Goal: Task Accomplishment & Management: Manage account settings

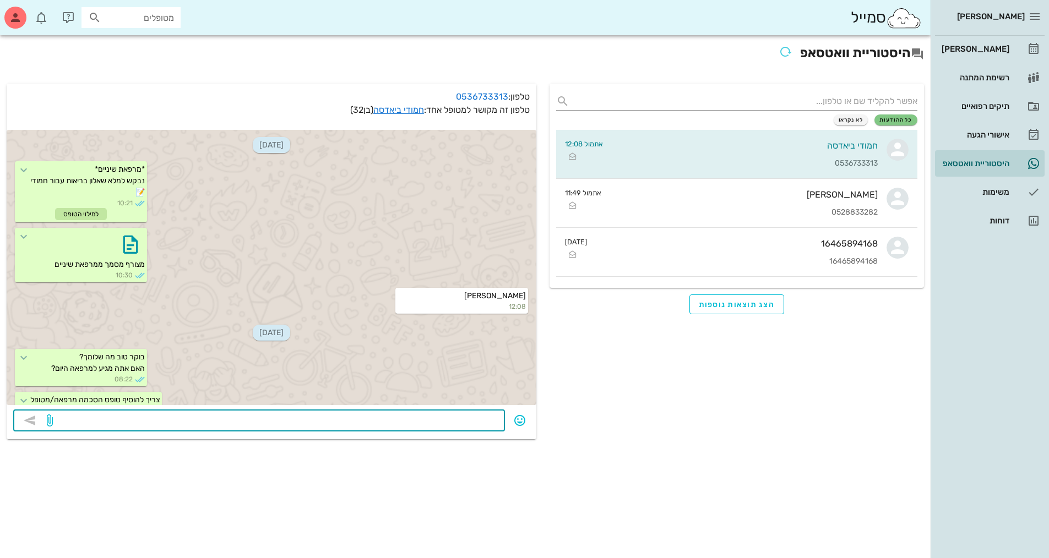
scroll to position [114, 0]
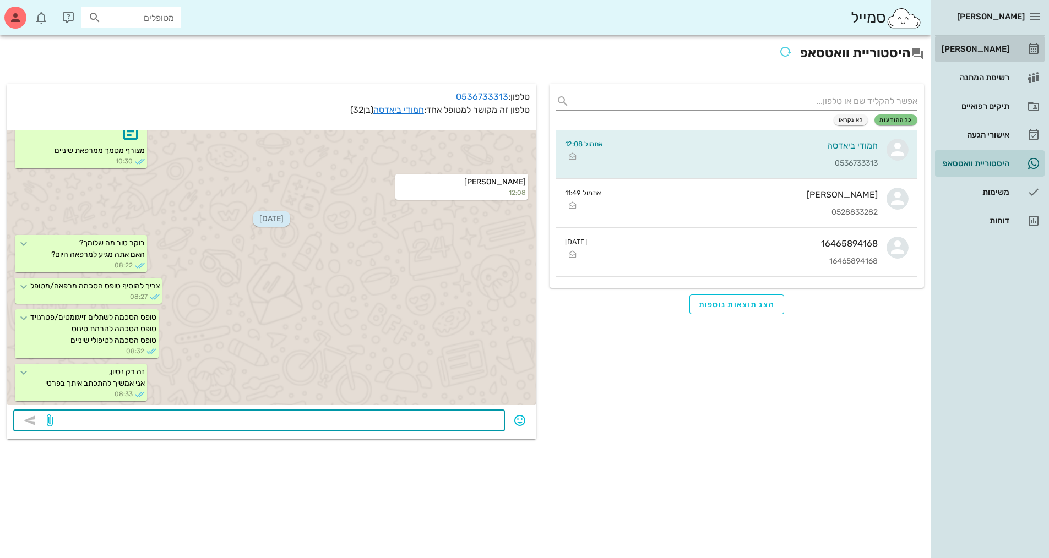
click at [977, 47] on div "[PERSON_NAME]" at bounding box center [974, 49] width 70 height 9
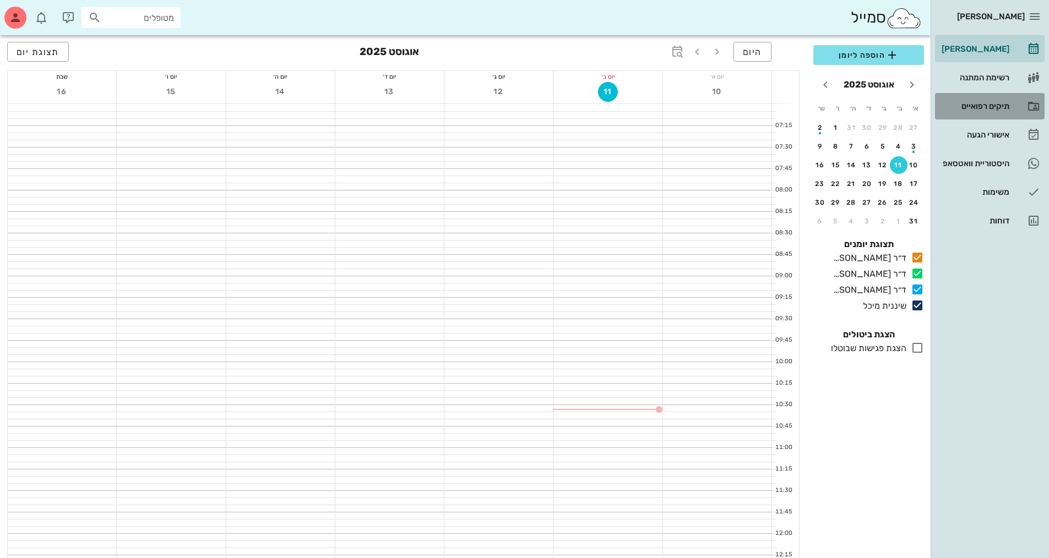
click at [981, 109] on div "תיקים רפואיים" at bounding box center [974, 106] width 70 height 9
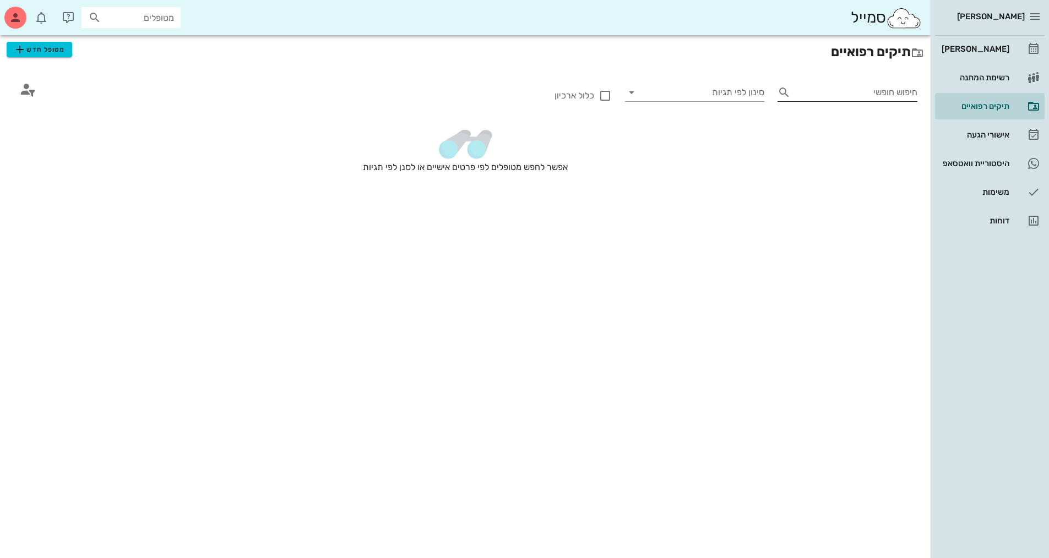
click at [843, 92] on input "חיפוש חופשי" at bounding box center [856, 93] width 122 height 18
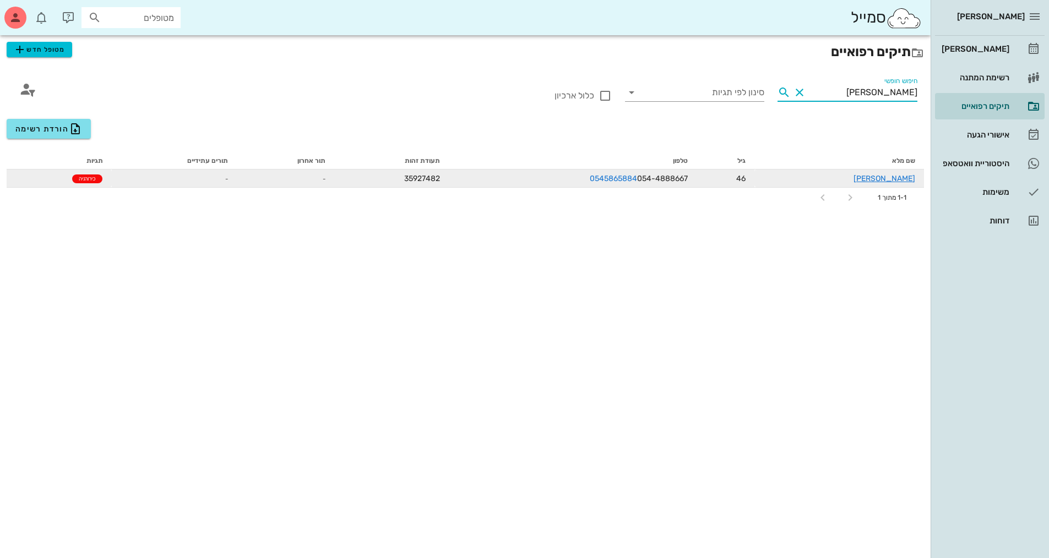
type input "[PERSON_NAME]"
click at [829, 177] on div "[PERSON_NAME]" at bounding box center [839, 179] width 152 height 12
click at [290, 182] on td "-" at bounding box center [286, 179] width 98 height 18
click at [912, 179] on link "[PERSON_NAME]" at bounding box center [884, 178] width 62 height 9
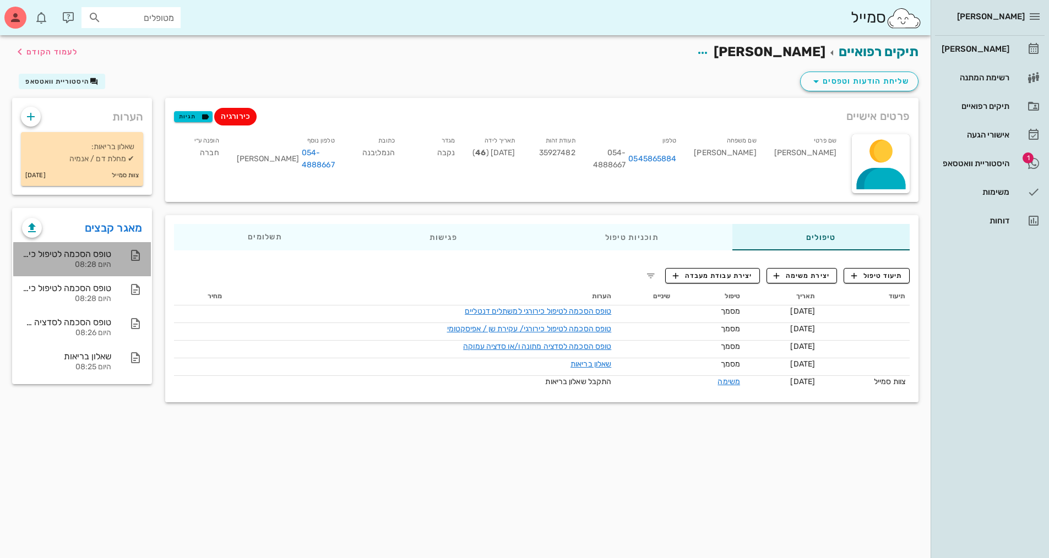
click at [100, 257] on div "טופס הסכמה לטיפול כירורגי למשתלים דנטליים" at bounding box center [66, 254] width 89 height 10
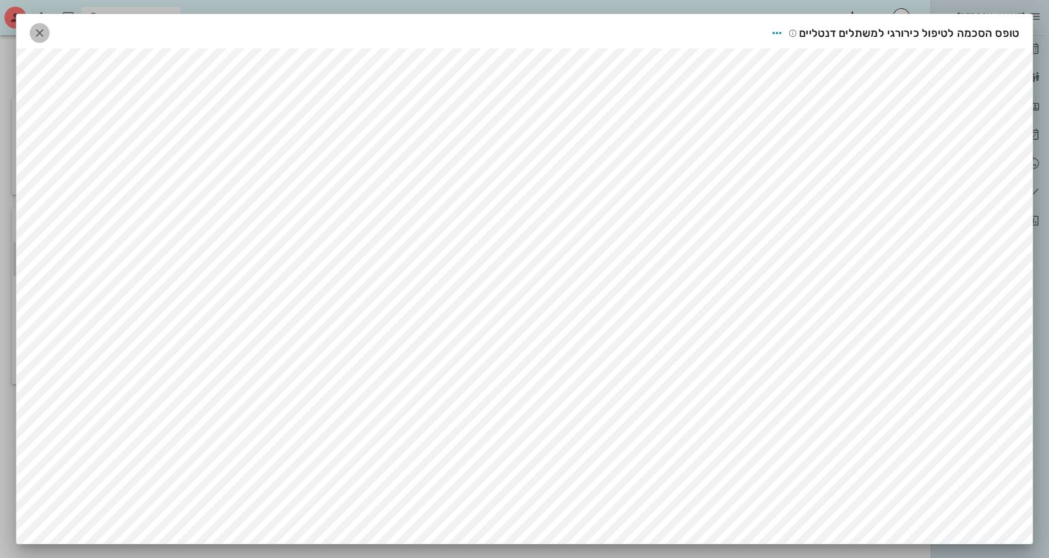
click at [43, 28] on icon "button" at bounding box center [39, 32] width 13 height 13
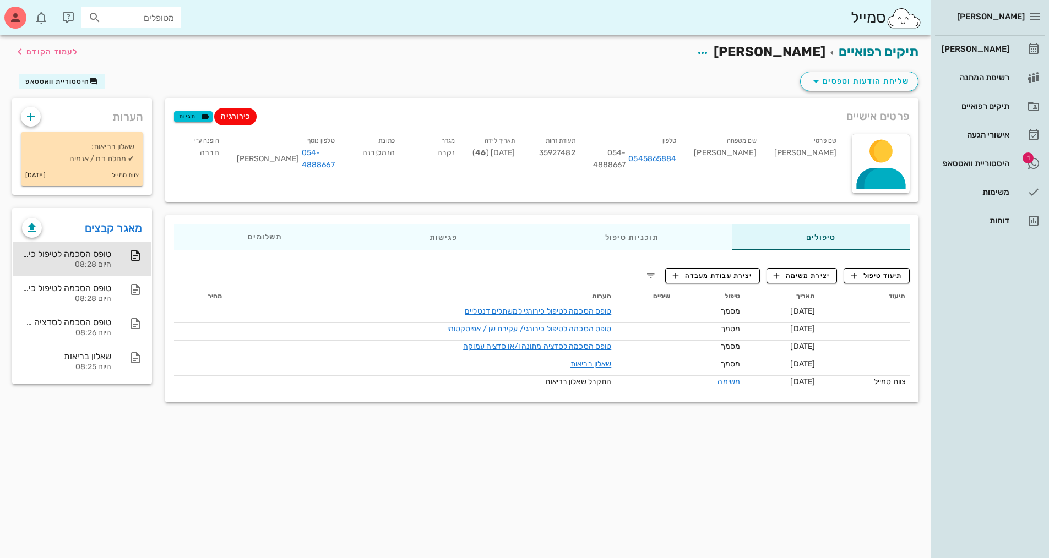
click at [457, 66] on div "תיקים רפואיים [PERSON_NAME] לעמוד הקודם" at bounding box center [465, 52] width 919 height 34
click at [981, 47] on div "[PERSON_NAME]" at bounding box center [974, 49] width 70 height 9
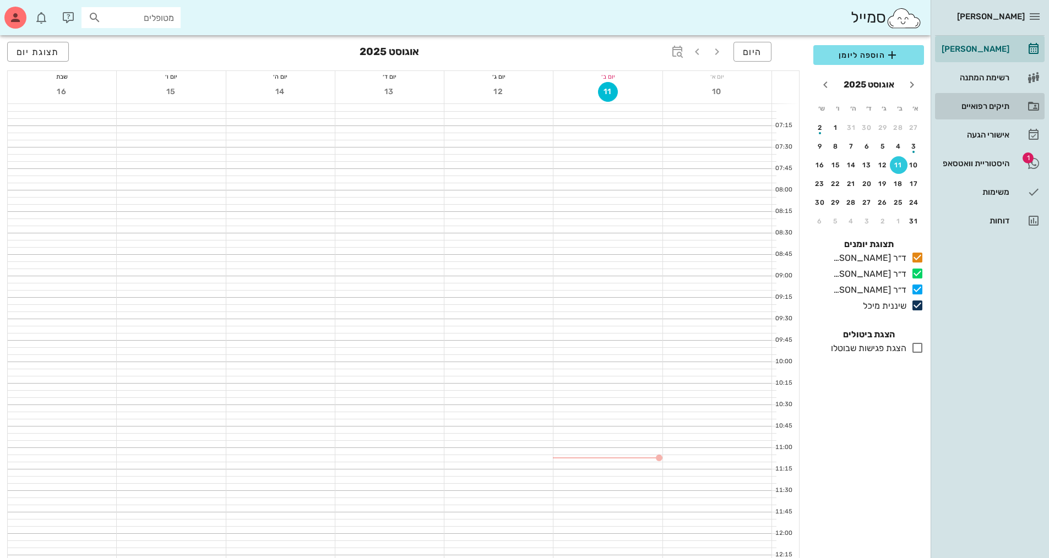
click at [975, 104] on div "תיקים רפואיים" at bounding box center [974, 106] width 70 height 9
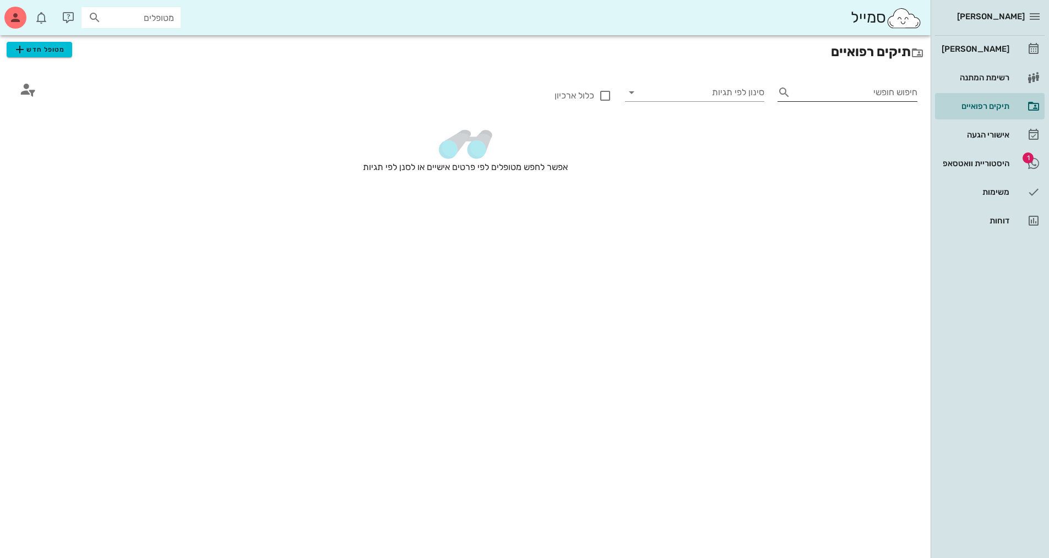
click at [818, 93] on input "חיפוש חופשי" at bounding box center [856, 93] width 122 height 18
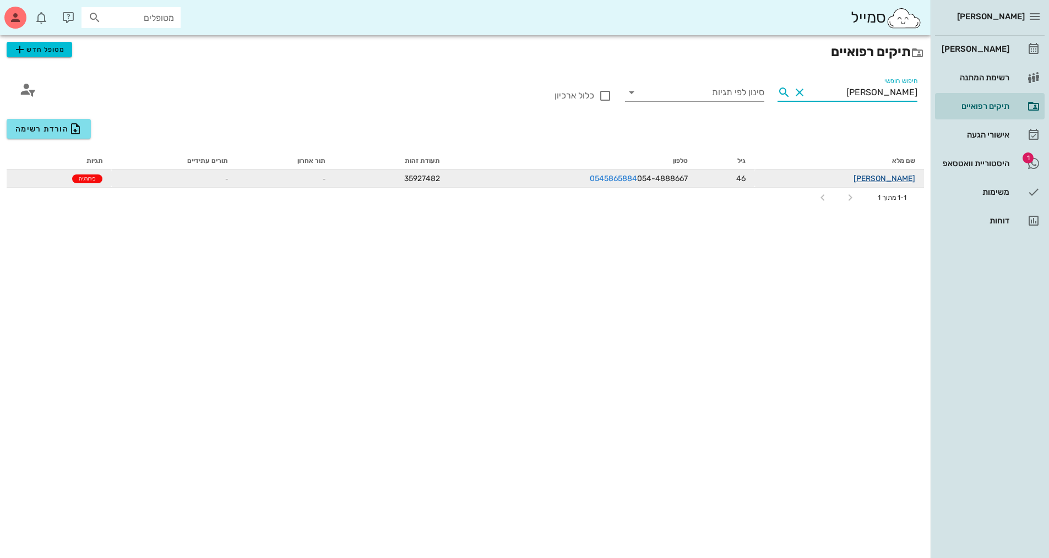
type input "[PERSON_NAME]"
click at [882, 178] on link "[PERSON_NAME]" at bounding box center [884, 178] width 62 height 9
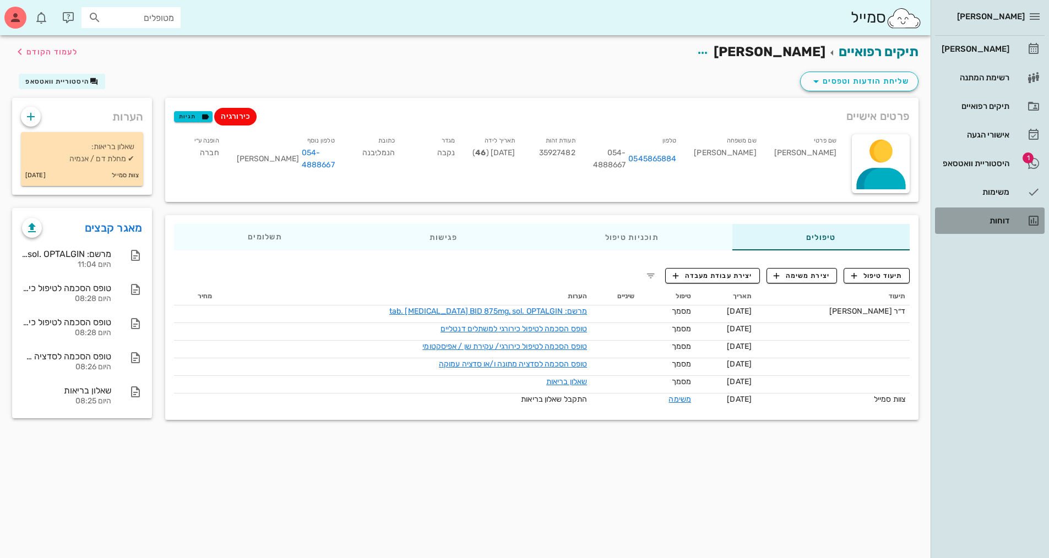
click at [997, 220] on div "דוחות" at bounding box center [974, 220] width 70 height 9
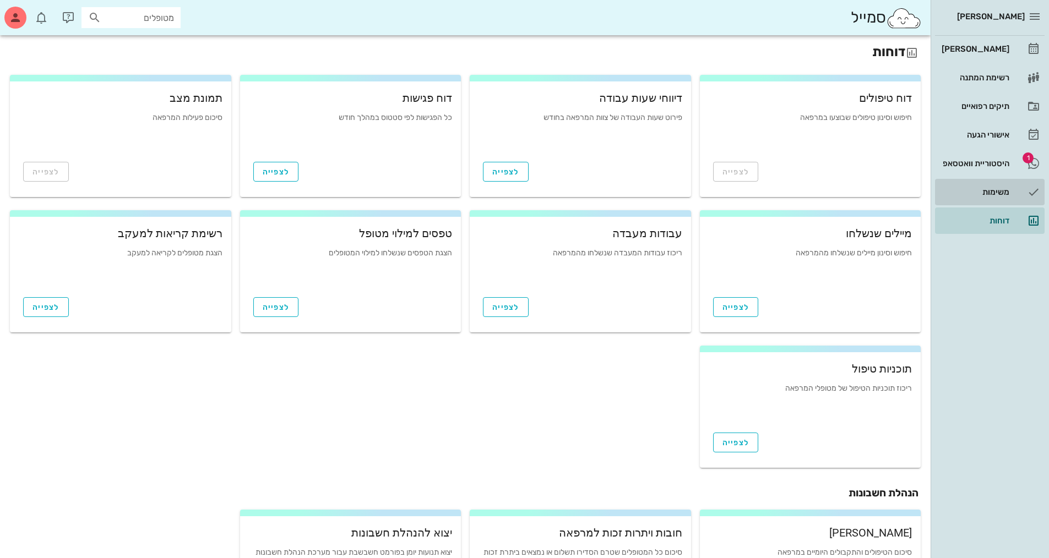
click at [991, 192] on div "משימות" at bounding box center [974, 192] width 70 height 9
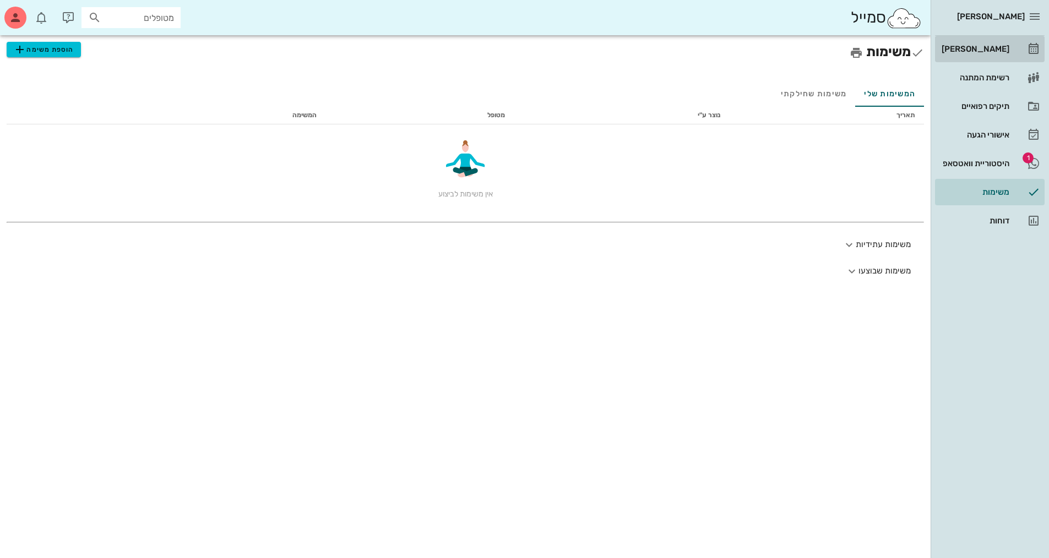
click at [986, 50] on div "[PERSON_NAME]" at bounding box center [974, 49] width 70 height 9
click at [999, 106] on div "תיקים רפואיים" at bounding box center [974, 106] width 70 height 9
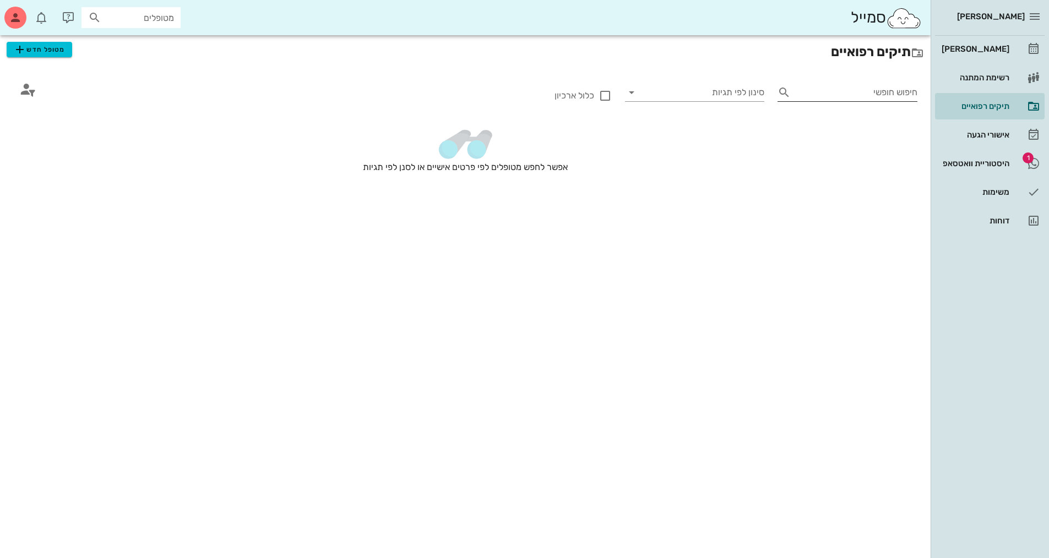
click at [807, 88] on input "חיפוש חופשי" at bounding box center [856, 93] width 122 height 18
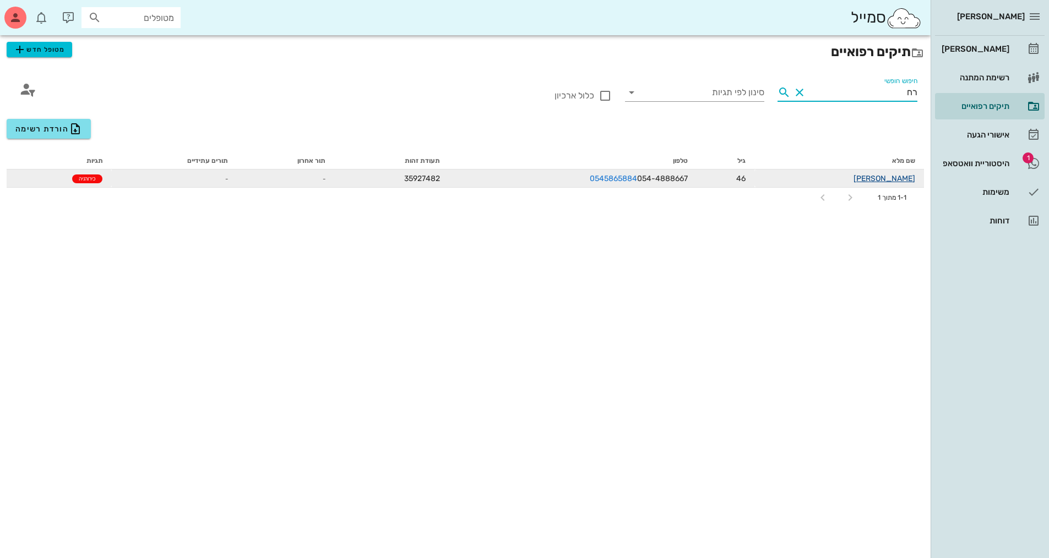
type input "רח"
click at [891, 181] on link "[PERSON_NAME]" at bounding box center [884, 178] width 62 height 9
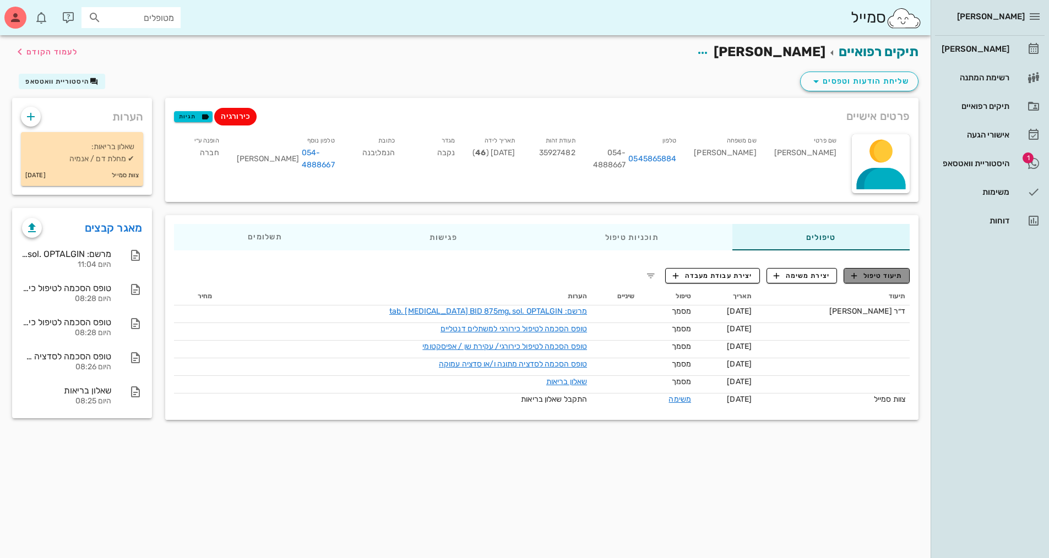
click at [881, 276] on span "תיעוד טיפול" at bounding box center [876, 276] width 51 height 10
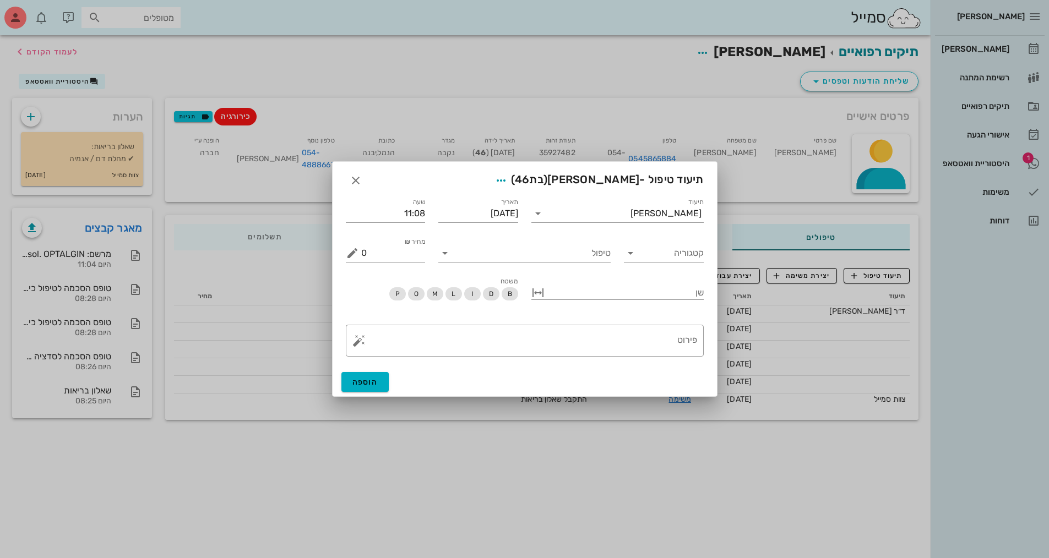
click at [630, 77] on div at bounding box center [524, 279] width 1049 height 558
click at [630, 211] on input "תיעוד" at bounding box center [589, 214] width 84 height 18
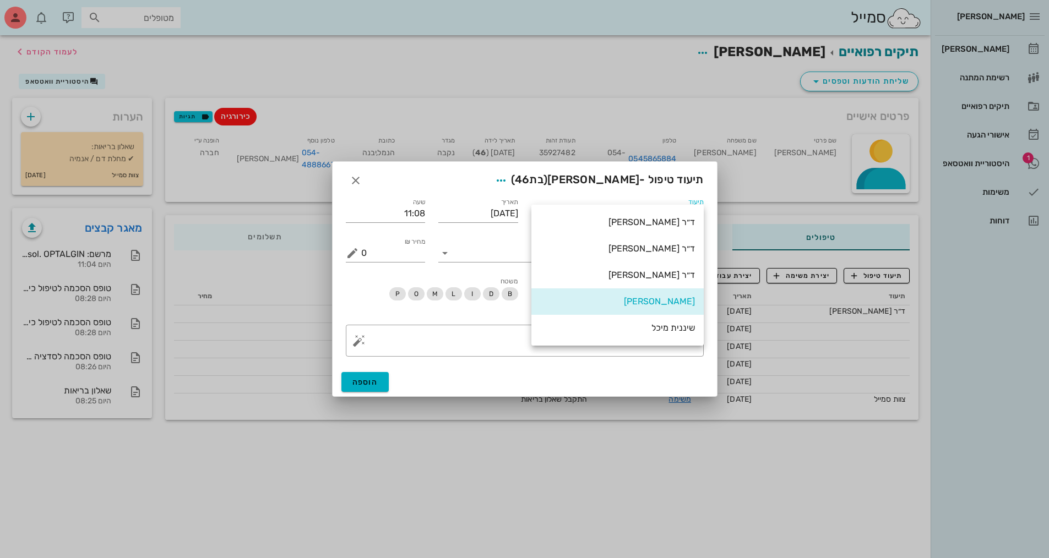
click at [671, 274] on div "ד״ר [PERSON_NAME]" at bounding box center [617, 275] width 155 height 10
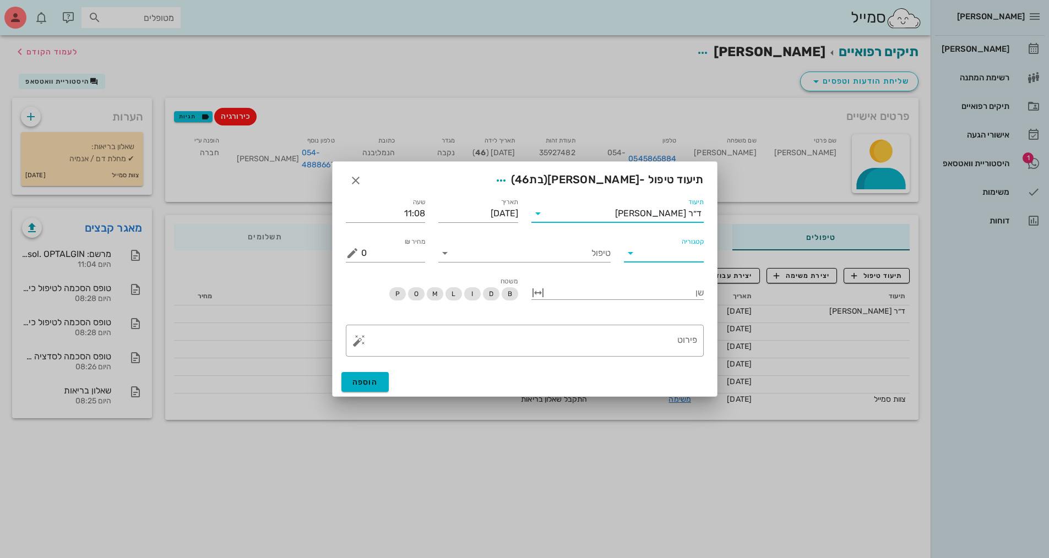
click at [665, 259] on input "קטגוריה" at bounding box center [672, 253] width 62 height 18
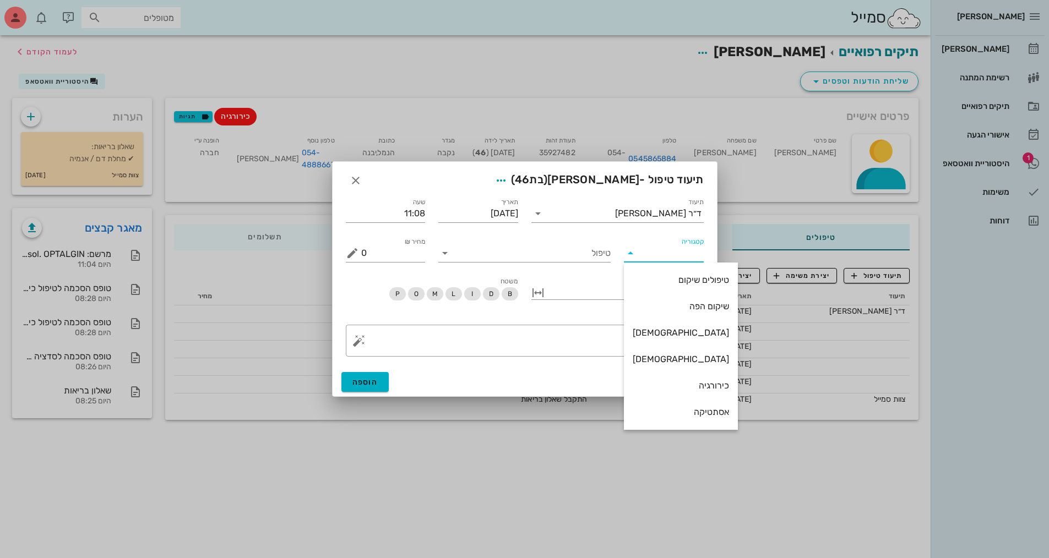
click at [674, 243] on div "קטגוריה" at bounding box center [664, 250] width 80 height 24
click at [652, 242] on div "קטגוריה" at bounding box center [664, 250] width 80 height 24
click at [659, 214] on div "ד״ר [PERSON_NAME]" at bounding box center [658, 214] width 86 height 10
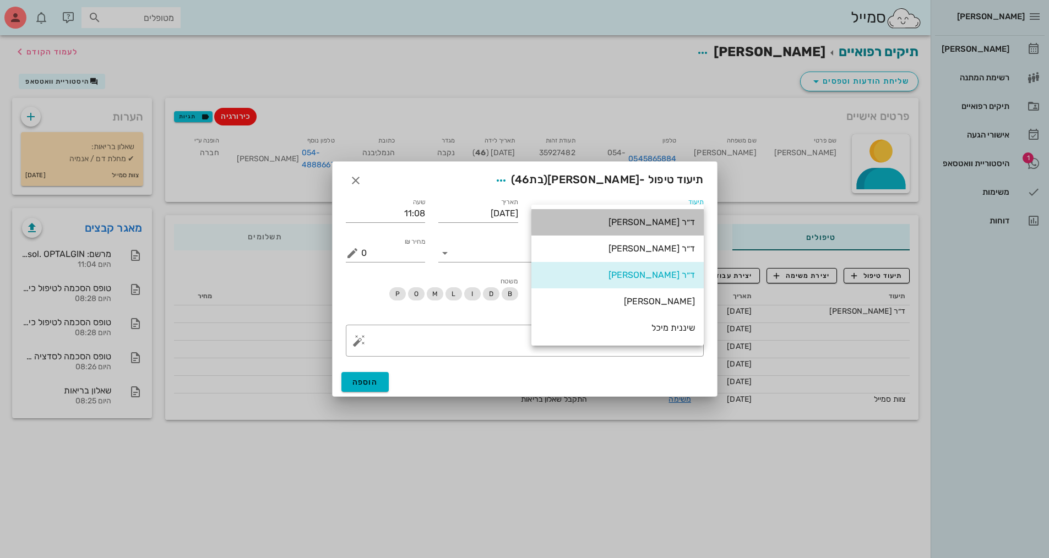
click at [678, 225] on div "ד״ר [PERSON_NAME]" at bounding box center [617, 222] width 155 height 10
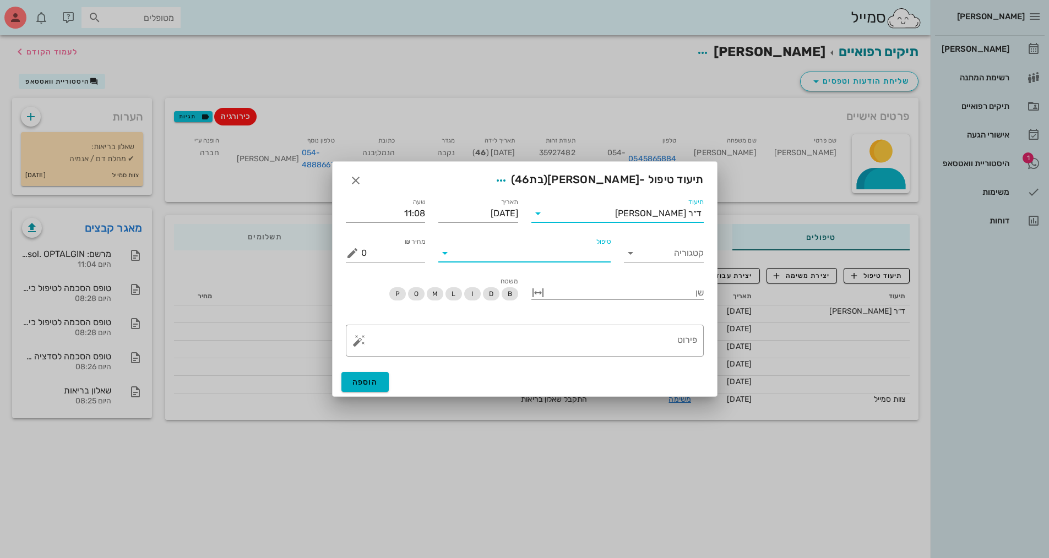
click at [586, 251] on input "טיפול" at bounding box center [532, 253] width 157 height 18
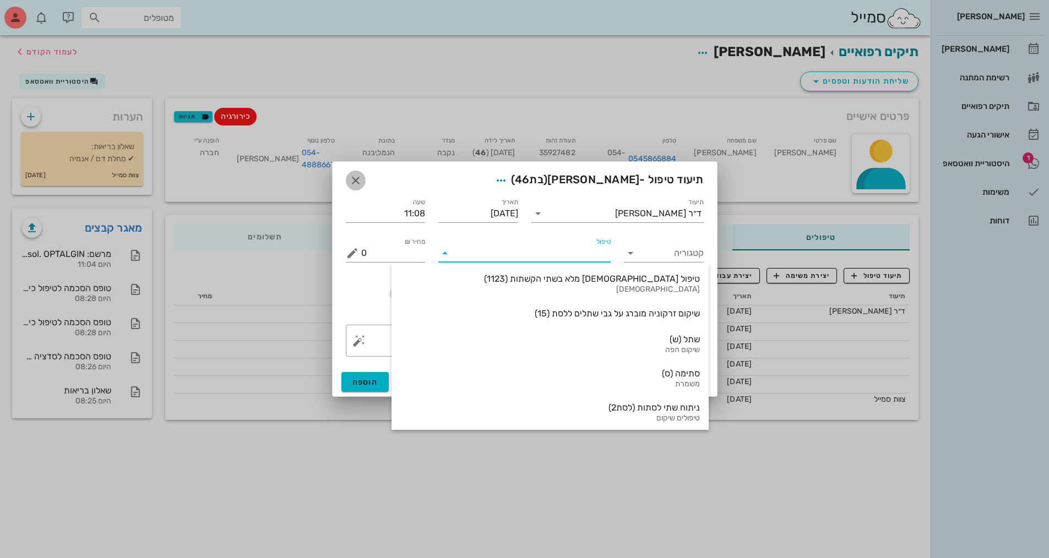
click at [363, 182] on span "button" at bounding box center [356, 180] width 20 height 13
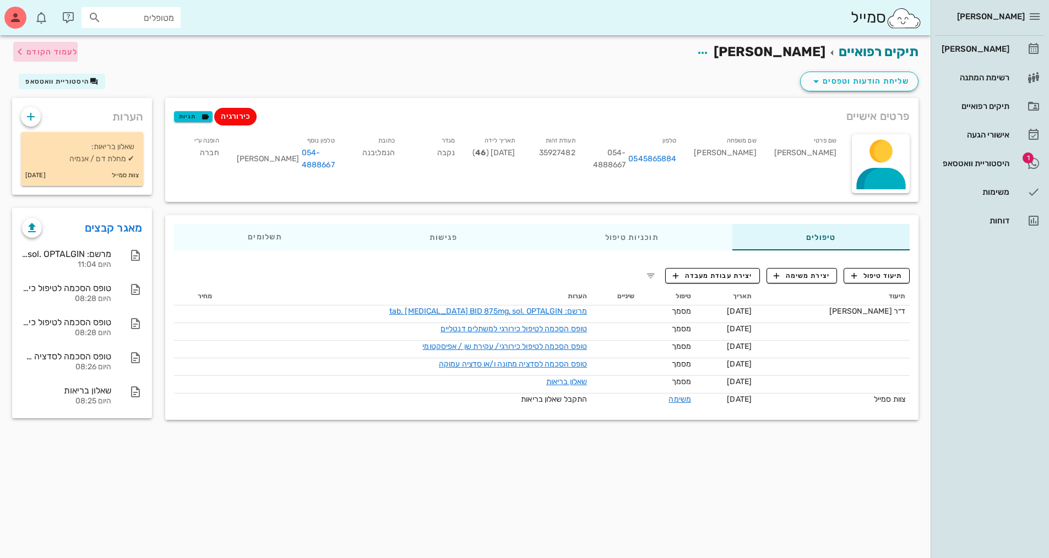
click at [29, 48] on span "לעמוד הקודם" at bounding box center [51, 51] width 51 height 9
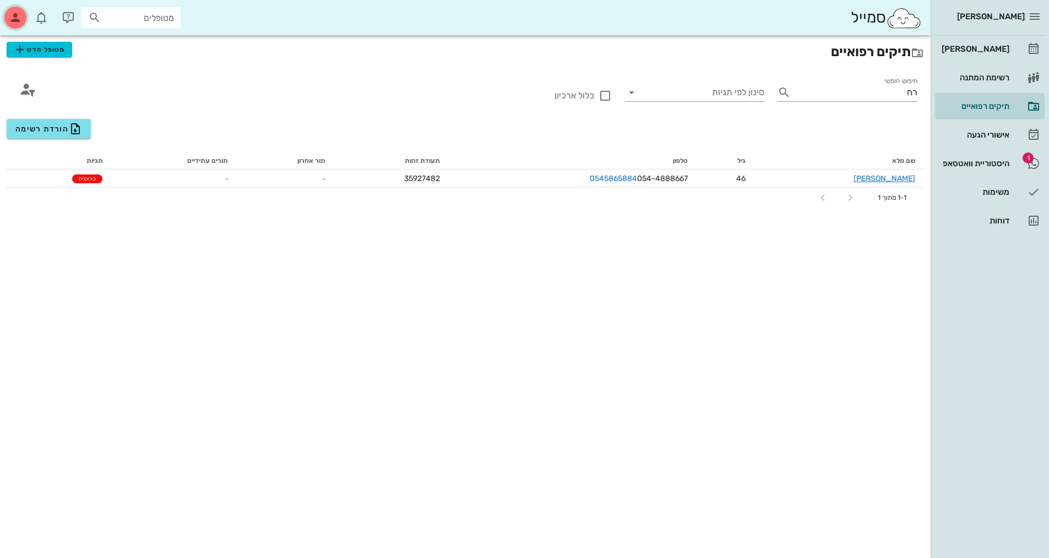
click at [24, 15] on div "button" at bounding box center [15, 18] width 22 height 22
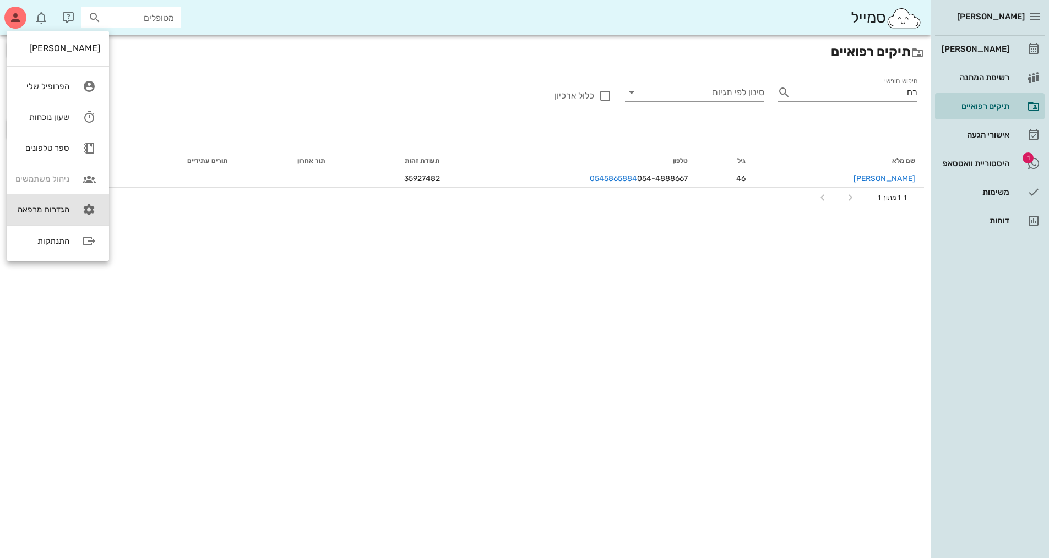
click at [54, 208] on div "הגדרות מרפאה" at bounding box center [42, 210] width 54 height 10
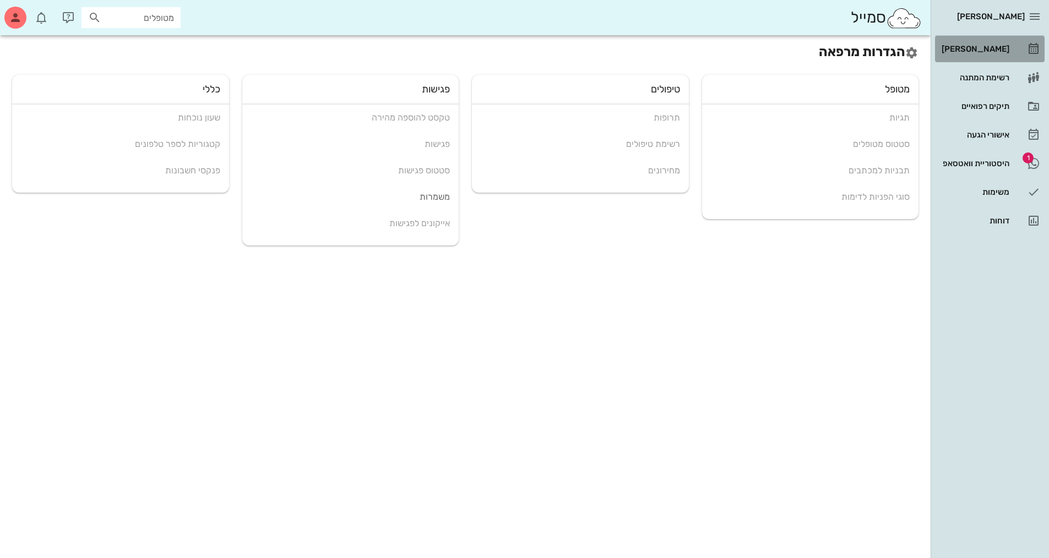
click at [1011, 44] on link "[PERSON_NAME]" at bounding box center [990, 49] width 110 height 26
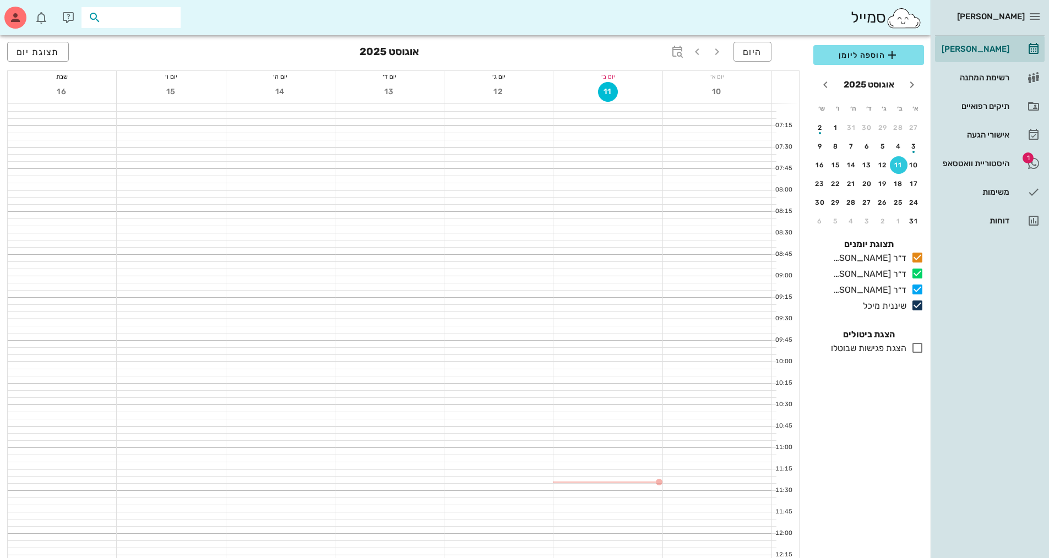
click at [152, 16] on input "text" at bounding box center [138, 17] width 70 height 14
type input "[PERSON_NAME]"
click at [626, 192] on div at bounding box center [607, 193] width 108 height 7
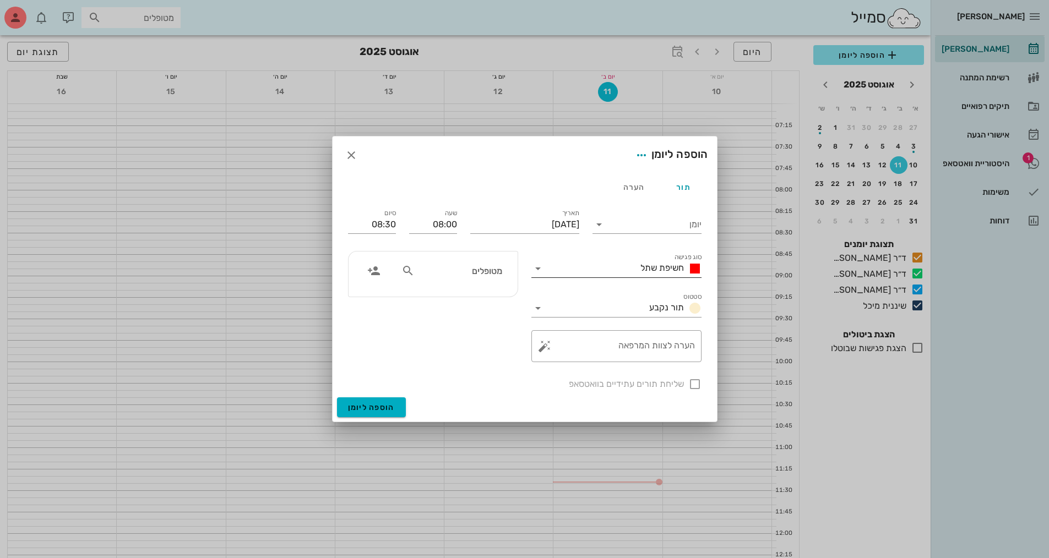
click at [658, 270] on span "חשיפת שתל" at bounding box center [661, 268] width 43 height 10
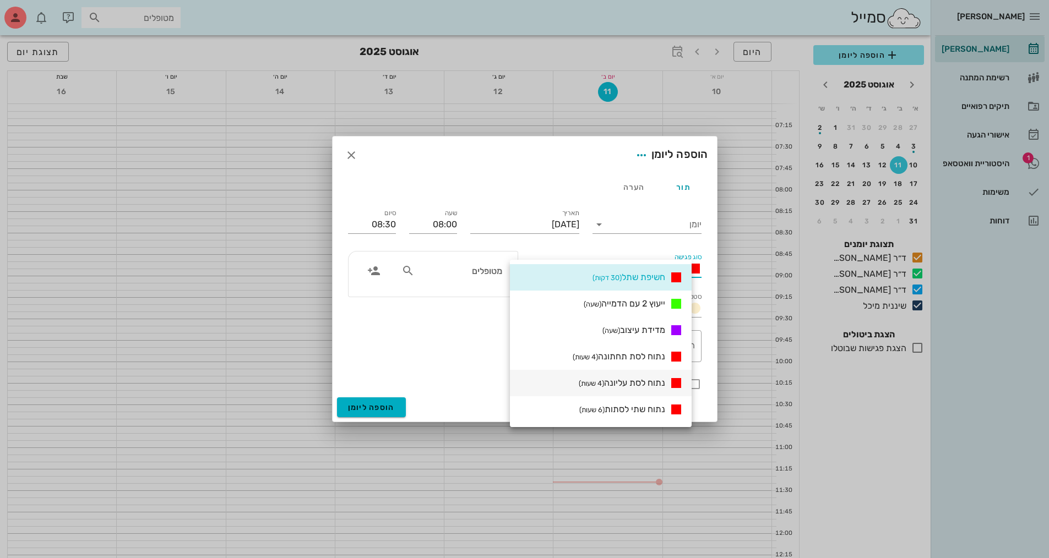
scroll to position [55, 0]
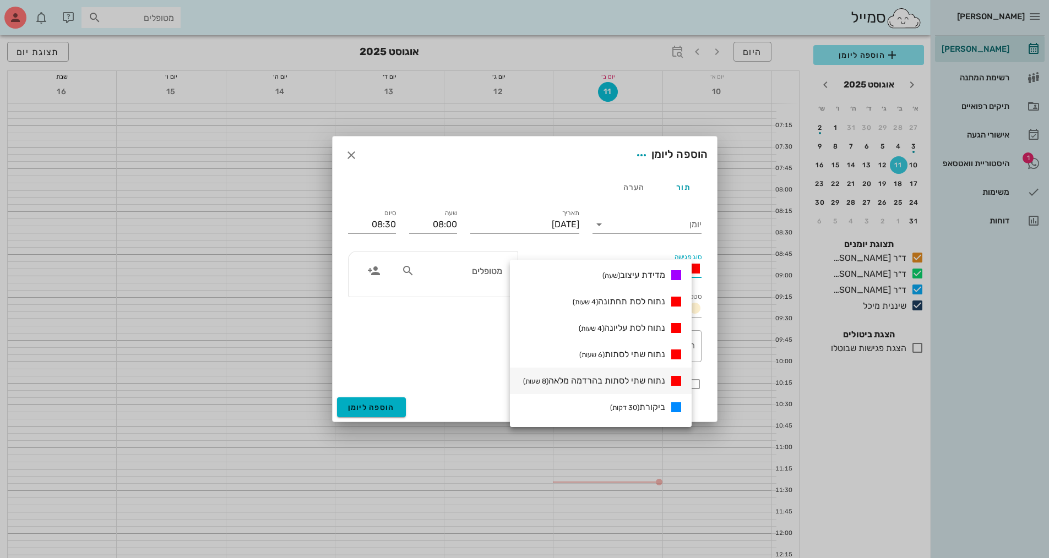
click at [653, 387] on div "נתוח שתי לסתות בהרדמה מלאה (8 שעות)" at bounding box center [601, 381] width 164 height 14
type input "16:00"
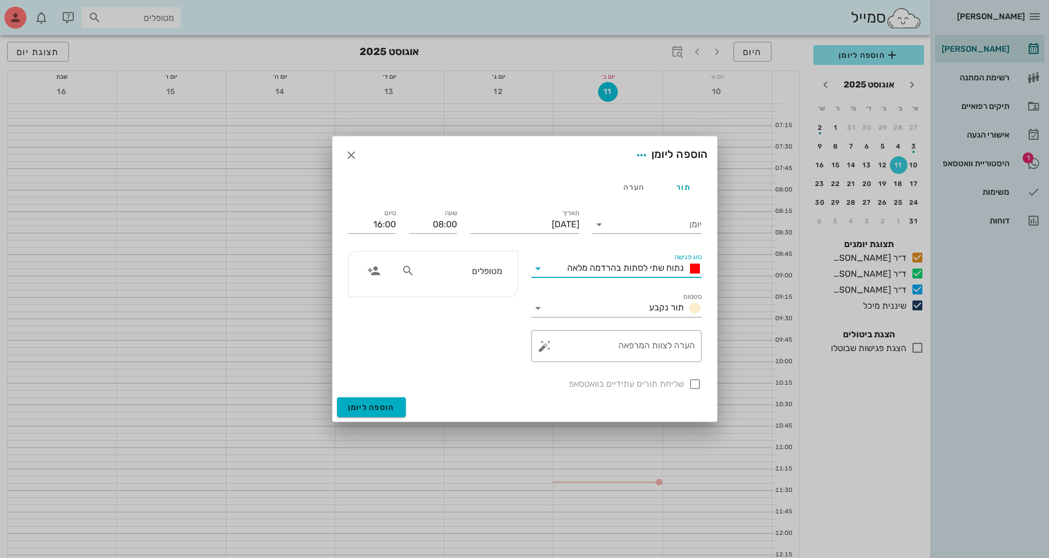
click at [499, 276] on input "מטופלים" at bounding box center [459, 271] width 85 height 14
click at [445, 226] on input "08:00" at bounding box center [433, 225] width 48 height 18
drag, startPoint x: 448, startPoint y: 223, endPoint x: 463, endPoint y: 222, distance: 15.5
click at [462, 222] on div "שעה 08:00" at bounding box center [432, 222] width 61 height 44
click at [337, 397] on button "הוספה ליומן" at bounding box center [371, 407] width 69 height 20
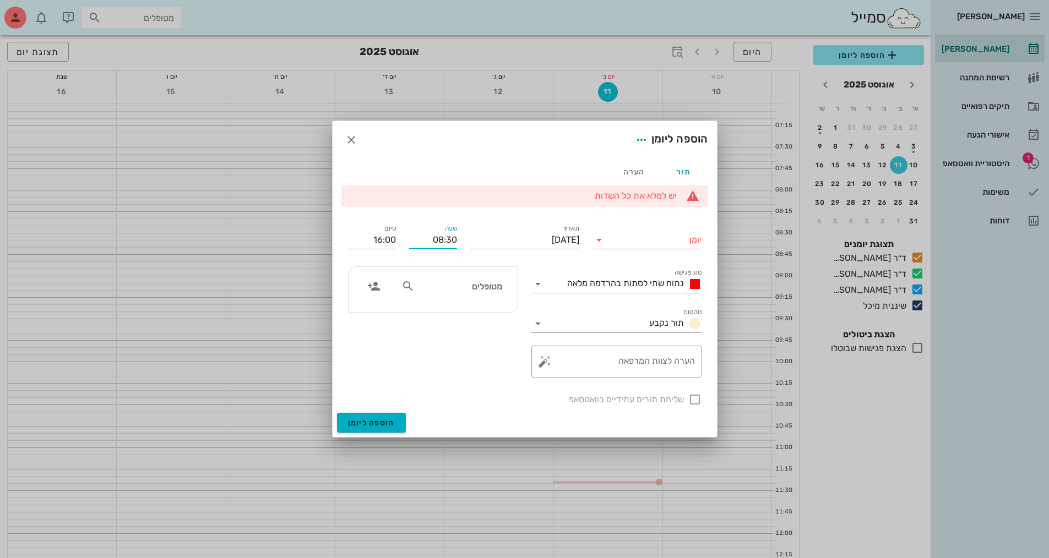
type input "08:30"
click at [483, 285] on input "מטופלים" at bounding box center [459, 286] width 85 height 14
type input "16:30"
type input "רח"
click at [472, 319] on div "0545865884" at bounding box center [438, 320] width 121 height 9
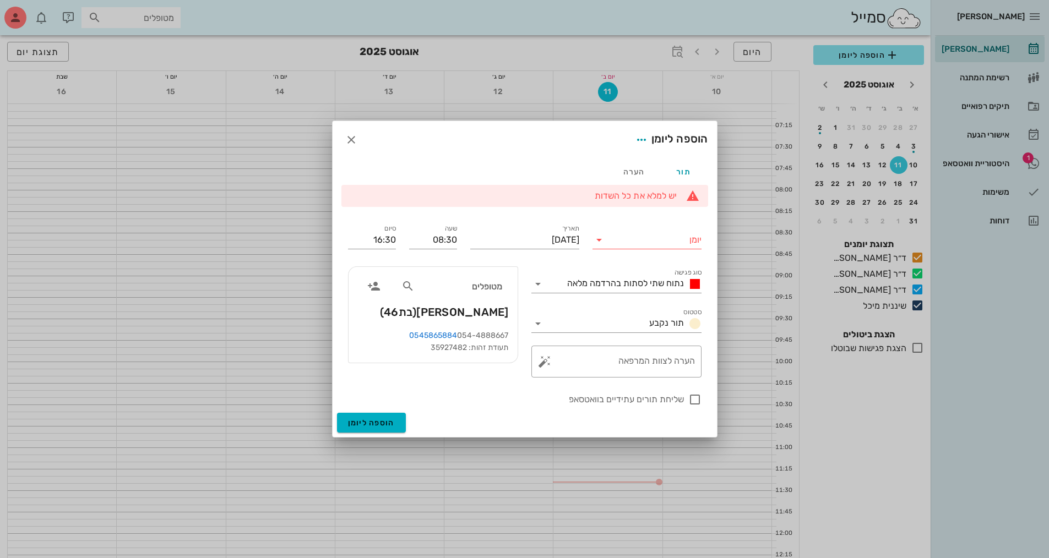
click at [481, 428] on div "הוספה ליומן" at bounding box center [524, 425] width 384 height 24
click at [650, 319] on span "תור נקבע" at bounding box center [666, 323] width 35 height 10
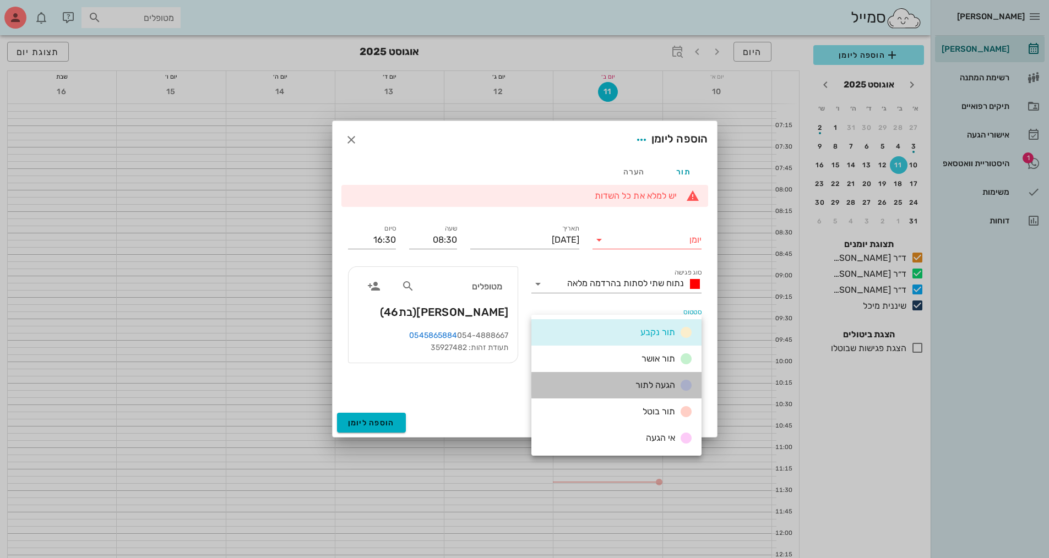
click at [673, 389] on span "הגעה לתור" at bounding box center [655, 385] width 40 height 10
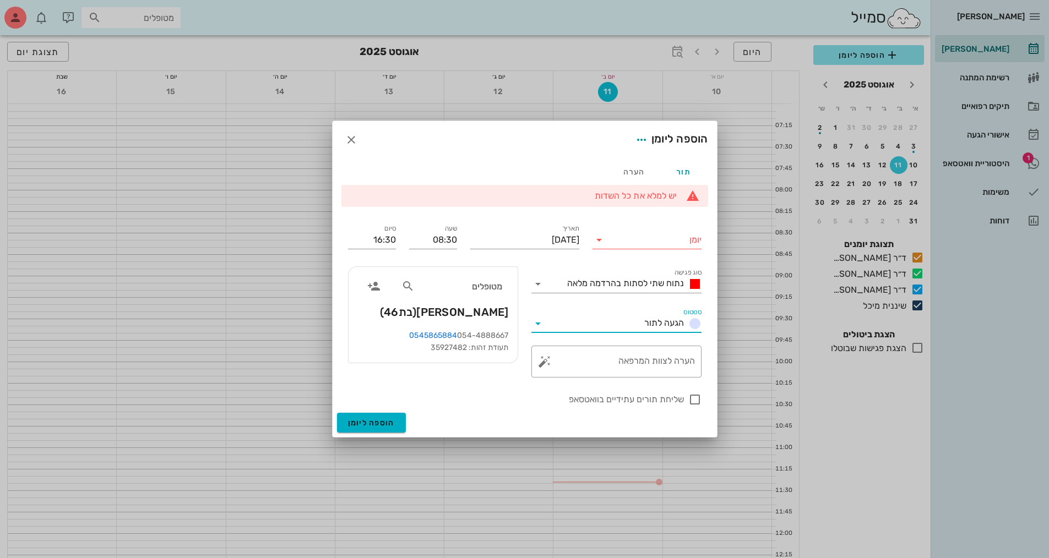
click at [453, 420] on div "הוספה ליומן" at bounding box center [524, 425] width 384 height 24
click at [372, 422] on span "הוספה ליומן" at bounding box center [371, 422] width 47 height 9
click at [645, 246] on input "יומן" at bounding box center [655, 240] width 94 height 18
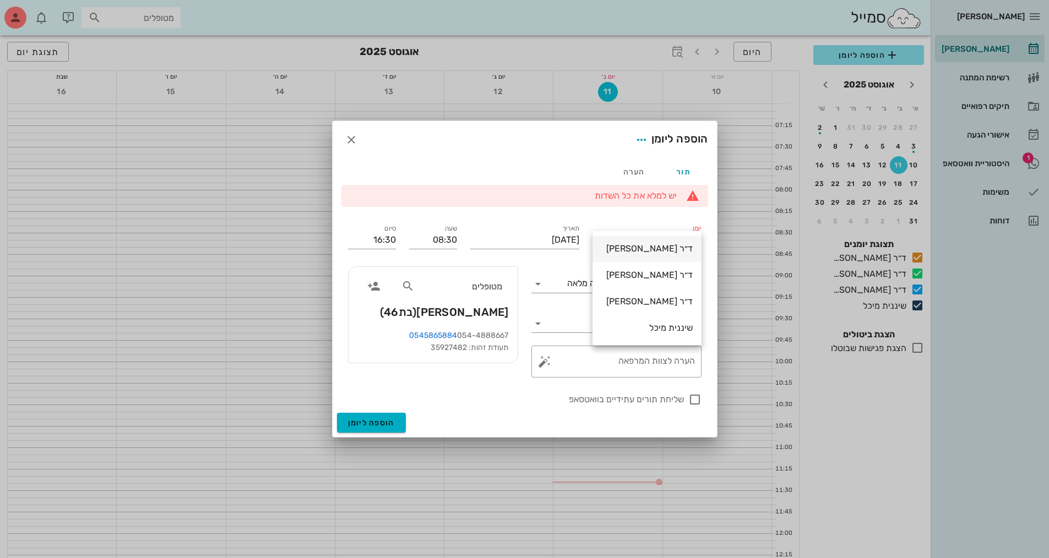
click at [671, 254] on div "ד״ר [PERSON_NAME]" at bounding box center [646, 249] width 91 height 24
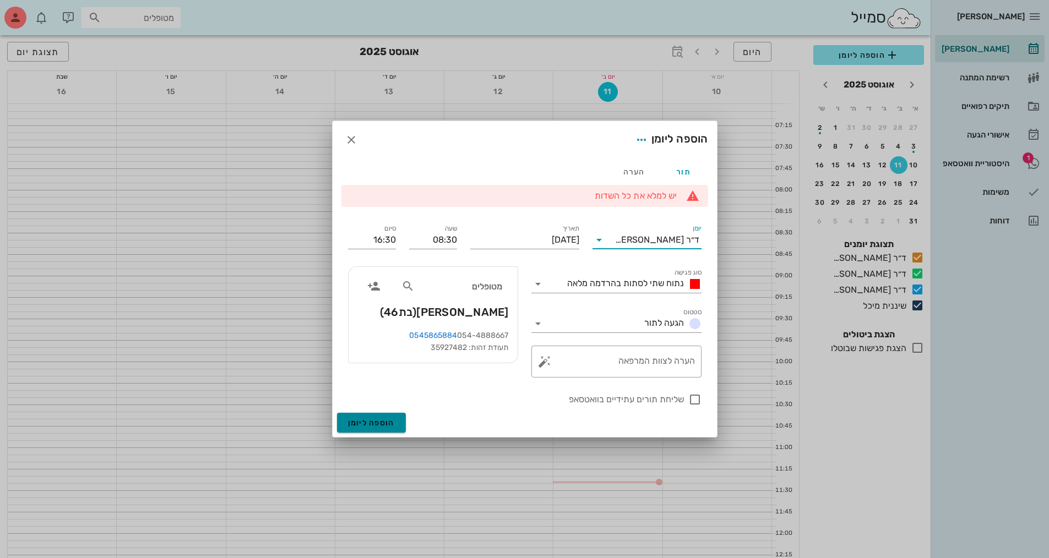
click at [375, 427] on span "הוספה ליומן" at bounding box center [371, 422] width 47 height 9
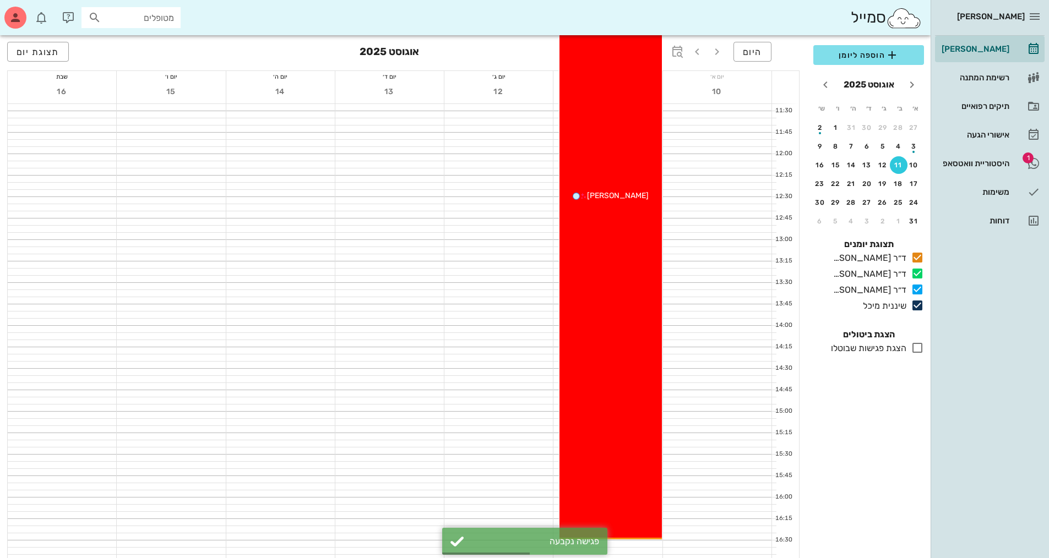
scroll to position [440, 0]
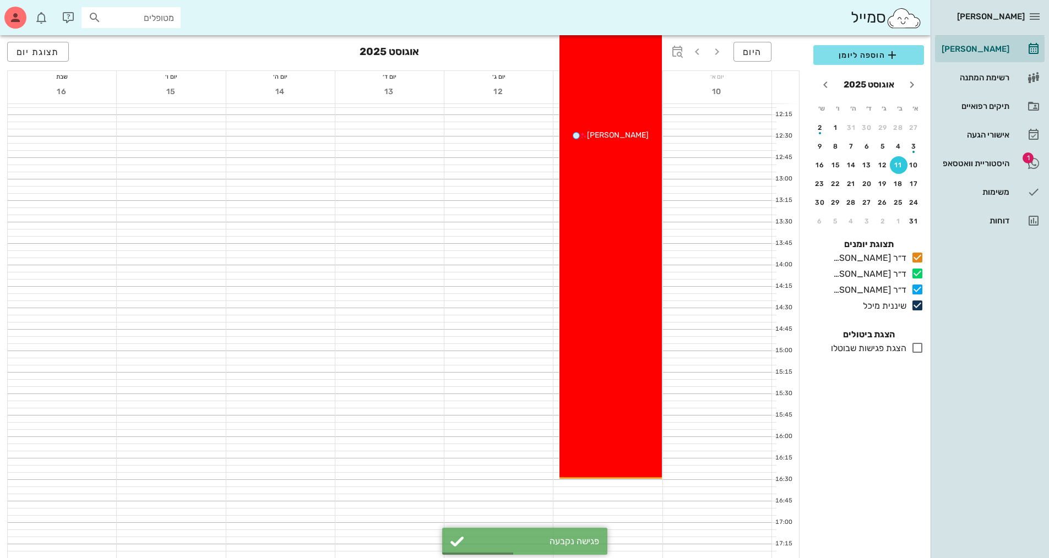
click at [611, 132] on span "[PERSON_NAME]" at bounding box center [618, 134] width 62 height 9
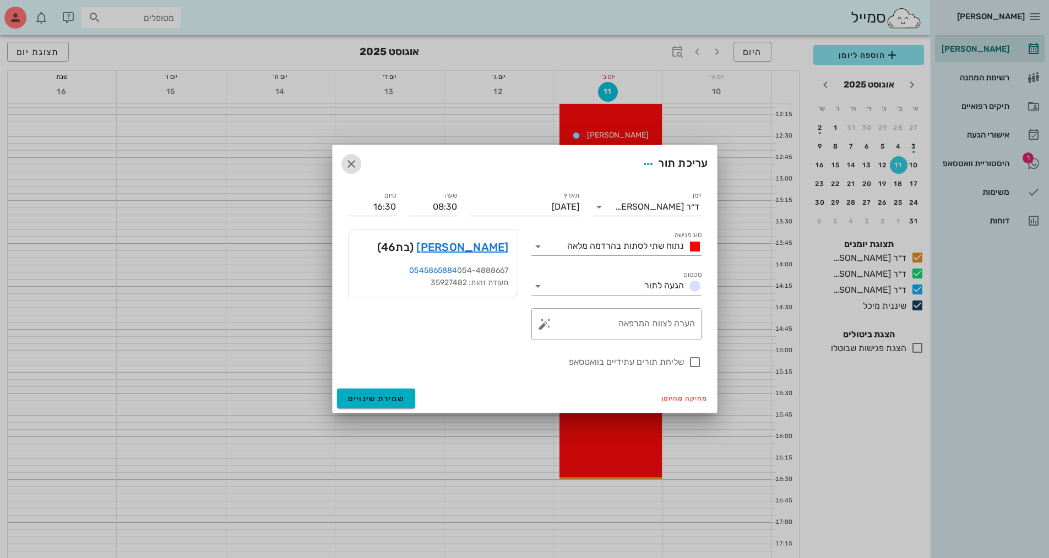
click at [358, 168] on span "button" at bounding box center [351, 163] width 20 height 13
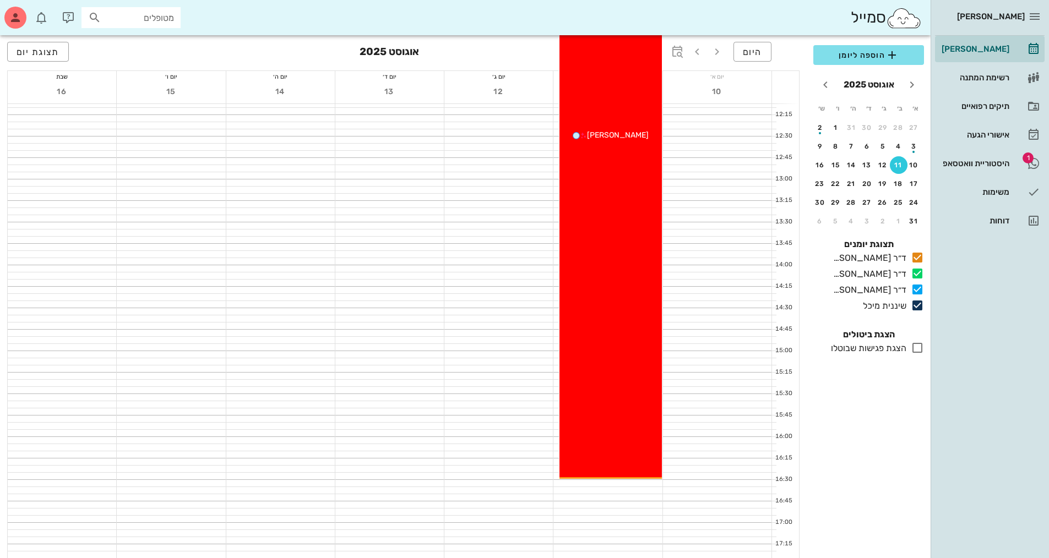
click at [631, 132] on span "[PERSON_NAME]" at bounding box center [618, 134] width 62 height 9
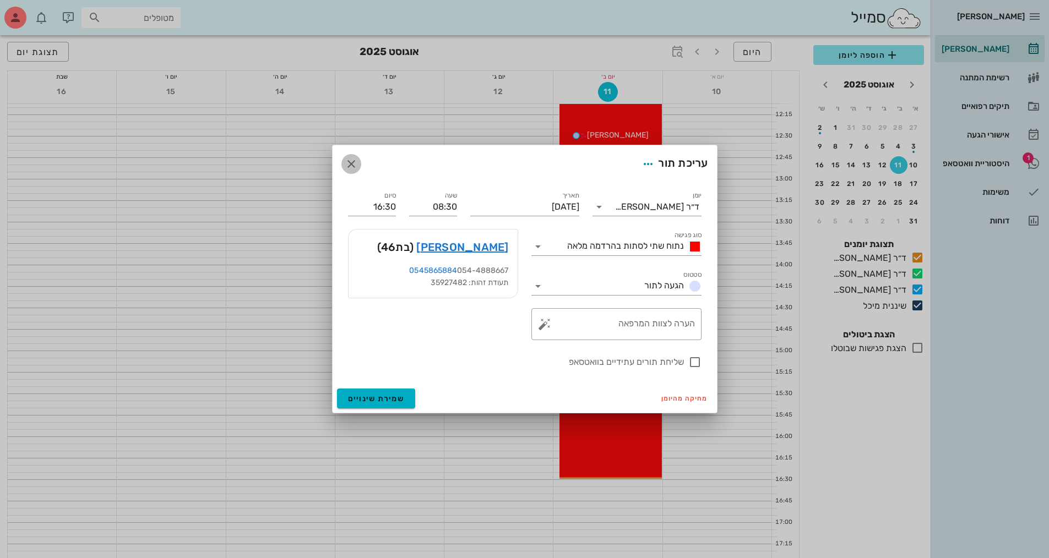
click at [353, 165] on icon "button" at bounding box center [351, 163] width 13 height 13
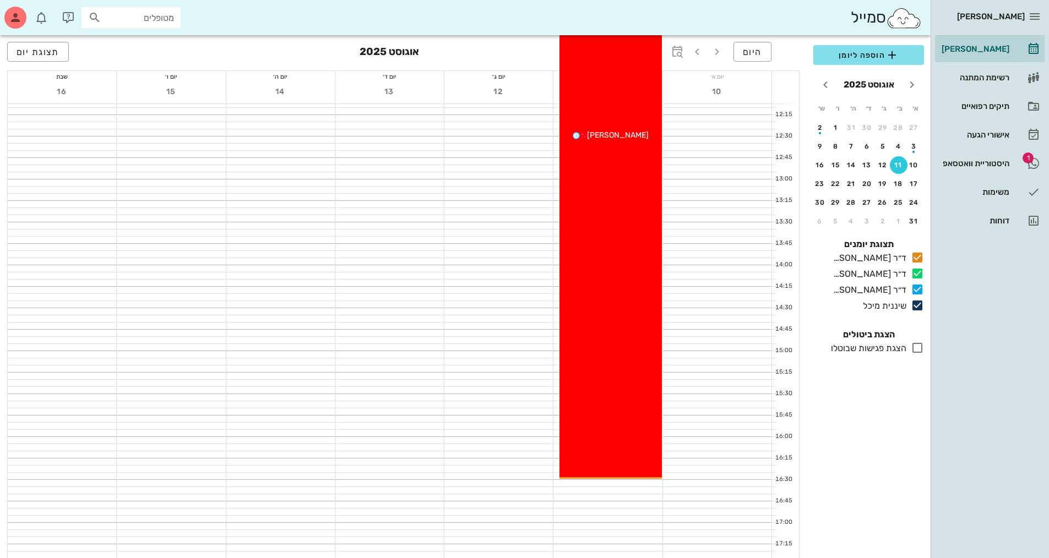
click at [610, 134] on span "[PERSON_NAME]" at bounding box center [618, 134] width 62 height 9
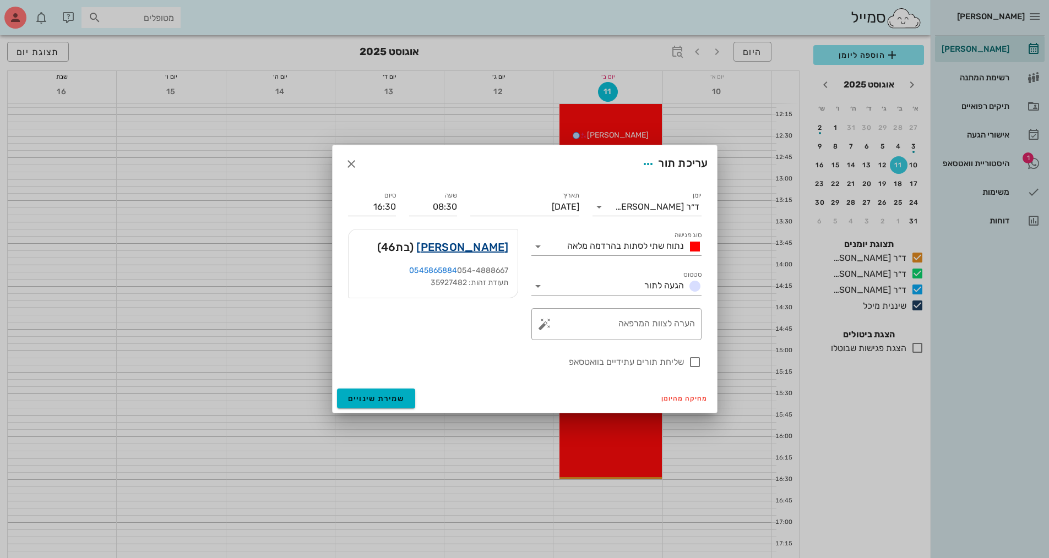
click at [477, 243] on link "[PERSON_NAME]" at bounding box center [462, 247] width 92 height 18
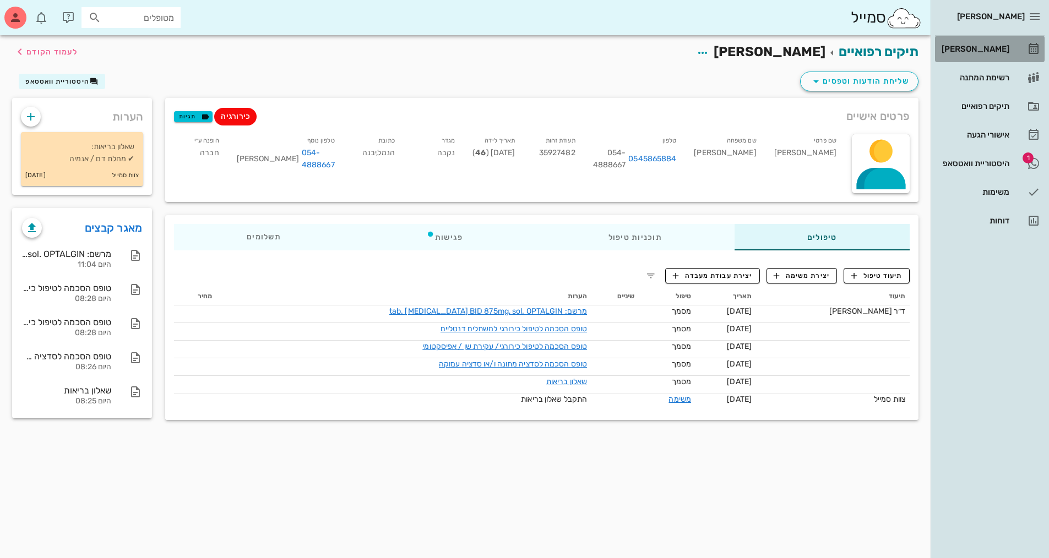
click at [1009, 47] on link "[PERSON_NAME]" at bounding box center [990, 49] width 110 height 26
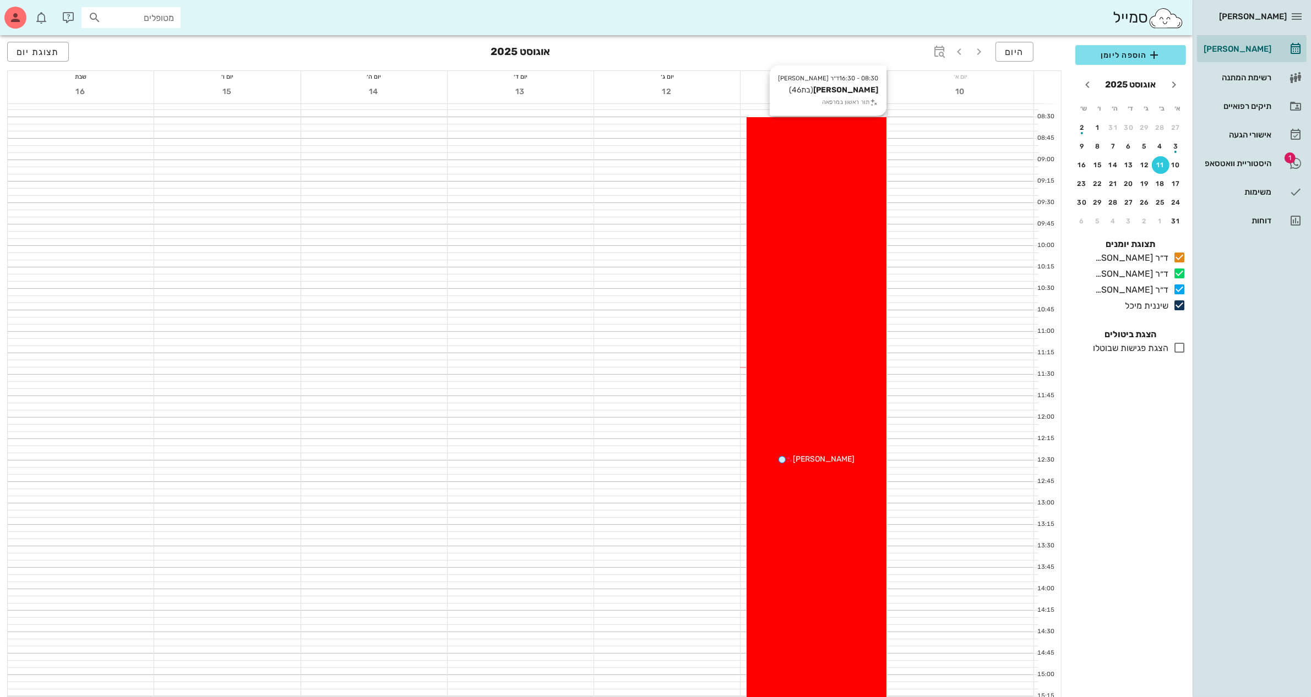
scroll to position [138, 0]
click at [814, 442] on div "[PERSON_NAME]" at bounding box center [815, 438] width 139 height 12
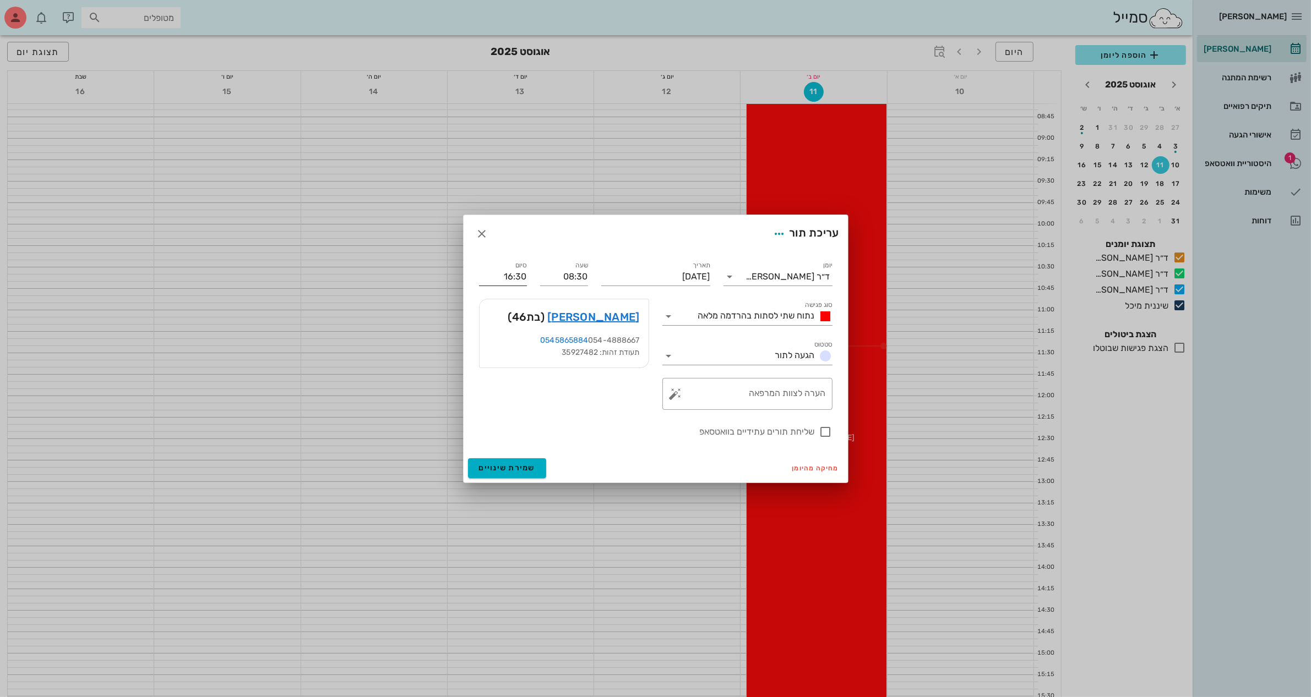
click at [513, 280] on input "16:30" at bounding box center [503, 277] width 48 height 18
click at [563, 403] on div "[PERSON_NAME] (בת 46 ) 0545865884 054-4888667 תעודת זהות: 35927482" at bounding box center [563, 354] width 183 height 124
click at [477, 236] on icon "button" at bounding box center [482, 233] width 13 height 13
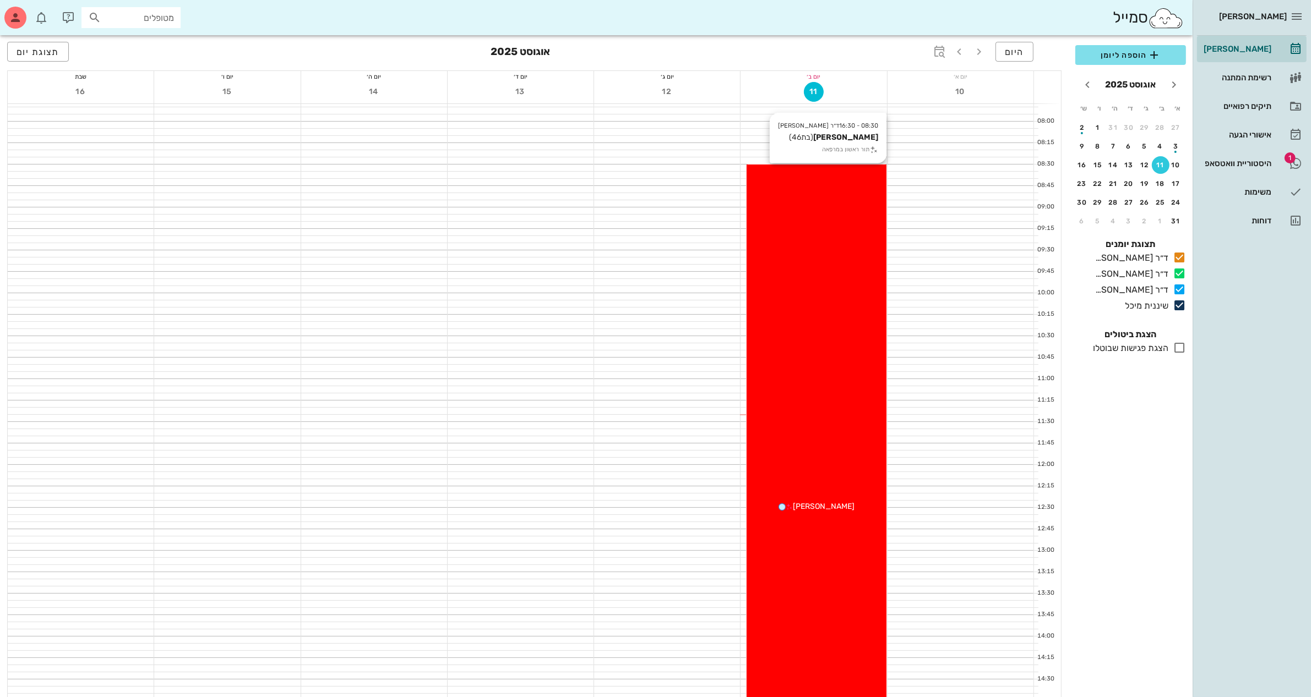
scroll to position [0, 0]
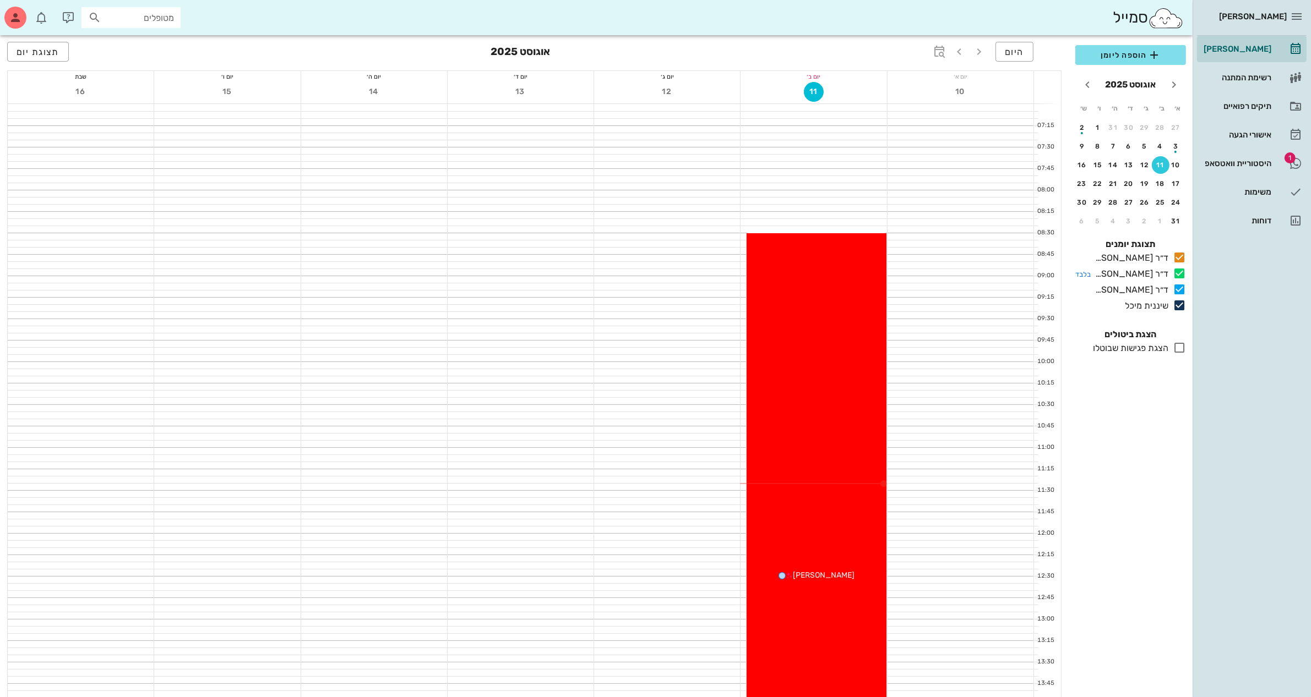
click at [1048, 279] on icon at bounding box center [1179, 273] width 13 height 13
click at [1048, 277] on icon at bounding box center [1179, 273] width 13 height 13
click at [841, 183] on div at bounding box center [813, 186] width 146 height 7
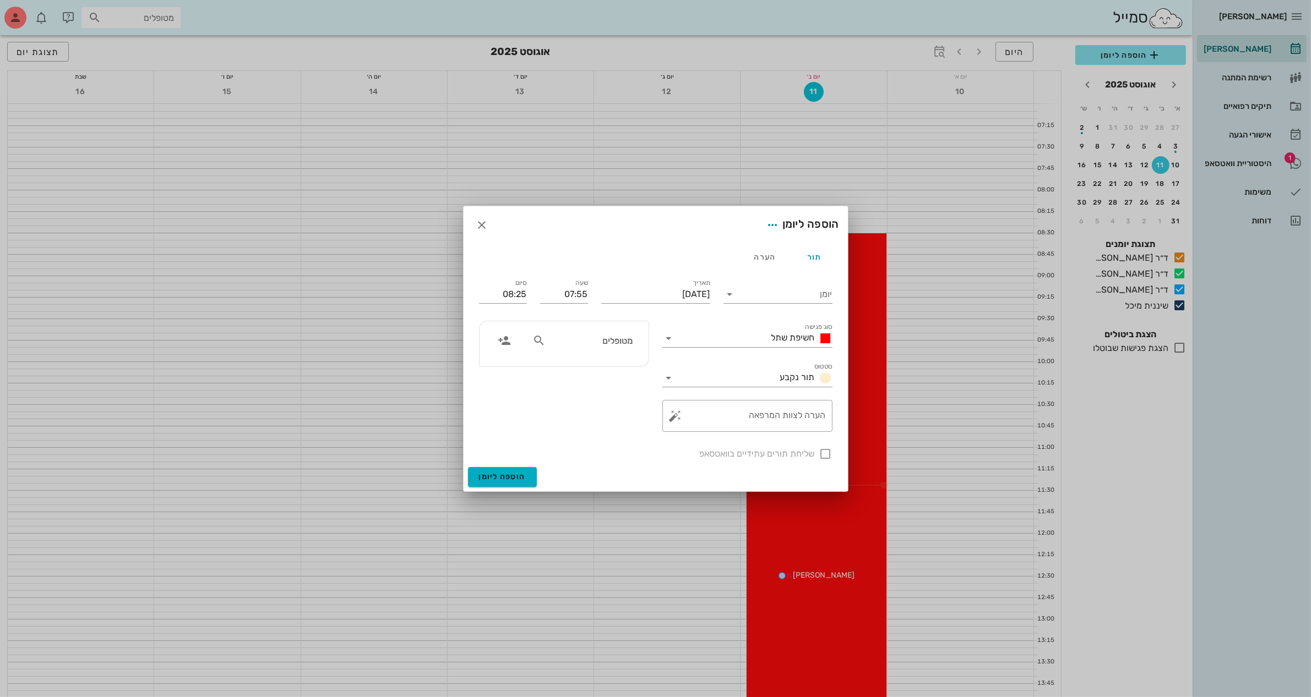
click at [882, 273] on div at bounding box center [655, 348] width 1311 height 697
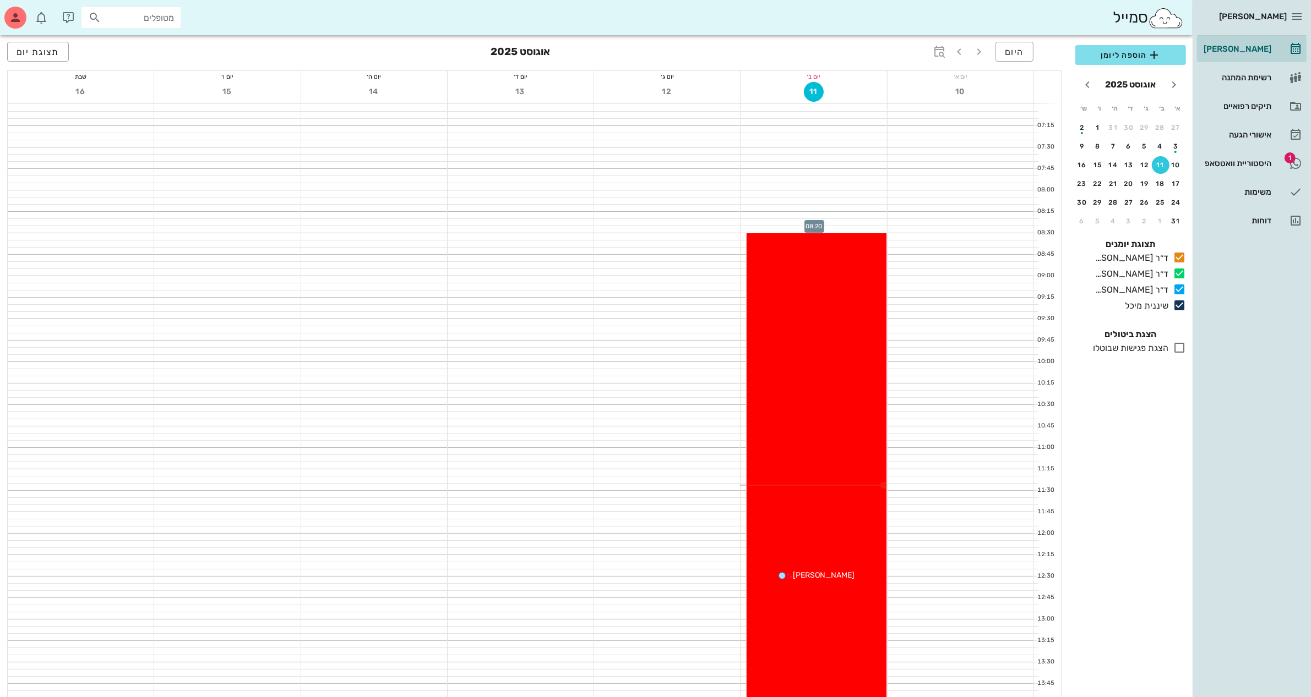
click at [777, 224] on div at bounding box center [813, 222] width 146 height 7
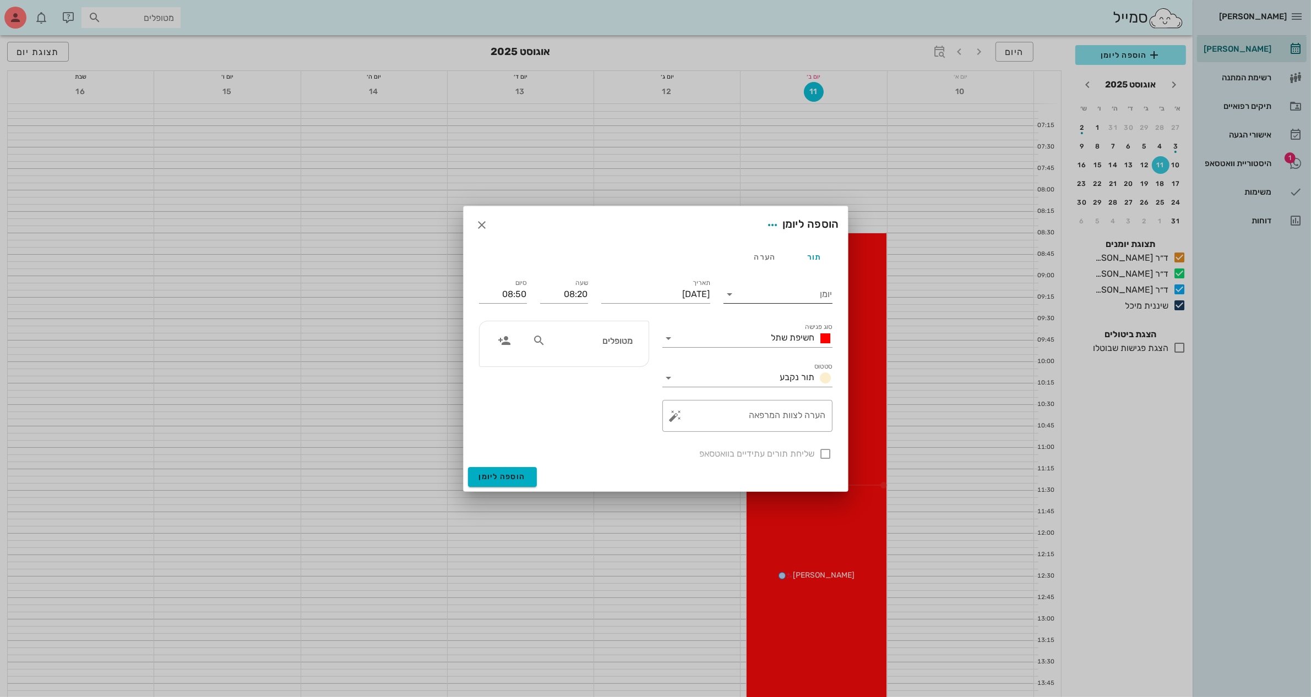
click at [805, 289] on input "יומן" at bounding box center [786, 295] width 94 height 18
click at [813, 355] on div "ד״ר [PERSON_NAME]" at bounding box center [777, 356] width 91 height 10
click at [766, 325] on div "סוג פגישה חשיפת שתל" at bounding box center [747, 335] width 170 height 24
click at [765, 345] on input "סוג פגישה" at bounding box center [722, 339] width 89 height 18
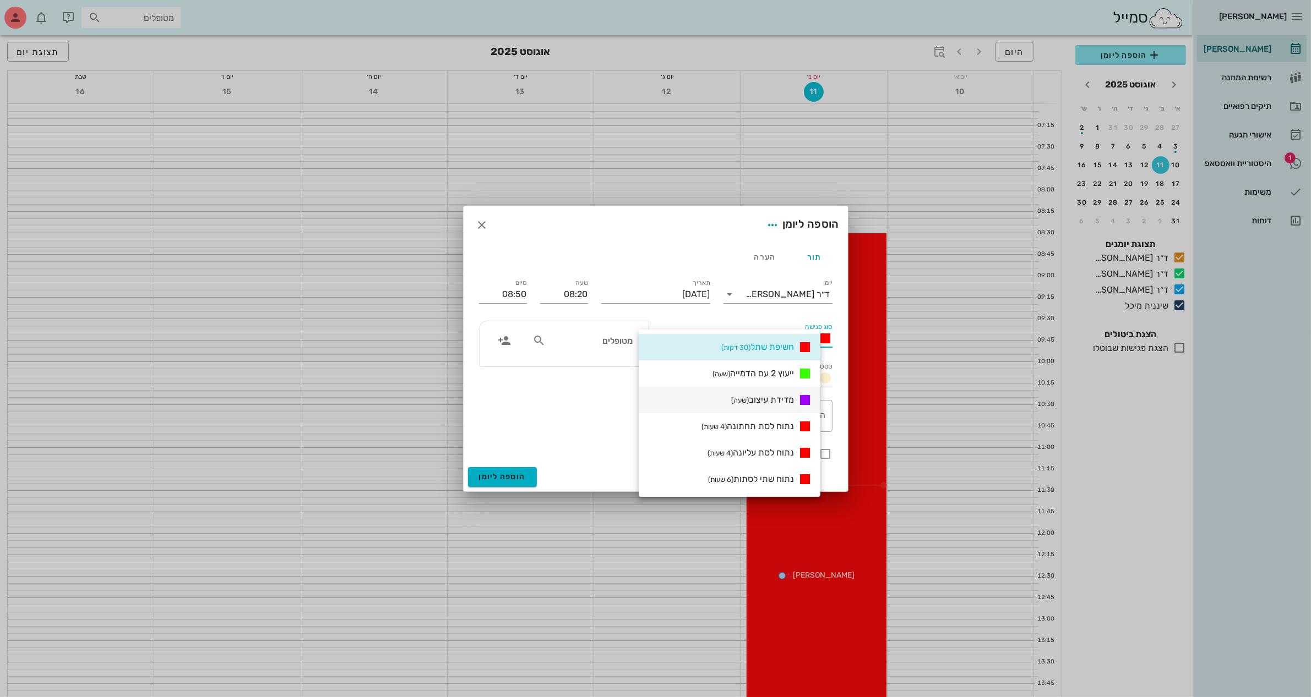
click at [791, 396] on span "מדידת עיצוב (שעה)" at bounding box center [762, 400] width 63 height 10
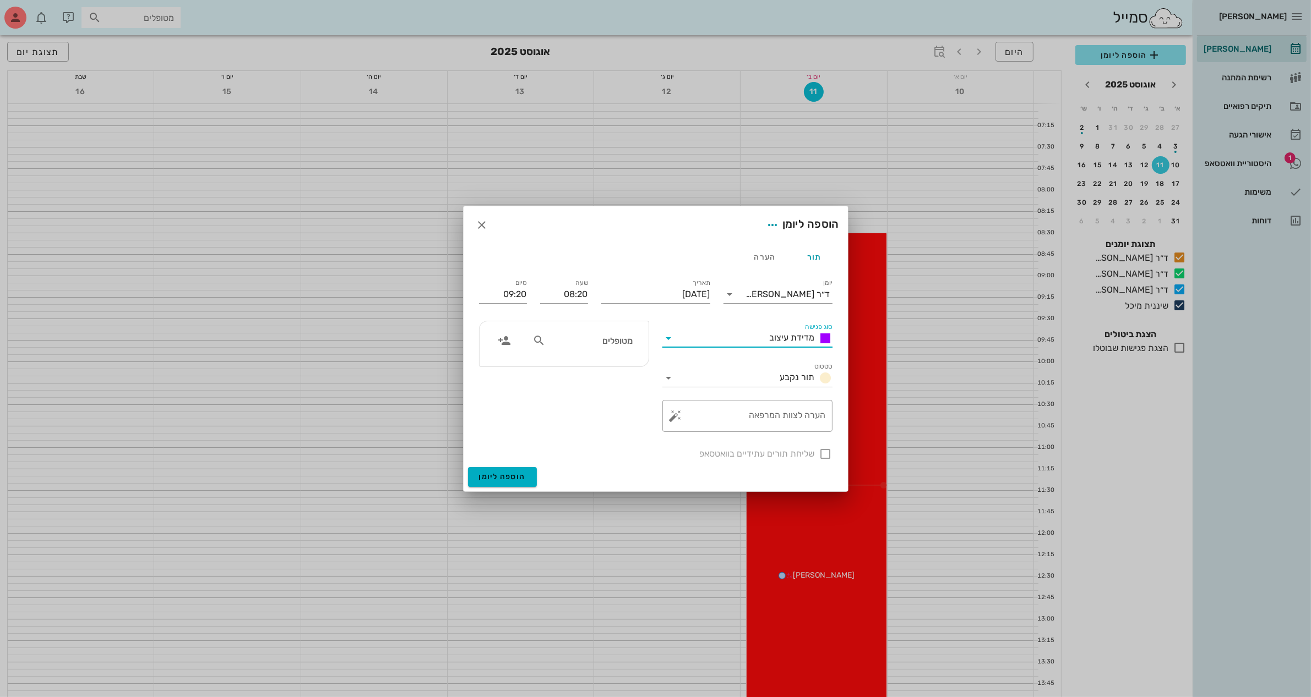
click at [619, 352] on div "מטופלים" at bounding box center [582, 344] width 113 height 28
click at [609, 340] on input "מטופלים" at bounding box center [590, 341] width 85 height 14
drag, startPoint x: 783, startPoint y: 328, endPoint x: 779, endPoint y: 337, distance: 10.3
click at [783, 328] on div "סוג פגישה מדידת עיצוב" at bounding box center [747, 335] width 170 height 24
click at [776, 342] on span "מדידת עיצוב" at bounding box center [792, 337] width 45 height 10
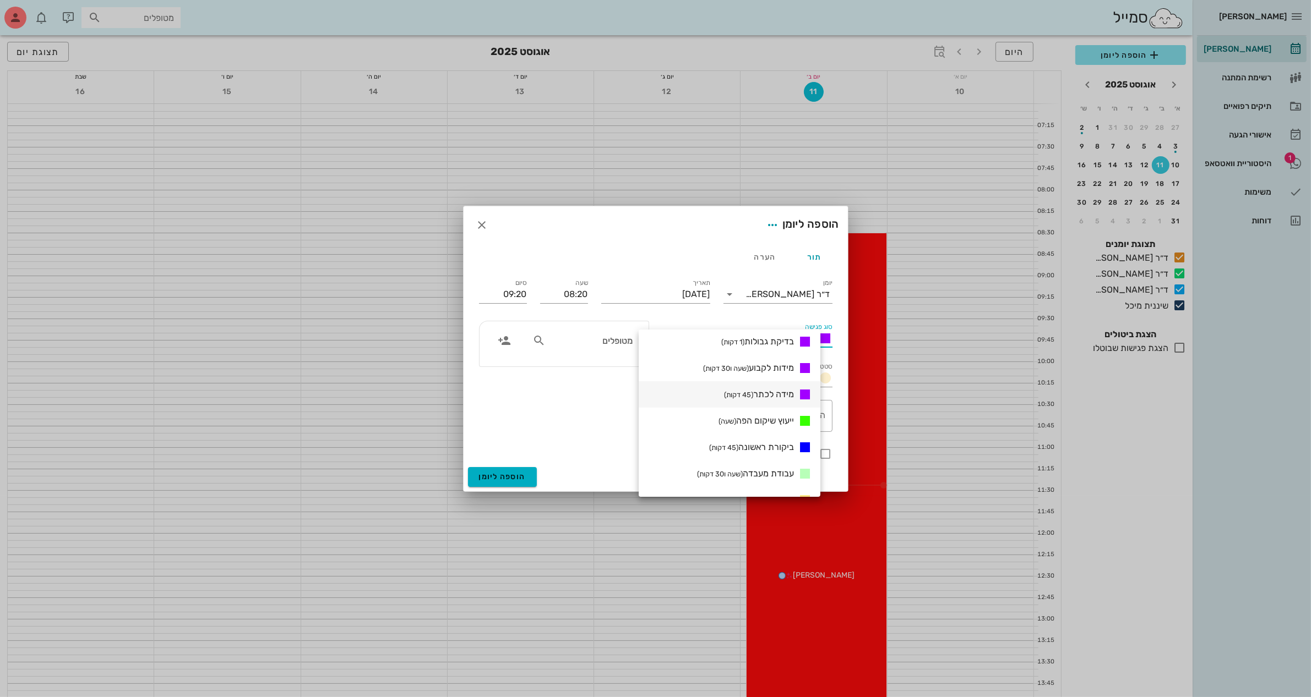
scroll to position [248, 0]
click at [794, 359] on span "בדיקת גבולות (1 דקות)" at bounding box center [757, 363] width 73 height 10
type input "08:21"
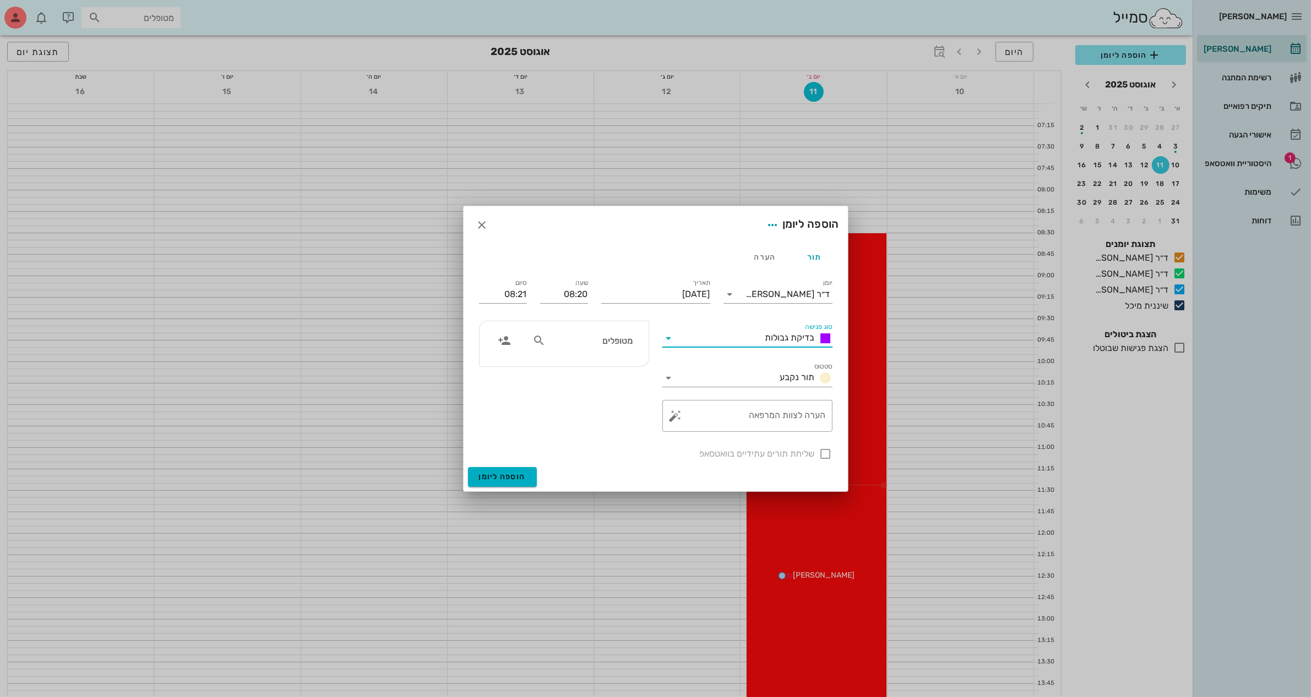
click at [601, 341] on input "מטופלים" at bounding box center [590, 341] width 85 height 14
click at [506, 339] on icon "button" at bounding box center [504, 340] width 13 height 13
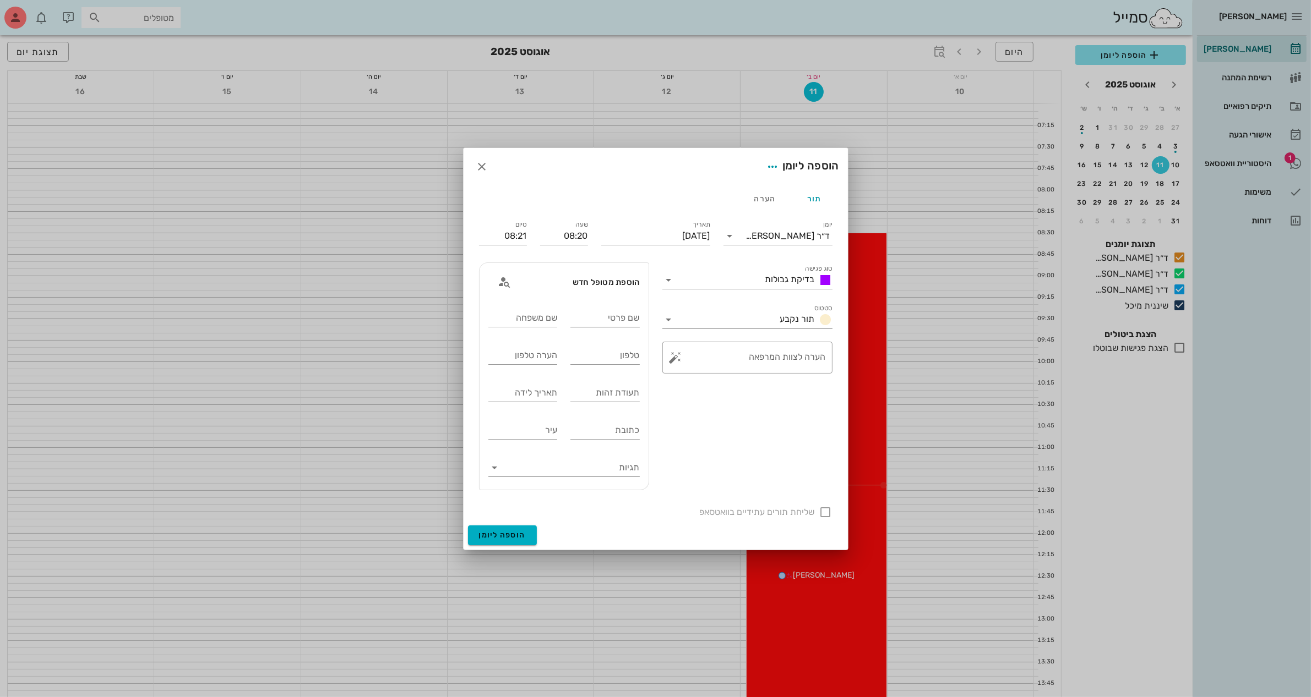
click at [628, 309] on div "שם פרטי" at bounding box center [604, 318] width 69 height 18
type input "[PERSON_NAME]"
click at [548, 328] on div "שם משפחה" at bounding box center [522, 320] width 69 height 22
click at [548, 315] on input "שם משפחה" at bounding box center [522, 318] width 69 height 18
type input "יקר"
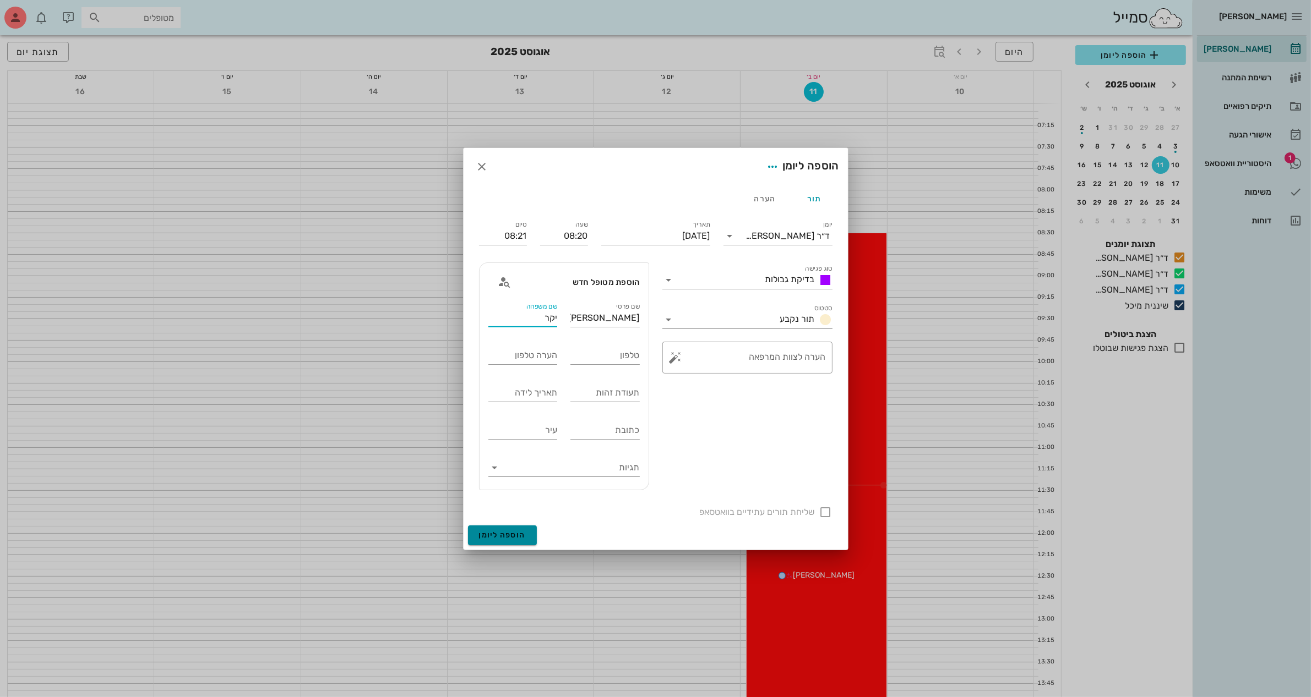
click at [513, 538] on span "הוספה ליומן" at bounding box center [502, 535] width 47 height 9
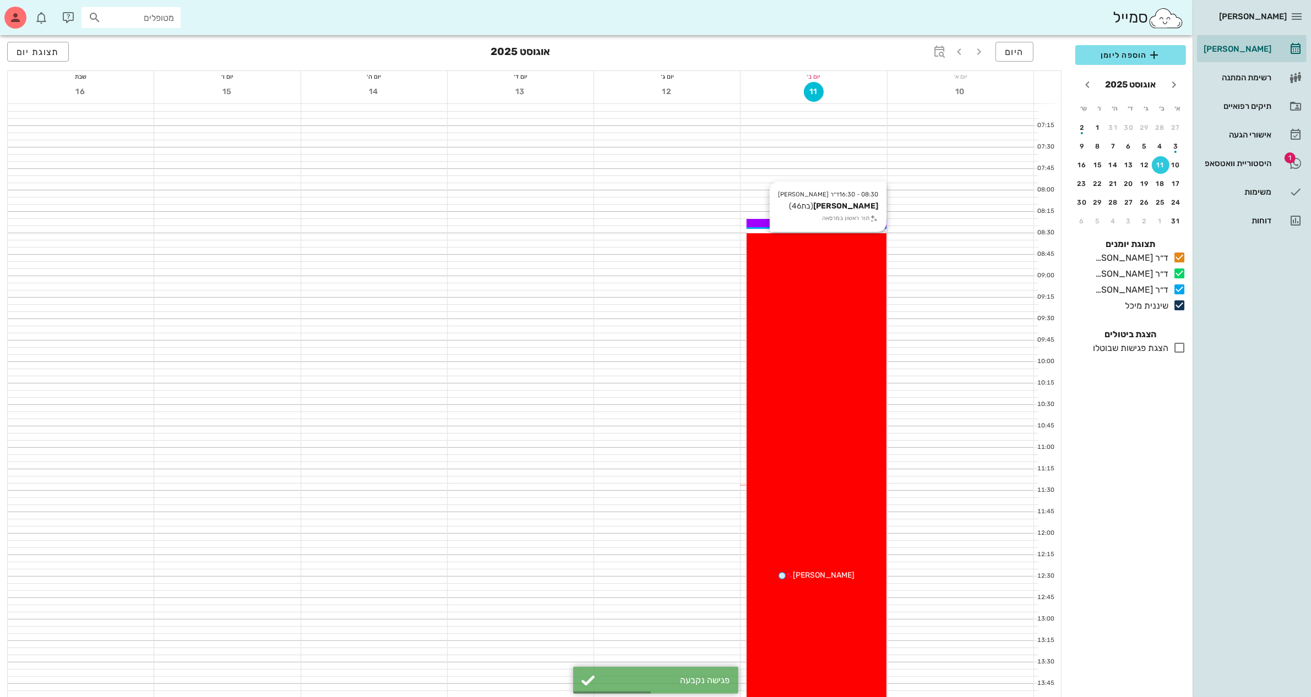
drag, startPoint x: 767, startPoint y: 220, endPoint x: 771, endPoint y: 279, distance: 59.0
click at [771, 279] on div "08:20 - 08:21 ד״ר [PERSON_NAME] תור ראשון במרפאה [PERSON_NAME] יקר 08:30 - 16:3…" at bounding box center [816, 705] width 140 height 1202
drag, startPoint x: 861, startPoint y: 220, endPoint x: 848, endPoint y: 299, distance: 79.8
click at [853, 311] on div "08:20 - 08:21 ד״ר [PERSON_NAME] תור ראשון במרפאה [PERSON_NAME] יקר 08:30 - 16:3…" at bounding box center [816, 705] width 140 height 1202
click at [763, 220] on div "שושי יקר" at bounding box center [815, 223] width 139 height 12
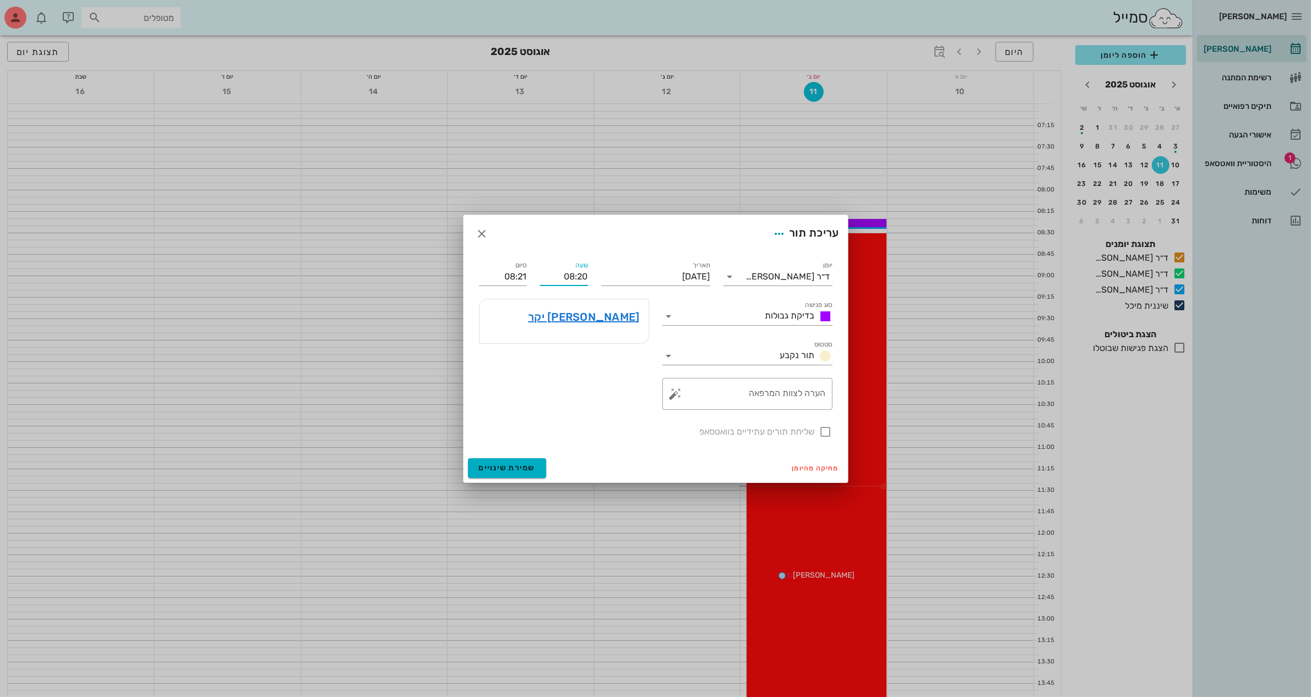
click at [586, 270] on input "08:20" at bounding box center [564, 277] width 48 height 18
click at [574, 362] on div "09:05" at bounding box center [564, 362] width 30 height 9
type input "09:05"
type input "09:06"
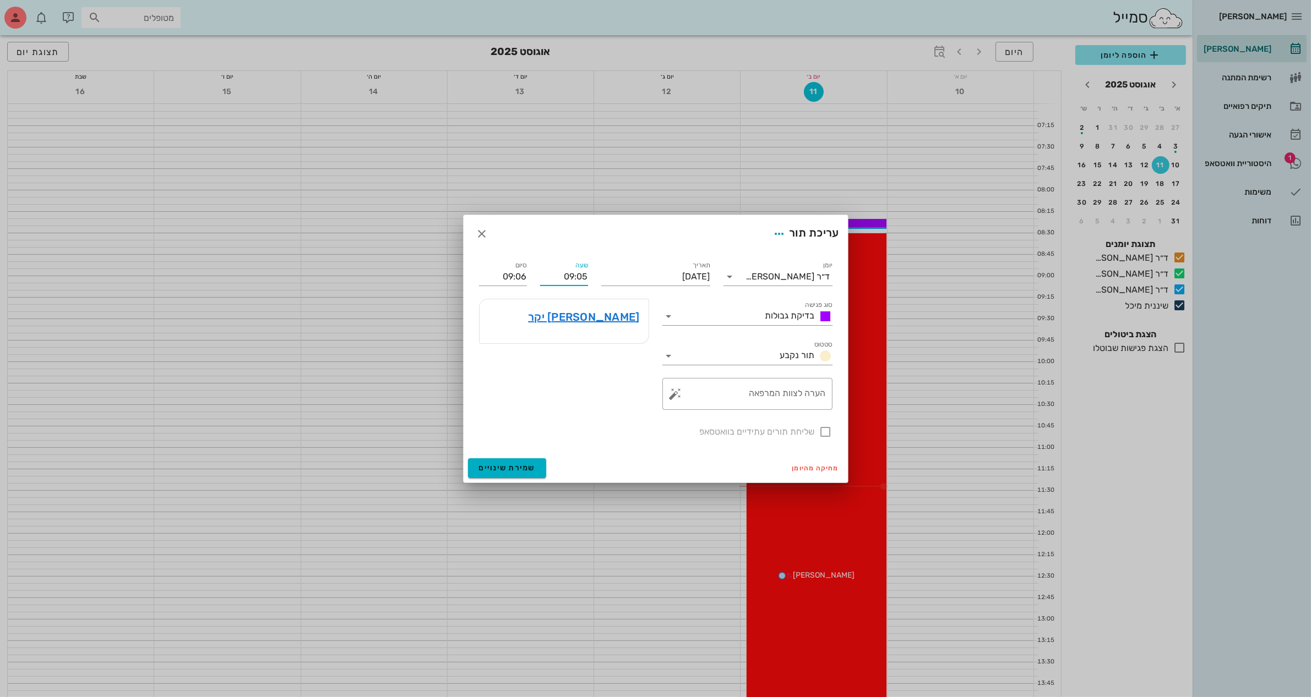
click at [576, 274] on input "09:05" at bounding box center [564, 277] width 48 height 18
click at [569, 376] on div "10:05" at bounding box center [564, 377] width 30 height 9
type input "10:05"
click at [519, 276] on input "10:06" at bounding box center [503, 277] width 48 height 18
click at [507, 356] on div "11:05 (שעה)" at bounding box center [474, 359] width 66 height 9
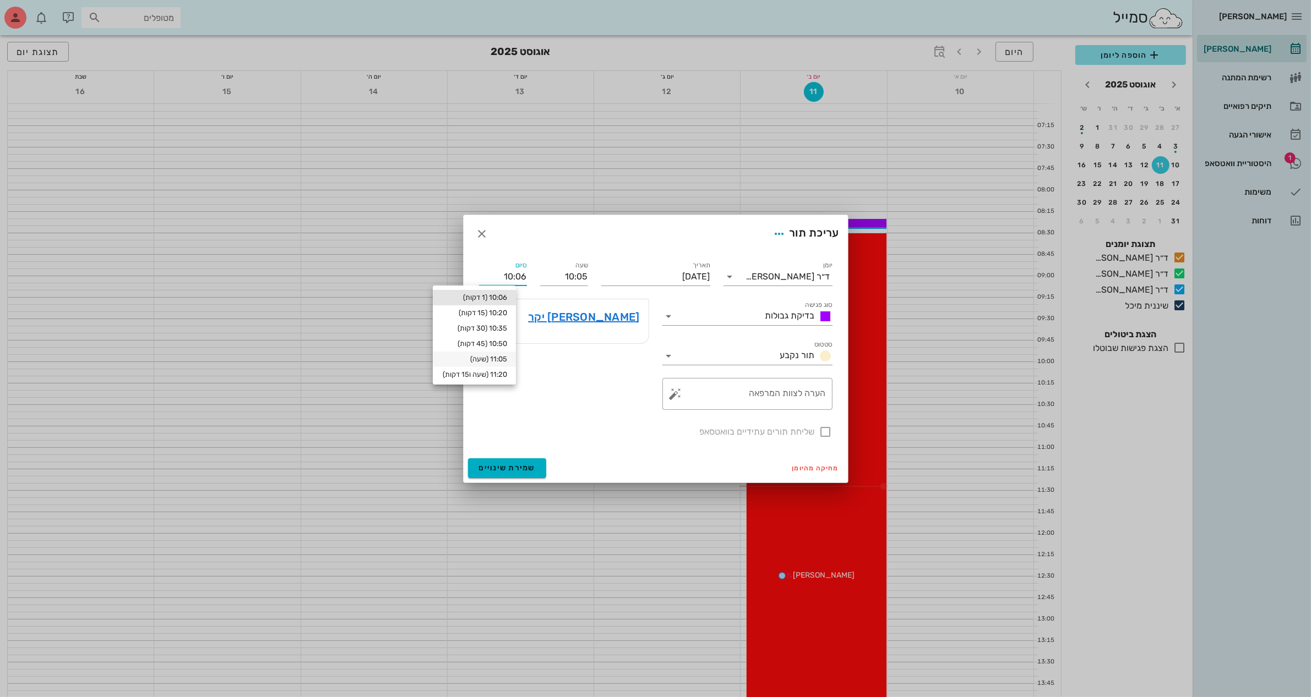
type input "11:05"
click at [516, 473] on button "שמירת שינויים" at bounding box center [507, 469] width 79 height 20
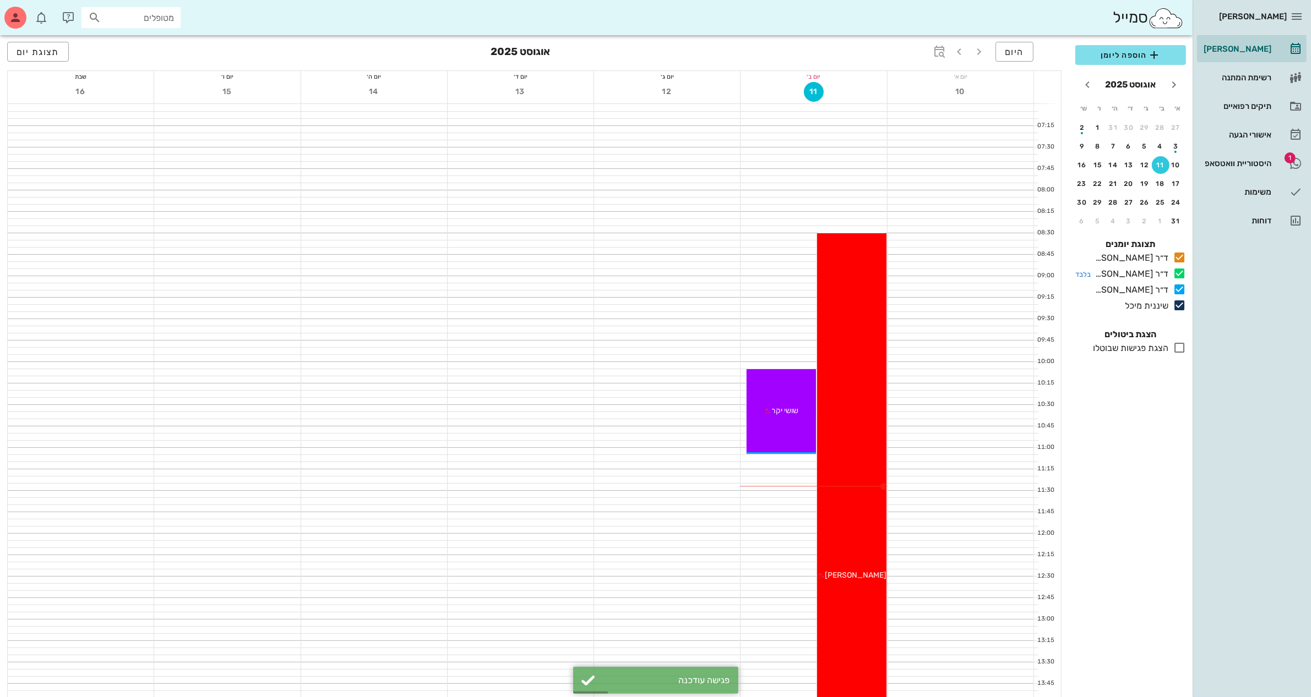
click at [1048, 273] on icon at bounding box center [1179, 273] width 13 height 13
click at [1012, 57] on button "היום" at bounding box center [1014, 52] width 38 height 20
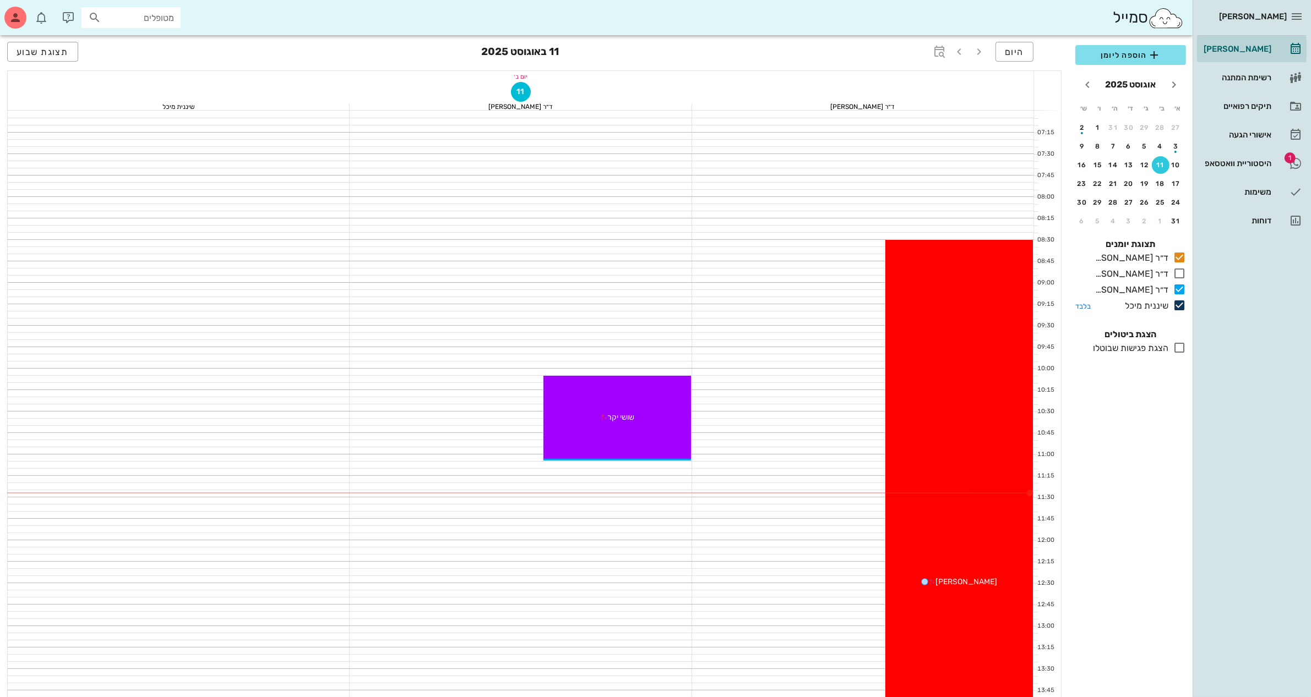
click at [1048, 308] on icon at bounding box center [1179, 305] width 13 height 13
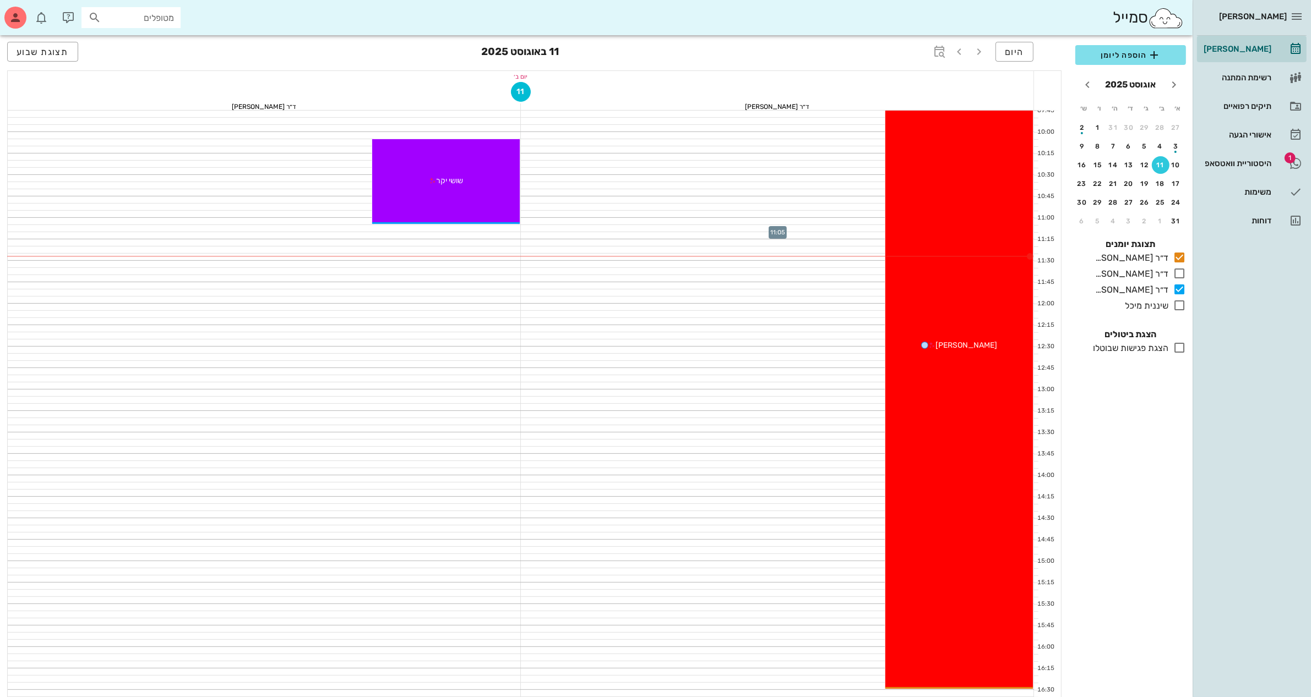
scroll to position [69, 0]
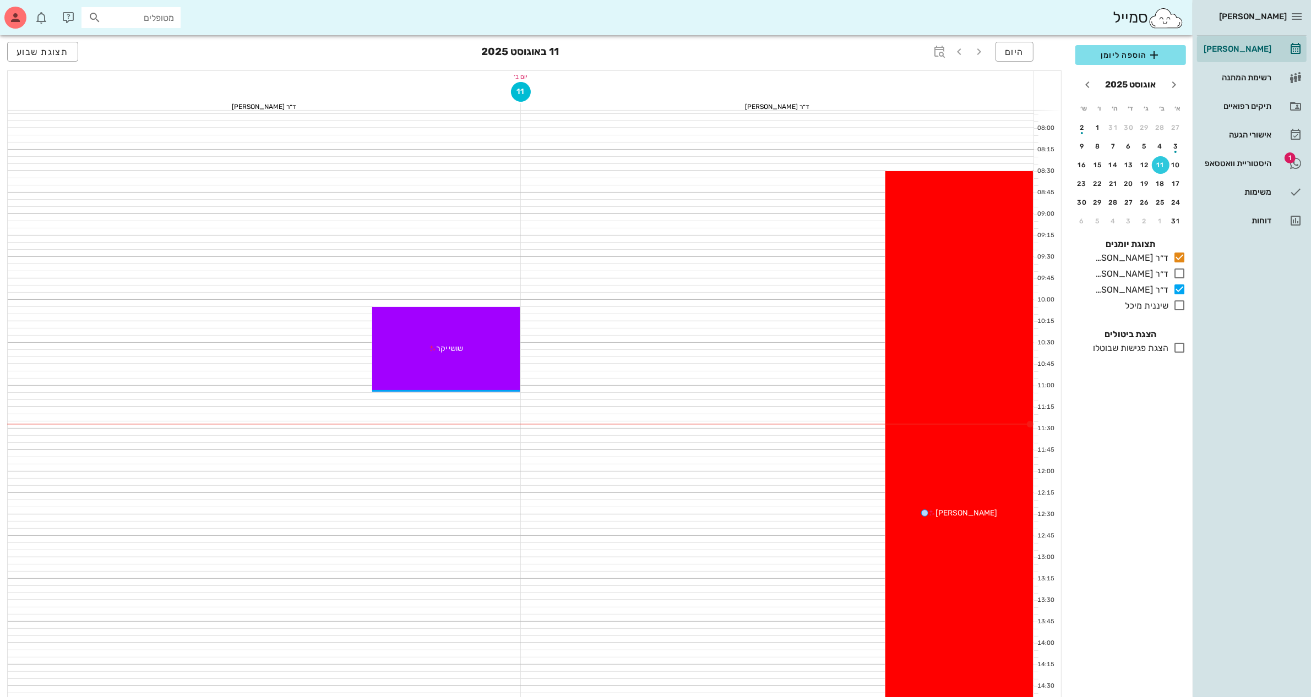
click at [1008, 39] on div "היום [DATE] תצוגת שבוע" at bounding box center [534, 52] width 1054 height 35
click at [1012, 57] on button "היום" at bounding box center [1014, 52] width 38 height 20
click at [68, 54] on span "תצוגת שבוע" at bounding box center [43, 52] width 52 height 10
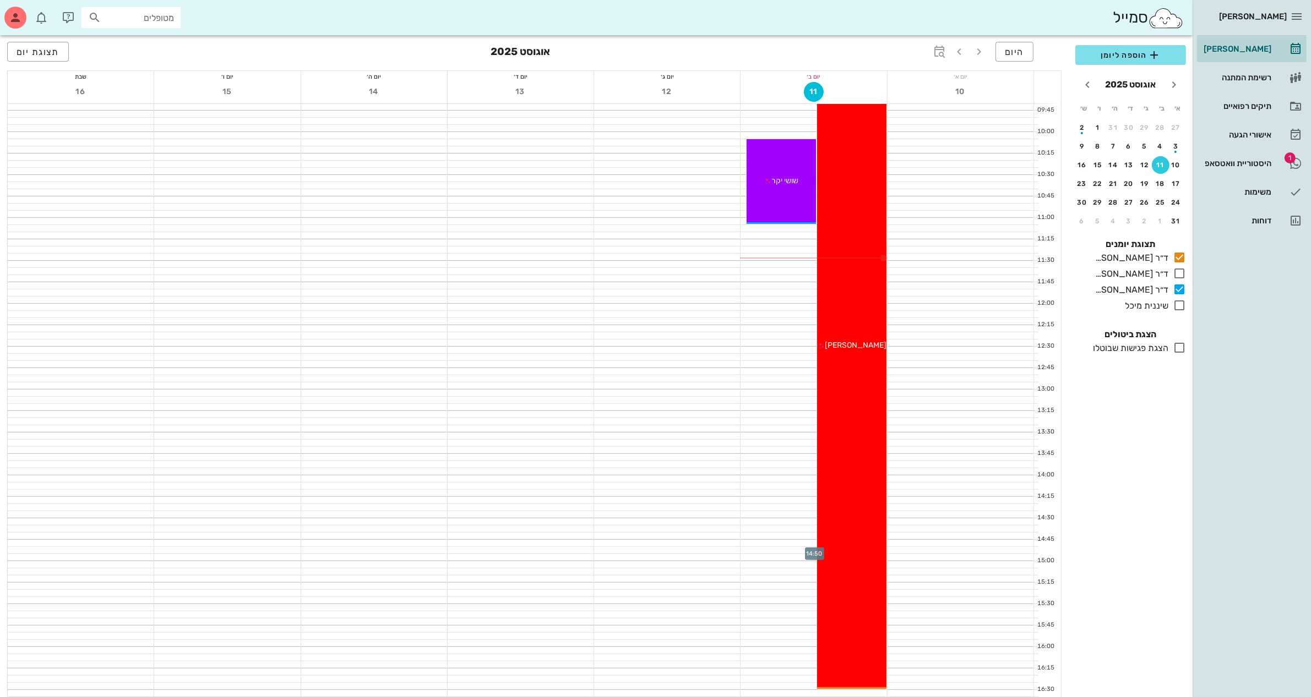
scroll to position [206, 0]
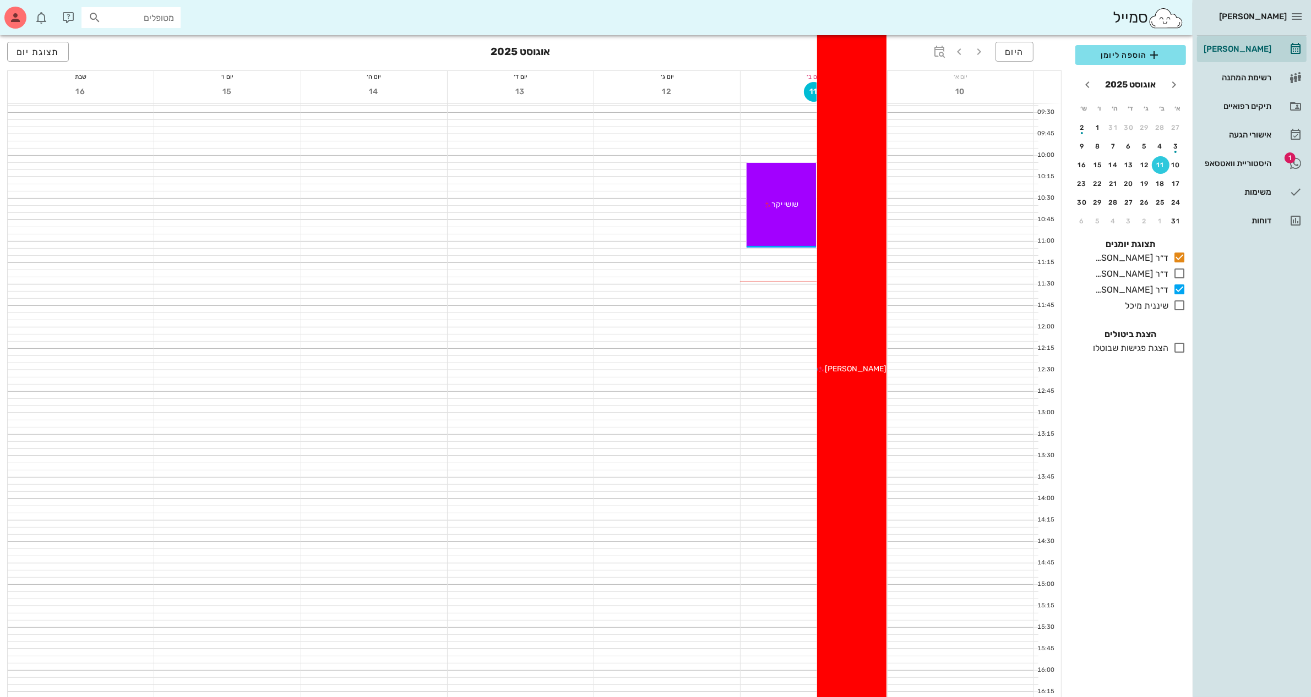
click at [861, 384] on div "08:30 - 16:30 ד״ר ג׳[PERSON_NAME] [PERSON_NAME] (בת 46 ) תור ראשון במרפאה [PERS…" at bounding box center [851, 370] width 69 height 686
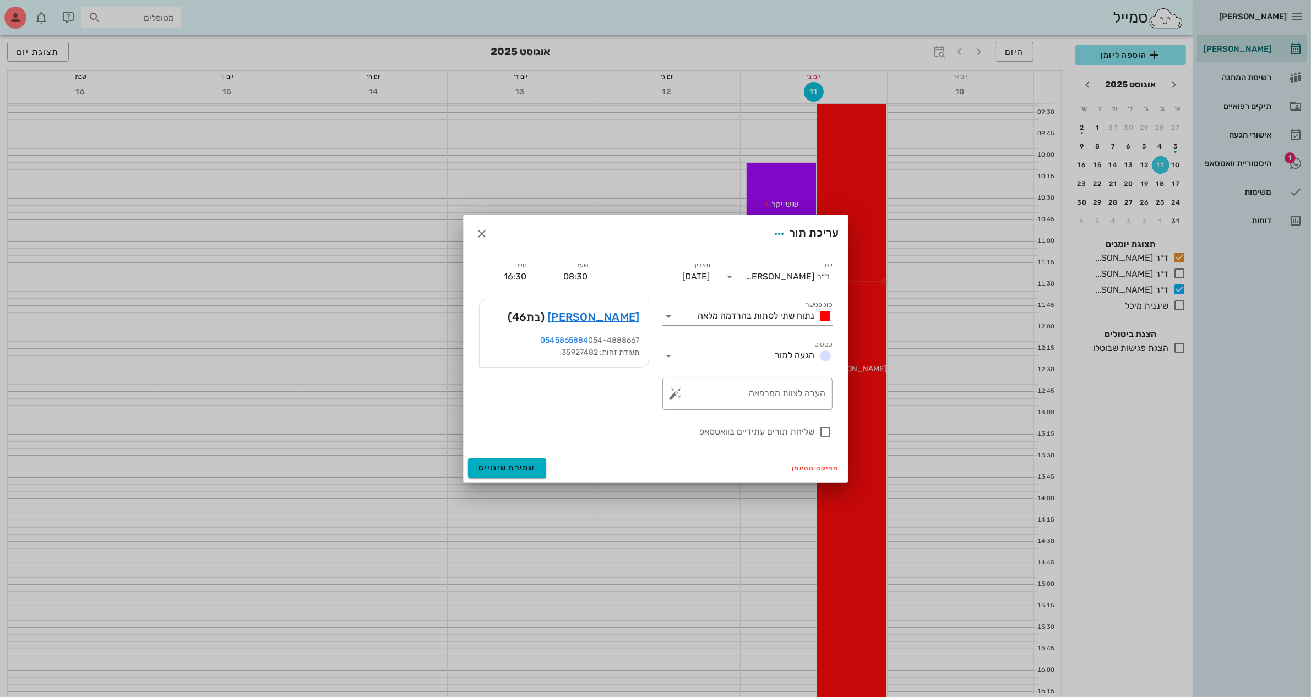
click at [521, 267] on label "סיום" at bounding box center [521, 265] width 12 height 8
click at [521, 268] on input "16:30" at bounding box center [503, 277] width 48 height 18
drag, startPoint x: 504, startPoint y: 272, endPoint x: 512, endPoint y: 281, distance: 11.3
click at [512, 281] on input "1:30" at bounding box center [503, 277] width 48 height 18
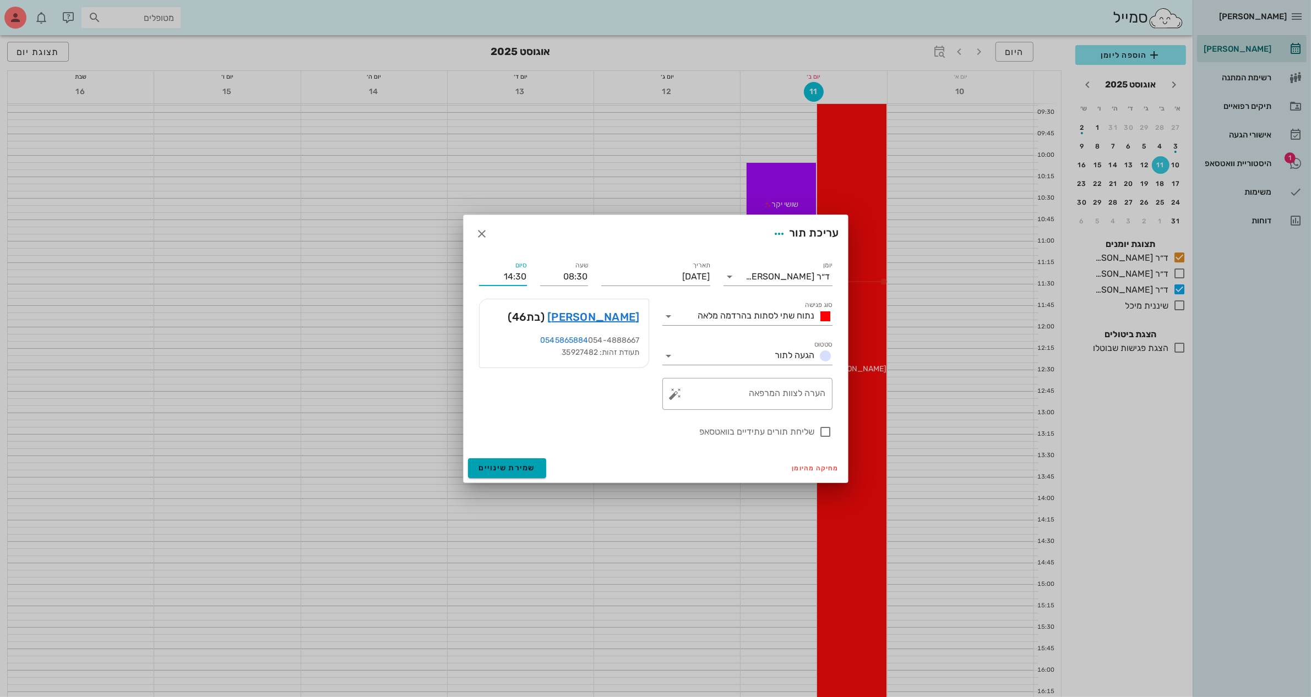
type input "14:30"
click at [539, 463] on button "שמירת שינויים" at bounding box center [507, 469] width 79 height 20
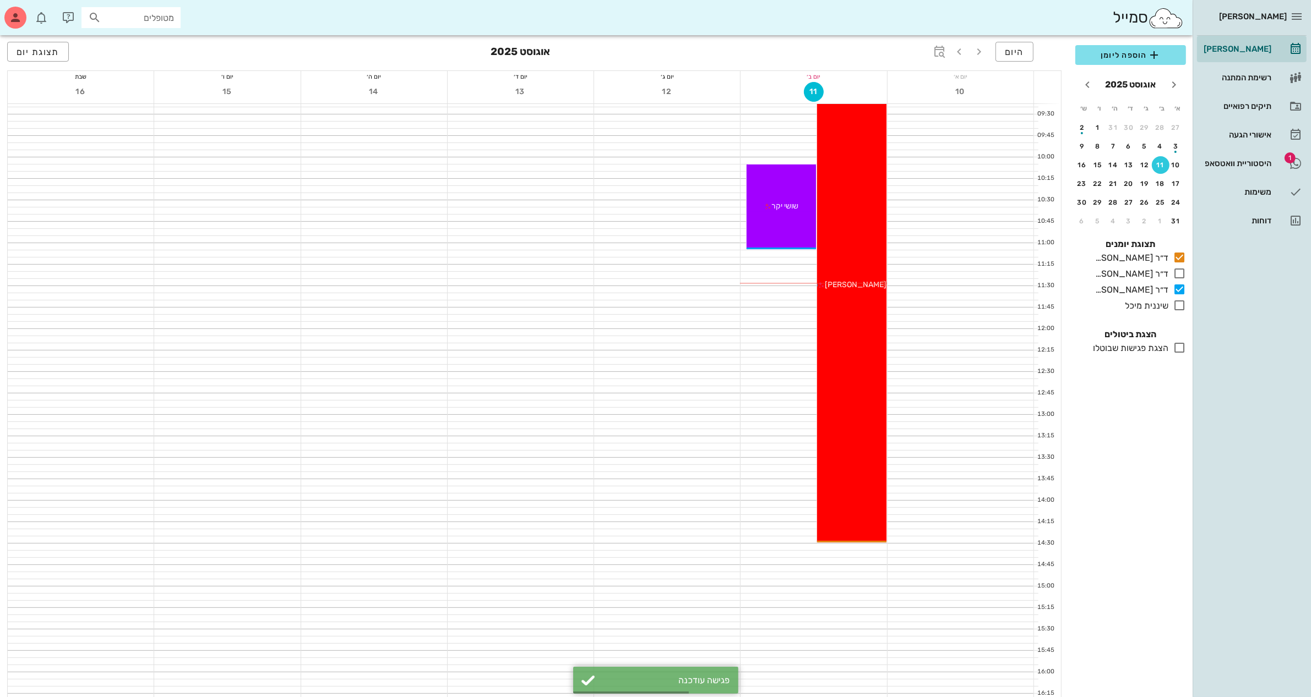
scroll to position [206, 0]
click at [1022, 56] on span "היום" at bounding box center [1014, 52] width 19 height 10
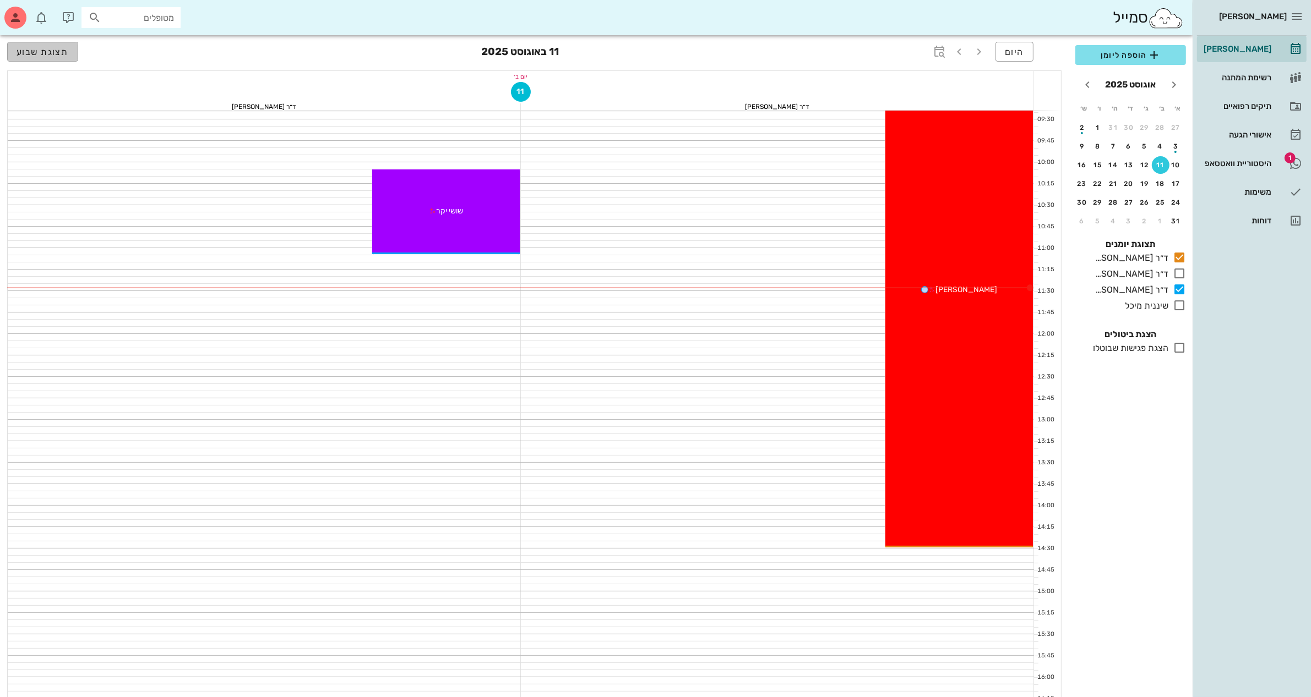
click at [53, 45] on button "תצוגת שבוע" at bounding box center [42, 52] width 71 height 20
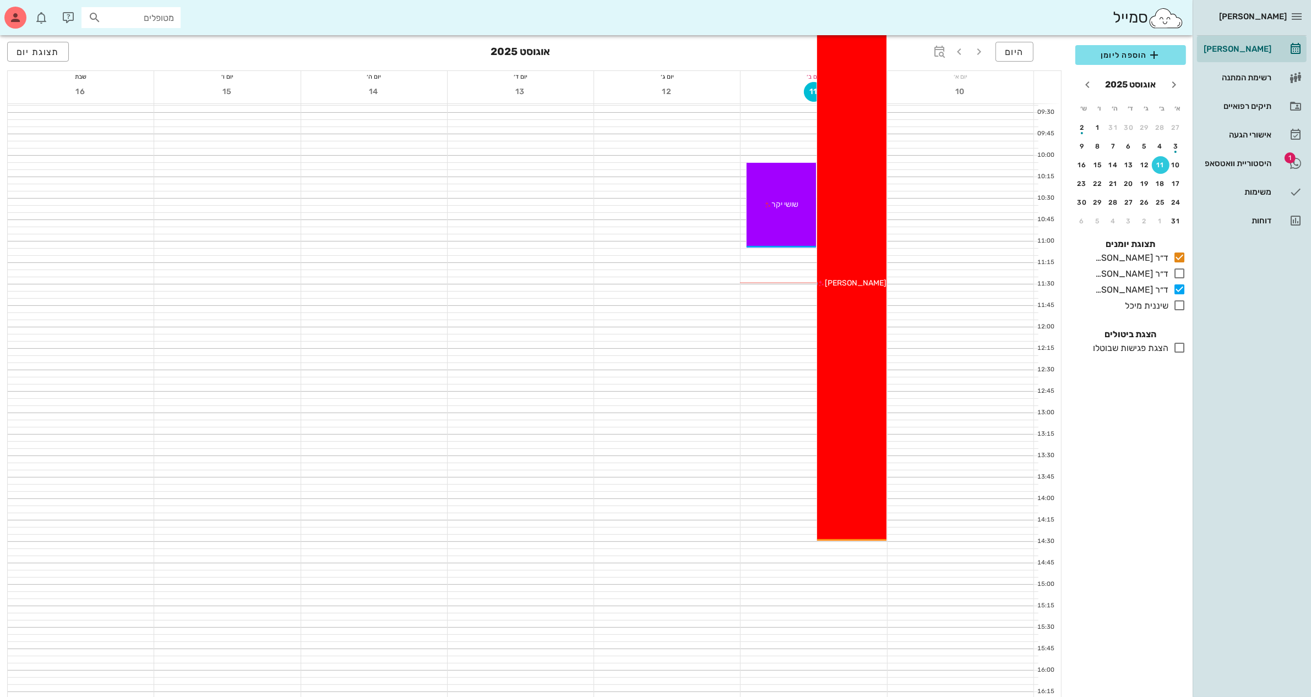
click at [856, 282] on span "[PERSON_NAME]" at bounding box center [856, 283] width 62 height 9
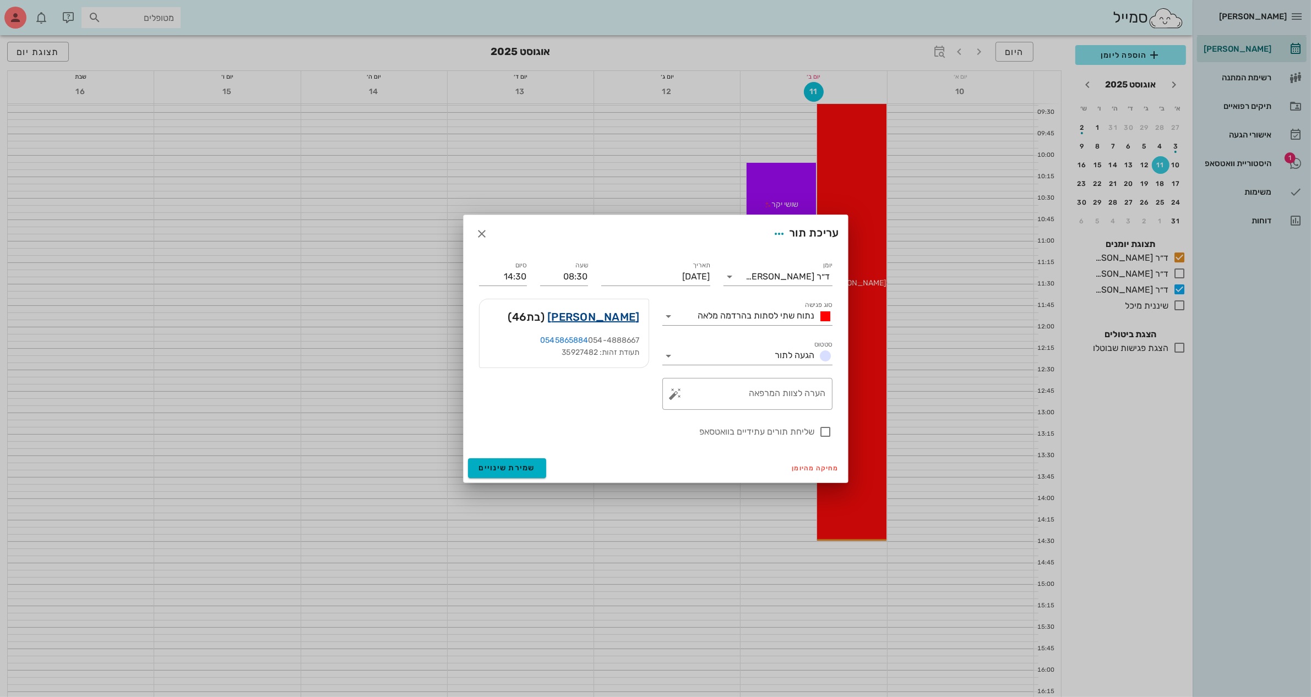
click at [615, 315] on link "[PERSON_NAME]" at bounding box center [593, 317] width 92 height 18
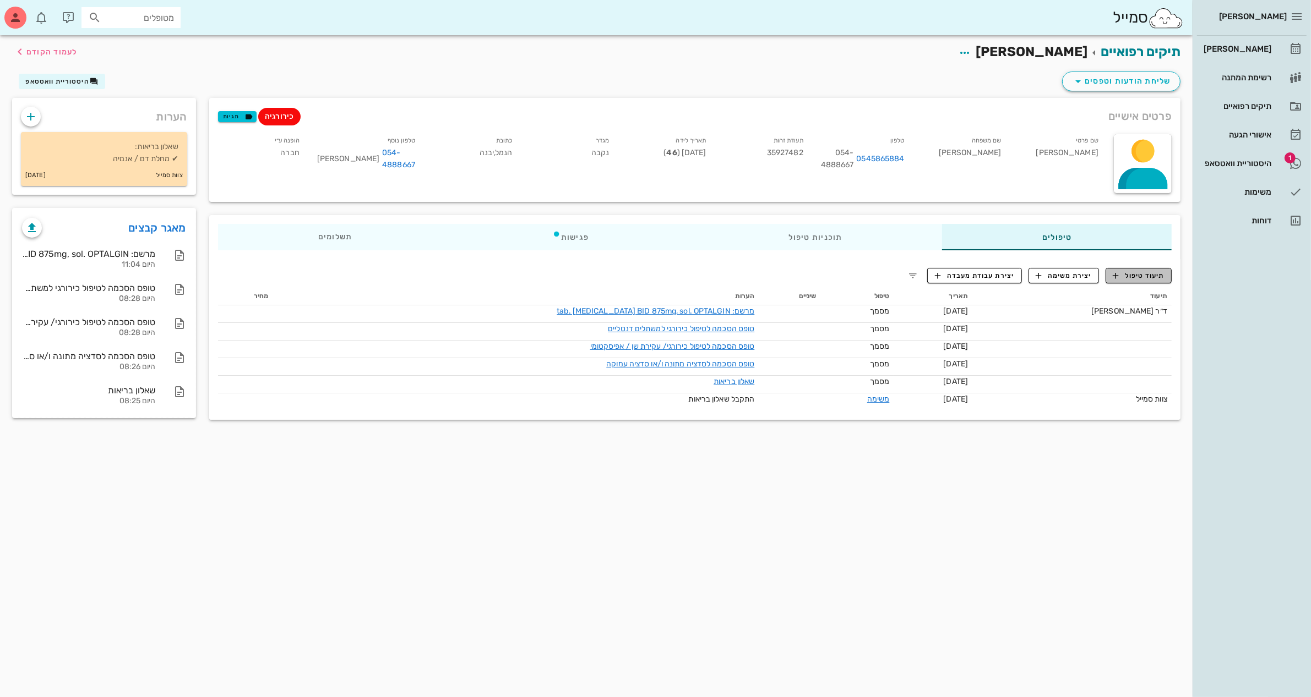
click at [1048, 272] on span "תיעוד טיפול" at bounding box center [1138, 276] width 51 height 10
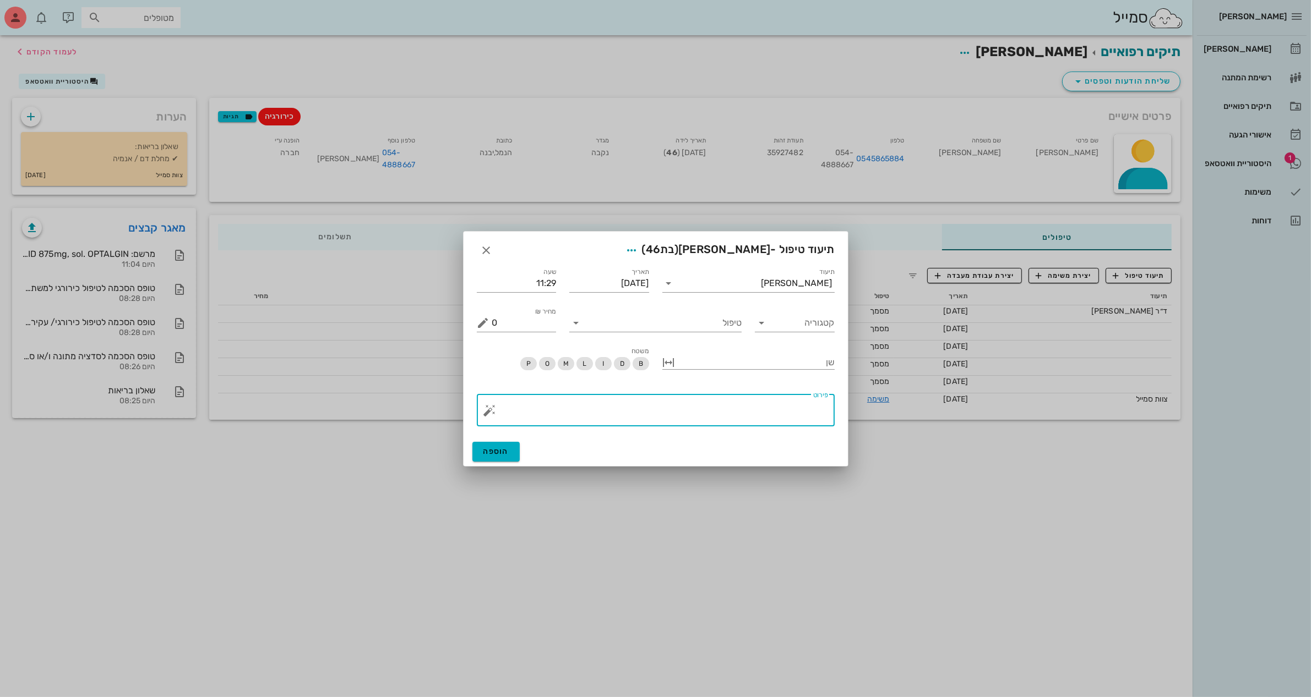
click at [664, 403] on textarea "פירוט" at bounding box center [660, 413] width 336 height 26
click at [708, 318] on input "טיפול" at bounding box center [663, 323] width 157 height 18
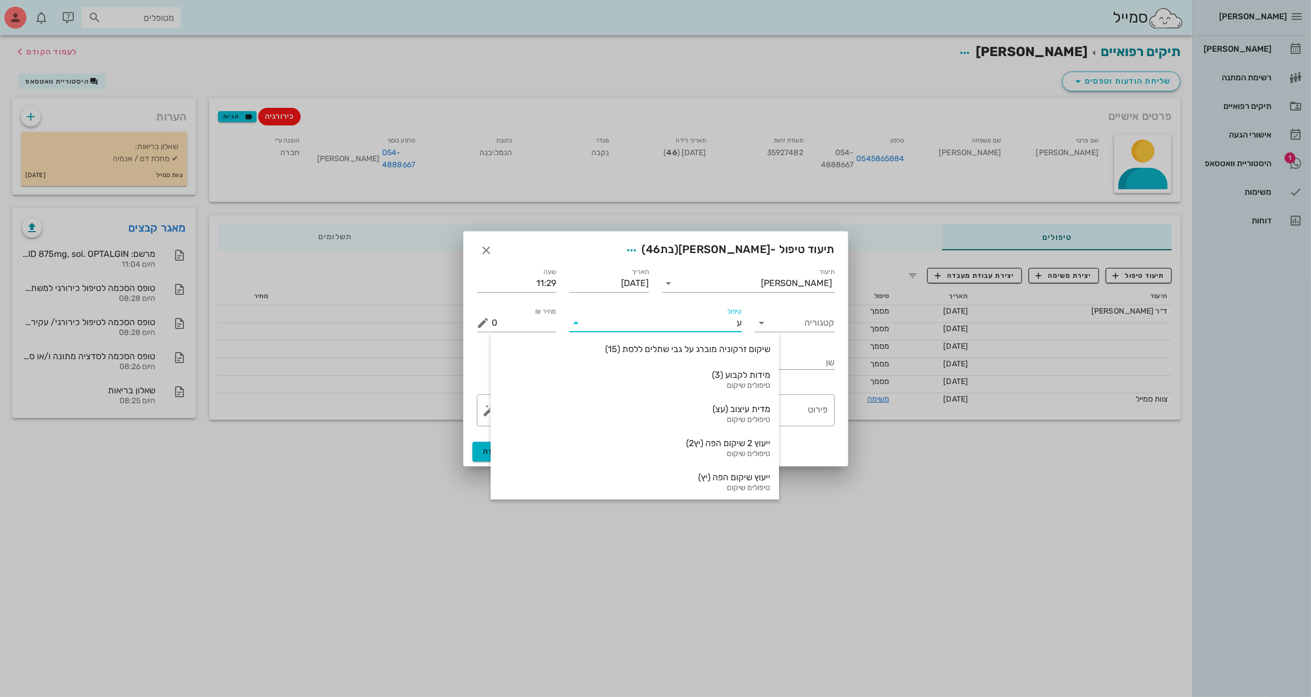
type input "עק"
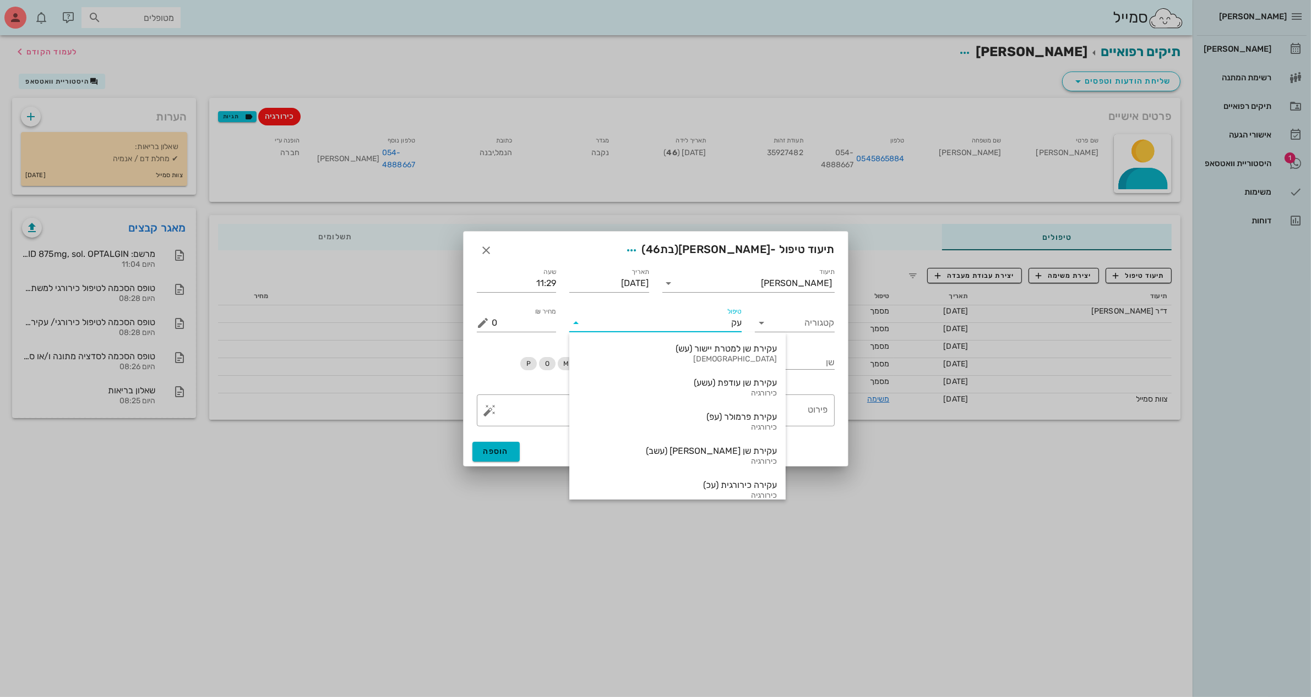
click at [738, 323] on input "עק" at bounding box center [663, 323] width 157 height 18
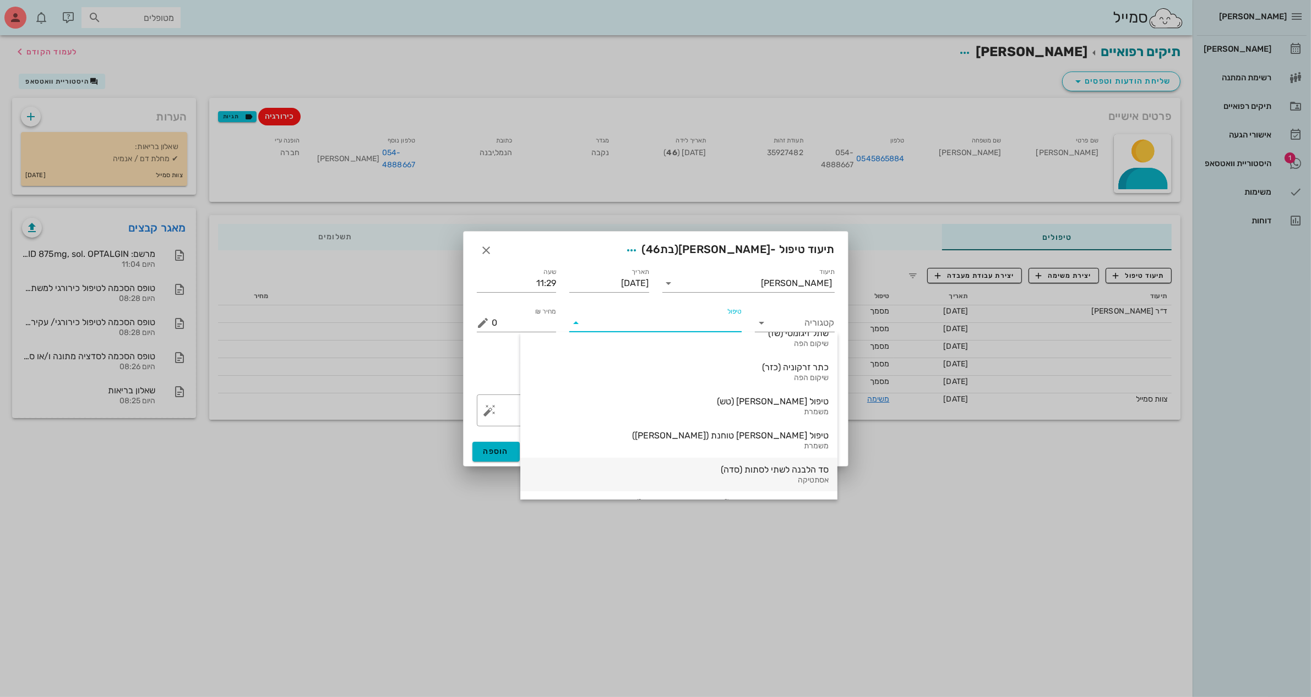
scroll to position [791, 0]
click at [806, 322] on input "קטגוריה" at bounding box center [803, 323] width 62 height 18
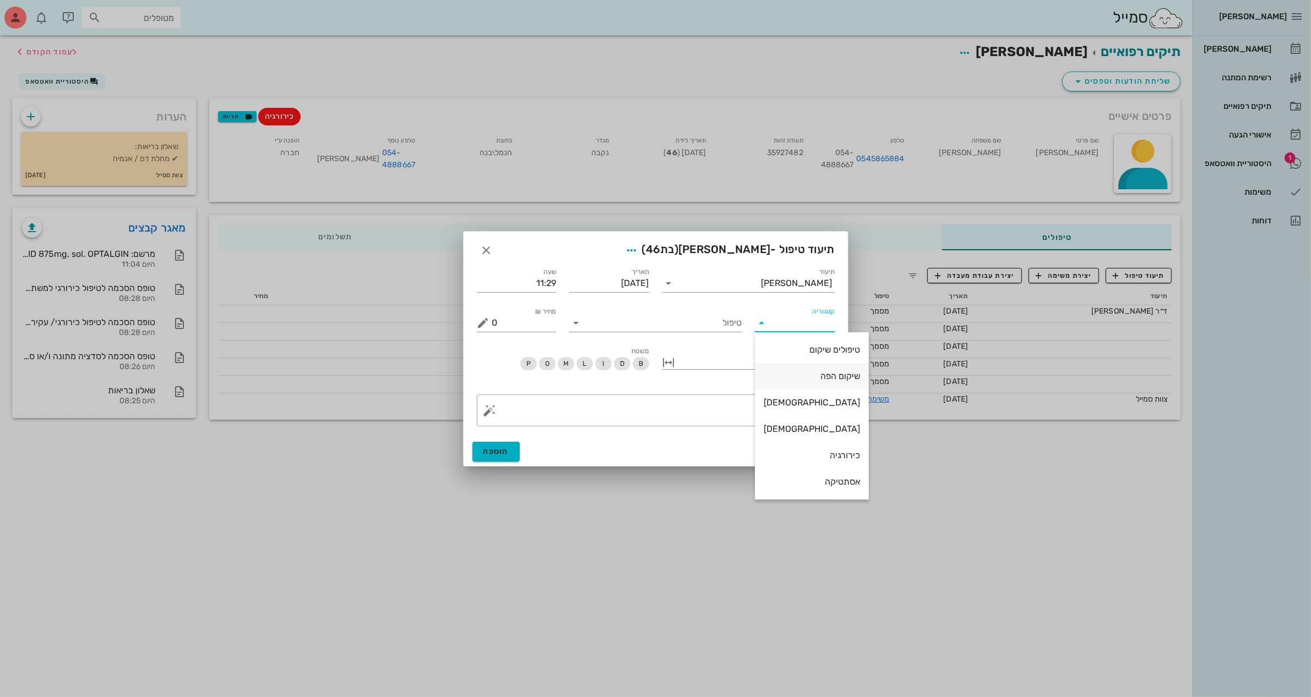
click at [782, 380] on div "שיקום הפה" at bounding box center [812, 376] width 96 height 10
type input "שיקום הפה"
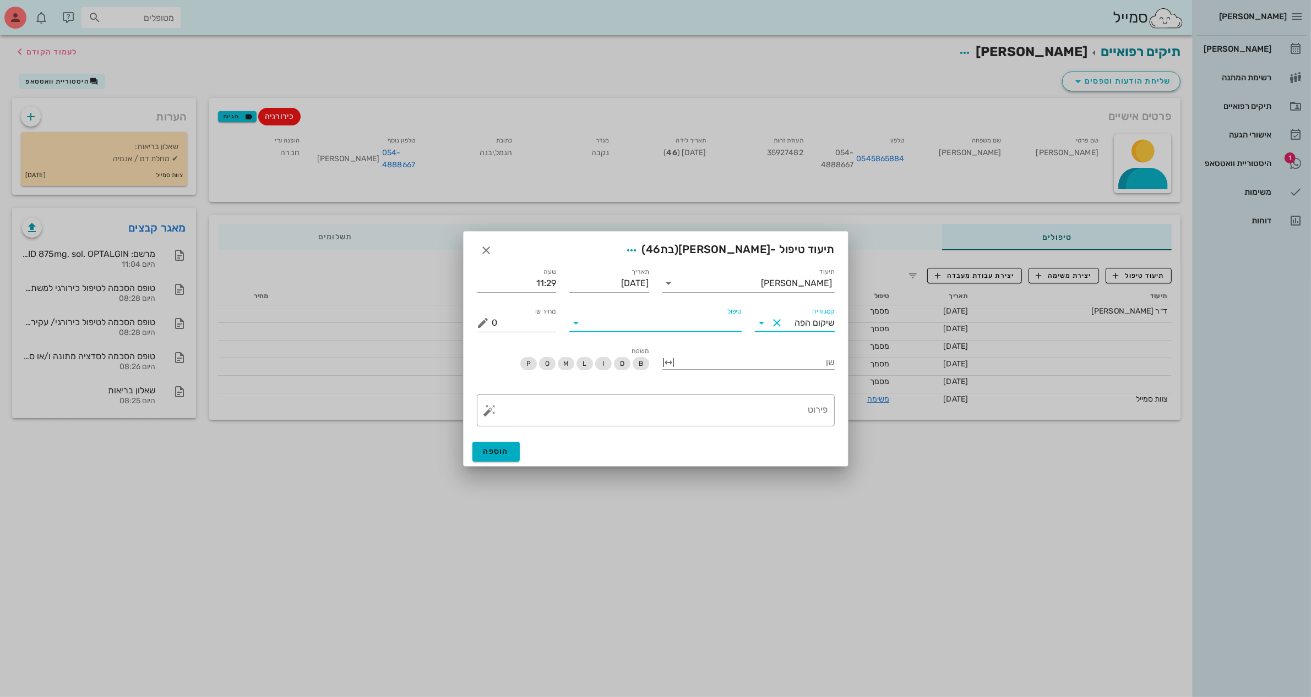
click at [728, 330] on input "טיפול" at bounding box center [663, 323] width 157 height 18
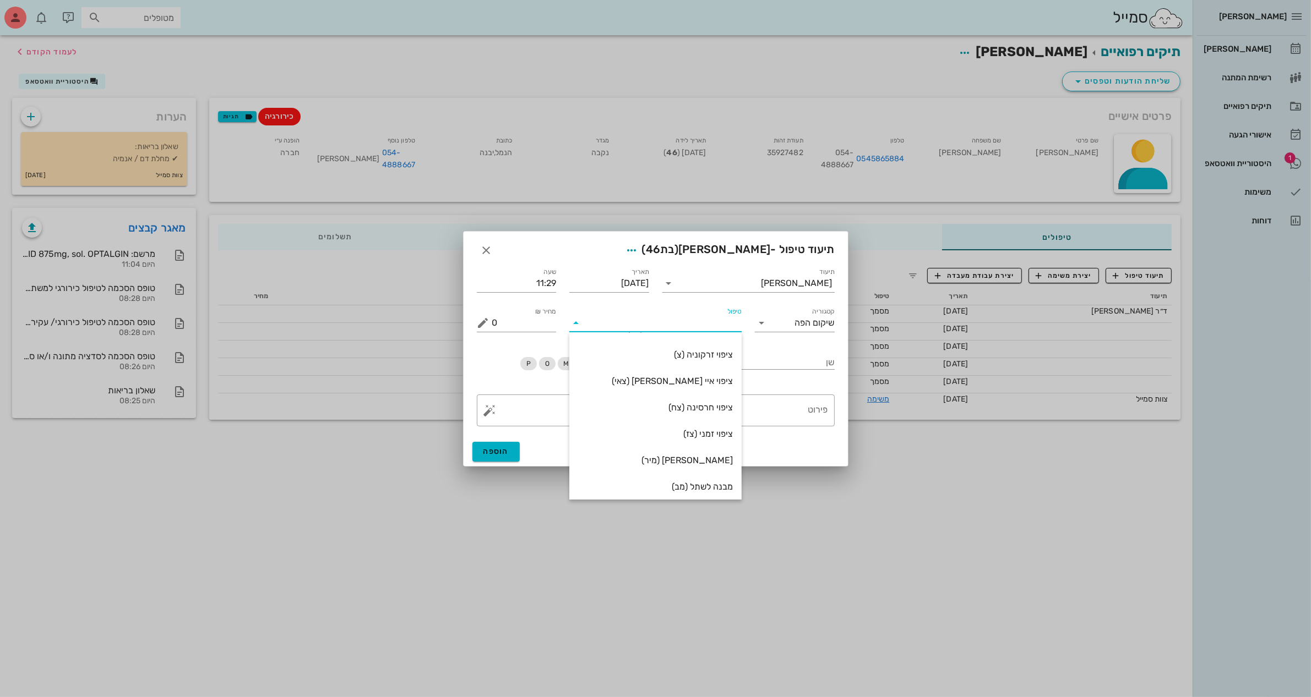
scroll to position [211, 0]
click at [807, 345] on div "שן" at bounding box center [749, 364] width 186 height 50
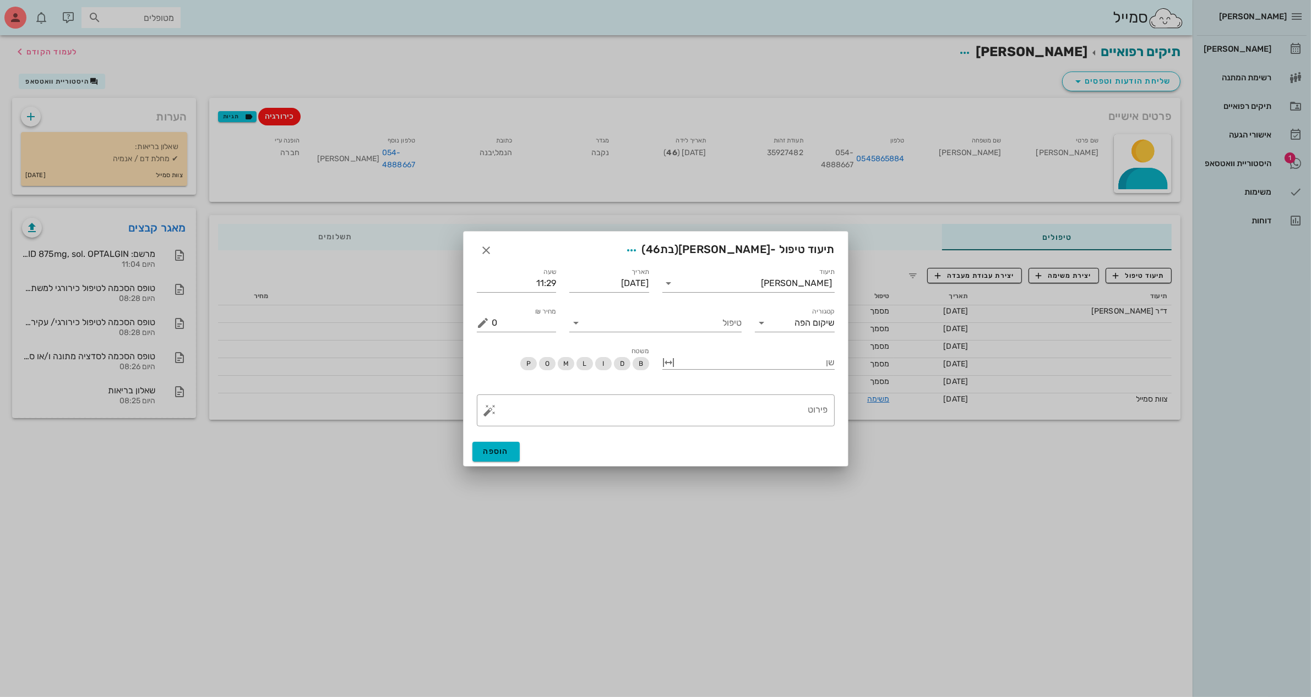
click at [772, 431] on div "​ פירוט" at bounding box center [655, 410] width 371 height 45
click at [773, 423] on textarea "פירוט" at bounding box center [660, 413] width 336 height 26
click at [711, 369] on div "שן" at bounding box center [748, 361] width 172 height 15
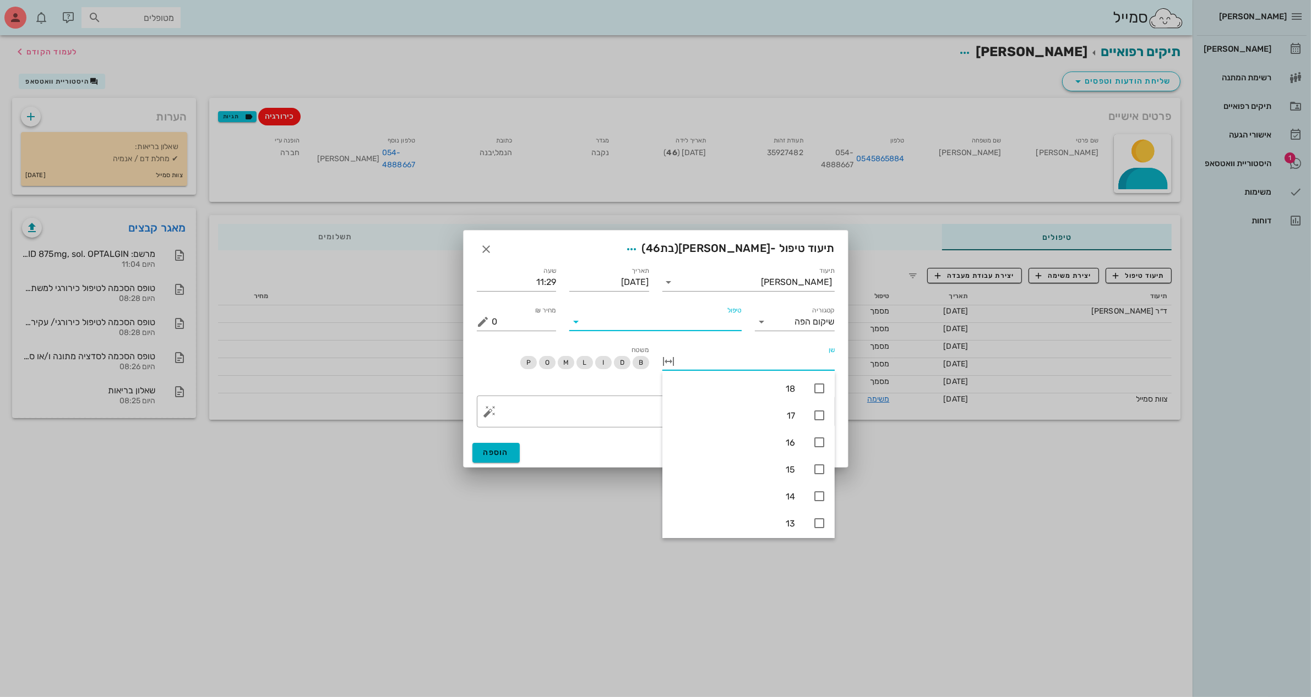
click at [712, 320] on input "טיפול" at bounding box center [663, 322] width 157 height 18
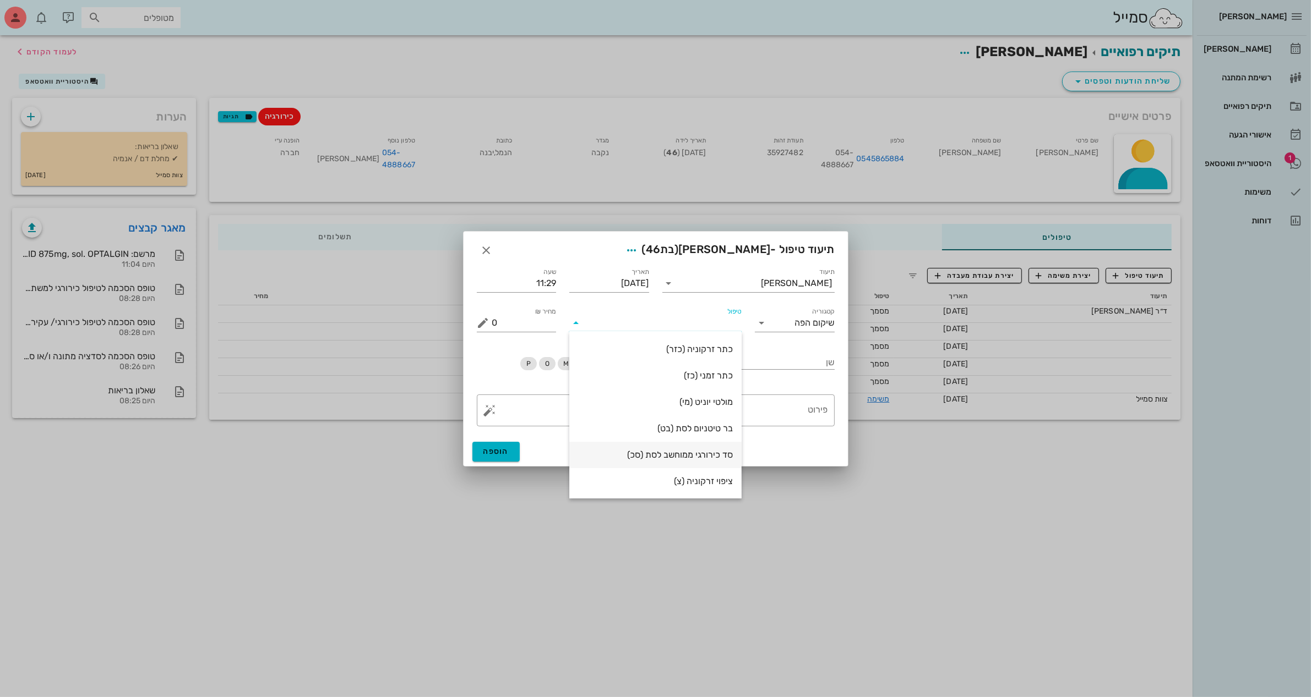
scroll to position [0, 0]
click at [816, 409] on textarea "פירוט" at bounding box center [660, 413] width 336 height 26
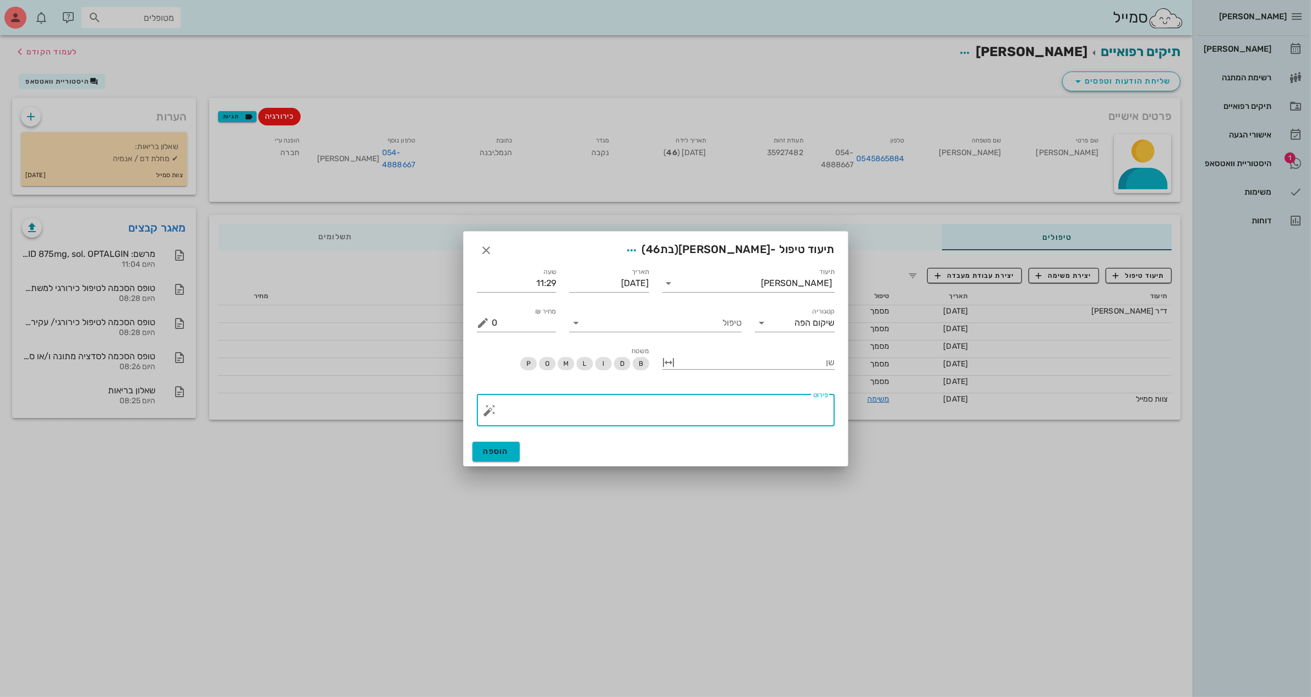
click at [493, 406] on button "button" at bounding box center [489, 410] width 13 height 13
click at [523, 363] on div "כירורגיה" at bounding box center [509, 367] width 52 height 22
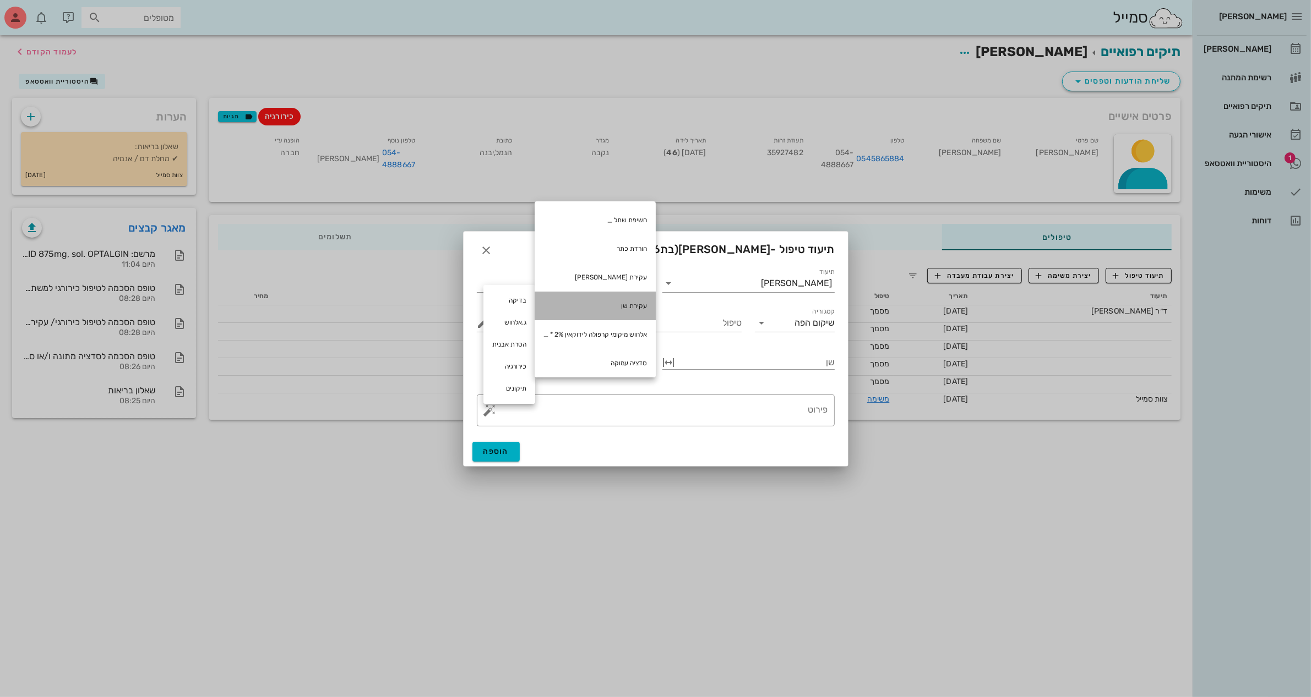
click at [634, 309] on div "עקירת שן" at bounding box center [595, 306] width 121 height 29
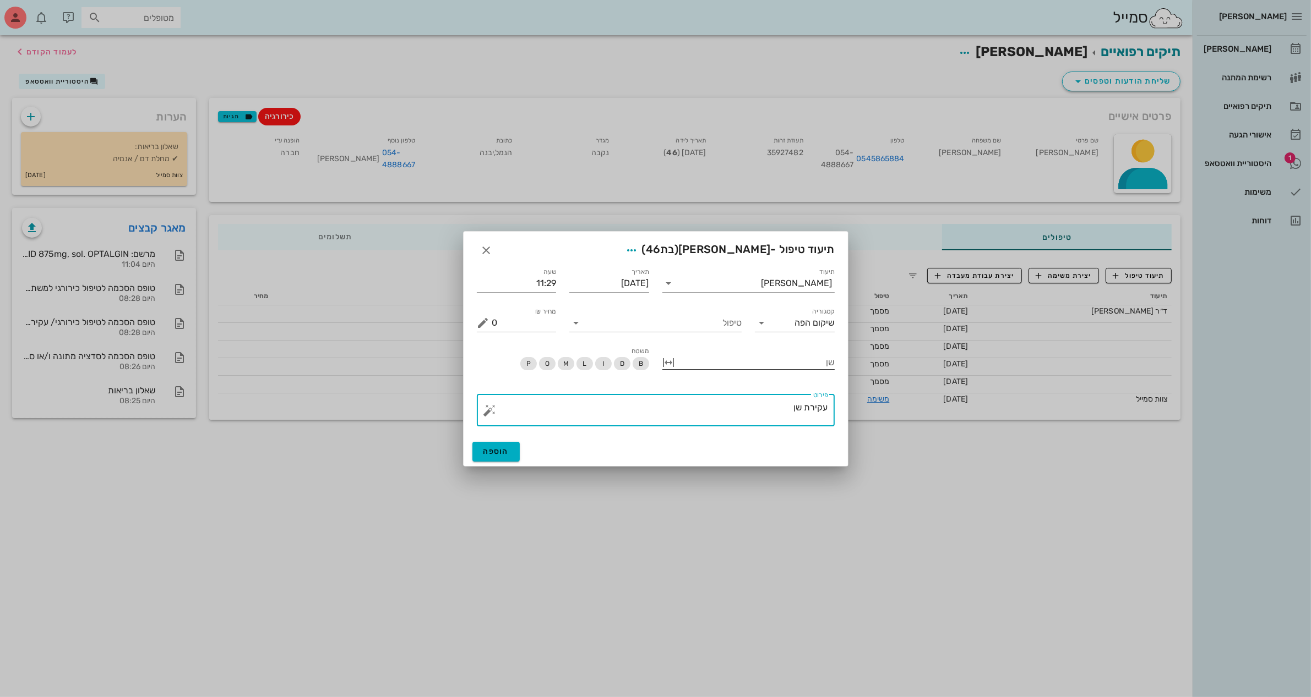
type textarea "עקירת שן"
click at [706, 358] on div at bounding box center [756, 362] width 157 height 14
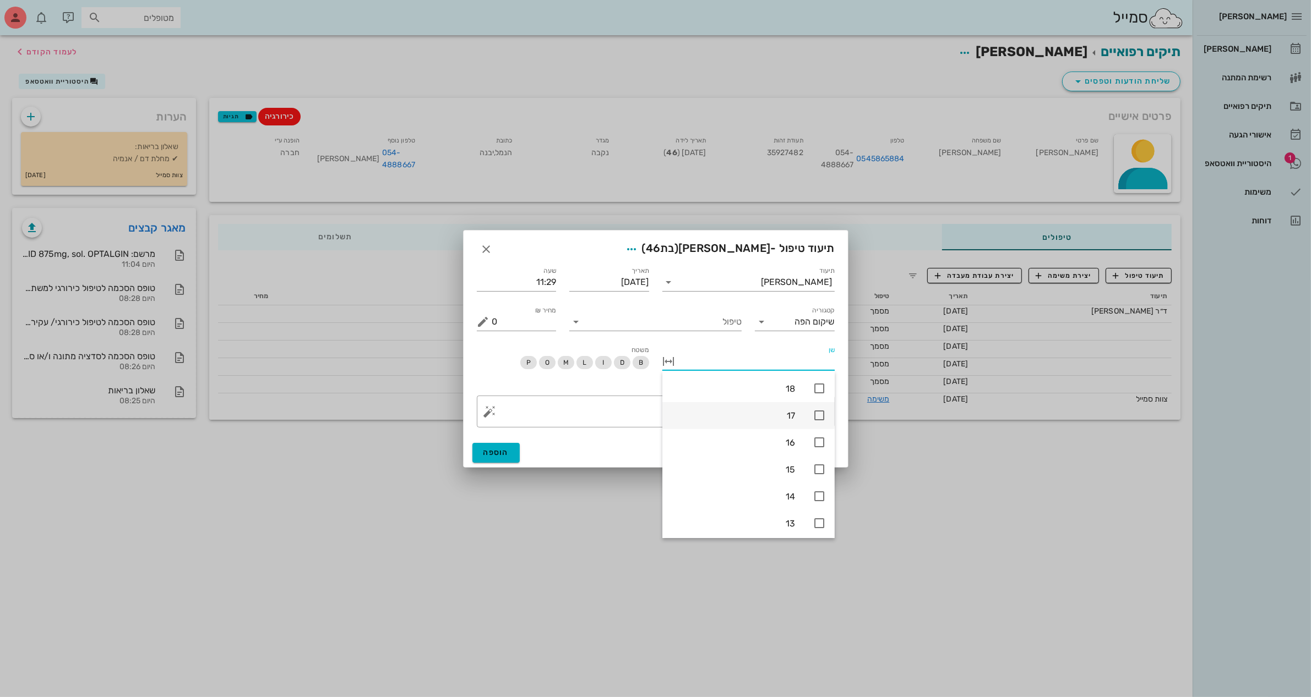
click at [813, 409] on icon at bounding box center [818, 415] width 13 height 13
click at [818, 431] on div "16" at bounding box center [748, 442] width 172 height 27
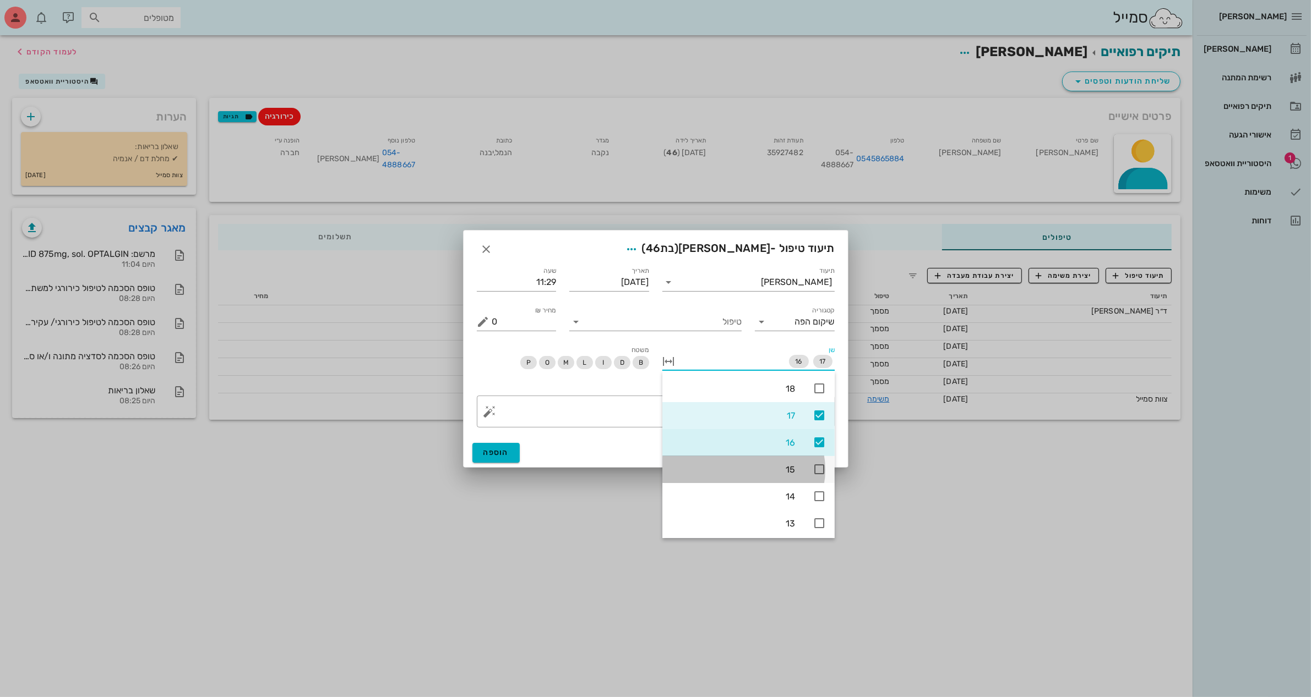
drag, startPoint x: 817, startPoint y: 466, endPoint x: 818, endPoint y: 493, distance: 27.0
click at [817, 469] on icon at bounding box center [818, 469] width 13 height 13
click at [817, 499] on icon at bounding box center [818, 496] width 13 height 13
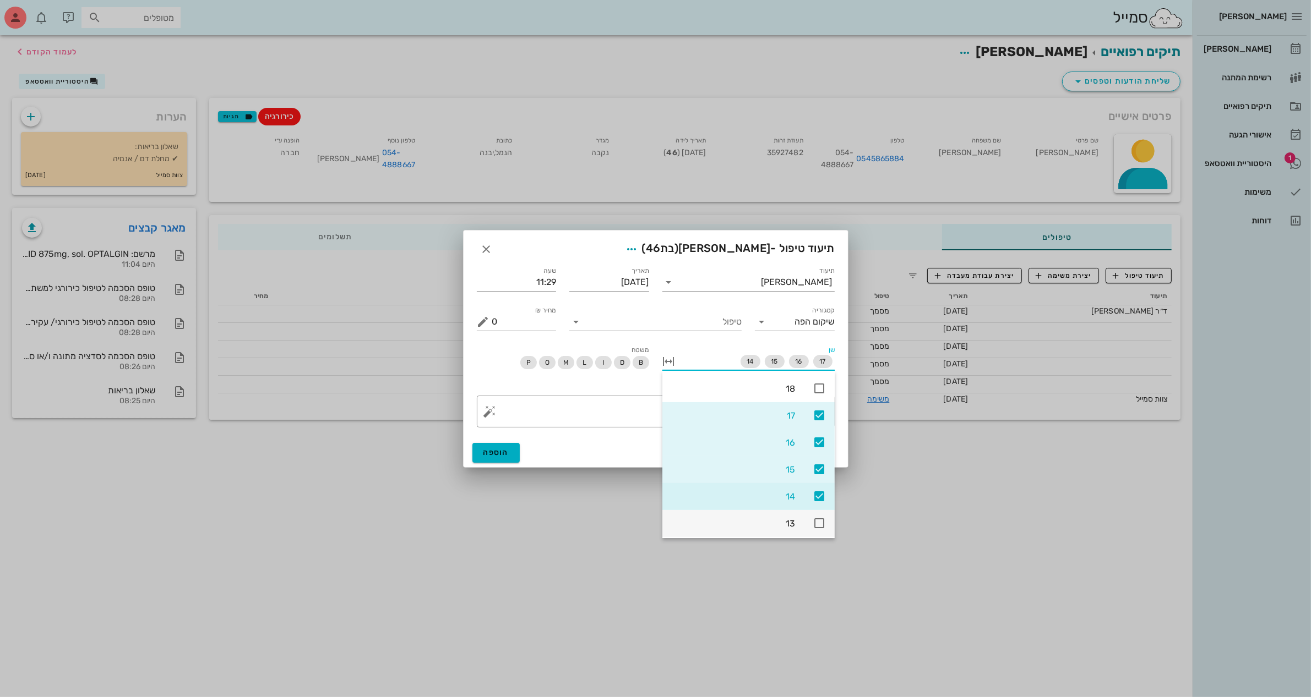
click at [815, 527] on icon at bounding box center [818, 523] width 13 height 13
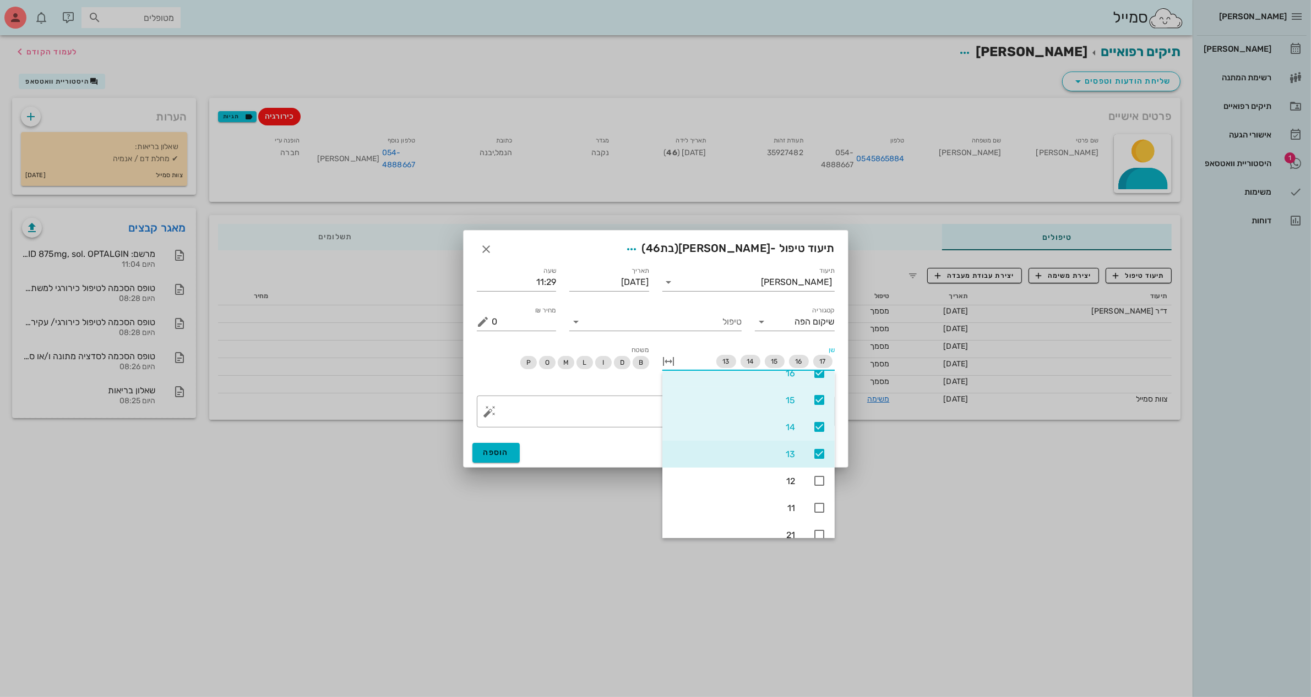
scroll to position [206, 0]
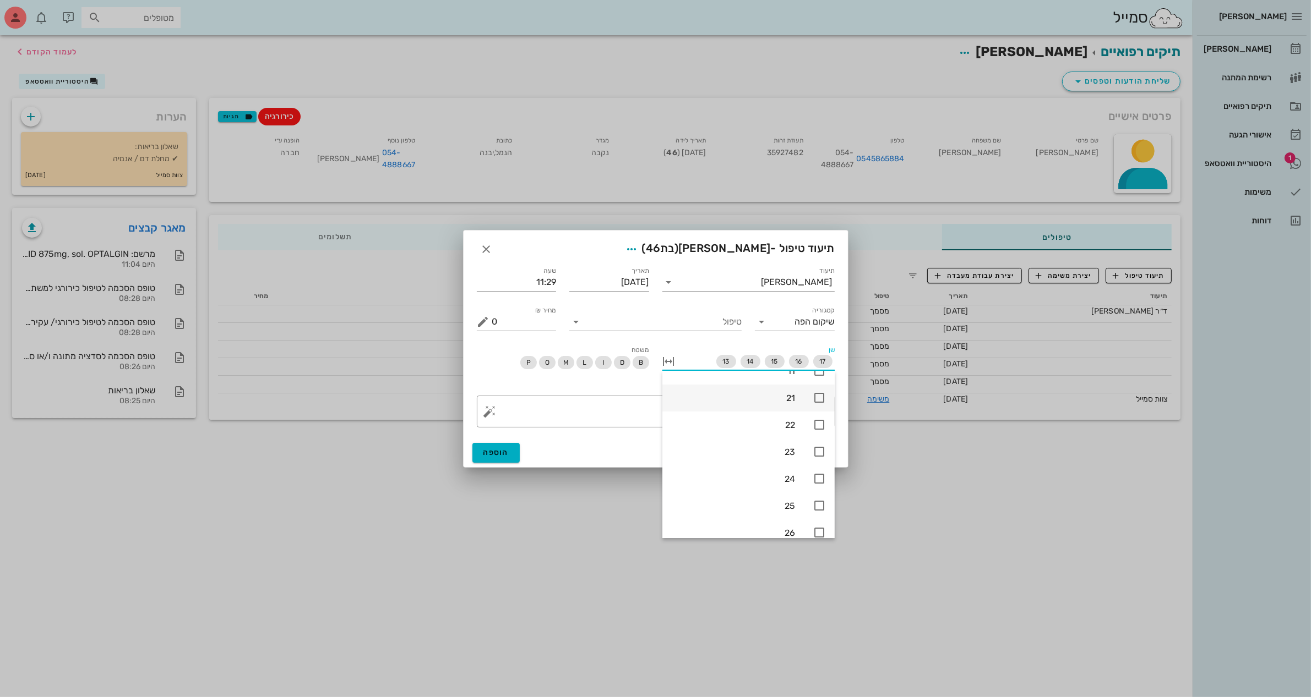
click at [814, 394] on icon at bounding box center [818, 397] width 13 height 13
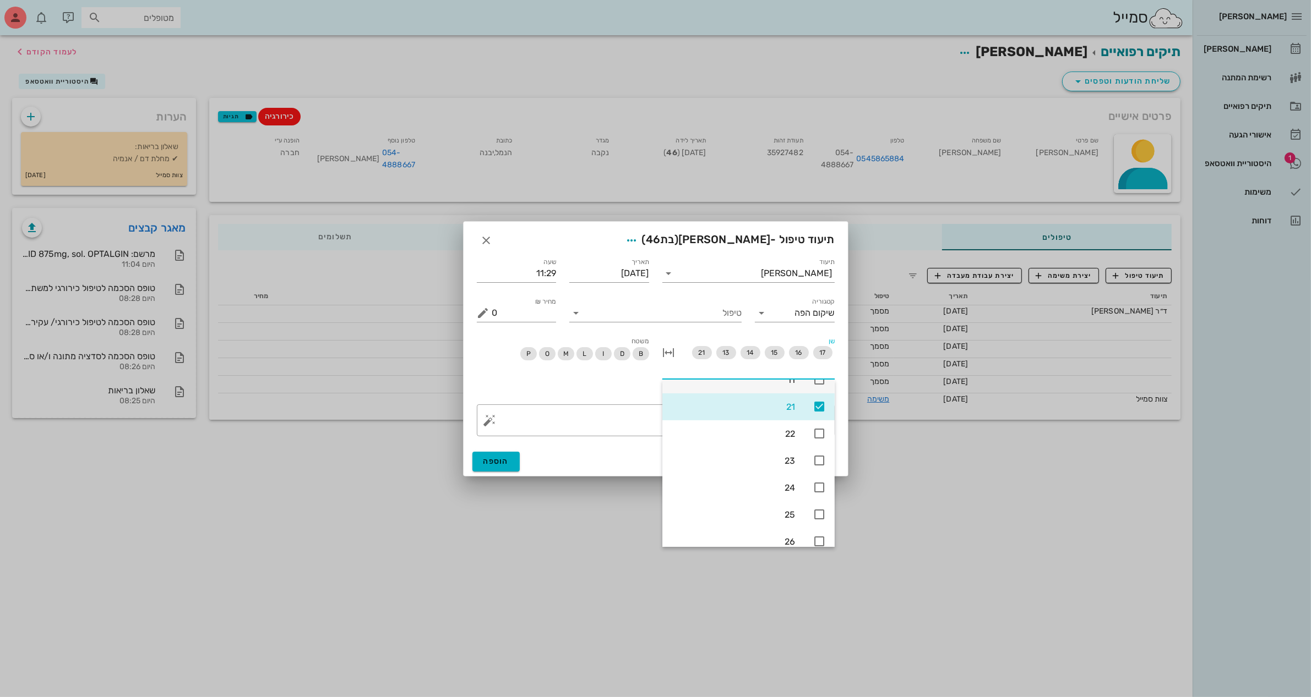
click at [816, 389] on div "11" at bounding box center [748, 380] width 172 height 27
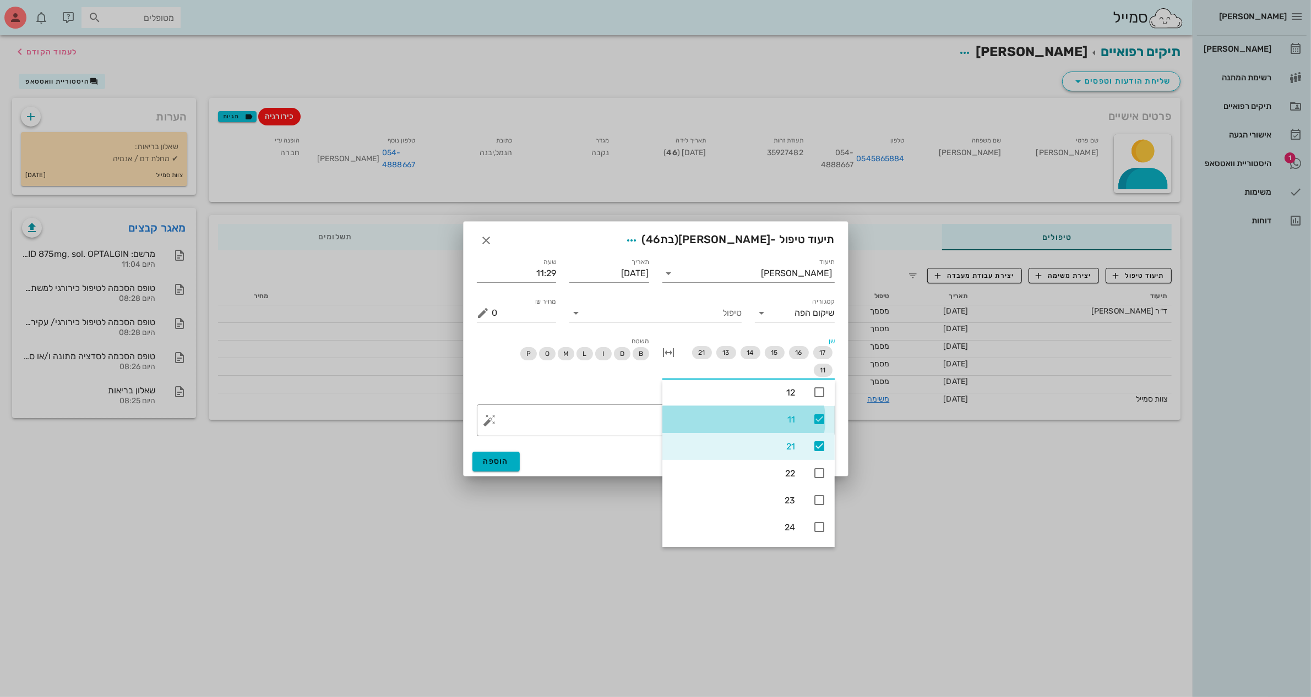
scroll to position [166, 0]
click at [604, 440] on div "​ פירוט עקירת שן" at bounding box center [655, 420] width 371 height 45
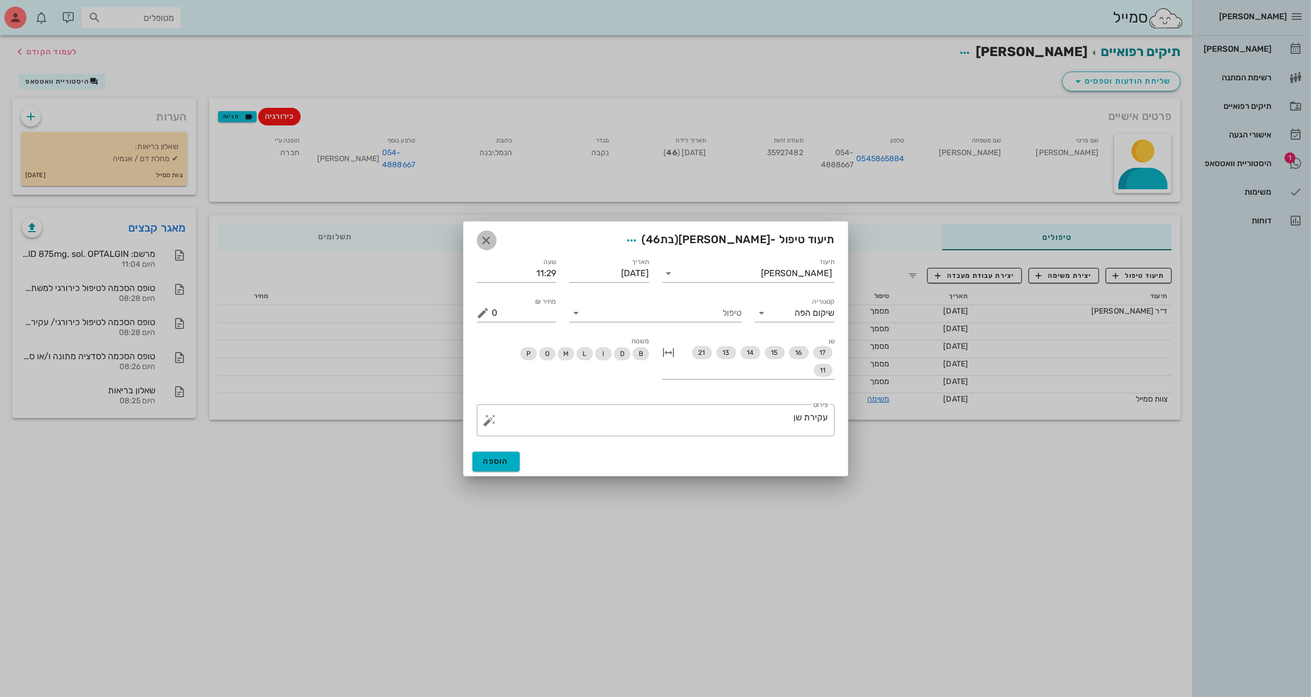
click at [490, 237] on icon "button" at bounding box center [486, 240] width 13 height 13
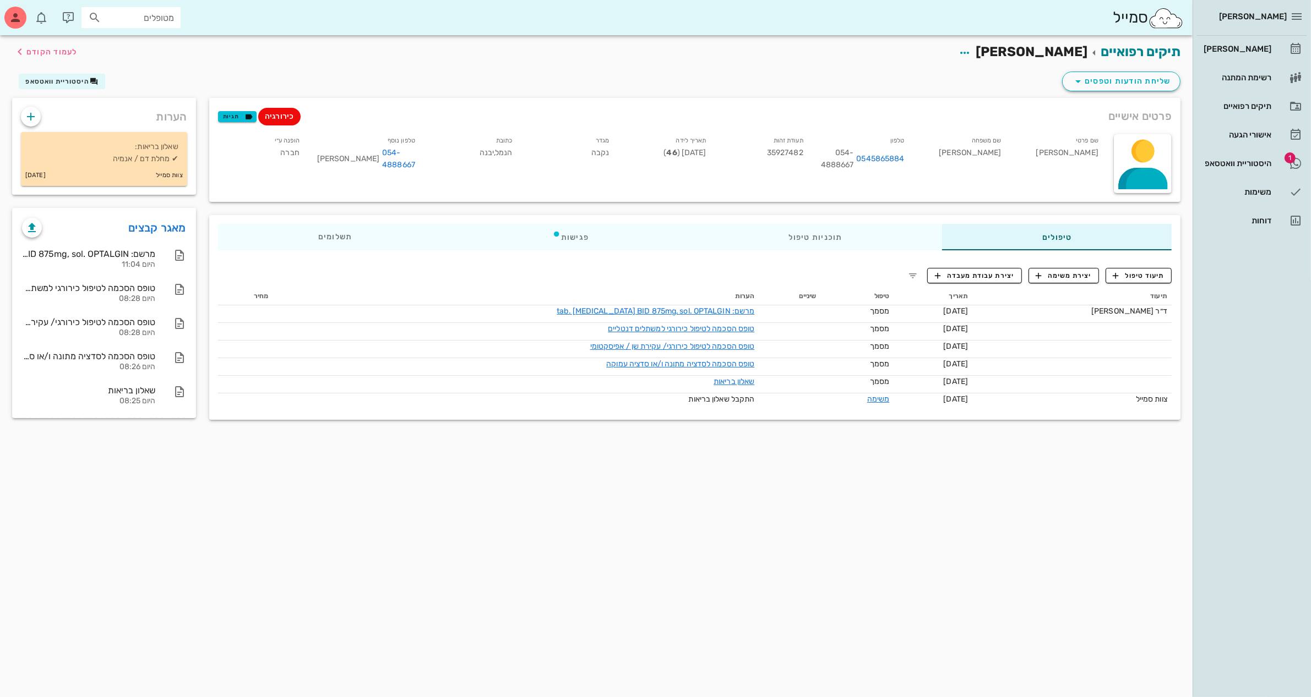
click at [278, 109] on span "כירורגיה" at bounding box center [279, 117] width 29 height 18
click at [1048, 273] on span "תיעוד טיפול" at bounding box center [1138, 276] width 51 height 10
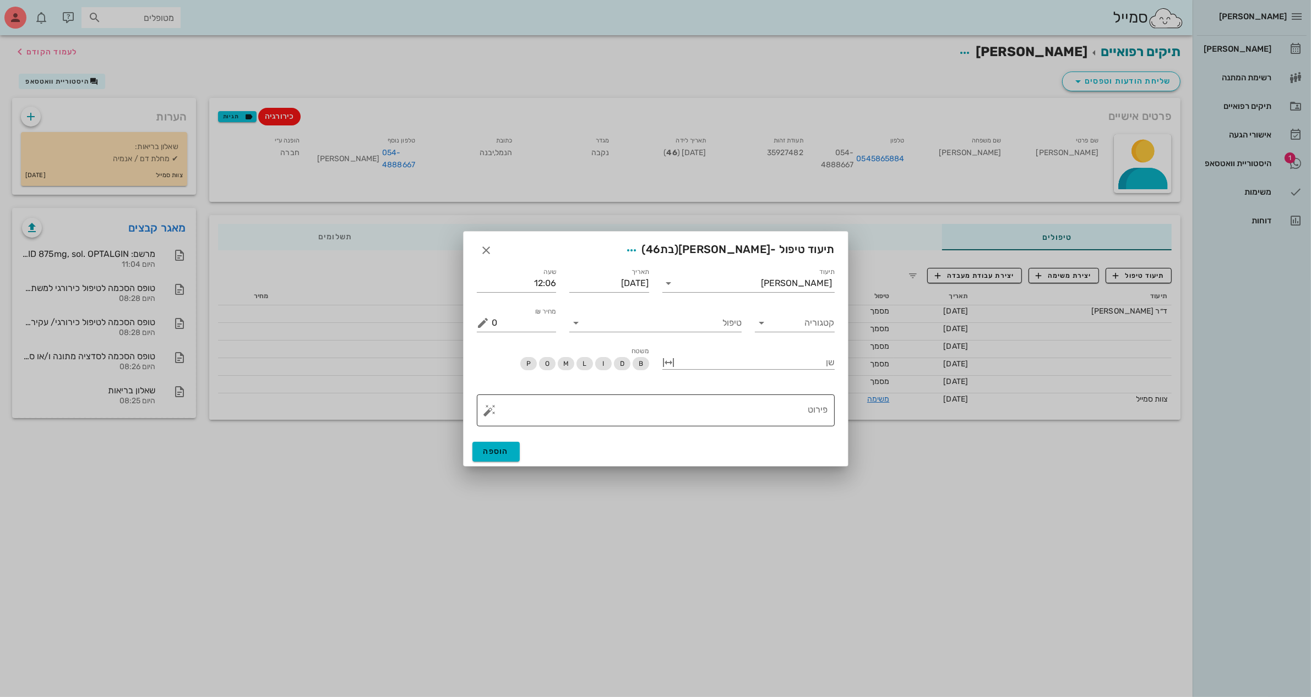
click at [485, 416] on button "button" at bounding box center [489, 410] width 13 height 13
click at [516, 370] on div "כירורגיה" at bounding box center [509, 367] width 52 height 22
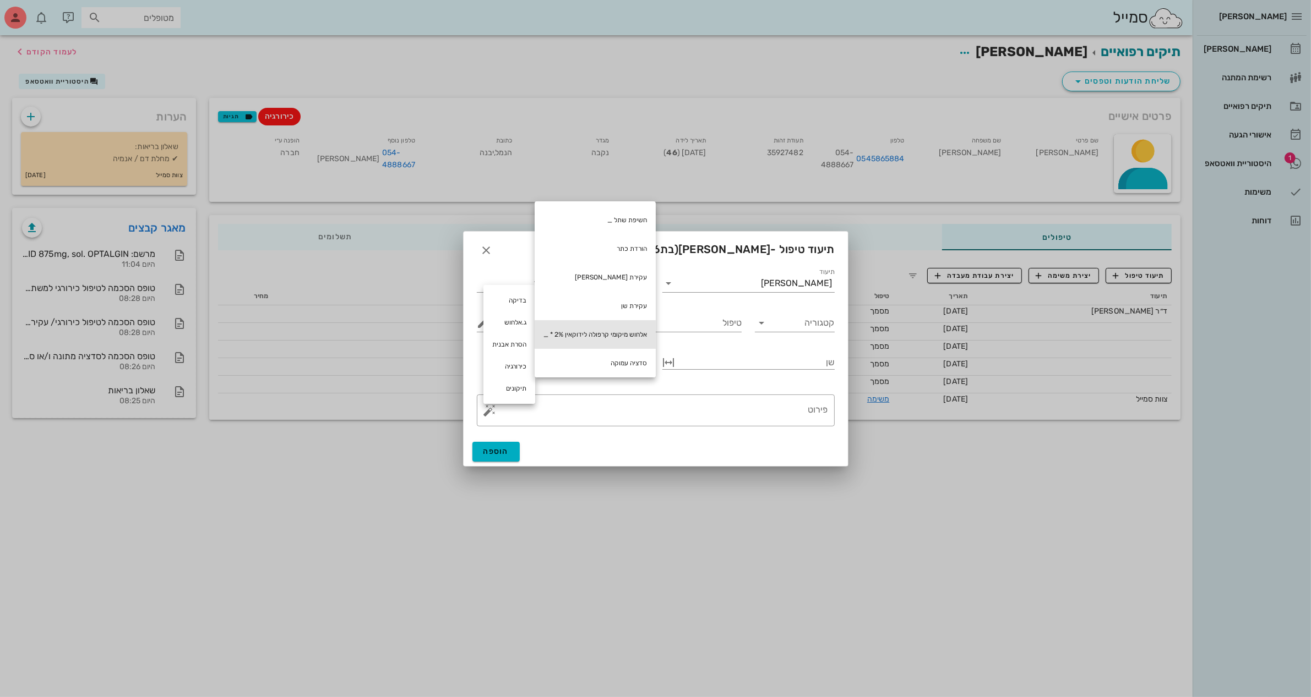
click at [582, 337] on div "אלחוש מיקומי קרפולה לידוקאין 2% * _" at bounding box center [595, 334] width 121 height 29
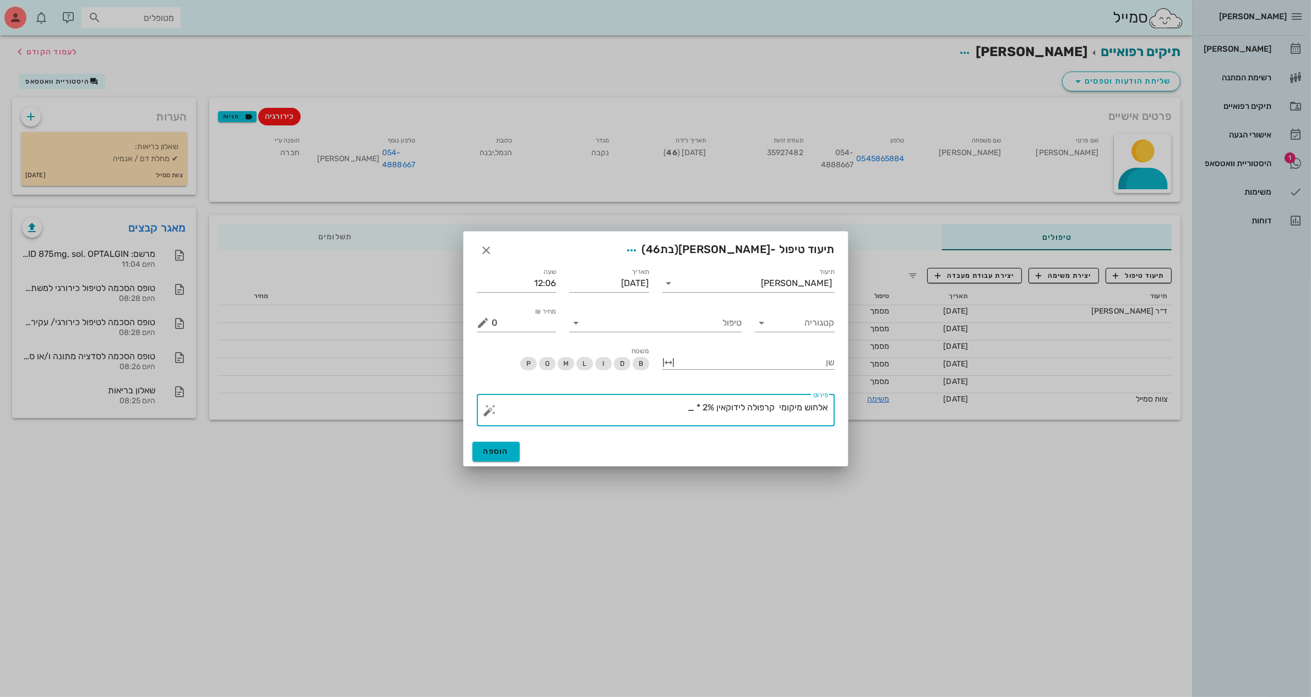
drag, startPoint x: 684, startPoint y: 406, endPoint x: 692, endPoint y: 406, distance: 8.3
click at [692, 406] on textarea "אלחוש מיקומי קרפולה לידוקאין 2% * _" at bounding box center [660, 413] width 336 height 26
click at [486, 406] on button "button" at bounding box center [489, 408] width 13 height 13
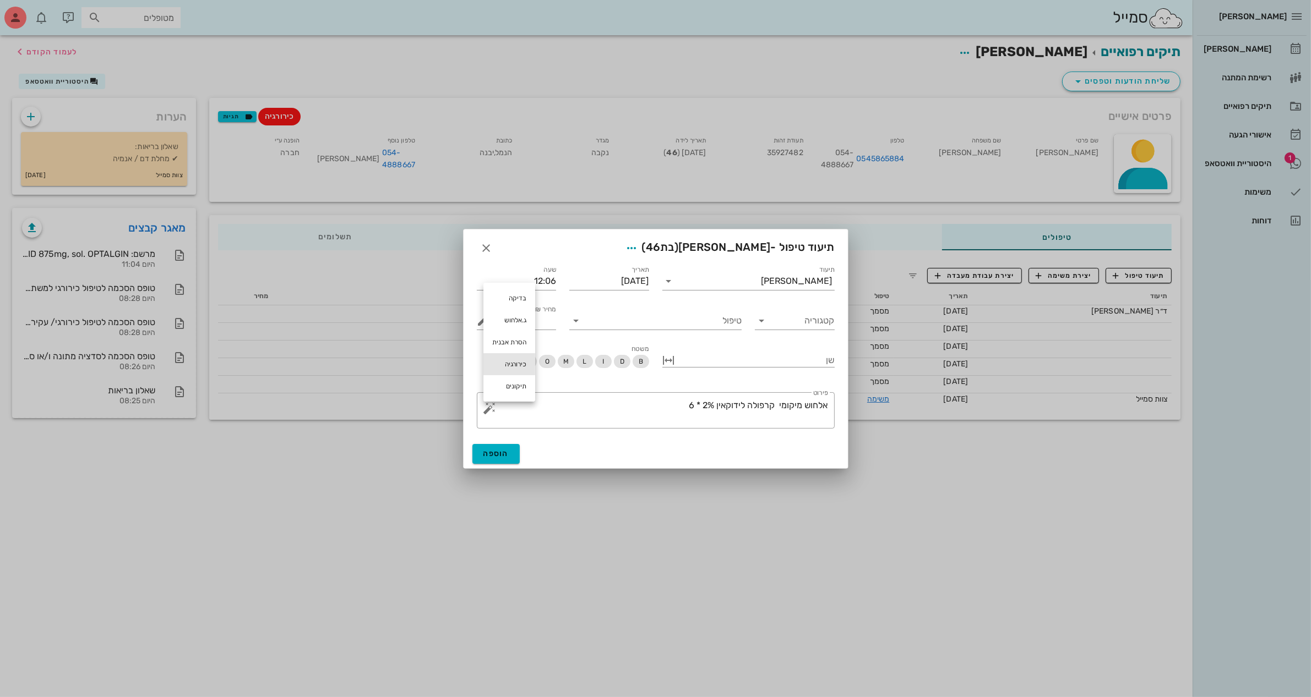
click at [521, 364] on div "כירורגיה" at bounding box center [509, 364] width 52 height 22
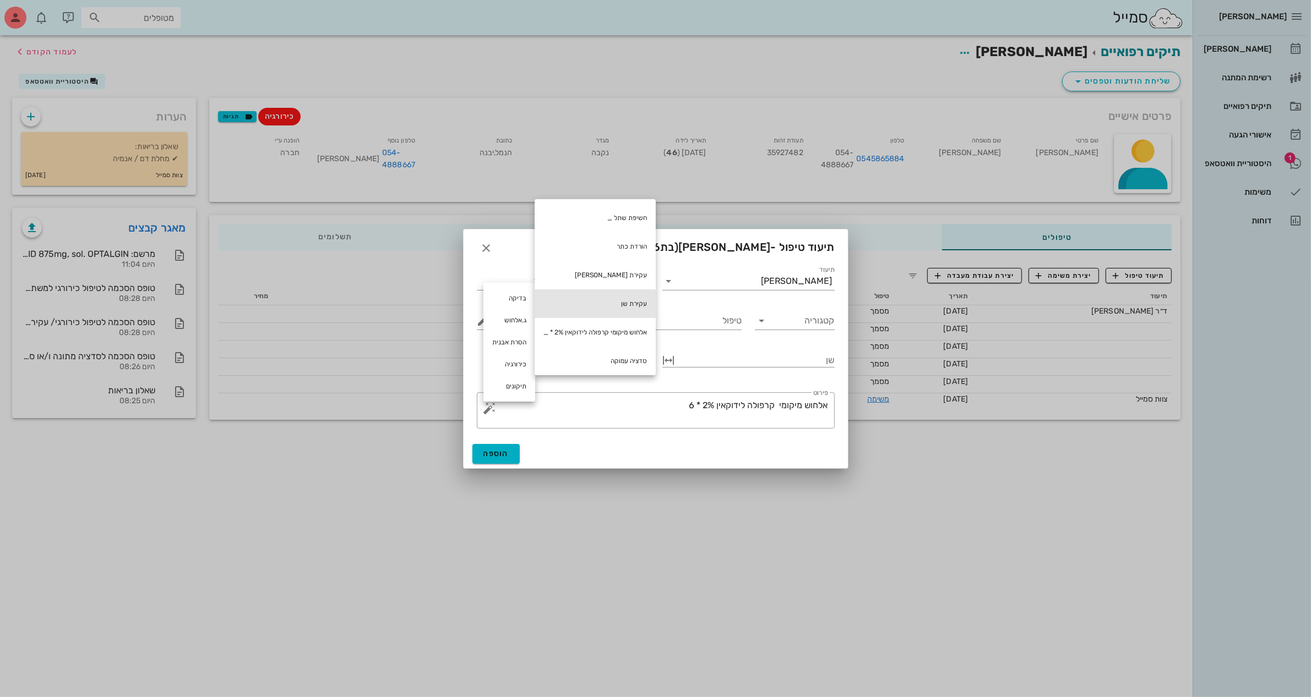
click at [651, 308] on div "עקירת שן" at bounding box center [595, 304] width 121 height 29
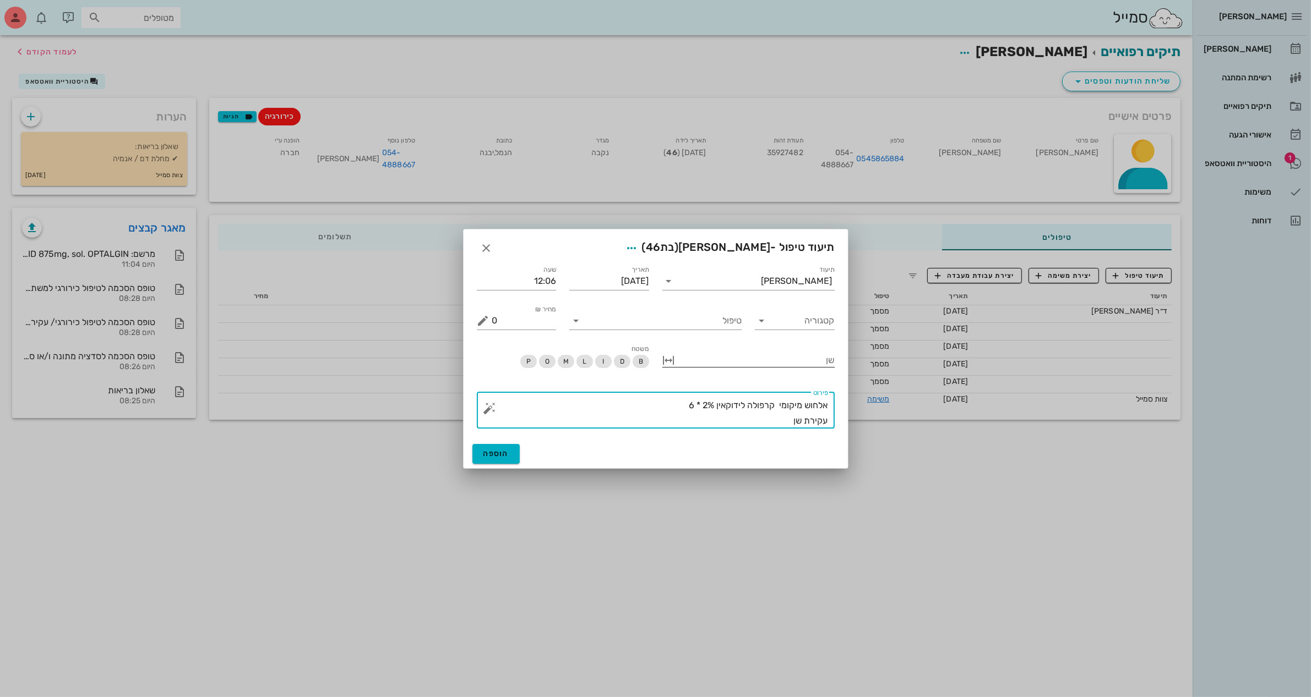
click at [738, 361] on div at bounding box center [756, 359] width 157 height 14
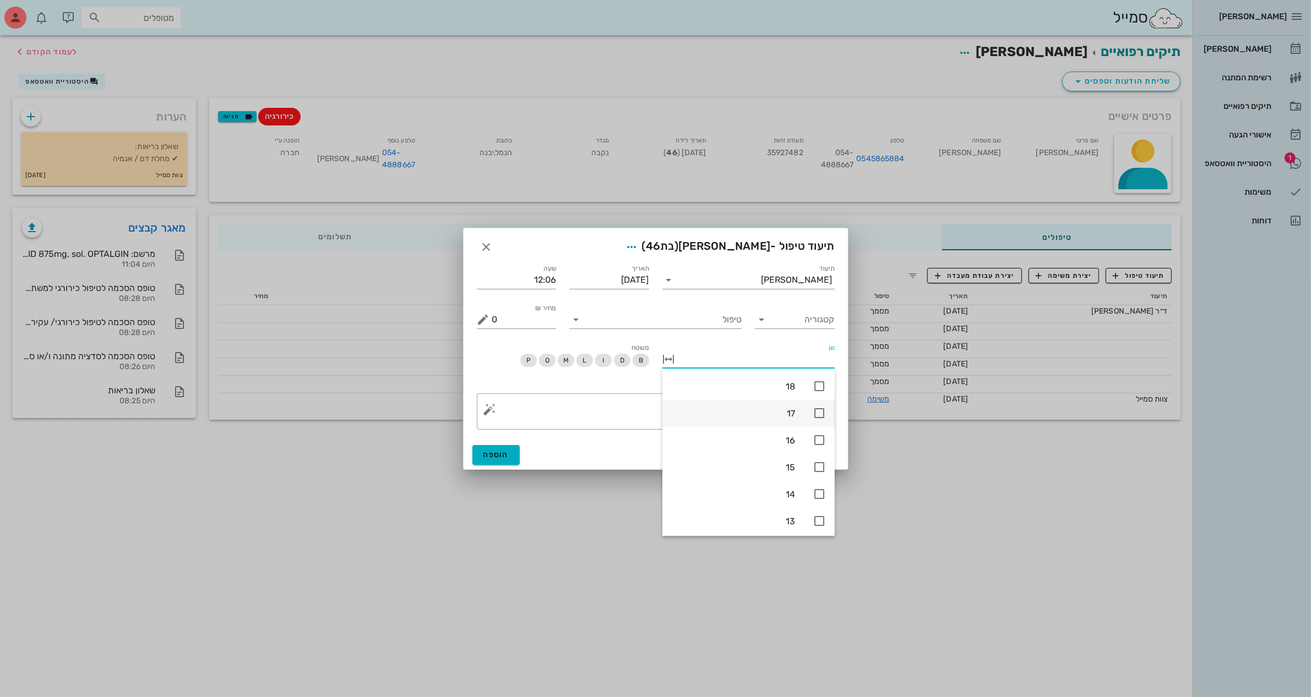
click at [825, 415] on icon at bounding box center [818, 413] width 13 height 13
click at [815, 438] on icon at bounding box center [818, 440] width 13 height 13
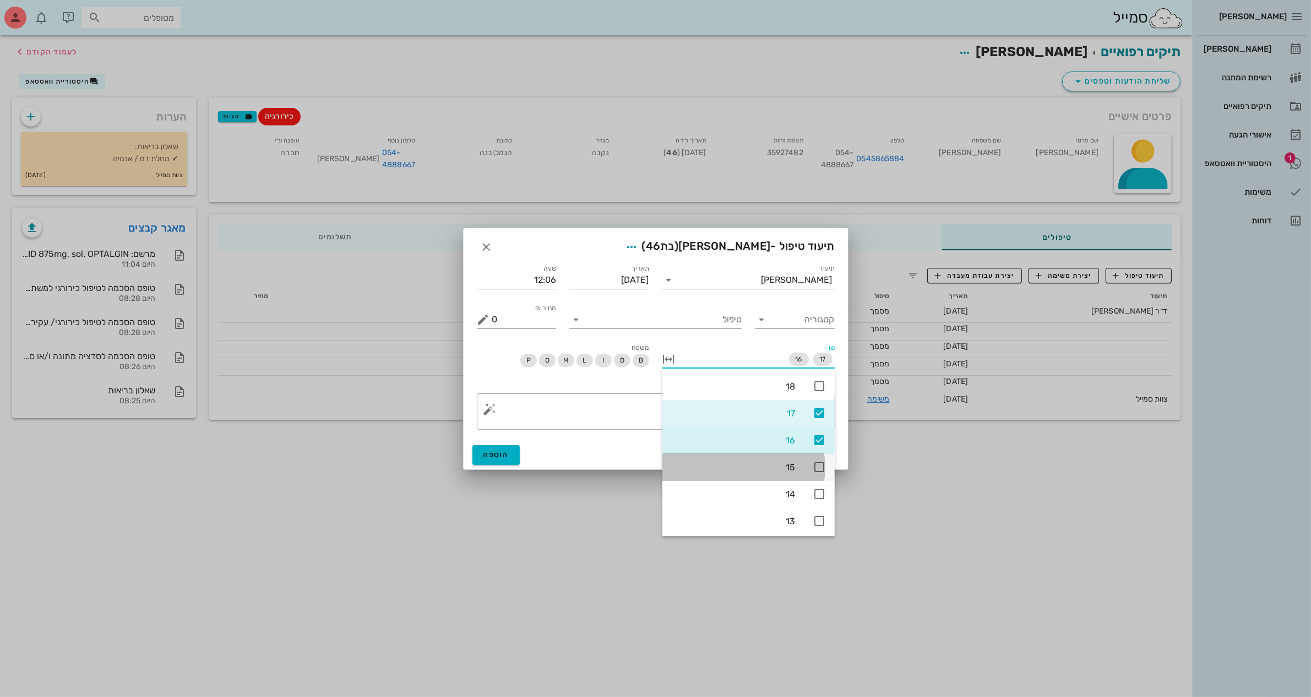
click at [819, 467] on icon at bounding box center [818, 467] width 13 height 13
click at [821, 490] on icon at bounding box center [818, 494] width 13 height 13
click at [686, 344] on div "שן 17 16 15 14" at bounding box center [748, 362] width 172 height 36
click at [629, 453] on div "הוספה" at bounding box center [655, 455] width 384 height 29
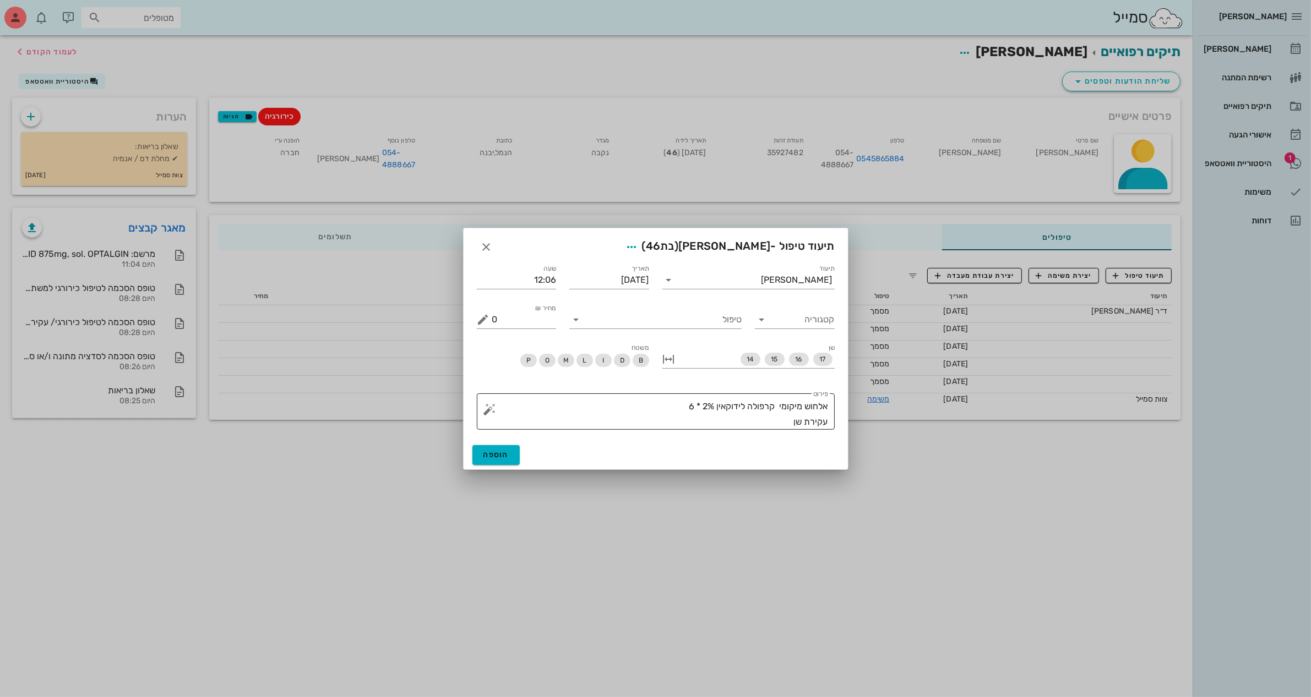
click at [791, 422] on textarea "אלחוש מיקומי קרפולה לידוקאין 2% * 6 עקירת שן" at bounding box center [660, 414] width 336 height 31
click at [728, 317] on input "טיפול" at bounding box center [663, 320] width 157 height 18
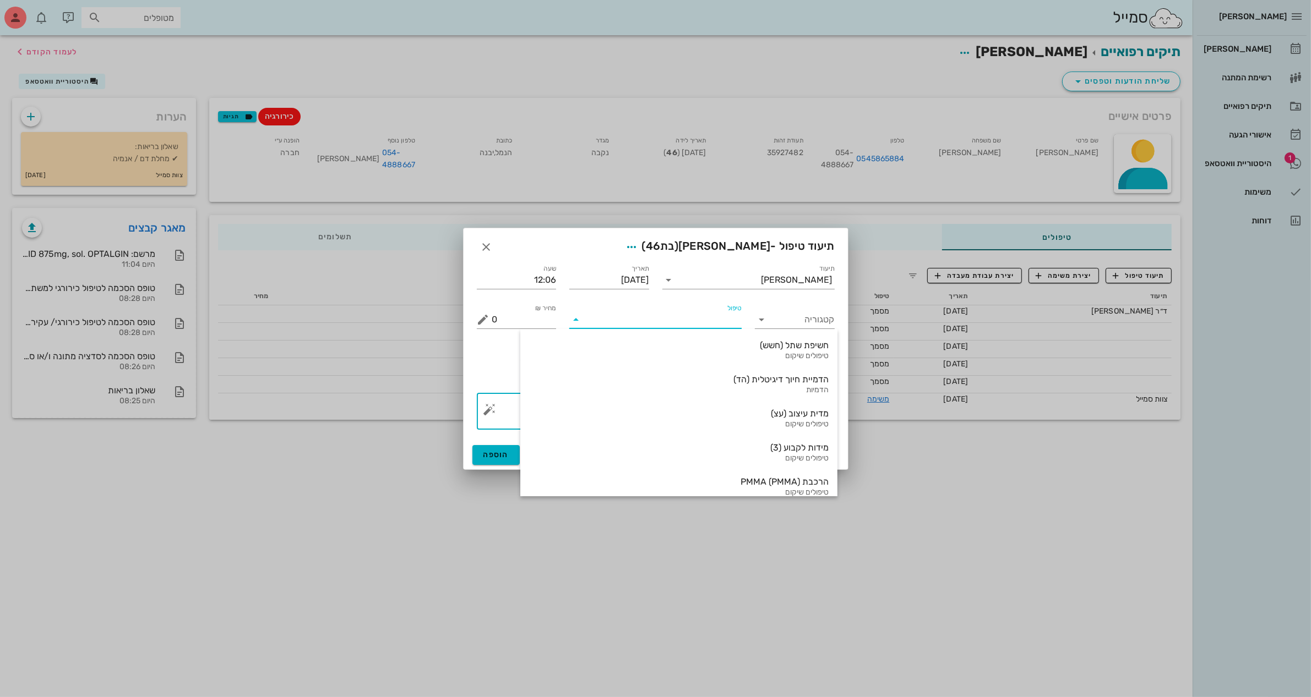
click at [786, 423] on textarea "אלחוש מיקומי קרפולה לידוקאין 2% * 6 עקירת שן" at bounding box center [660, 414] width 336 height 31
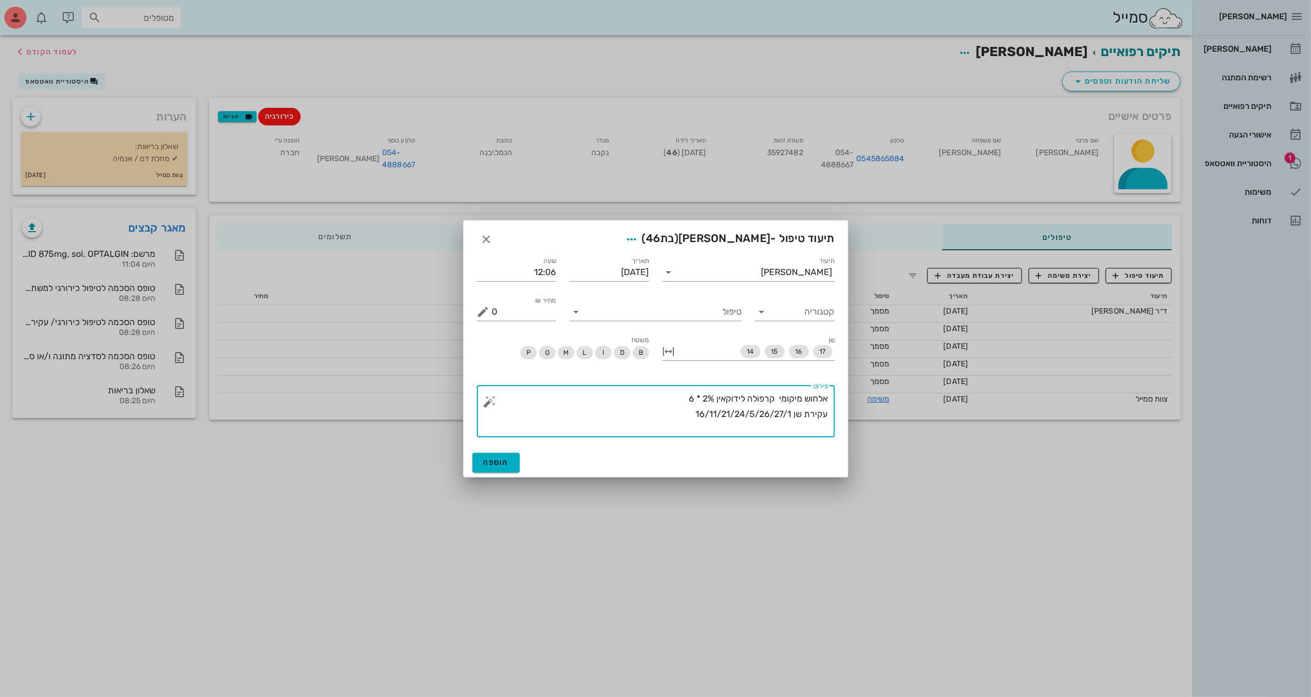
click at [486, 400] on button "button" at bounding box center [489, 401] width 13 height 13
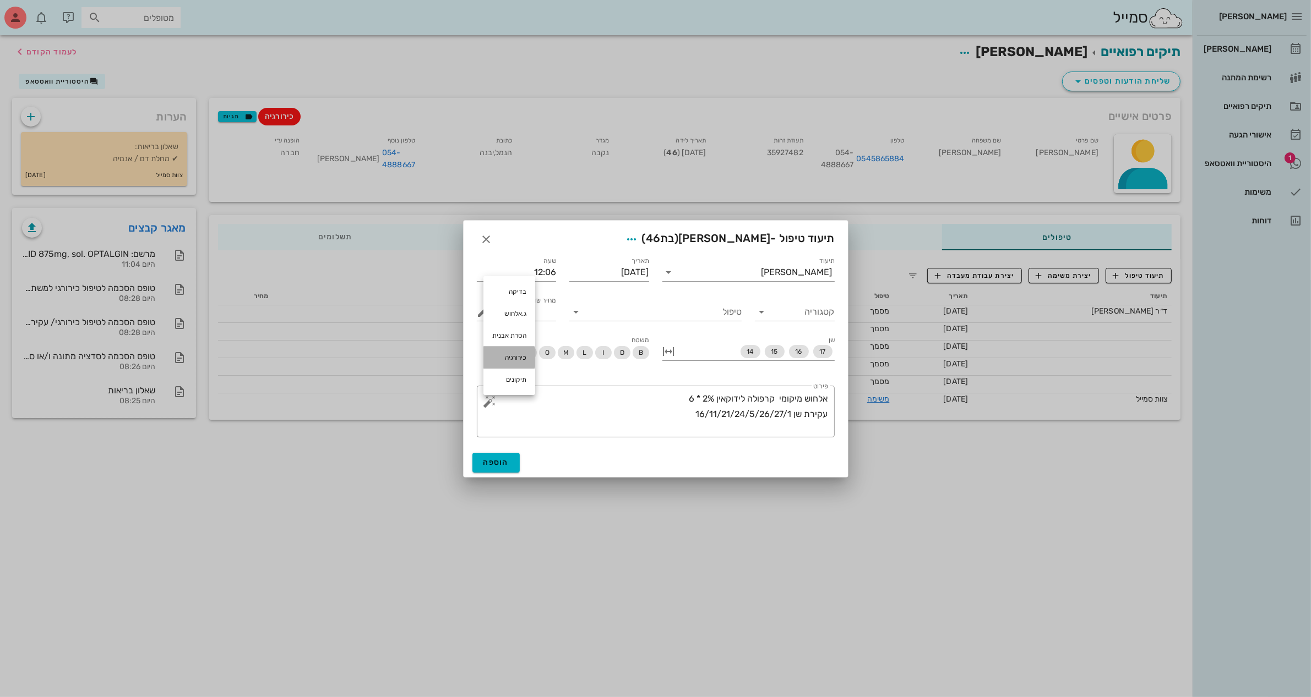
click at [521, 353] on div "כירורגיה" at bounding box center [509, 358] width 52 height 22
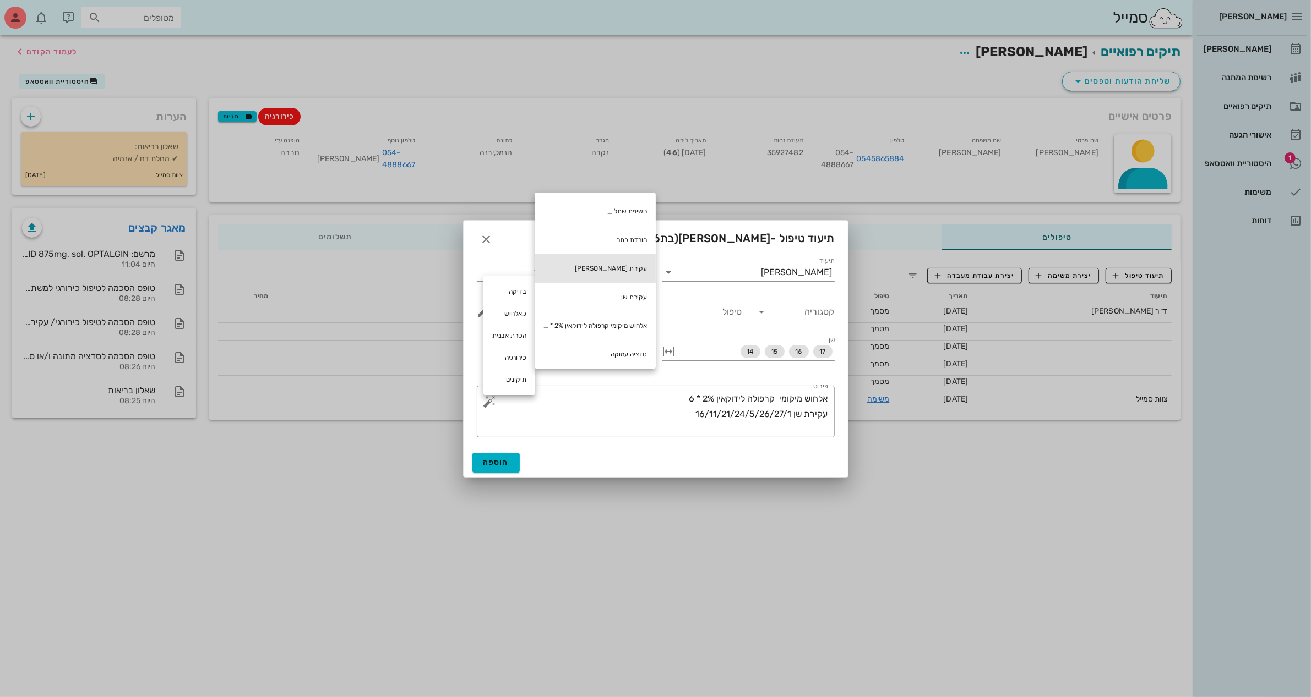
click at [631, 273] on div "עקירת [PERSON_NAME]" at bounding box center [595, 268] width 121 height 29
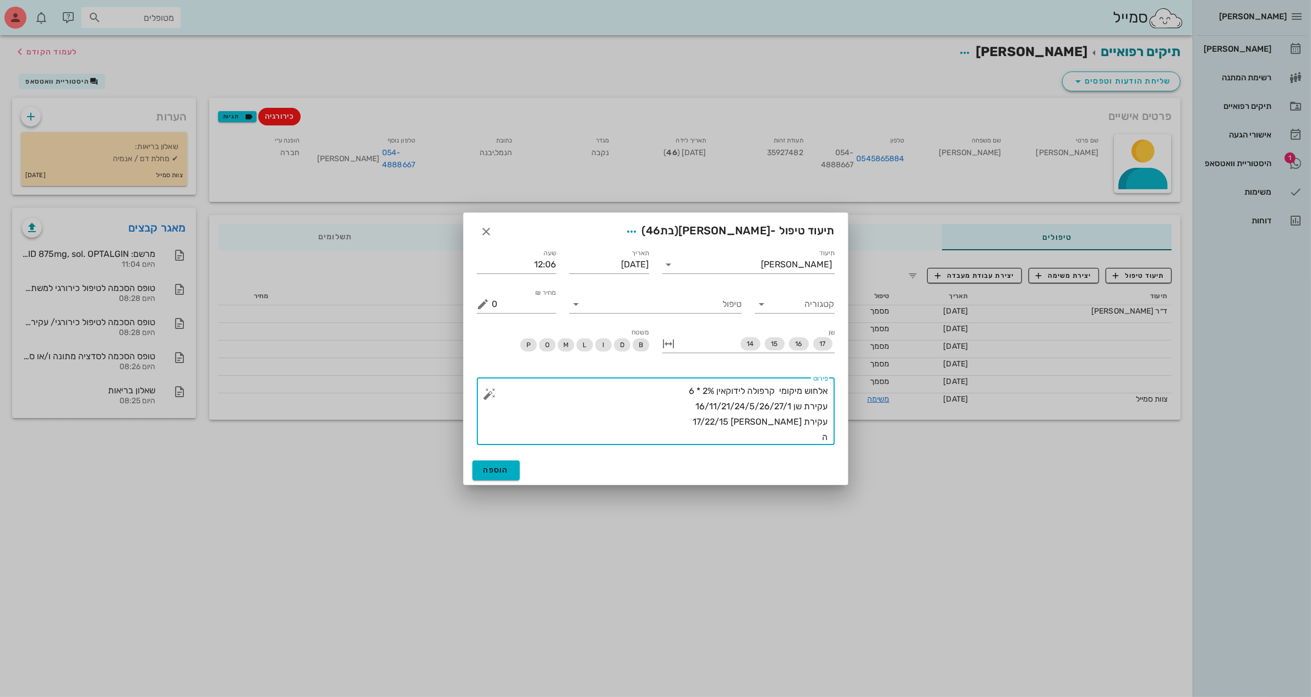
drag, startPoint x: 794, startPoint y: 406, endPoint x: 827, endPoint y: 410, distance: 33.3
click at [827, 410] on div "​ פירוט אלחוש מיקומי קרפולה לידוקאין 2% * 6 עקירת שן 16/11/21/24/5/26/27/1 עקיר…" at bounding box center [656, 411] width 358 height 67
drag, startPoint x: 680, startPoint y: 405, endPoint x: 828, endPoint y: 403, distance: 148.6
click at [828, 403] on div "​ פירוט אלחוש מיקומי קרפולה לידוקאין 2% * 6 עקירת שן 16/11/21/24/5/26/27/1 עקיר…" at bounding box center [656, 411] width 358 height 67
drag, startPoint x: 817, startPoint y: 435, endPoint x: 837, endPoint y: 440, distance: 20.4
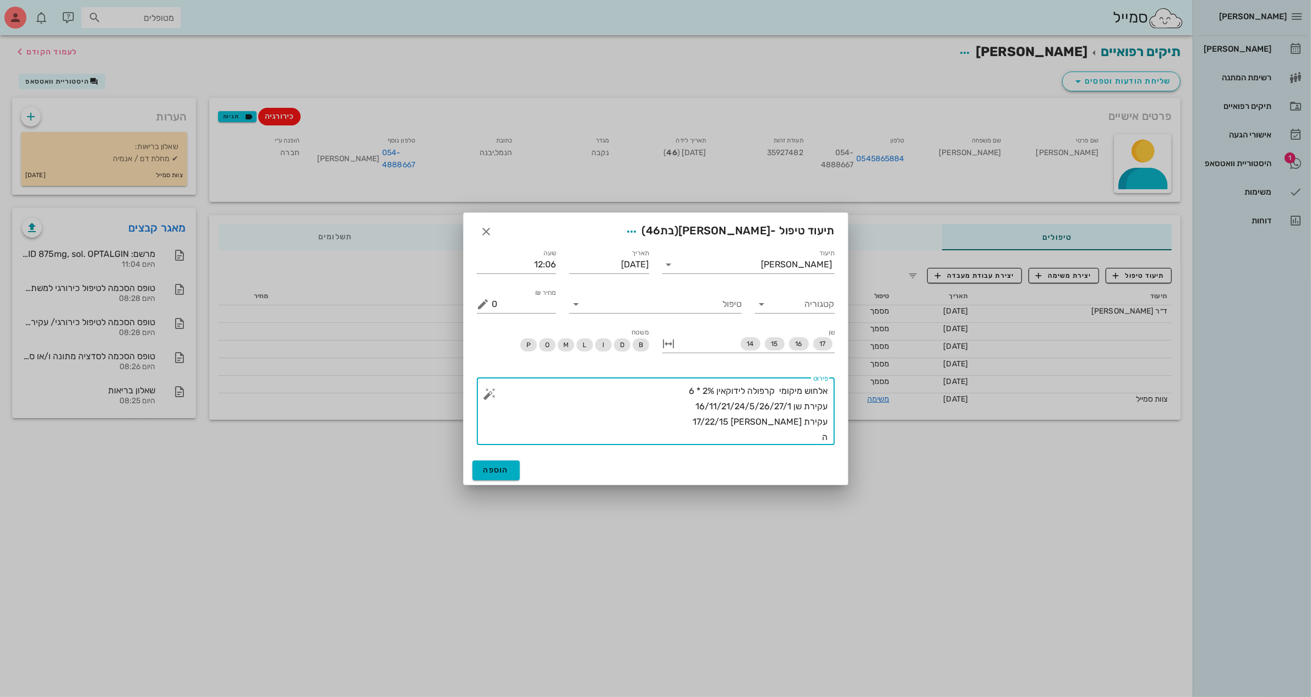
click at [837, 440] on div "​ פירוט אלחוש מיקומי קרפולה לידוקאין 2% * 6 עקירת שן 16/11/21/24/5/26/27/1 עקיר…" at bounding box center [655, 412] width 371 height 80
paste textarea "קירת שן 16/11/21/24/5/26/27/1"
drag, startPoint x: 793, startPoint y: 409, endPoint x: 855, endPoint y: 406, distance: 61.7
click at [855, 406] on div "[PERSON_NAME] רשימת המתנה תיקים רפואיים אישורי הגעה 1 היסטוריית וואטסאפ משימות …" at bounding box center [655, 348] width 1311 height 697
click at [781, 409] on textarea "אלחוש מיקומי קרפולה לידוקאין 2% * 6 הורדת כתר 16/11/21/24/5/26/27/1 עקירת [PERS…" at bounding box center [660, 415] width 336 height 62
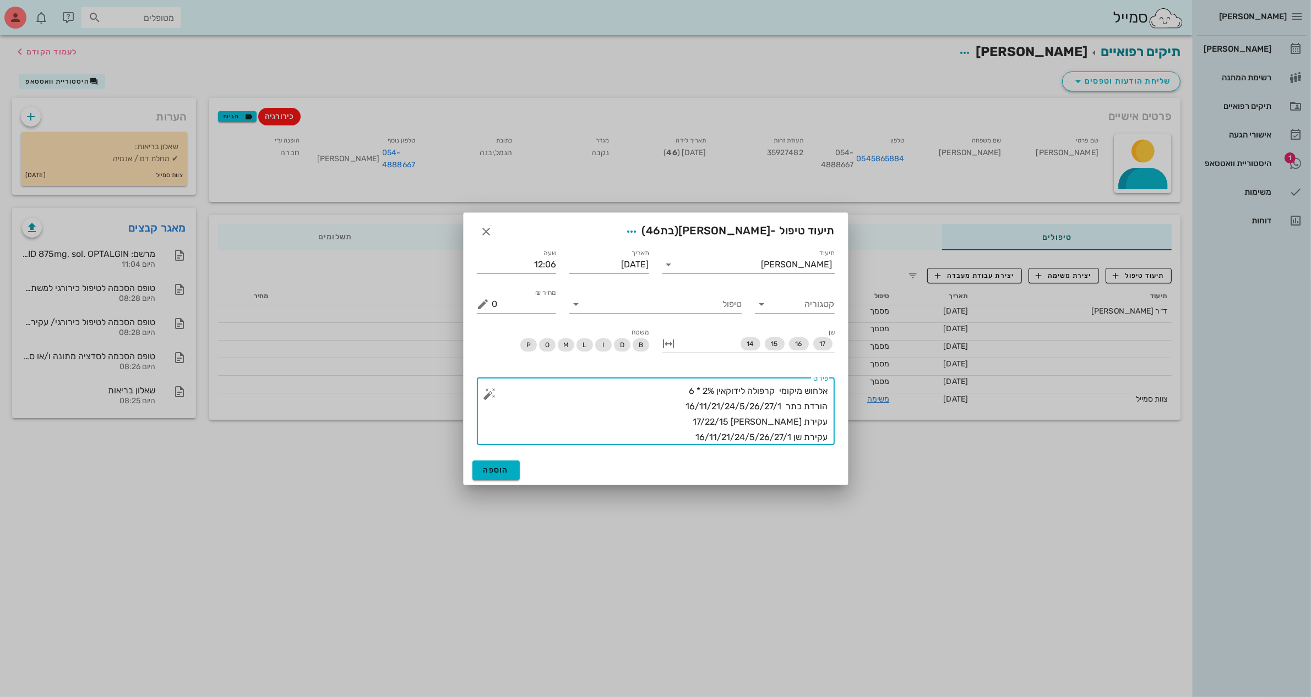
click at [781, 408] on textarea "אלחוש מיקומי קרפולה לידוקאין 2% * 6 הורדת כתר 16/11/21/24/5/26/27/1 עקירת [PERS…" at bounding box center [660, 415] width 336 height 62
click at [779, 408] on textarea "אלחוש מיקומי קרפולה לידוקאין 2% * 6 הורדת כתר 16/11/21/24/5/26/27/1 עקירת [PERS…" at bounding box center [660, 415] width 336 height 62
click at [792, 439] on textarea "אלחוש מיקומי קרפולה לידוקאין 2% * 6 הורדת כתר 16/11/21/24/5/26/27/ עקירת [PERSO…" at bounding box center [660, 415] width 336 height 62
click at [684, 444] on textarea "אלחוש מיקומי קרפולה לידוקאין 2% * 6 הורדת כתר 16/11/21/24/5/26/27/ עקירת [PERSO…" at bounding box center [660, 415] width 336 height 62
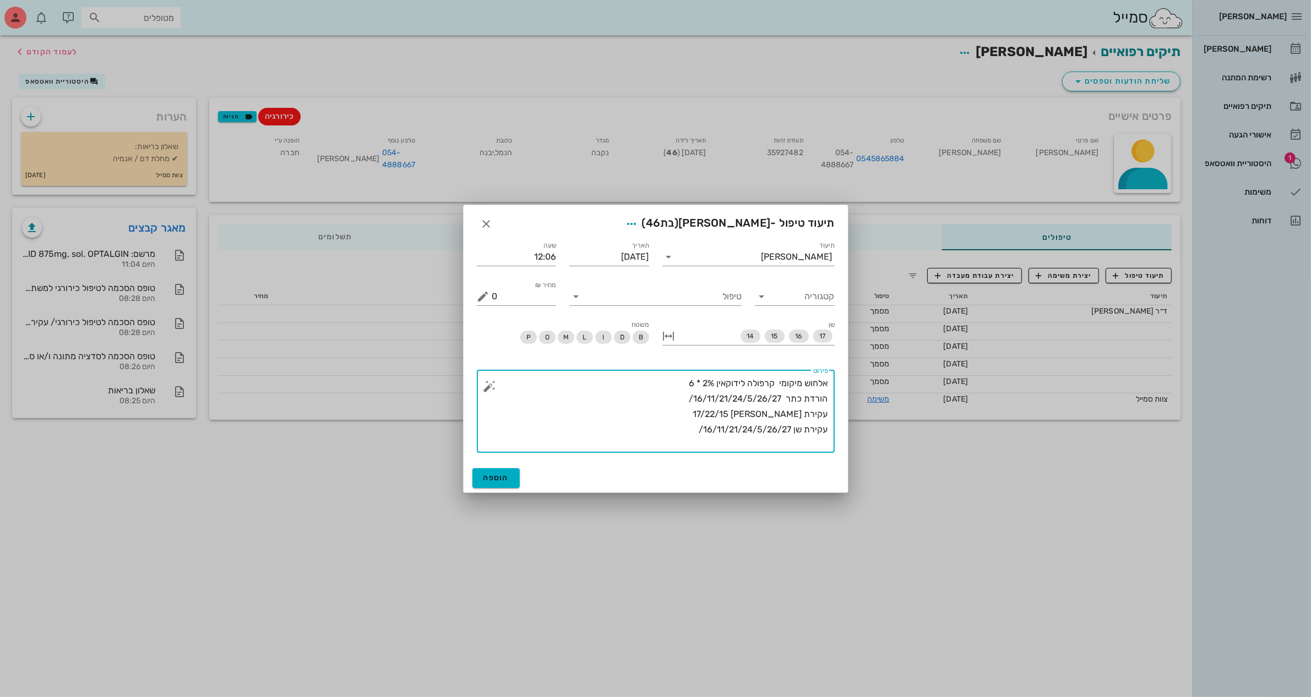
click at [483, 390] on button "button" at bounding box center [489, 386] width 13 height 13
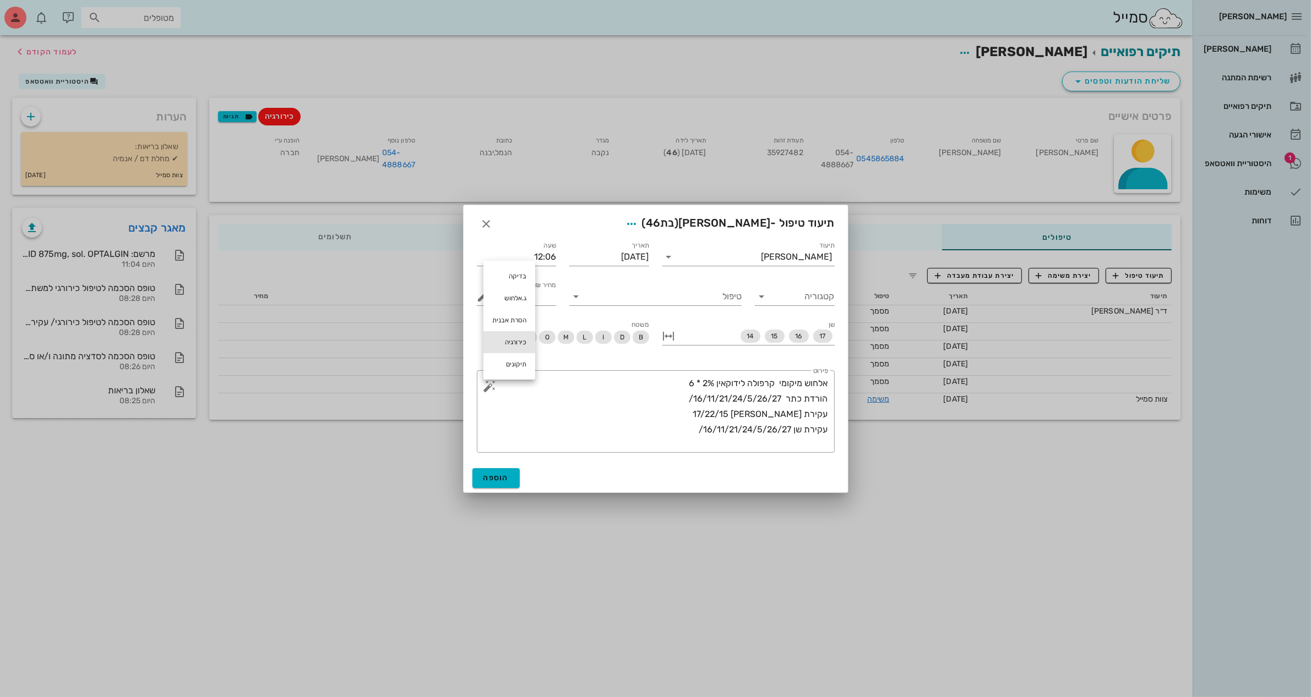
click at [515, 341] on div "כירורגיה" at bounding box center [509, 342] width 52 height 22
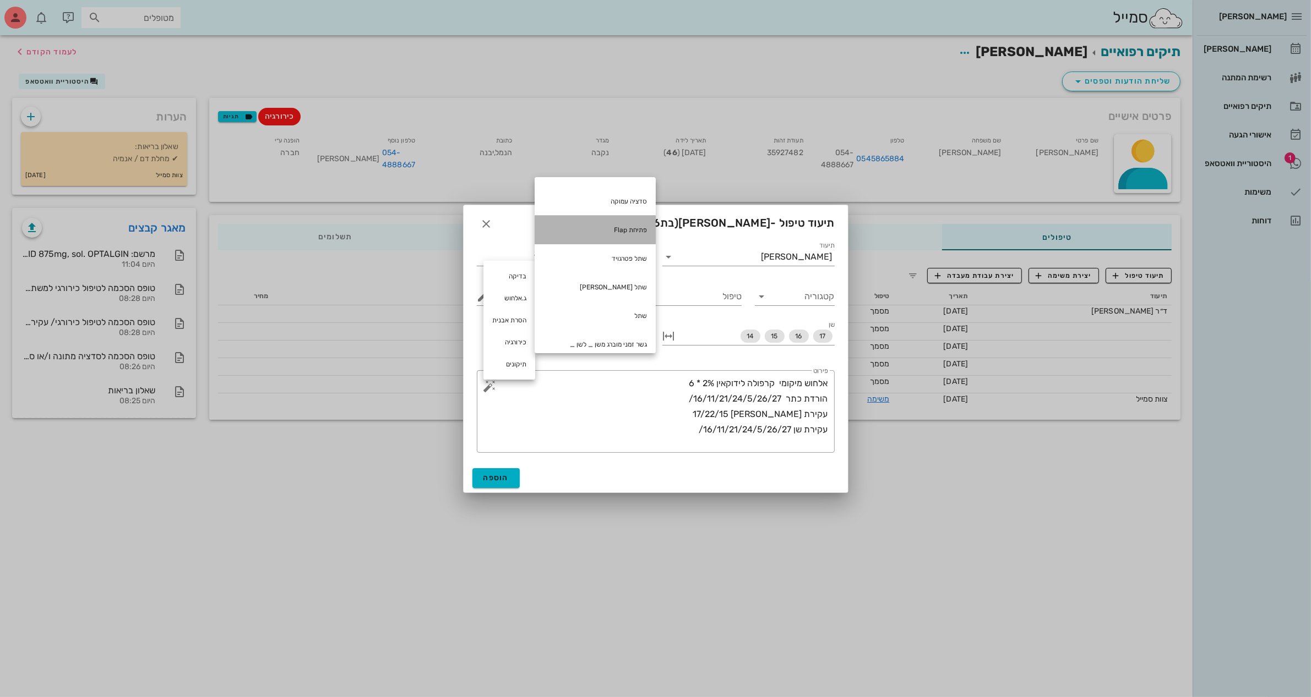
click at [653, 227] on div "פתיחת Flap" at bounding box center [595, 230] width 121 height 29
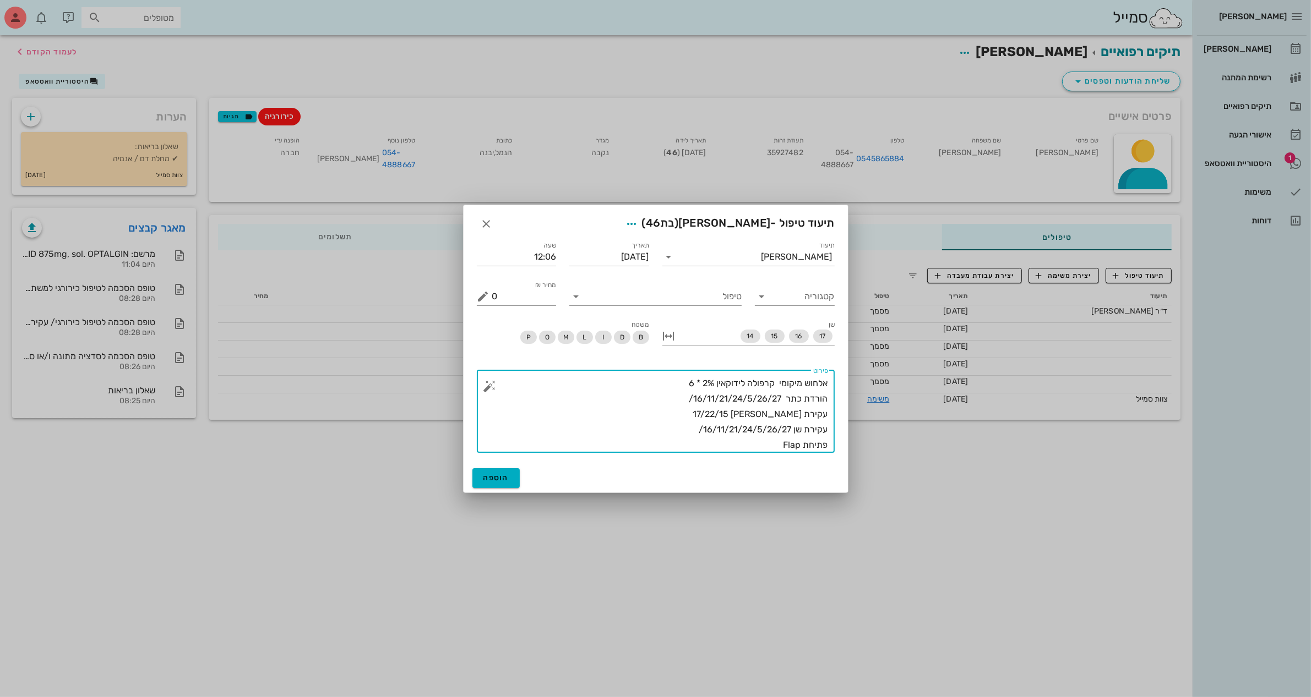
click at [490, 384] on button "button" at bounding box center [489, 386] width 13 height 13
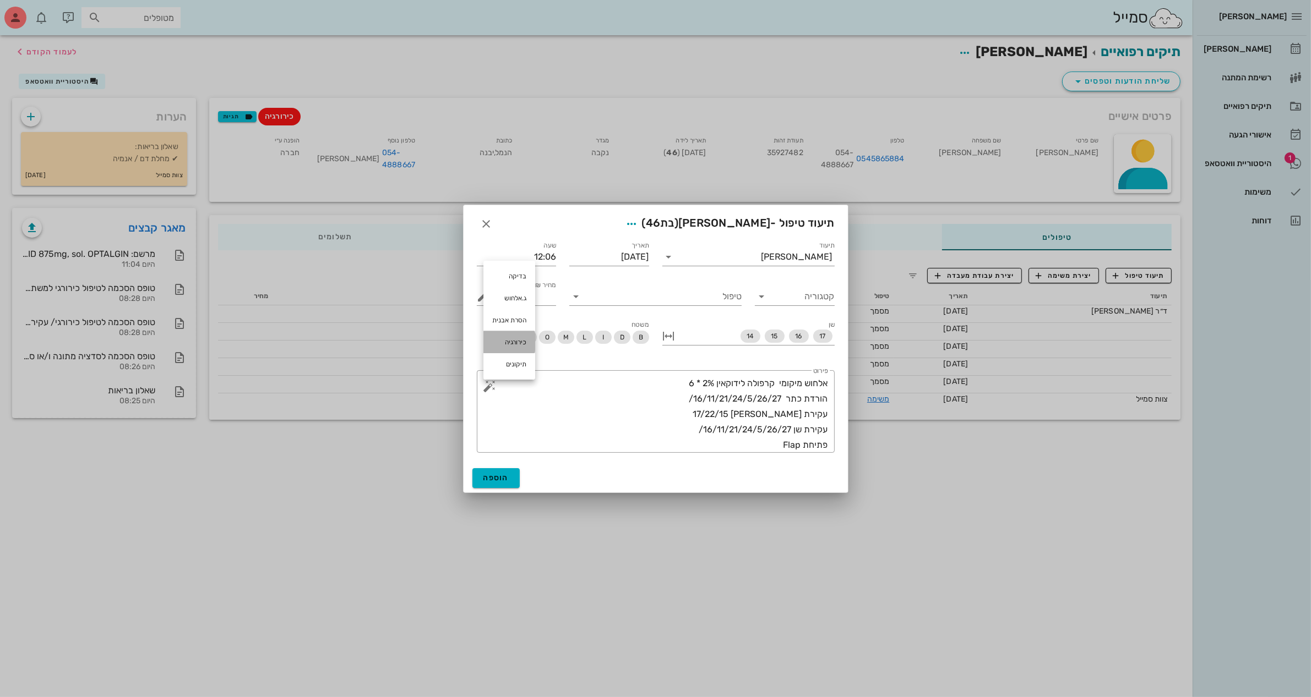
click at [510, 346] on div "כירורגיה" at bounding box center [509, 342] width 52 height 22
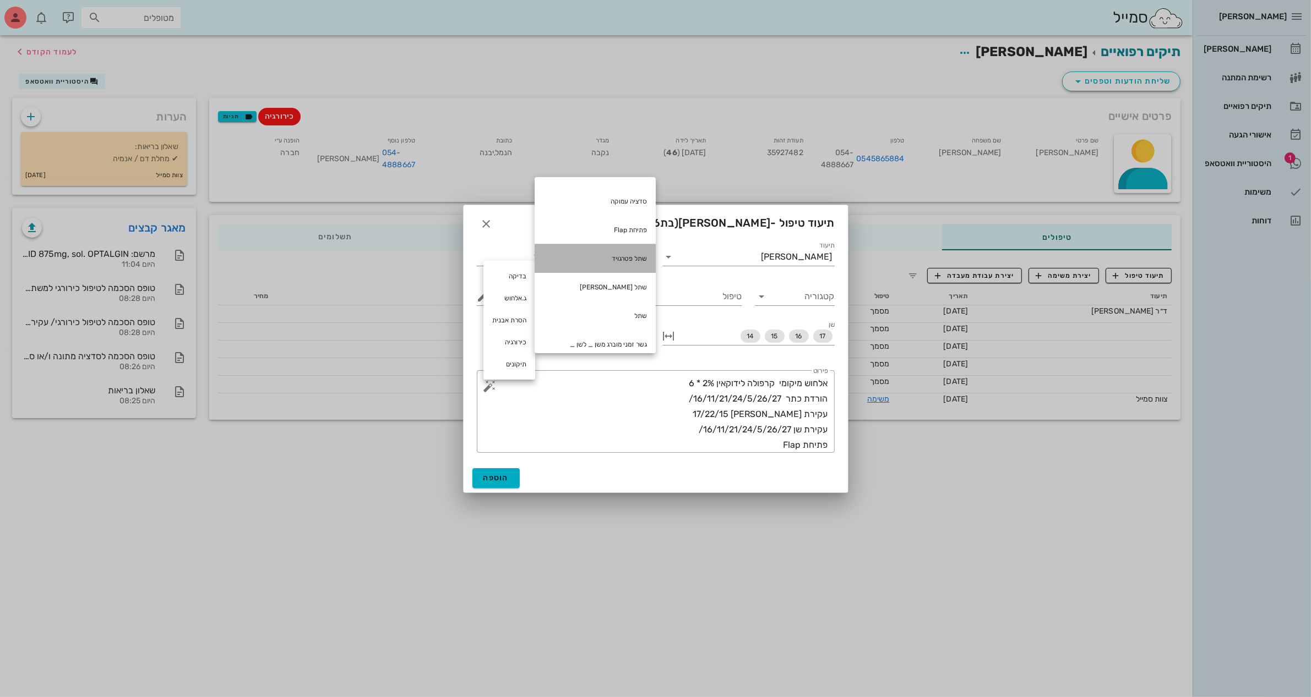
click at [642, 259] on div "שתל פטרגויד" at bounding box center [595, 258] width 121 height 29
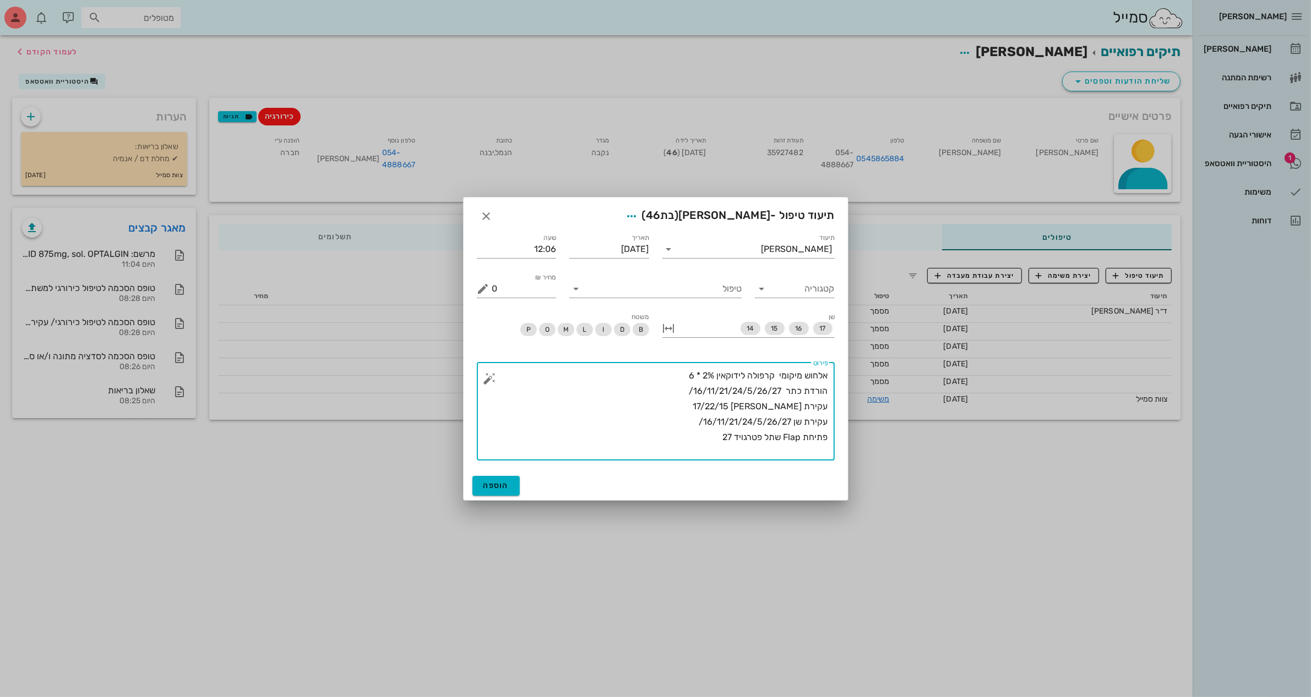
click at [491, 373] on button "button" at bounding box center [489, 378] width 13 height 13
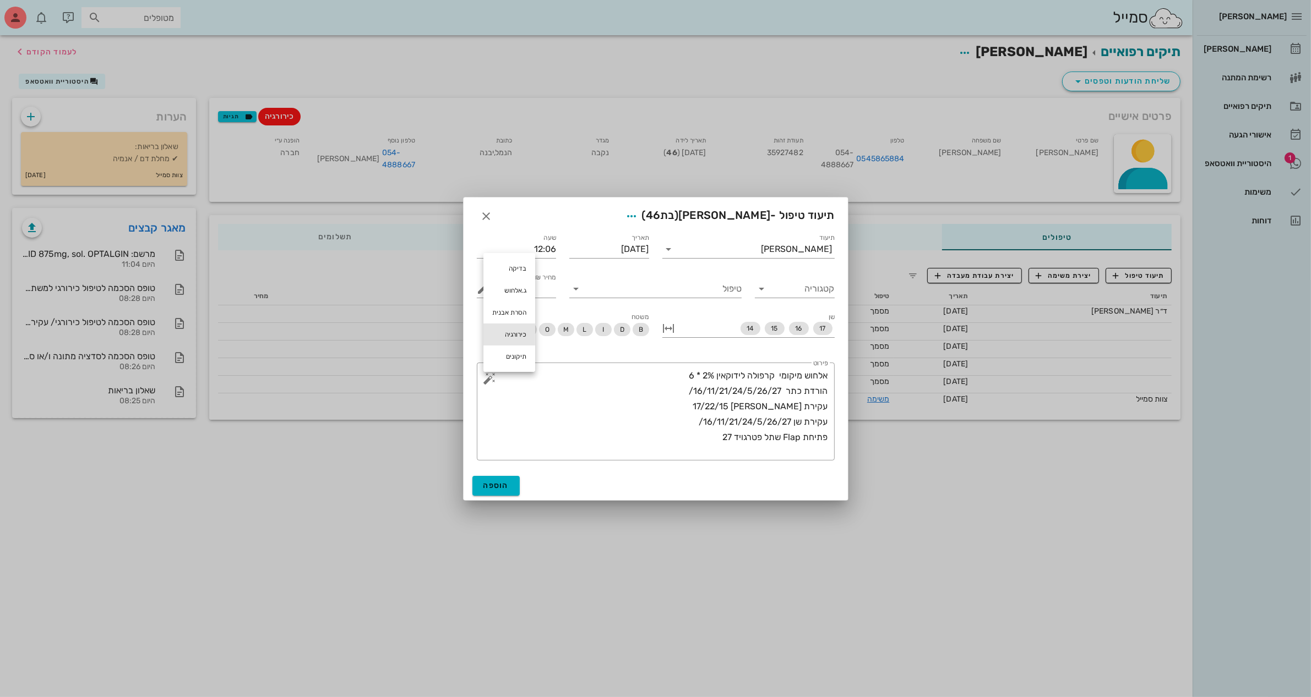
click at [514, 324] on div "כירורגיה" at bounding box center [509, 335] width 52 height 22
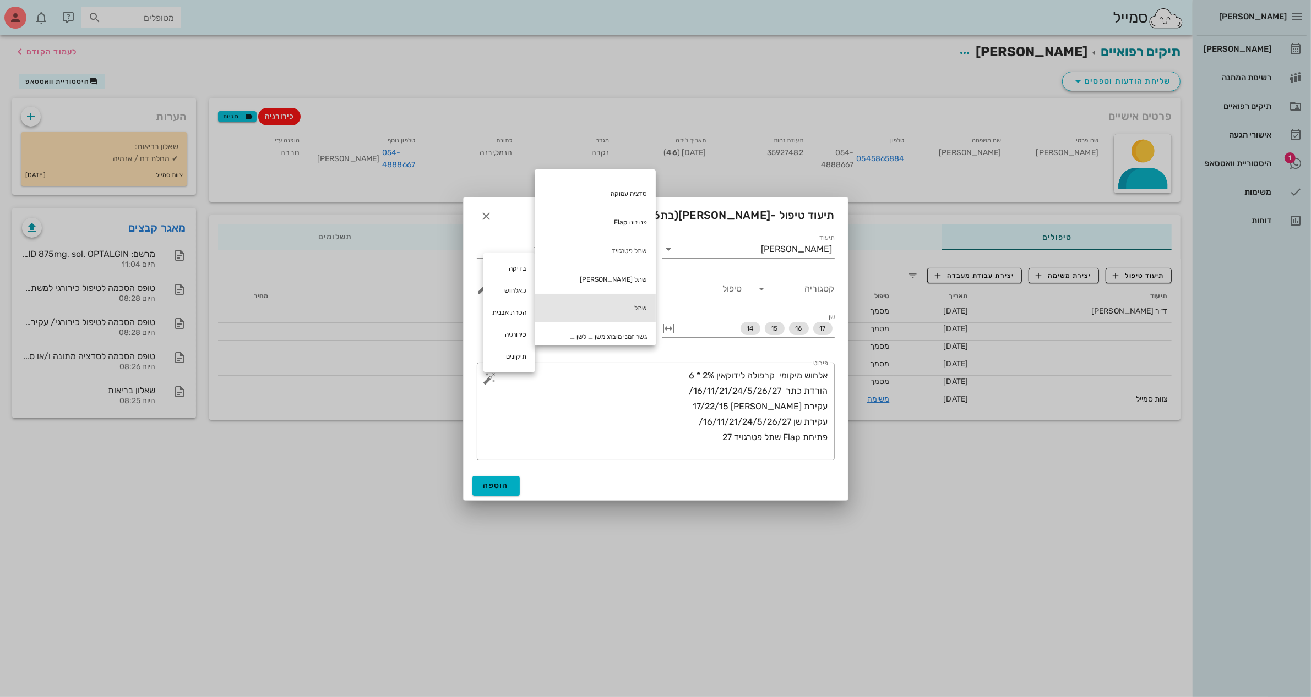
click at [642, 306] on div "שתל" at bounding box center [595, 308] width 121 height 29
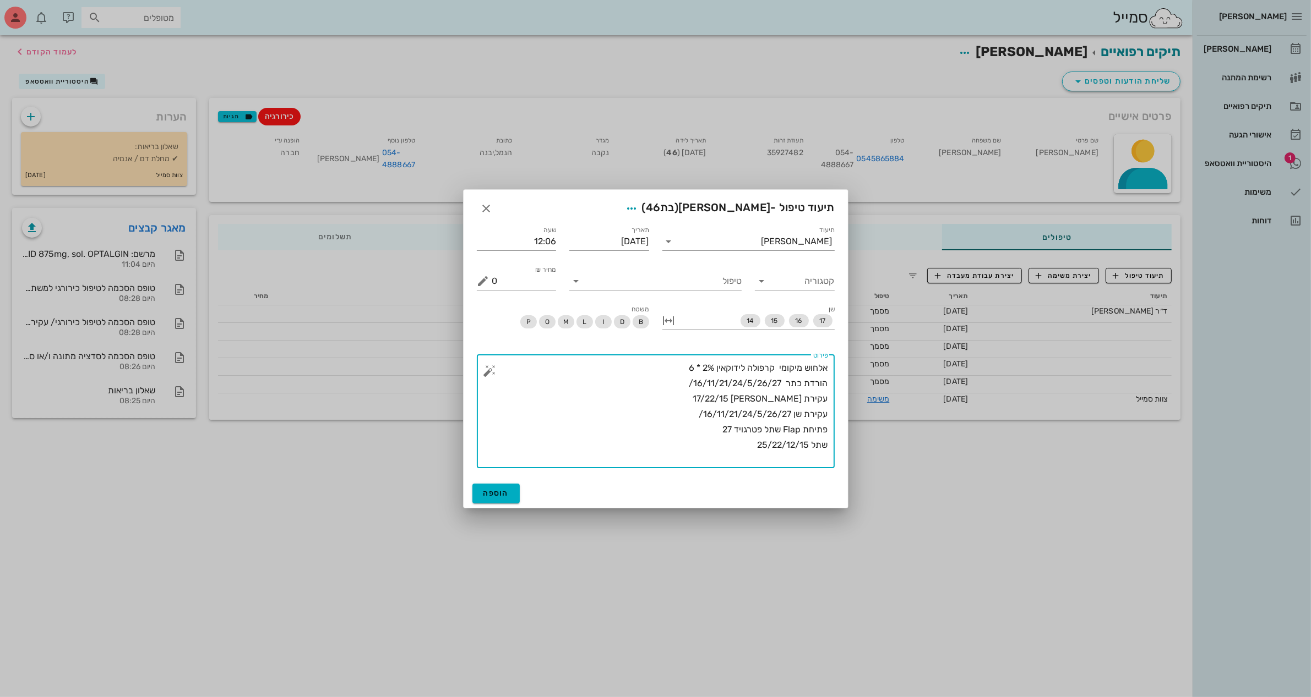
click at [498, 372] on textarea "אלחוש מיקומי קרפולה לידוקאין 2% * 6 הורדת כתר 16/11/21/24/5/26/27/ עקירת [PERSO…" at bounding box center [660, 415] width 336 height 108
click at [489, 370] on button "button" at bounding box center [489, 370] width 13 height 13
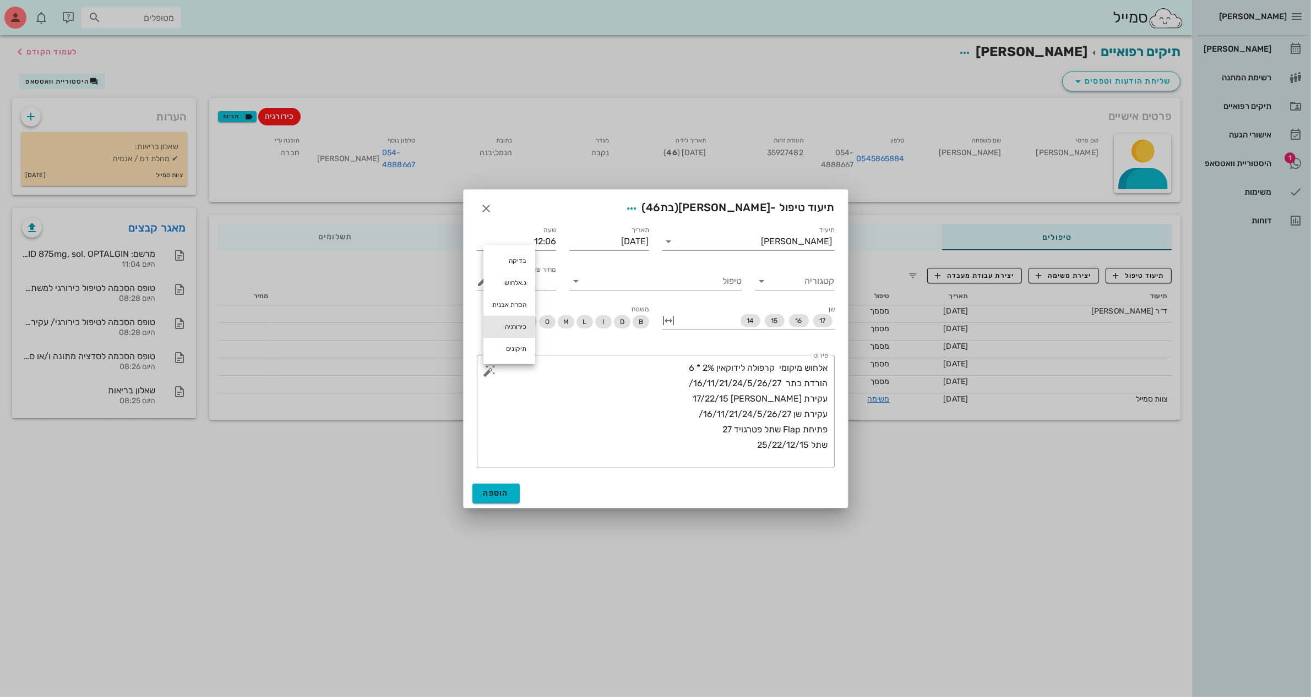
click at [512, 325] on div "כירורגיה" at bounding box center [509, 327] width 52 height 22
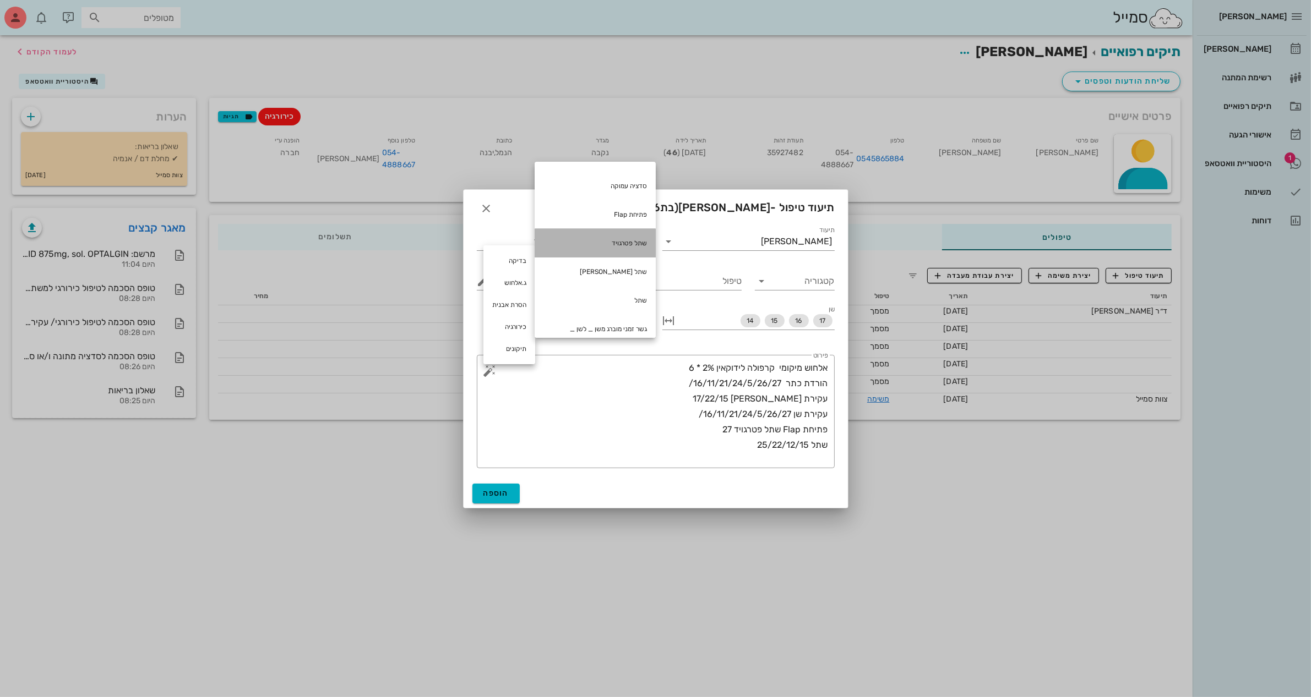
click at [639, 238] on div "שתל פטרגויד" at bounding box center [595, 243] width 121 height 29
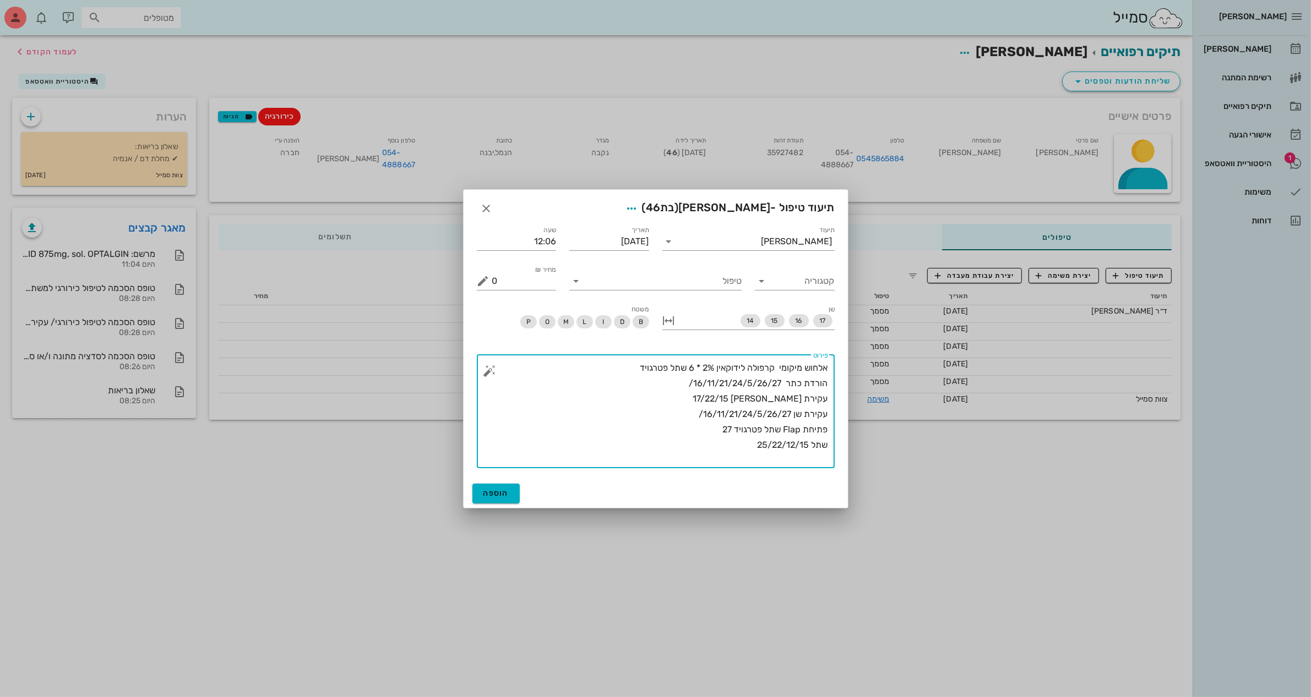
click at [728, 441] on textarea "אלחוש מיקומי קרפולה לידוקאין 2% * 6 שתל פטרגויד הורדת כתר 16/11/21/24/5/26/27/ …" at bounding box center [660, 415] width 336 height 108
click at [824, 455] on textarea "אלחוש מיקומי קרפולה לידוקאין 2% * 6 שתל פטרגויד הורדת כתר 16/11/21/24/5/26/27/ …" at bounding box center [660, 415] width 336 height 108
click at [483, 378] on div "​ פירוט אלחוש מיקומי קרפולה לידוקאין 2% * 6 שתל פטרגויד הורדת כתר 16/11/21/24/5…" at bounding box center [656, 411] width 358 height 113
click at [494, 367] on button "button" at bounding box center [489, 370] width 13 height 13
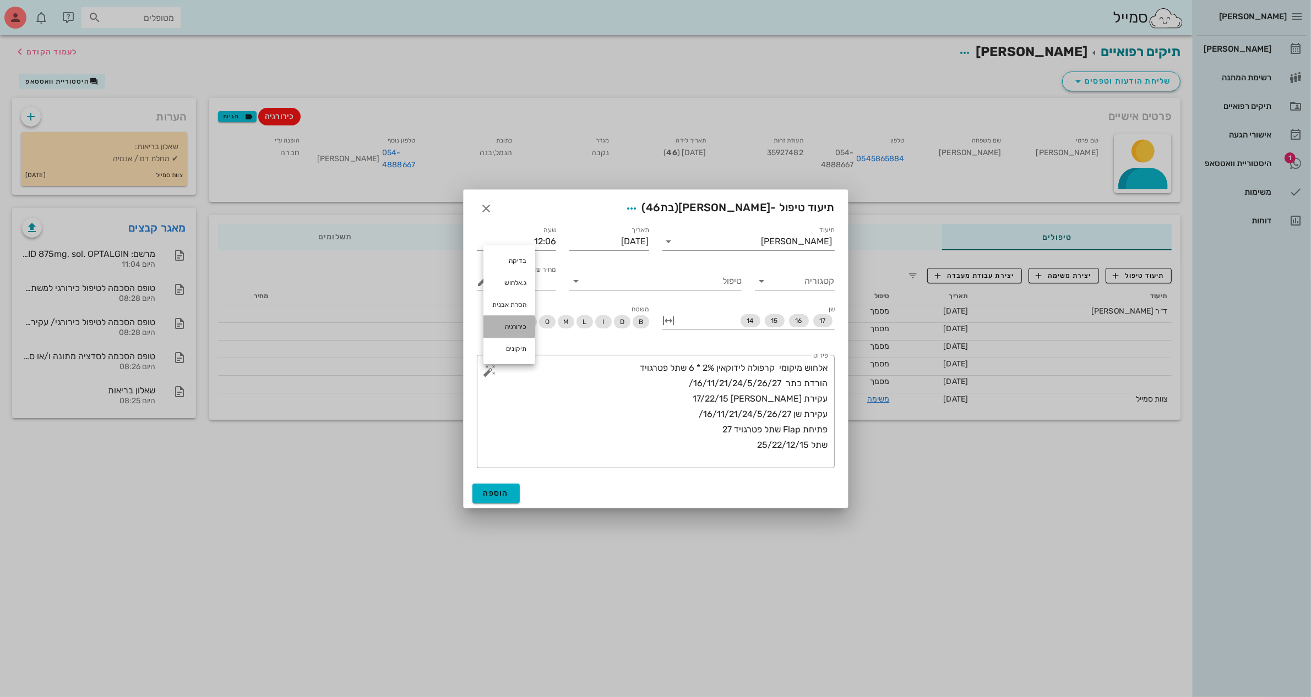
click at [503, 323] on div "כירורגיה" at bounding box center [509, 327] width 52 height 22
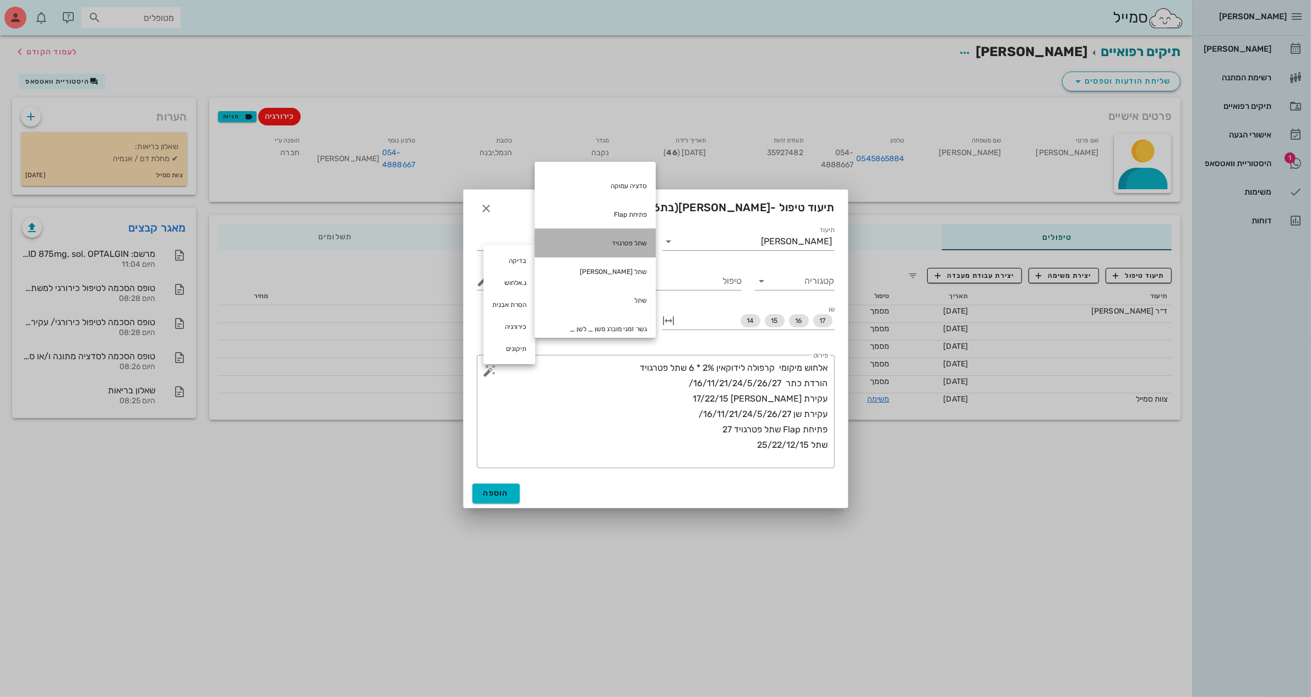
click at [617, 243] on div "שתל פטרגויד" at bounding box center [595, 243] width 121 height 29
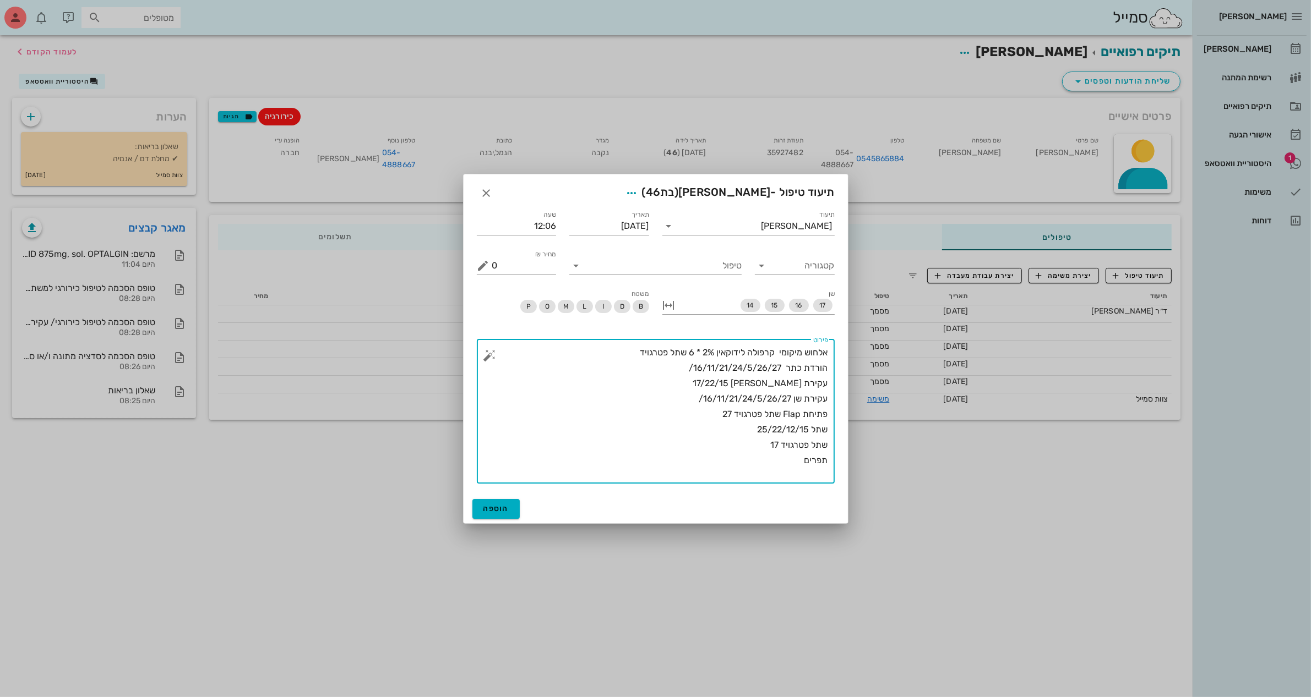
click at [488, 354] on button "button" at bounding box center [489, 355] width 13 height 13
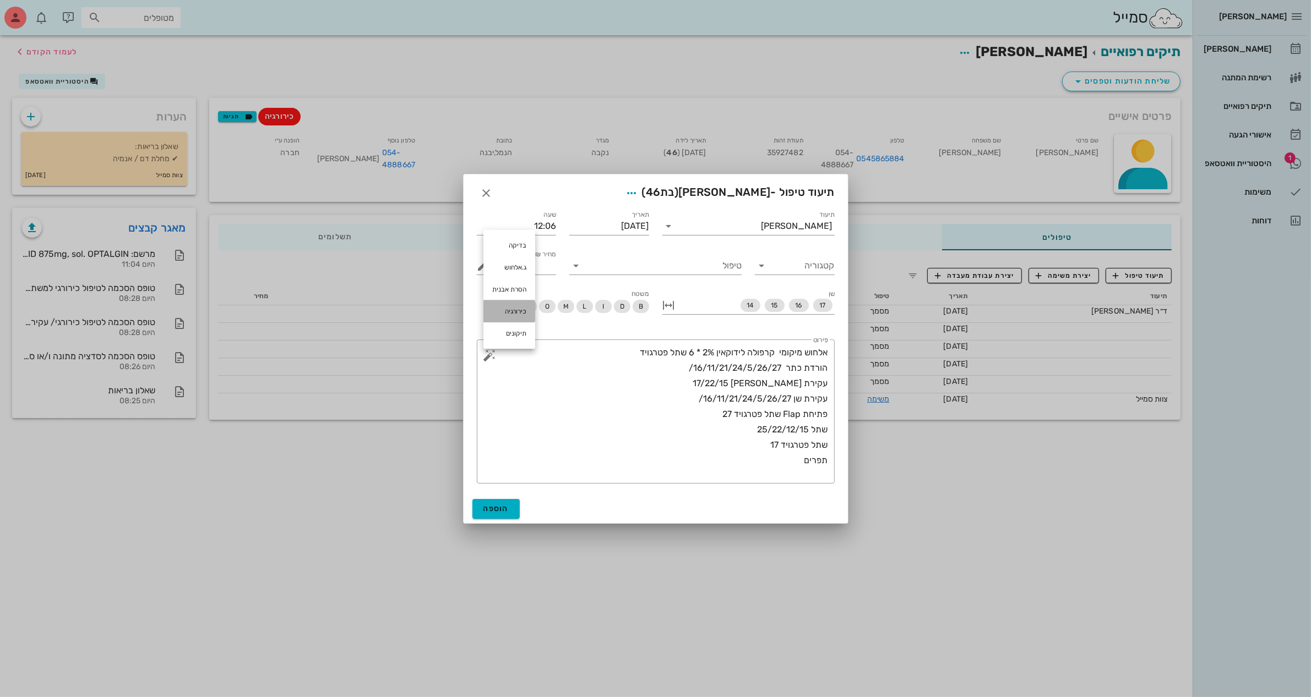
click at [516, 309] on div "כירורגיה" at bounding box center [509, 312] width 52 height 22
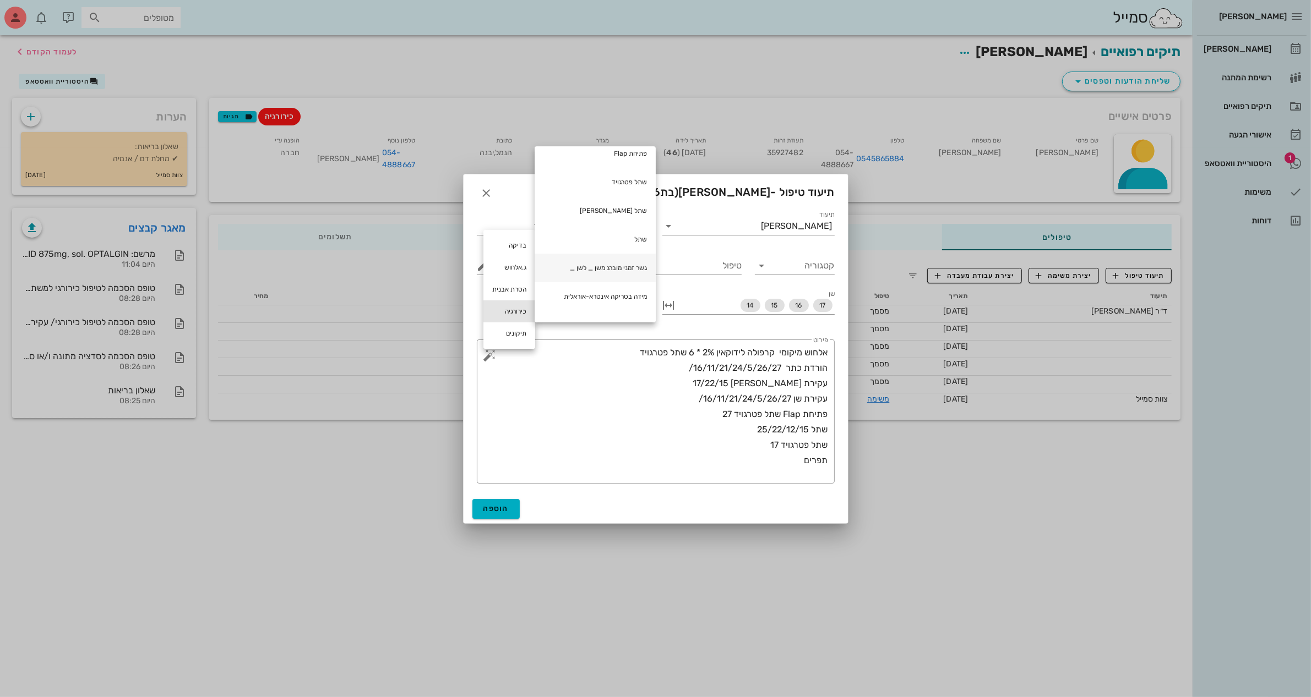
scroll to position [205, 0]
click at [620, 274] on div "מידה בסריקה אינטרא-אוראלית" at bounding box center [595, 275] width 121 height 29
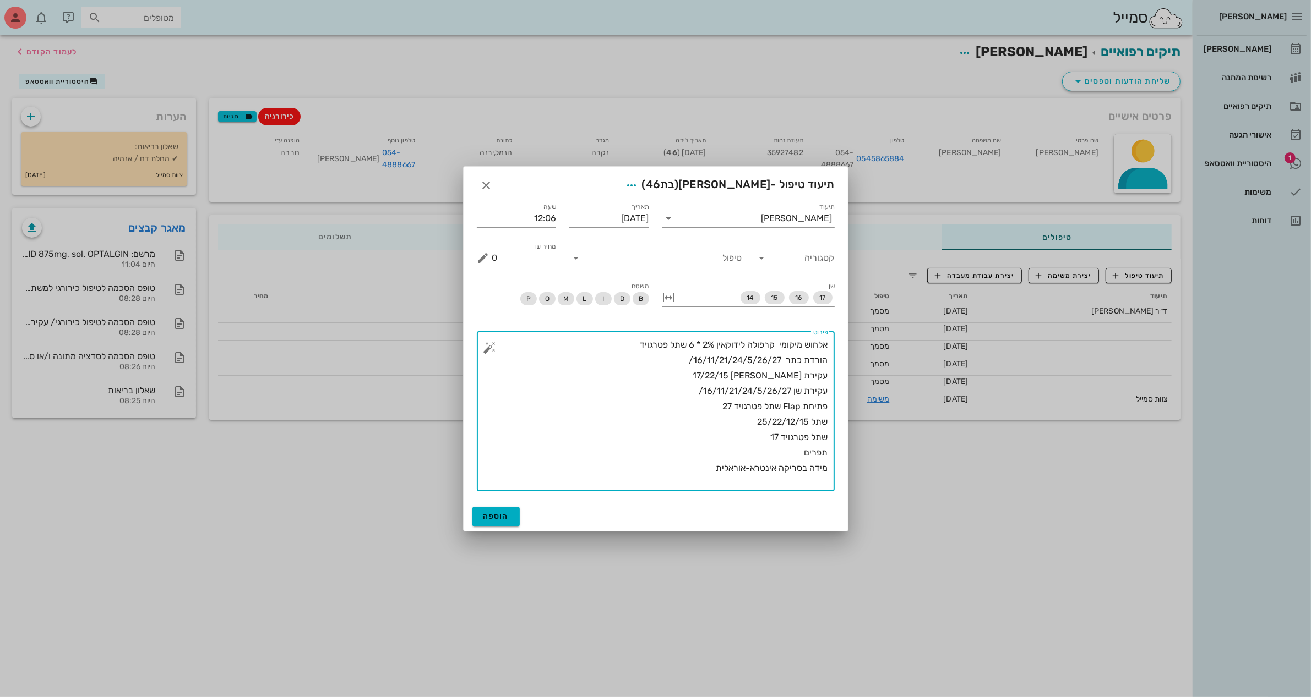
click at [486, 350] on button "button" at bounding box center [489, 347] width 13 height 13
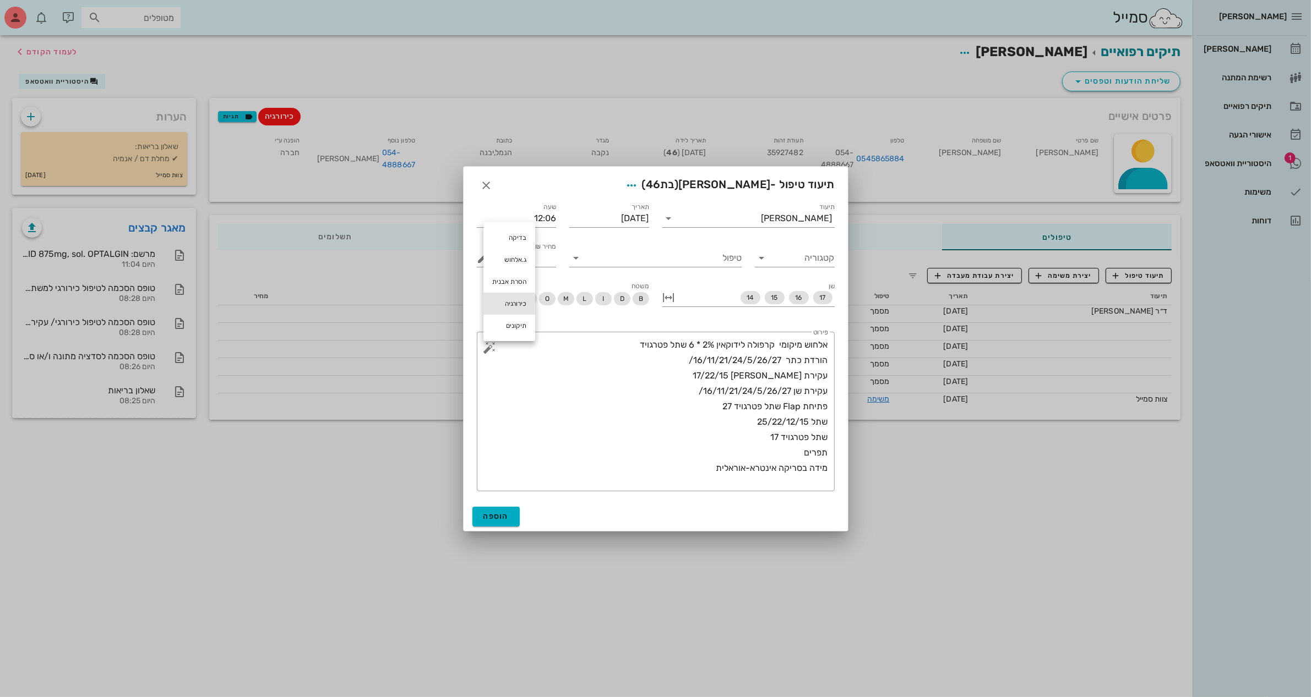
click at [516, 306] on div "כירורגיה" at bounding box center [509, 304] width 52 height 22
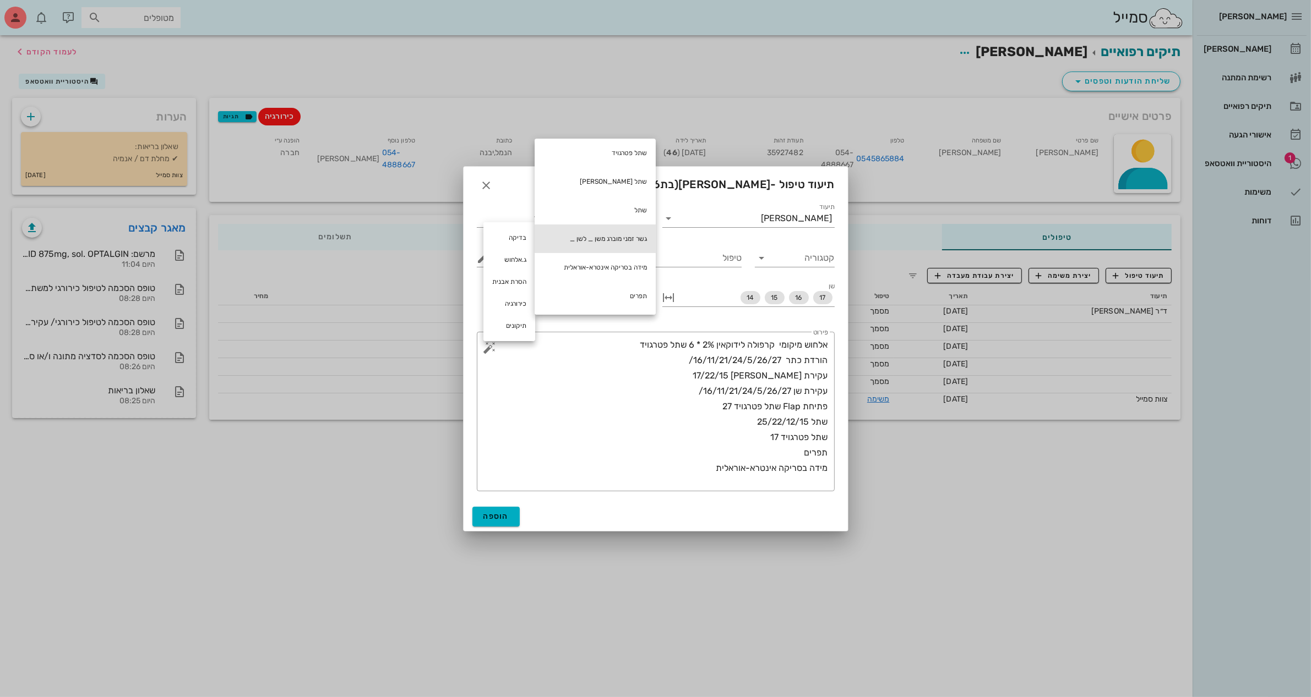
click at [639, 240] on div "גשר זמני מוברג משן _ לשן _" at bounding box center [595, 239] width 121 height 29
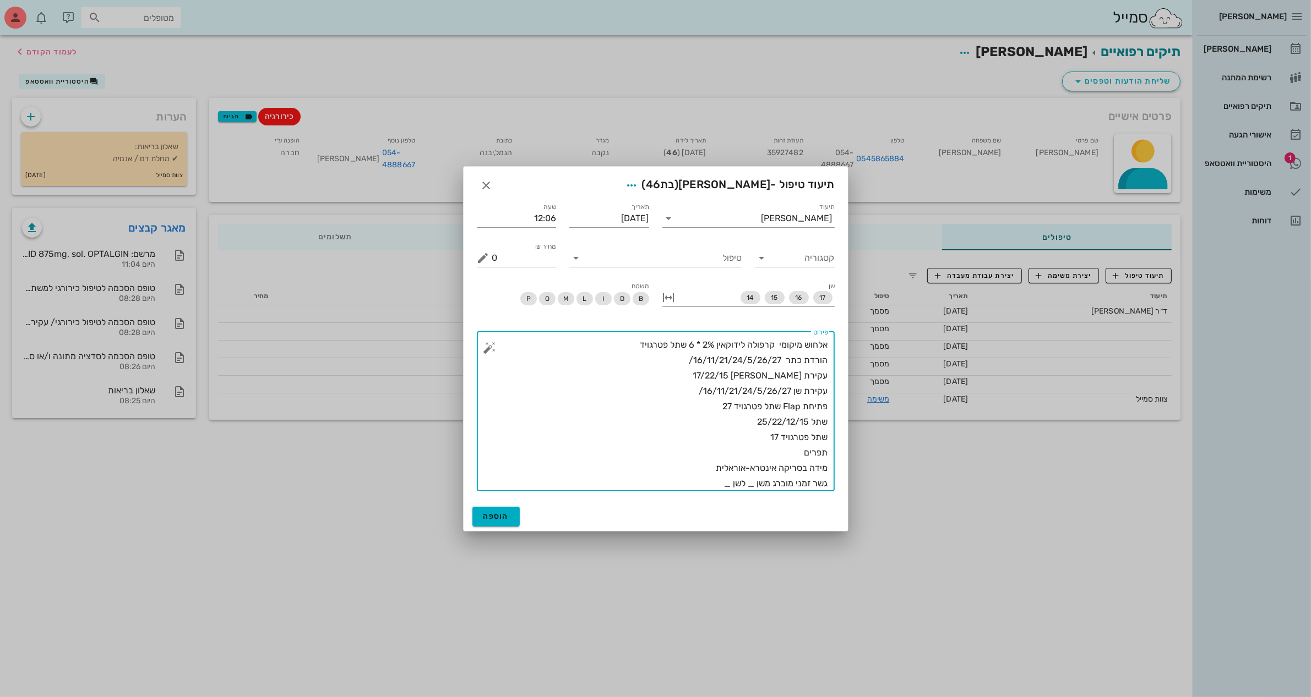
drag, startPoint x: 686, startPoint y: 341, endPoint x: 641, endPoint y: 333, distance: 45.3
click at [641, 333] on div "פירוט אלחוש מיקומי קרפולה לידוקאין 2% * 6 שתל פטרגויד הורדת כתר 16/11/21/24/5/2…" at bounding box center [660, 412] width 336 height 160
click at [701, 475] on textarea "אלחוש מיקומי קרפולה לידוקאין 2% * 6 הורדת כתר 16/11/21/24/5/26/27/ עקירת [PERSO…" at bounding box center [660, 414] width 336 height 154
click at [752, 484] on textarea "אלחוש מיקומי קרפולה לידוקאין 2% * 6 הורדת כתר 16/11/21/24/5/26/27/ עקירת [PERSO…" at bounding box center [660, 414] width 336 height 154
click at [751, 484] on textarea "אלחוש מיקומי קרפולה לידוקאין 2% * 6 הורדת כתר 16/11/21/24/5/26/27/ עקירת [PERSO…" at bounding box center [660, 414] width 336 height 154
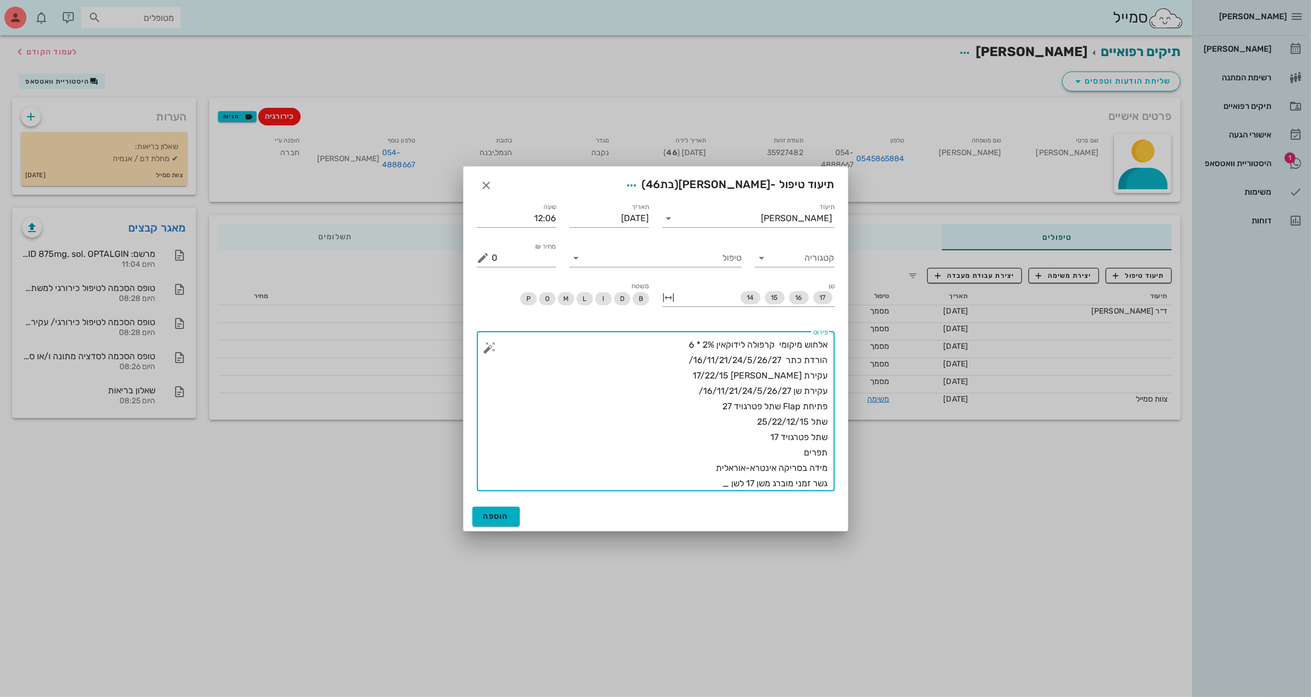
click at [723, 480] on textarea "אלחוש מיקומי קרפולה לידוקאין 2% * 6 הורדת כתר 16/11/21/24/5/26/27/ עקירת [PERSO…" at bounding box center [660, 414] width 336 height 154
type textarea "אלחוש מיקומי קרפולה לידוקאין 2% * 6 הורדת כתר 16/11/21/24/5/26/27/ עקירת [PERSO…"
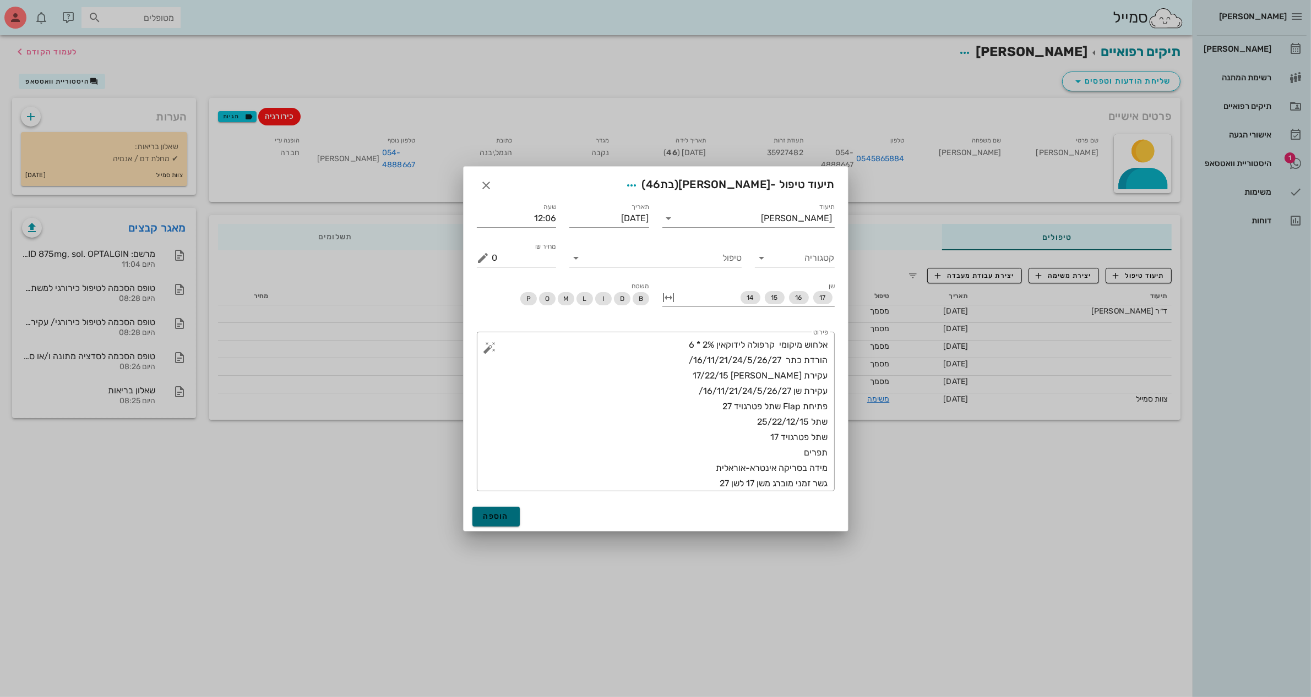
click at [494, 511] on button "הוספה" at bounding box center [496, 517] width 48 height 20
click at [728, 248] on div "טיפול" at bounding box center [655, 255] width 172 height 24
click at [728, 258] on input "טיפול" at bounding box center [663, 258] width 157 height 18
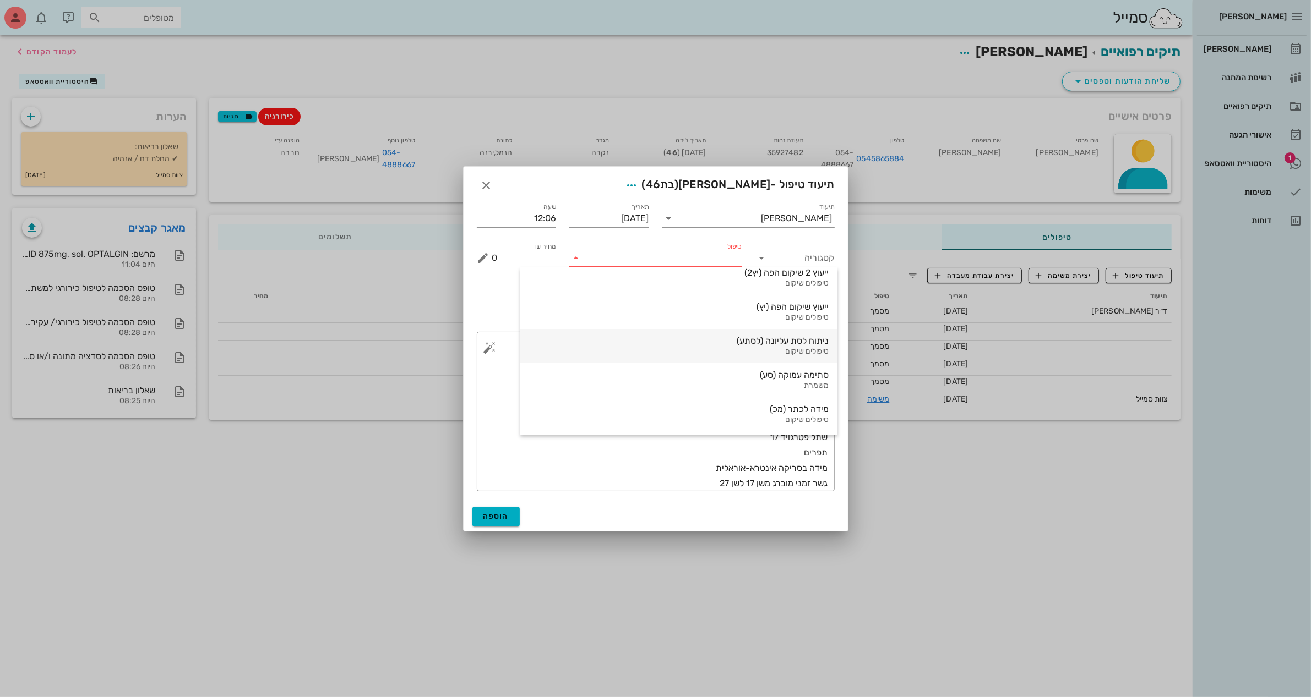
scroll to position [378, 0]
click at [694, 411] on div "ניתוח לסת עליונה (לסתע)" at bounding box center [678, 410] width 299 height 10
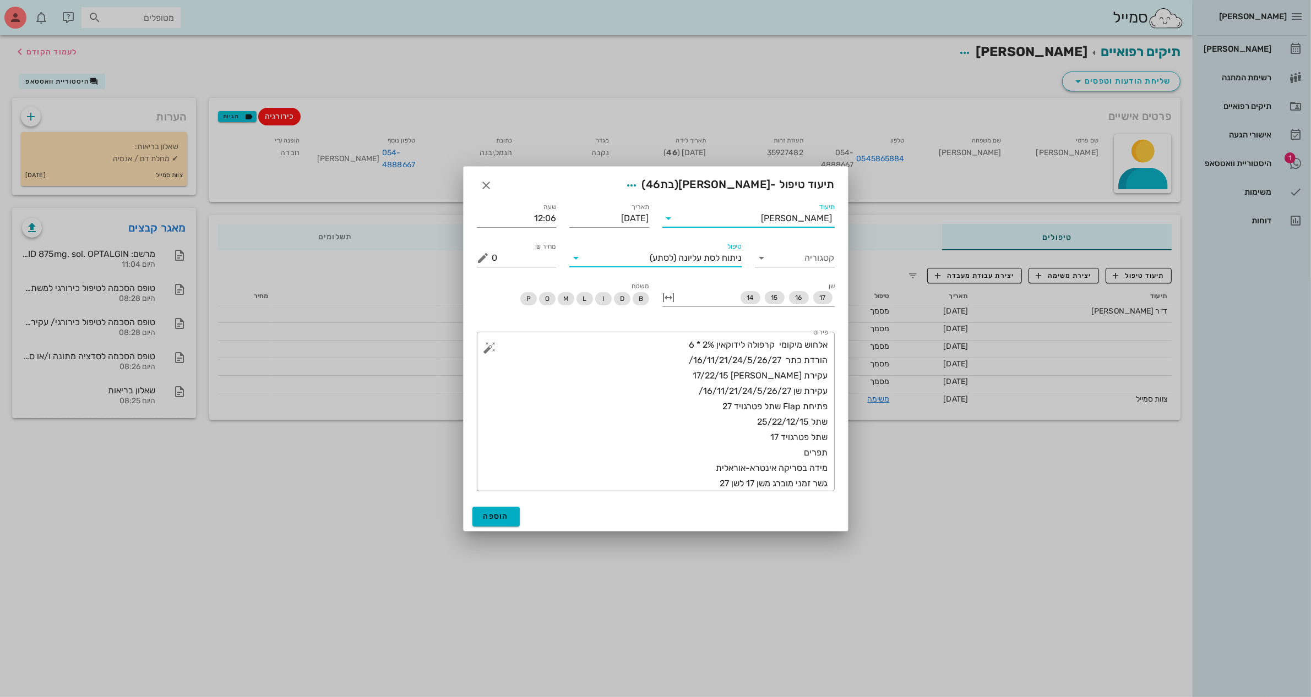
click at [761, 217] on input "תיעוד" at bounding box center [720, 219] width 84 height 18
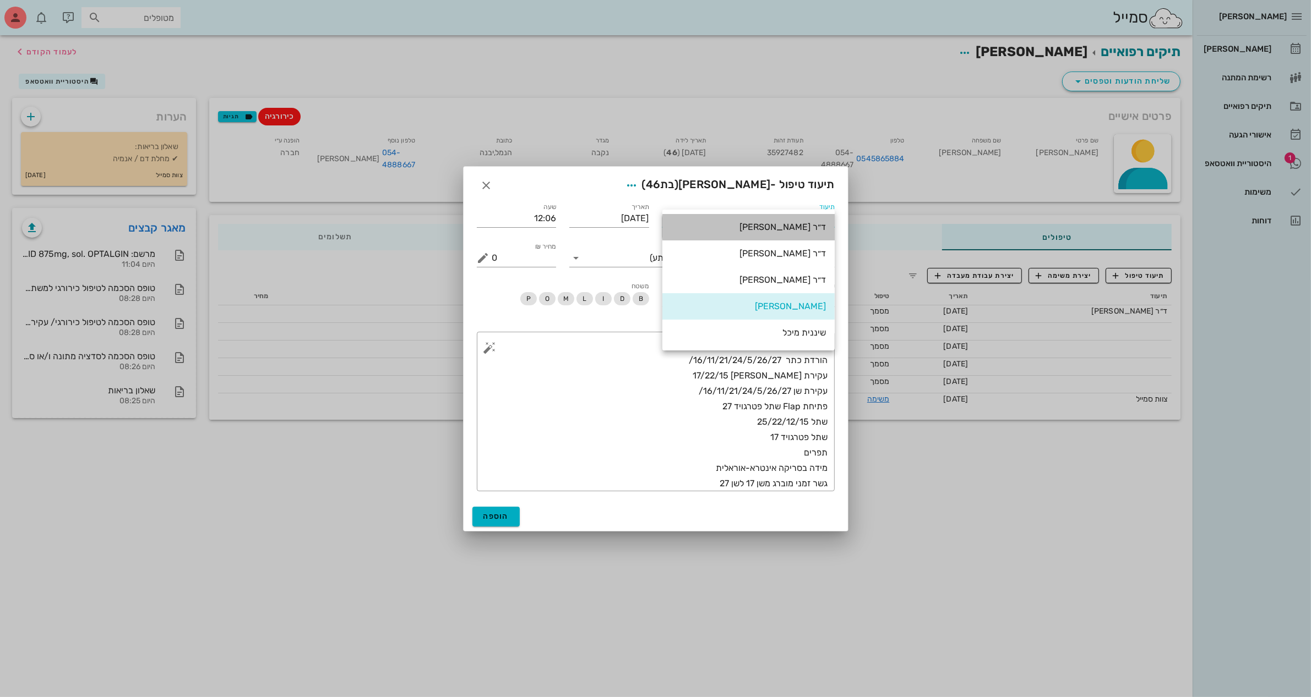
click at [799, 231] on div "ד״ר [PERSON_NAME]" at bounding box center [748, 227] width 155 height 10
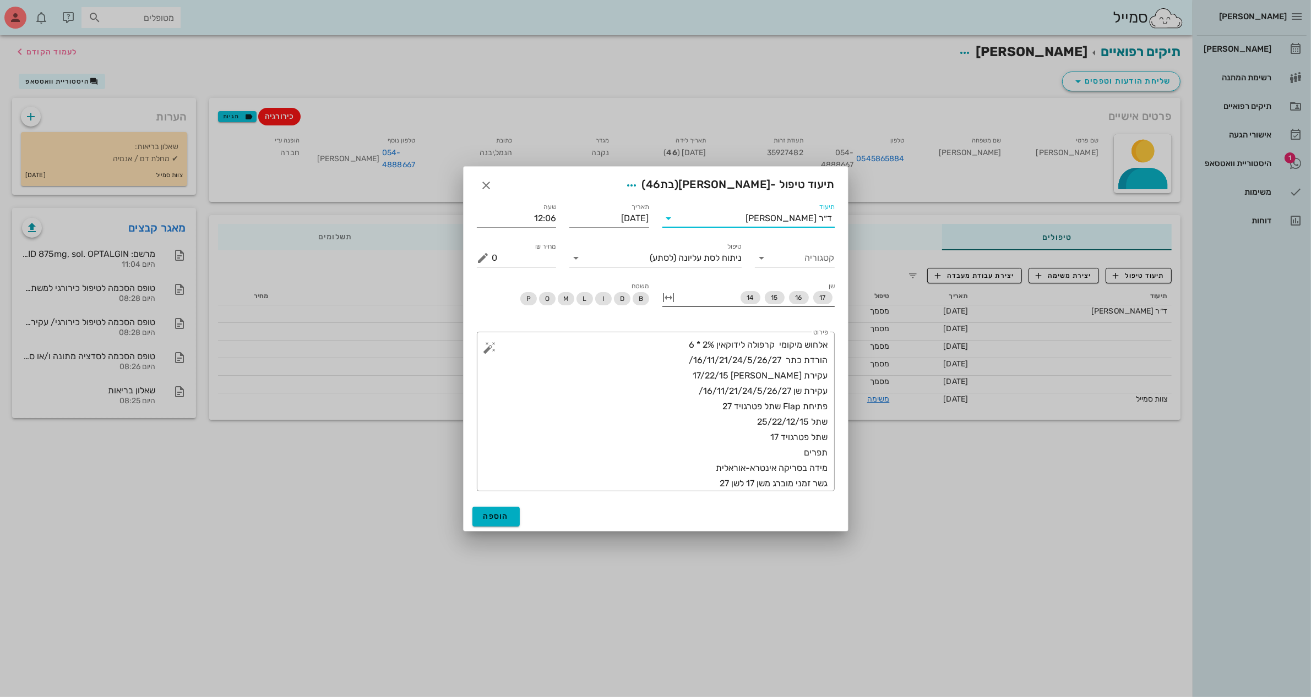
click at [688, 298] on div "17 16 15 14" at bounding box center [756, 298] width 157 height 18
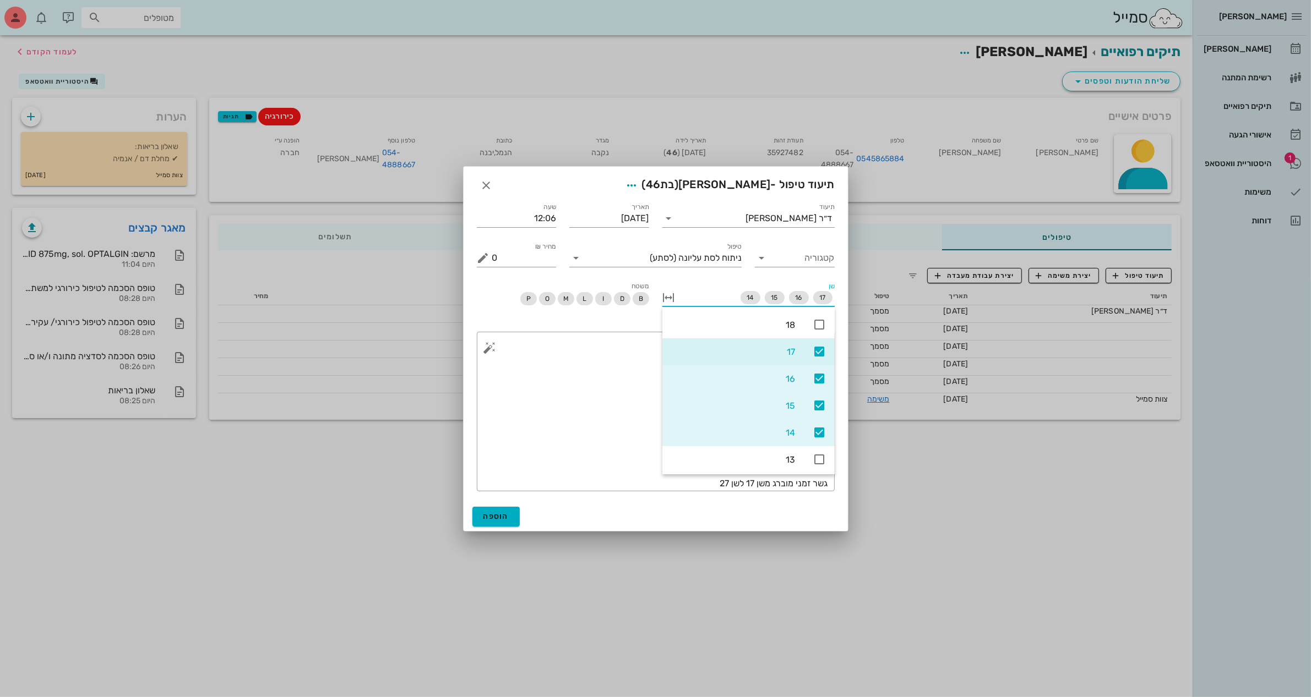
click at [826, 346] on div "17" at bounding box center [748, 352] width 172 height 27
click at [812, 380] on icon at bounding box center [818, 378] width 13 height 13
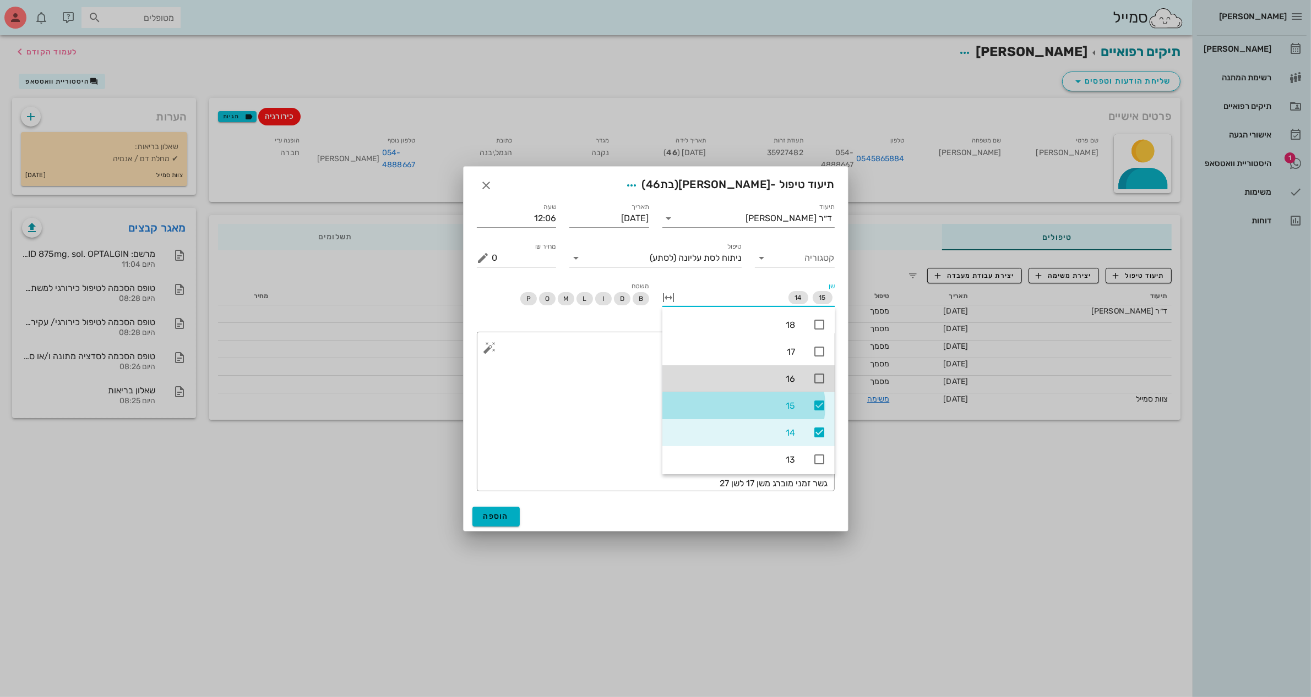
click at [821, 397] on div "15" at bounding box center [748, 405] width 172 height 27
click at [818, 430] on icon at bounding box center [818, 432] width 13 height 13
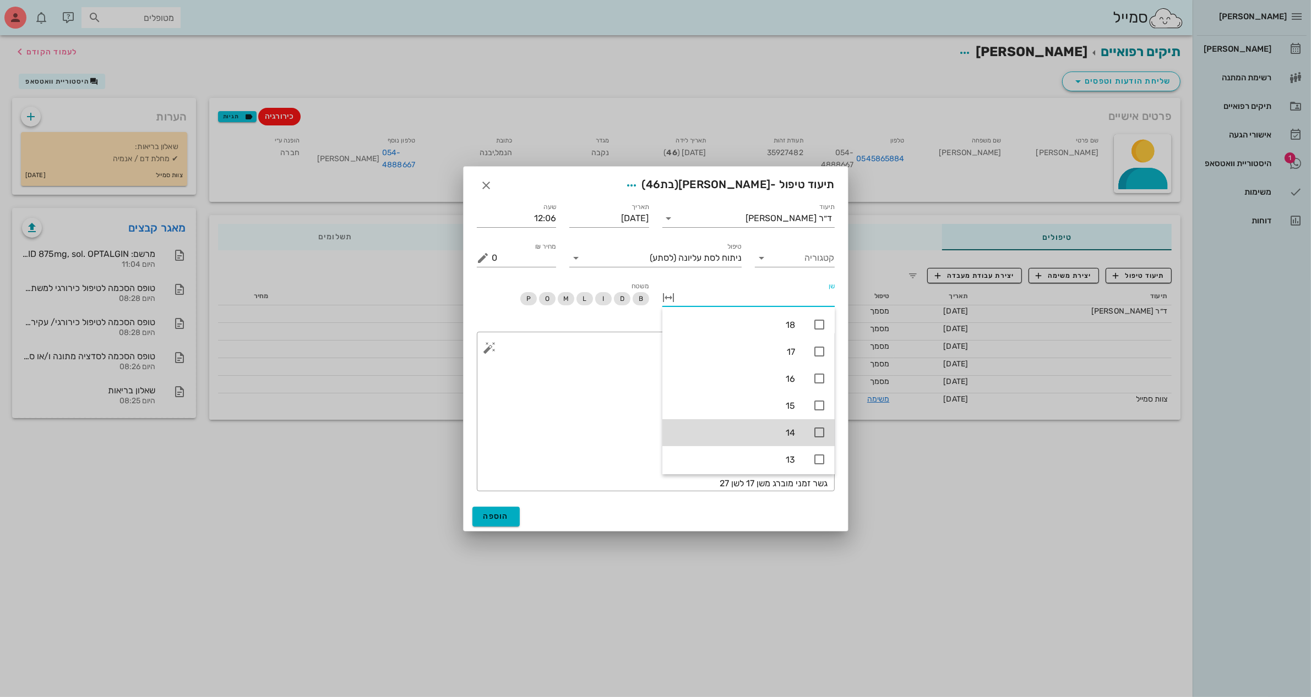
click at [705, 279] on div "שן" at bounding box center [749, 300] width 186 height 52
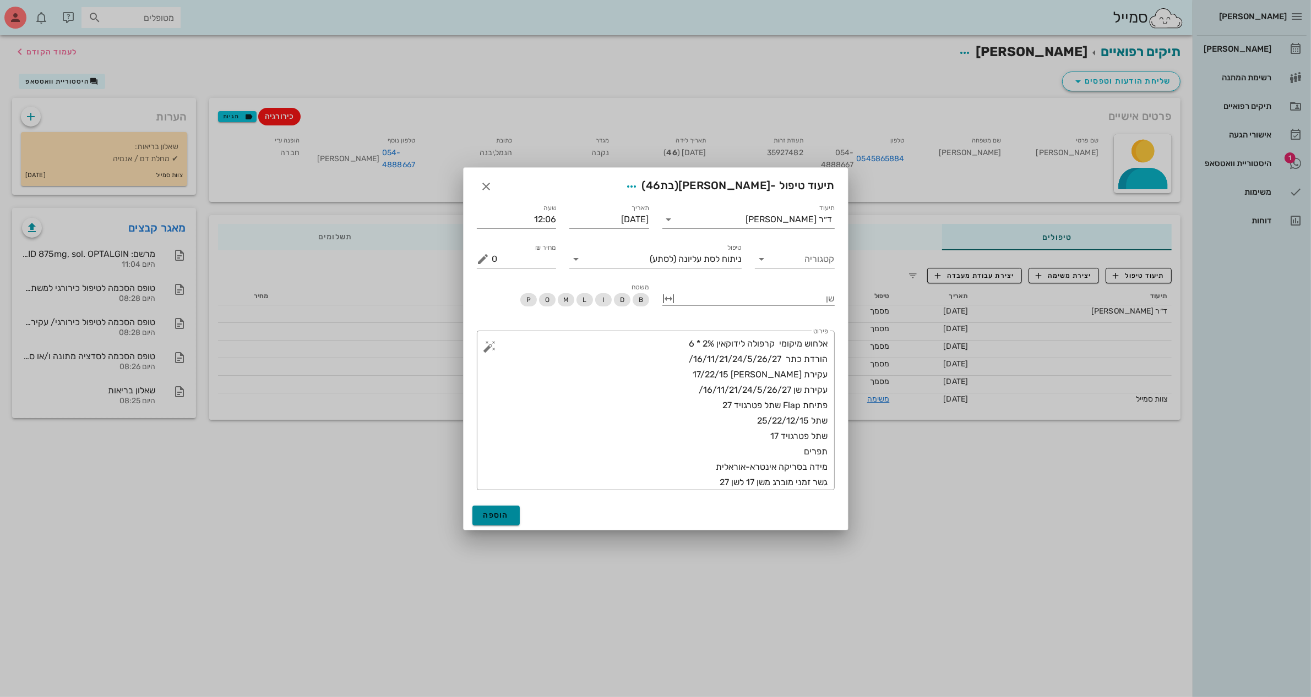
click at [512, 512] on button "הוספה" at bounding box center [496, 516] width 48 height 20
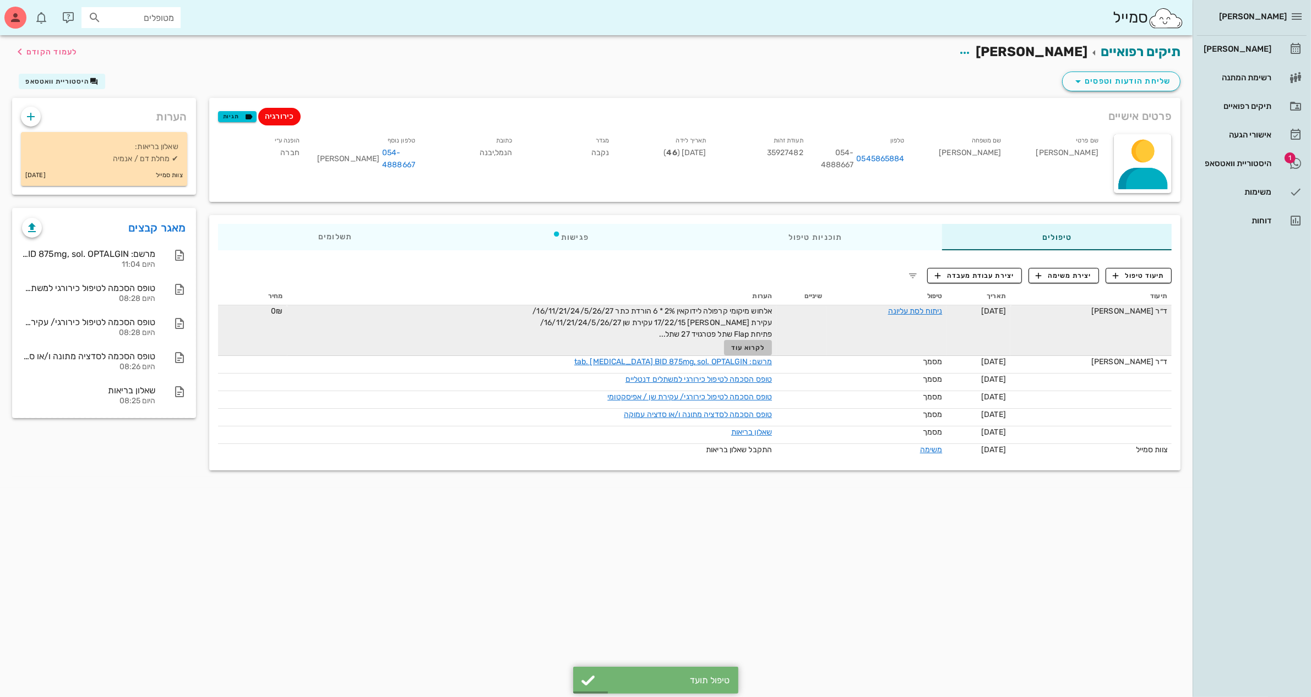
click at [758, 346] on span "לקרוא עוד" at bounding box center [748, 348] width 34 height 8
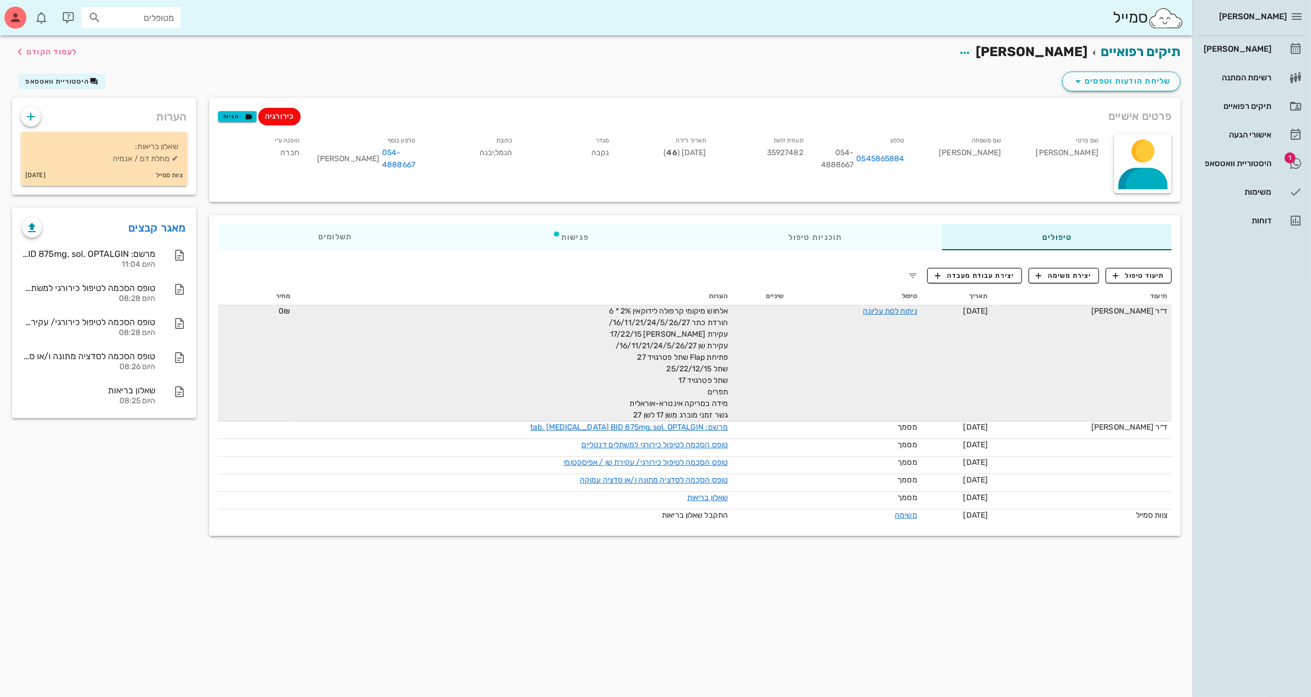
click at [1048, 336] on td "ד״ר [PERSON_NAME]" at bounding box center [1081, 364] width 179 height 116
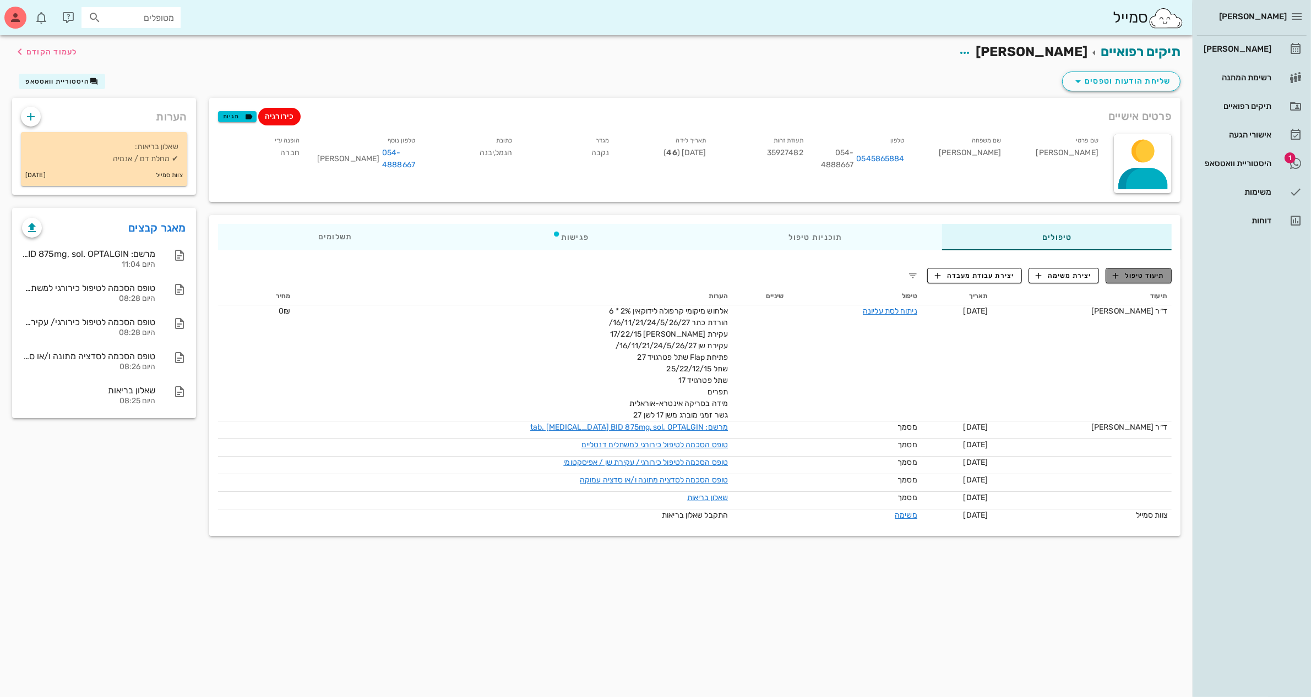
click at [1048, 271] on span "תיעוד טיפול" at bounding box center [1138, 276] width 51 height 10
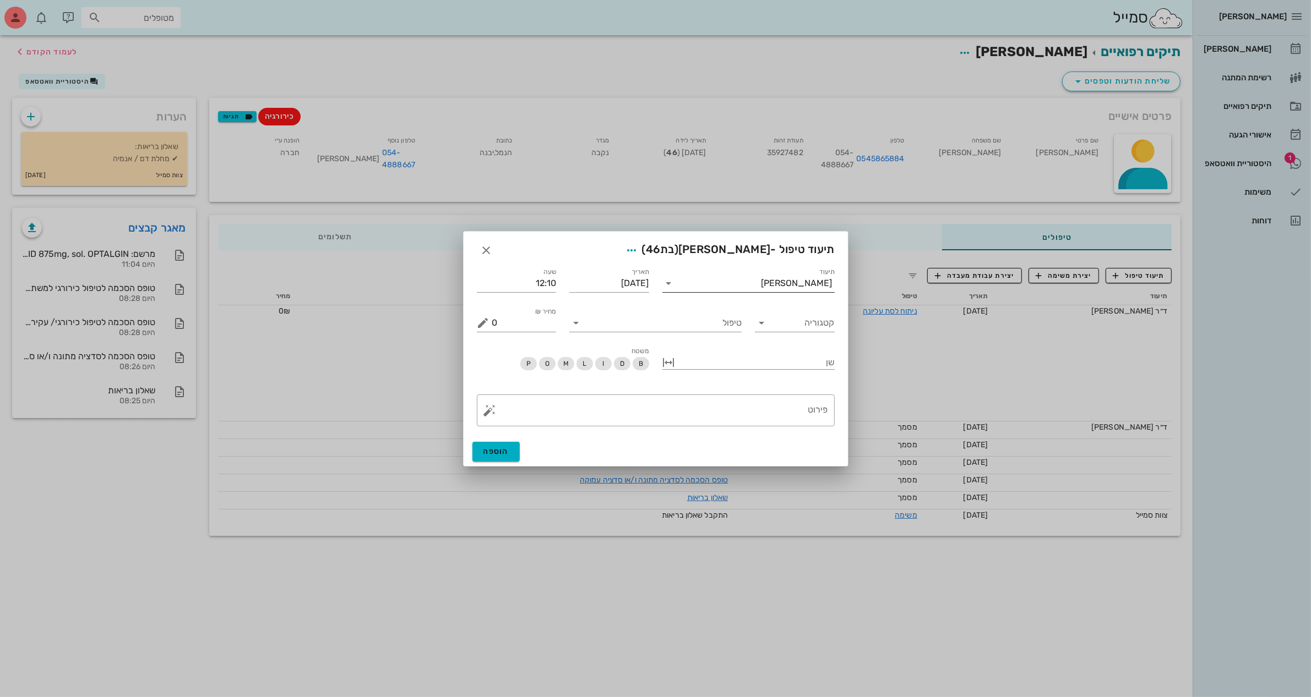
click at [820, 275] on label "תיעוד" at bounding box center [826, 272] width 15 height 8
click at [761, 275] on input "תיעוד" at bounding box center [720, 284] width 84 height 18
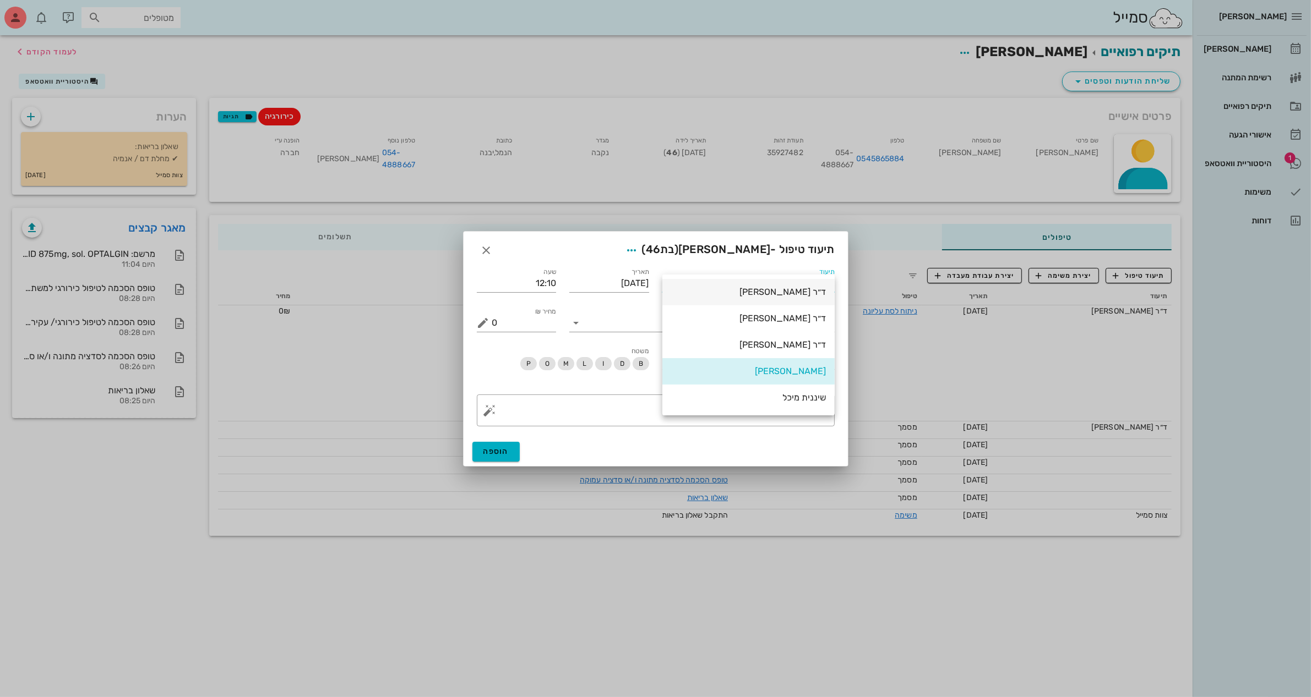
click at [763, 287] on div "ד״ר [PERSON_NAME]" at bounding box center [748, 292] width 155 height 10
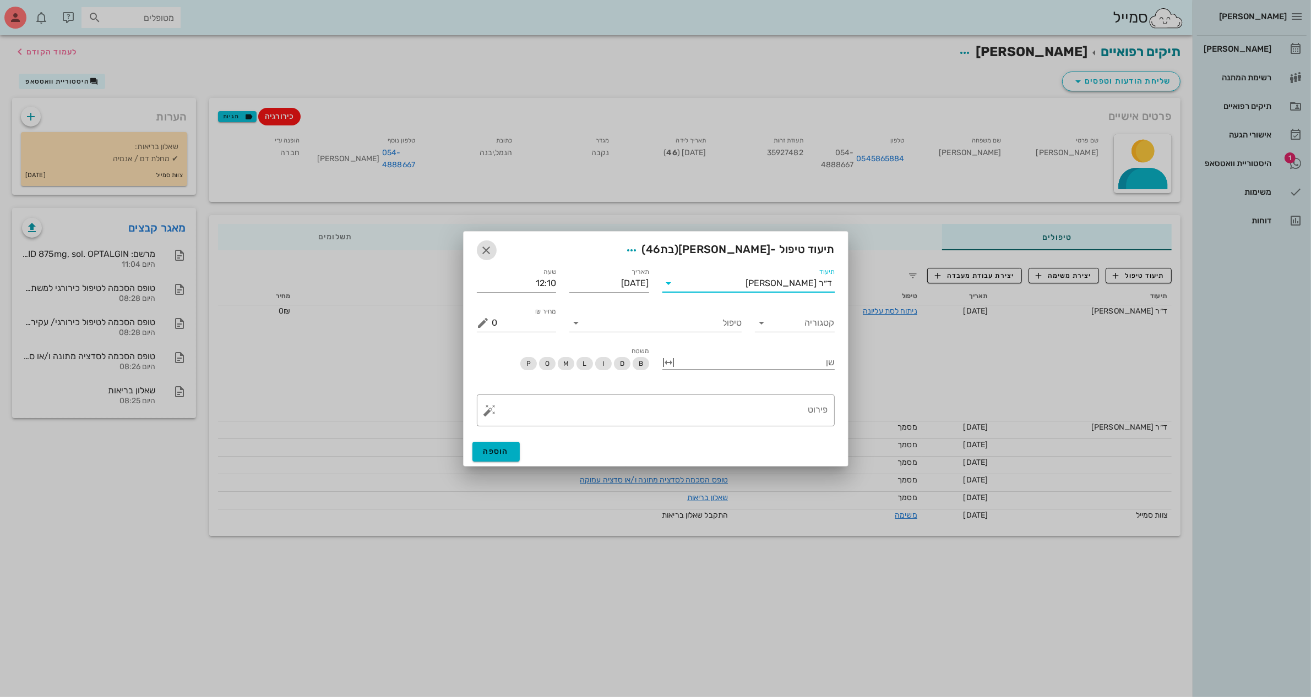
drag, startPoint x: 484, startPoint y: 240, endPoint x: 482, endPoint y: 255, distance: 15.0
click at [485, 245] on button "button" at bounding box center [487, 251] width 20 height 20
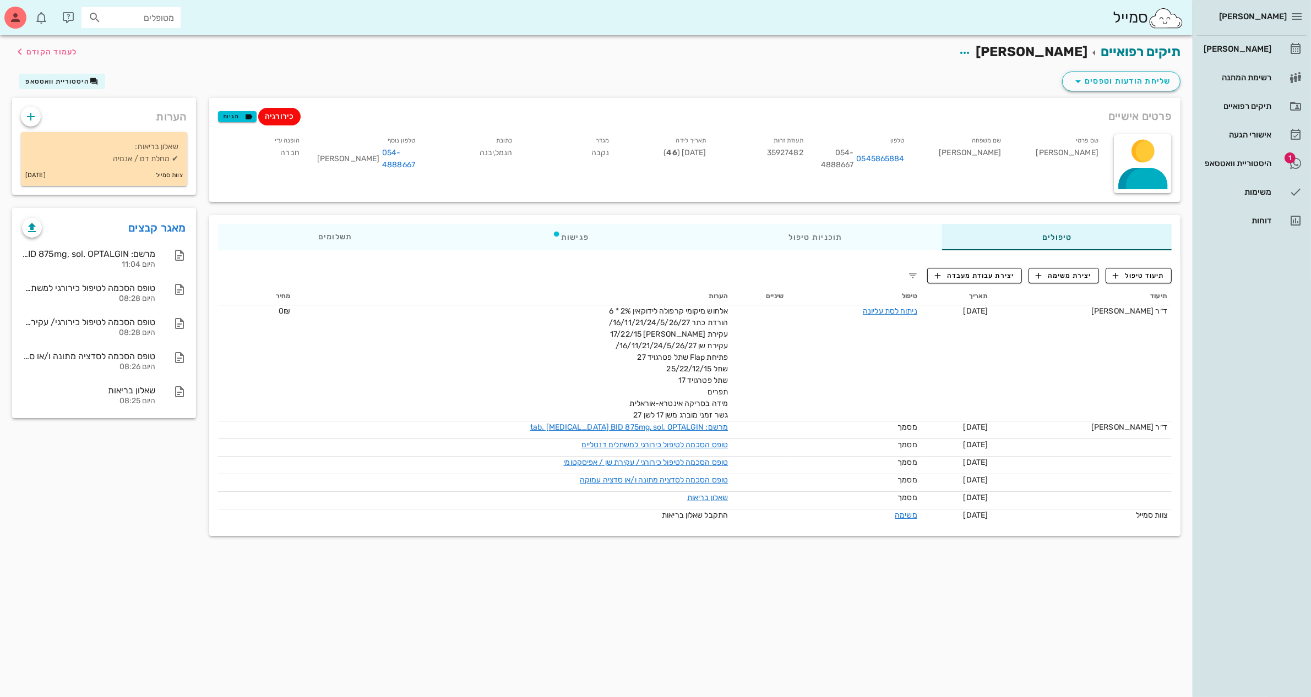
click at [116, 14] on input "מטופלים" at bounding box center [138, 17] width 70 height 14
click at [1048, 45] on div "[PERSON_NAME]" at bounding box center [1236, 49] width 70 height 9
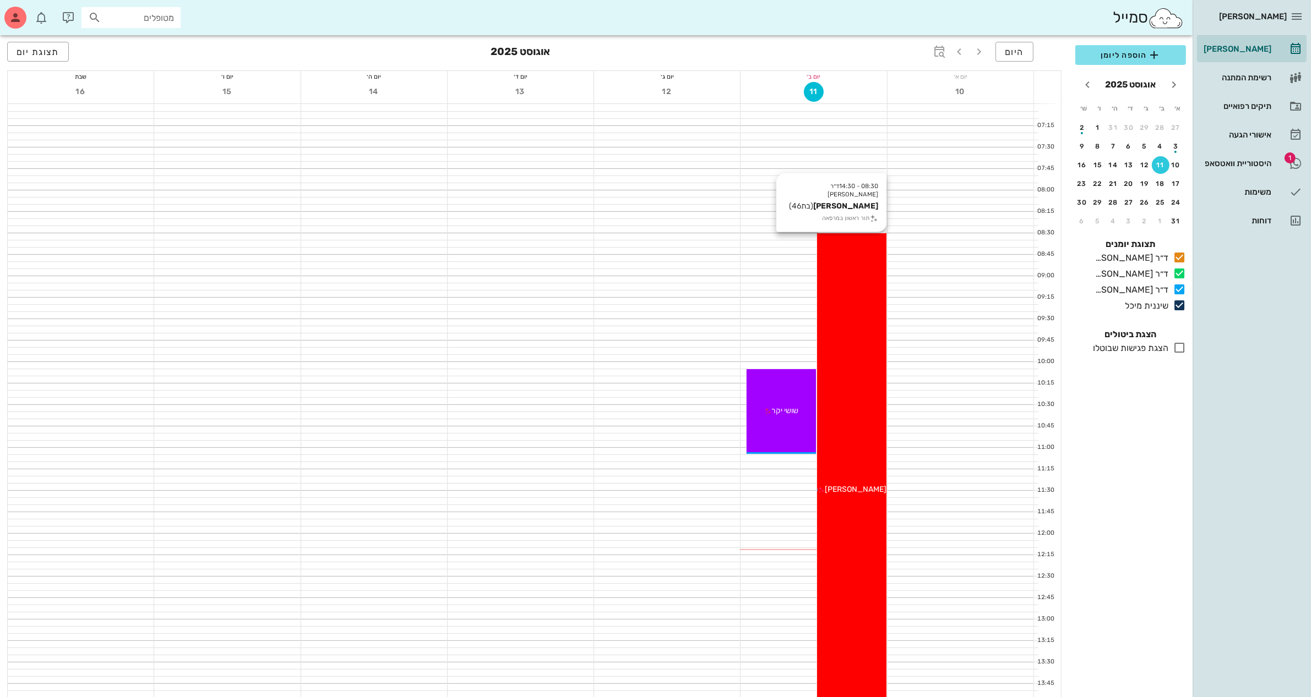
click at [858, 483] on div "08:30 - 14:30 ד״ר ג׳[PERSON_NAME] [PERSON_NAME] (בת 46 ) תור ראשון במרפאה [PERS…" at bounding box center [851, 490] width 69 height 514
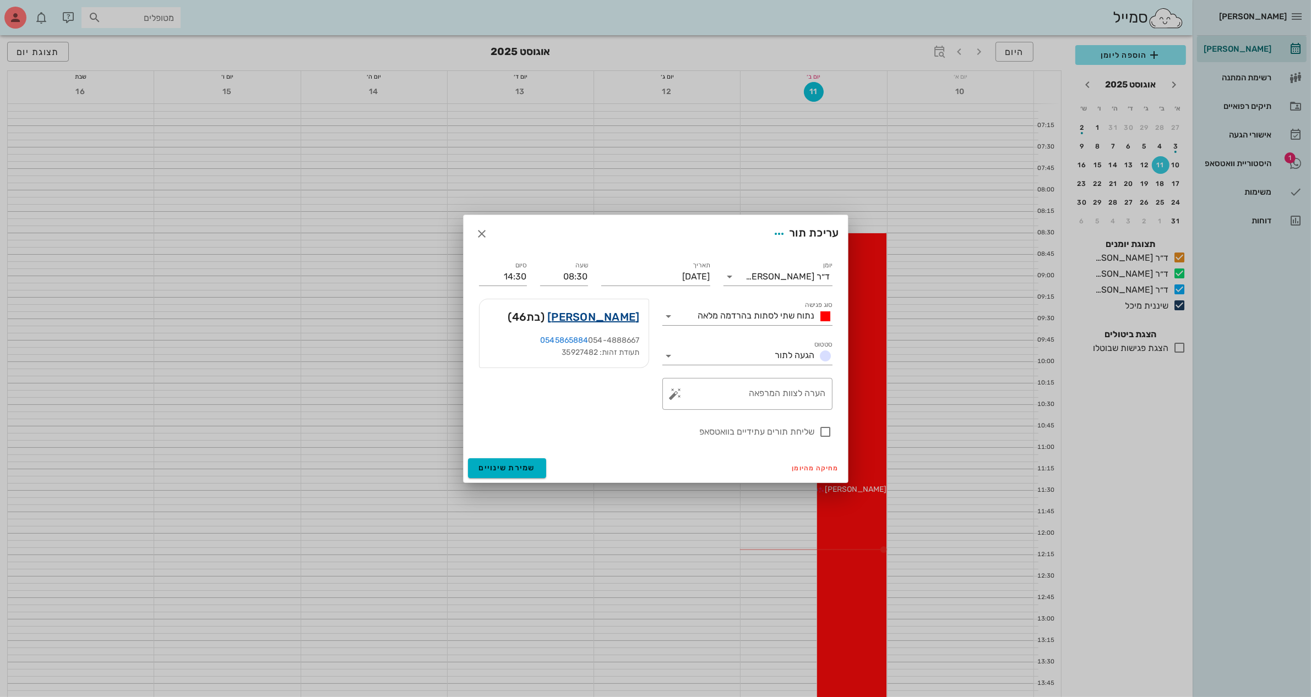
click at [600, 313] on link "[PERSON_NAME]" at bounding box center [593, 317] width 92 height 18
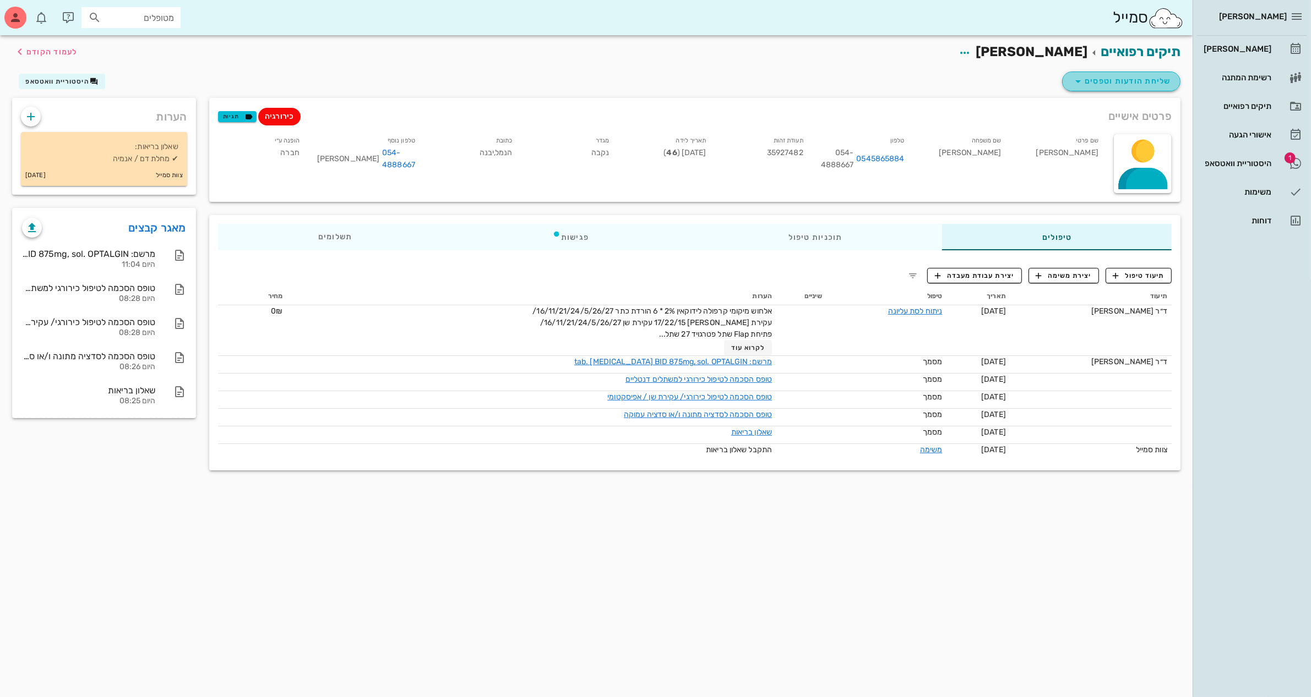
click at [1048, 79] on icon "button" at bounding box center [1077, 81] width 13 height 13
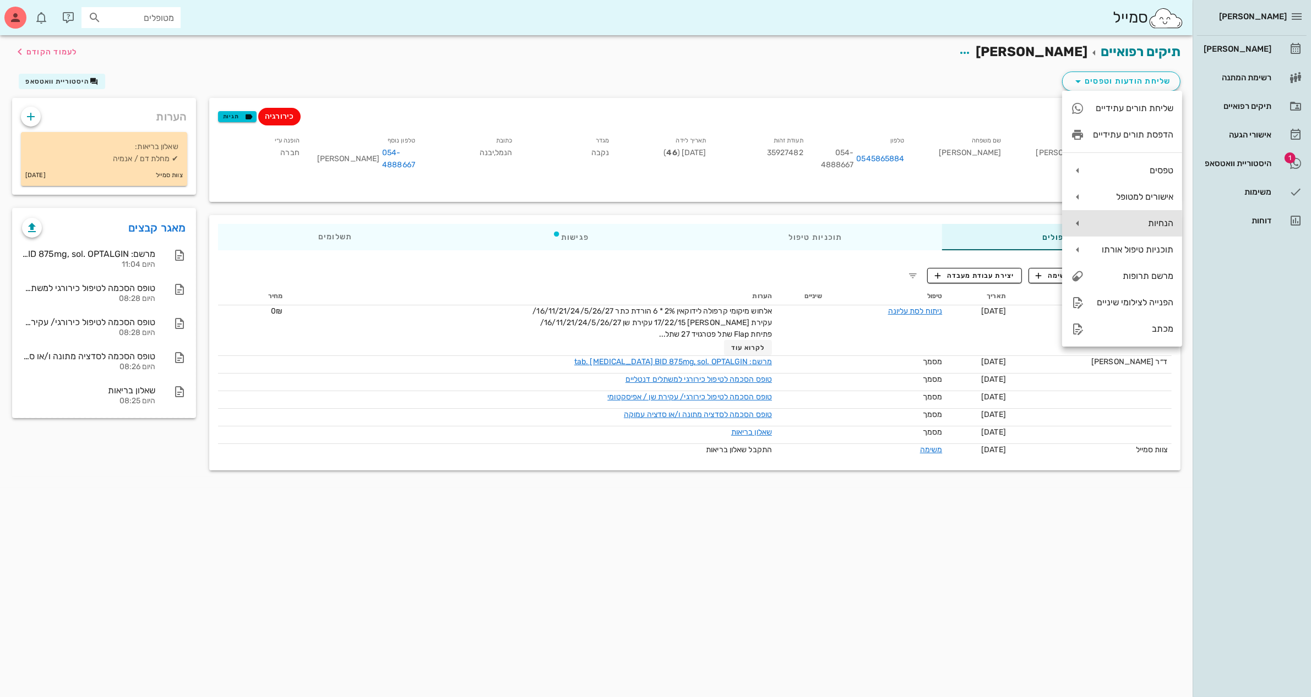
click at [1048, 224] on div "הנחיות" at bounding box center [1133, 223] width 80 height 10
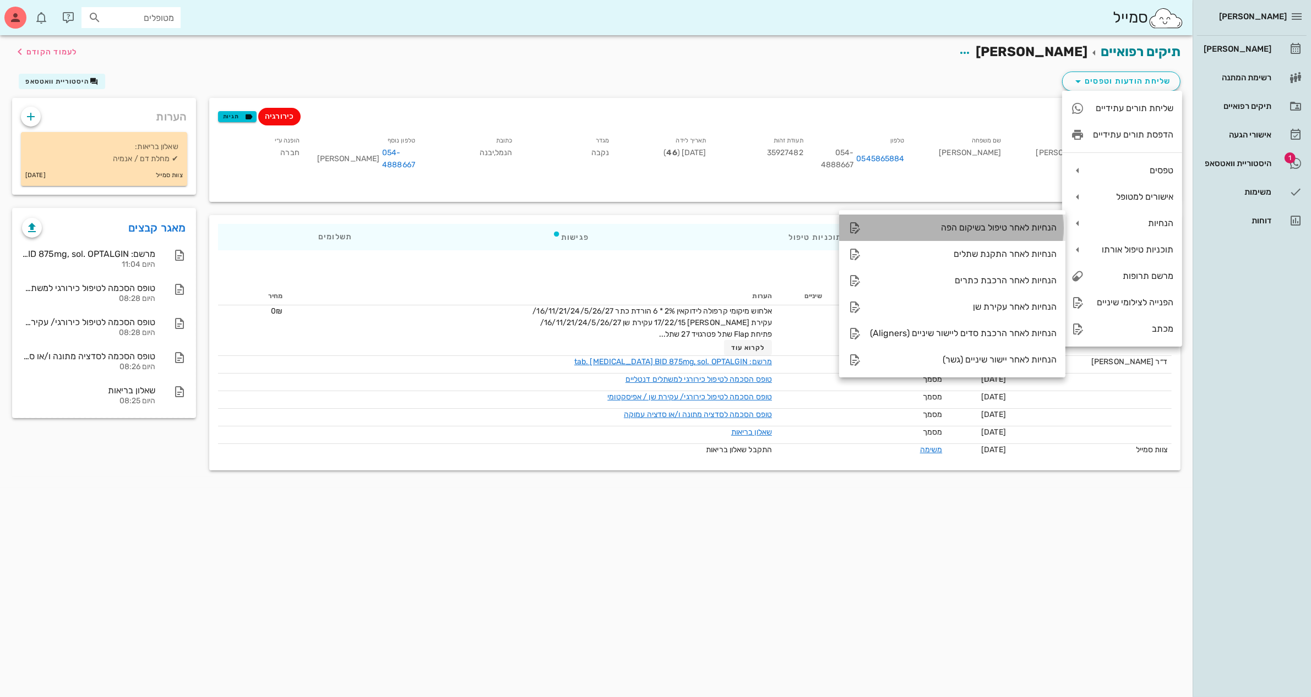
click at [972, 224] on div "הנחיות לאחר טיפול בשיקום הפה" at bounding box center [963, 227] width 187 height 10
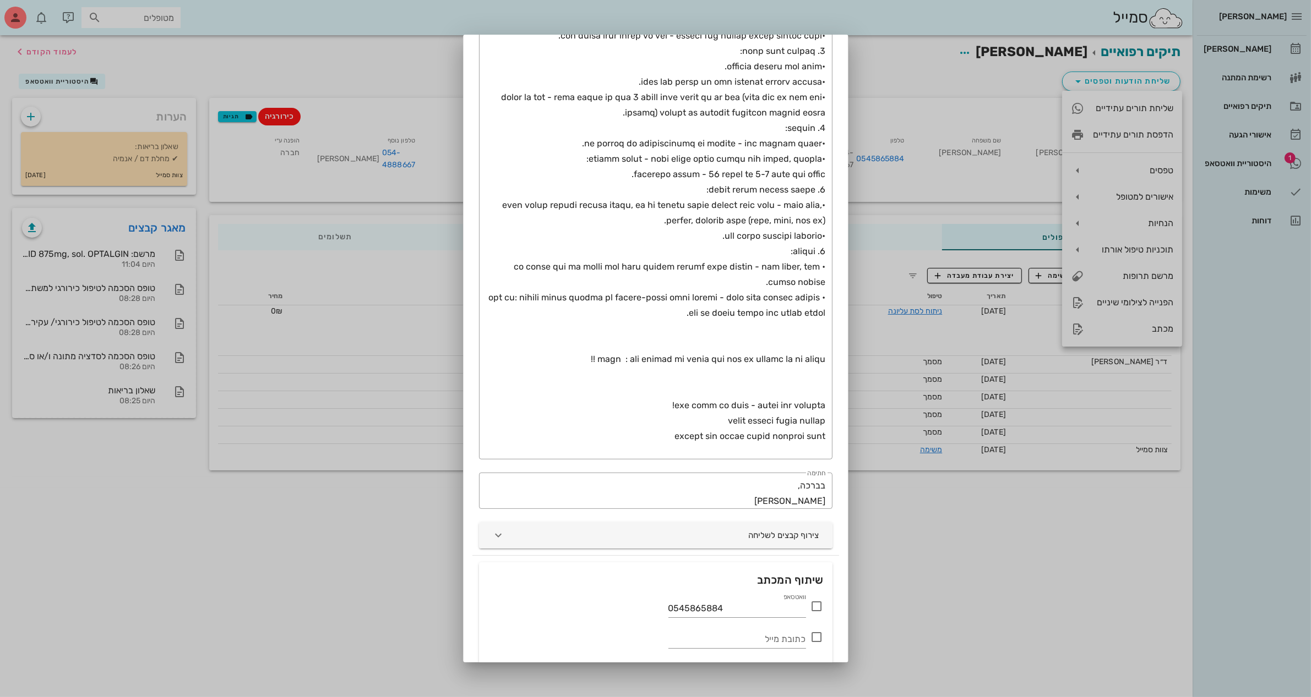
scroll to position [282, 0]
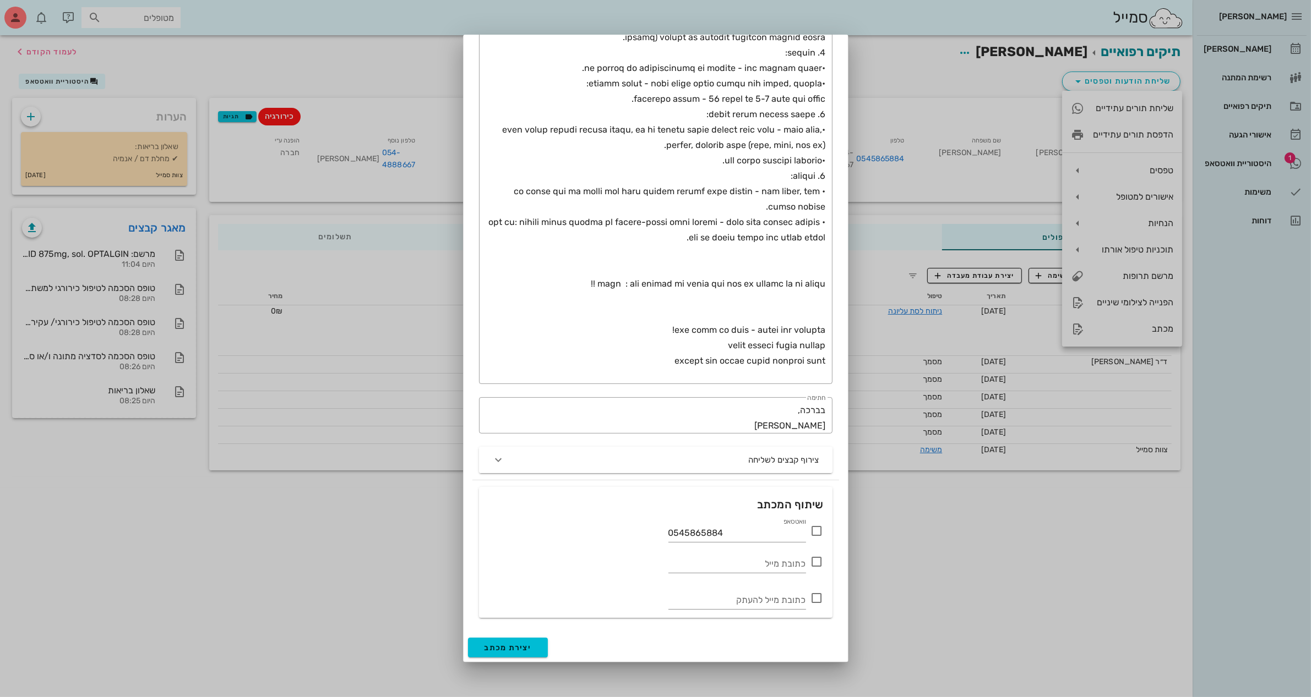
click at [820, 530] on icon at bounding box center [816, 531] width 13 height 13
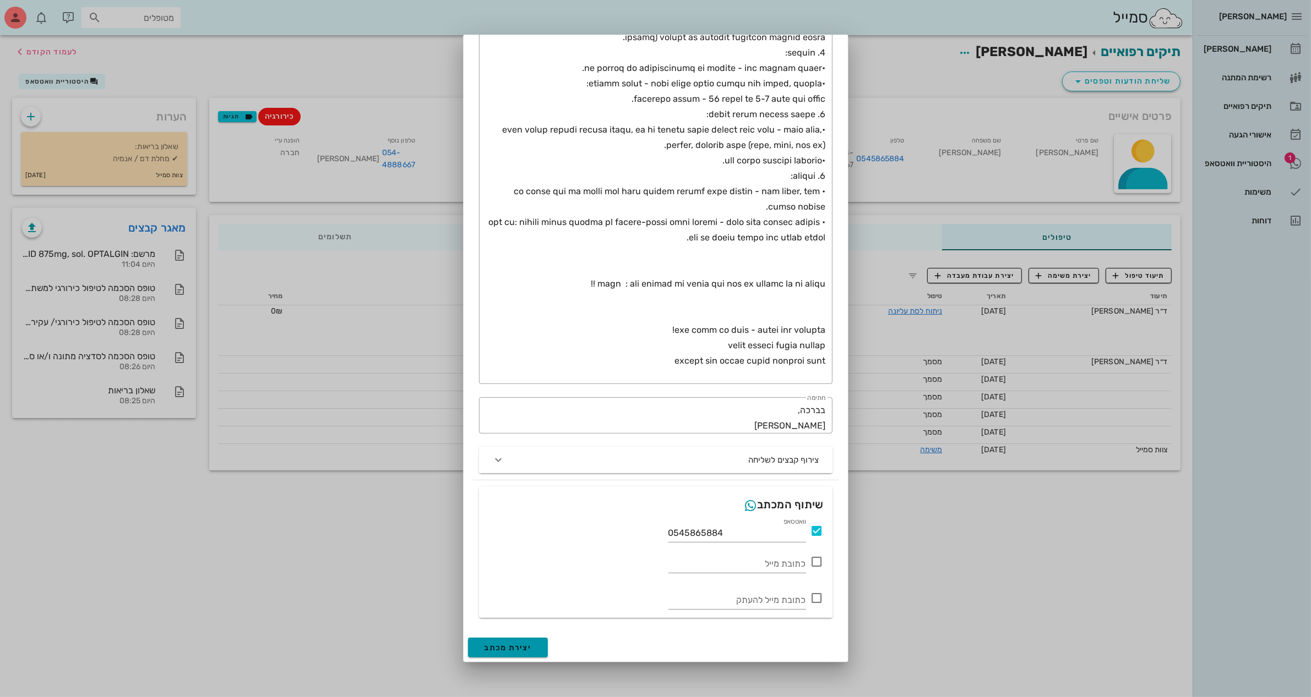
click at [524, 558] on span "יצירת מכתב" at bounding box center [507, 648] width 47 height 9
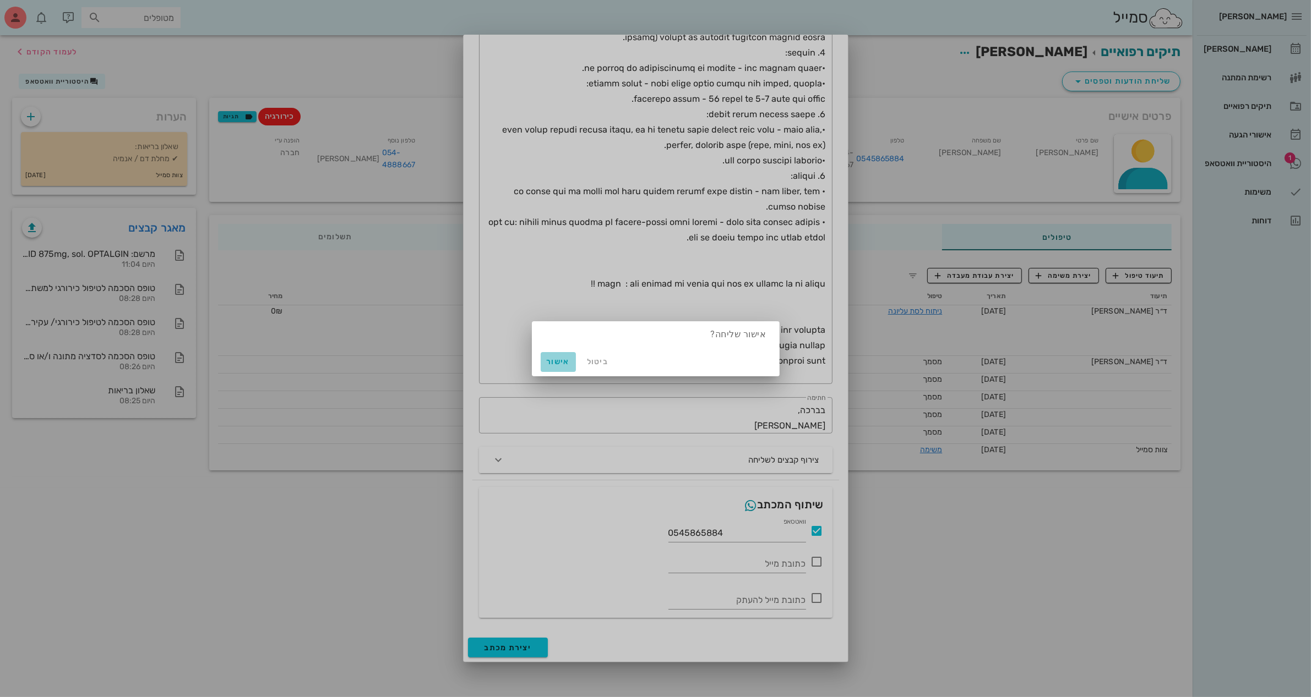
click at [563, 358] on span "אישור" at bounding box center [558, 361] width 26 height 9
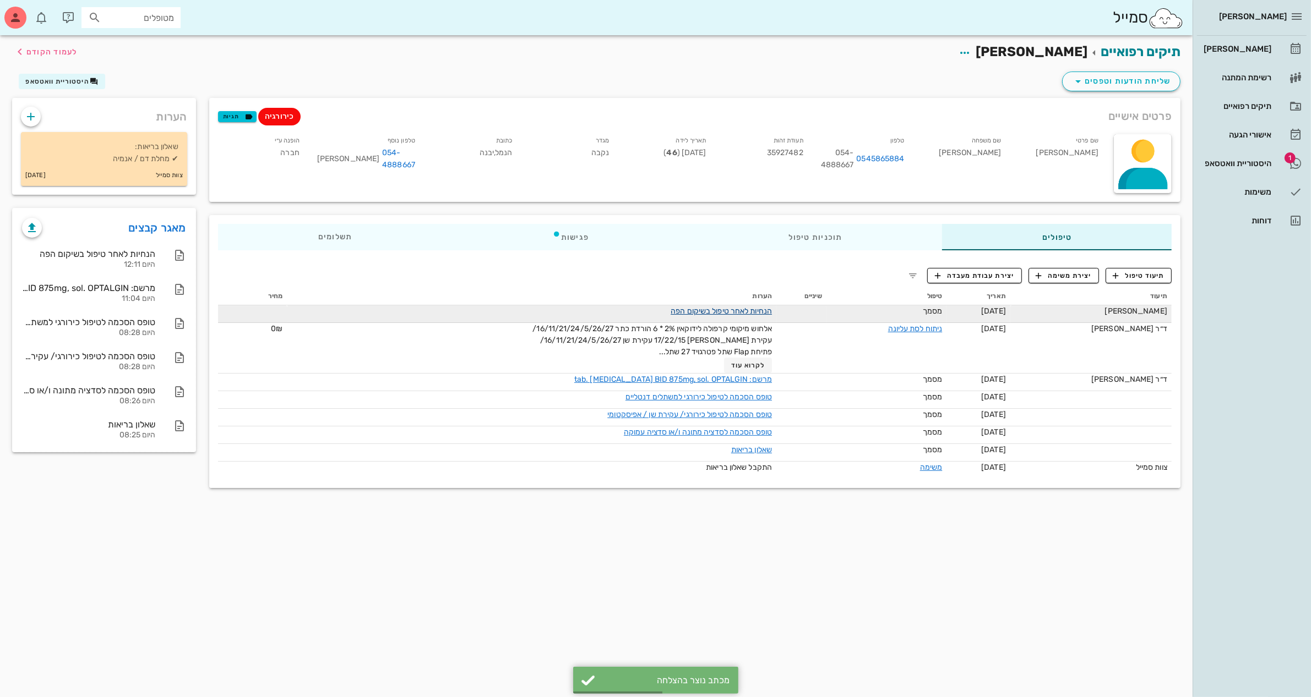
click at [757, 310] on link "הנחיות לאחר טיפול בשיקום הפה" at bounding box center [720, 311] width 101 height 9
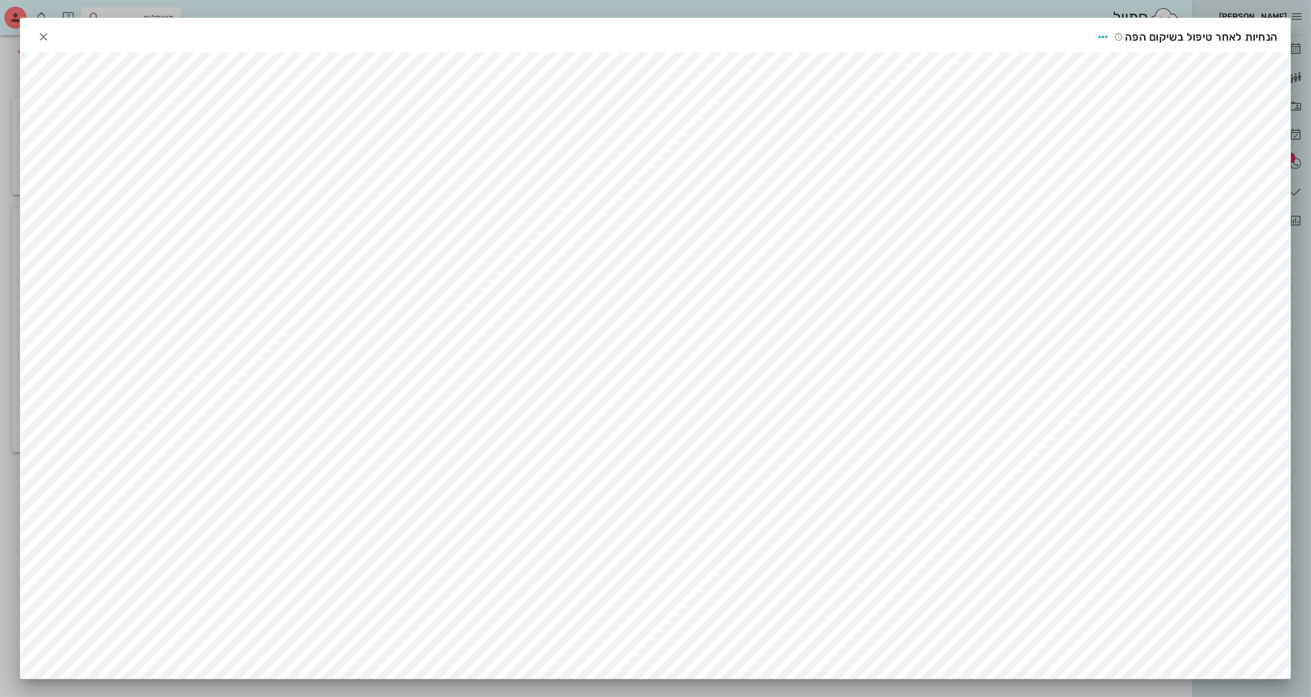
scroll to position [15, 0]
click at [48, 30] on icon "button" at bounding box center [43, 36] width 13 height 13
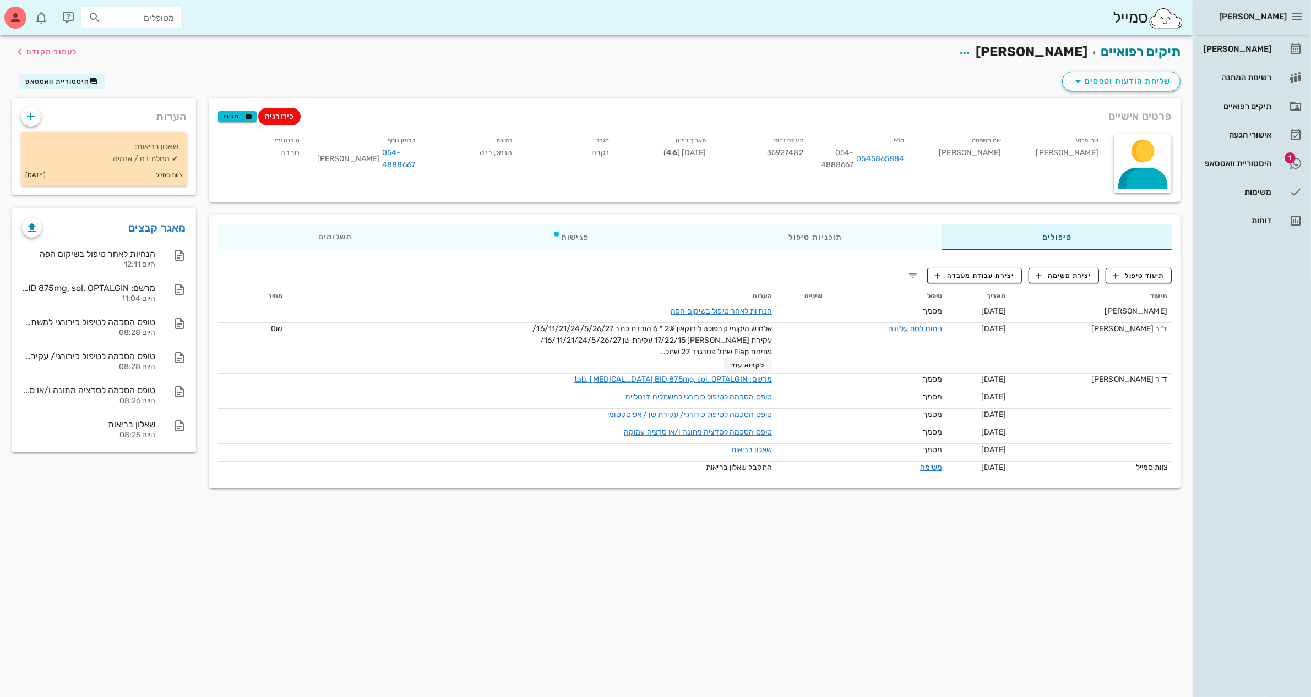
click at [870, 558] on div "תיקים רפואיים [PERSON_NAME] לעמוד הקודם שליחת הודעות וטפסים היסטוריית וואטסאפ פ…" at bounding box center [596, 366] width 1192 height 662
click at [1048, 81] on icon "button" at bounding box center [1077, 81] width 13 height 13
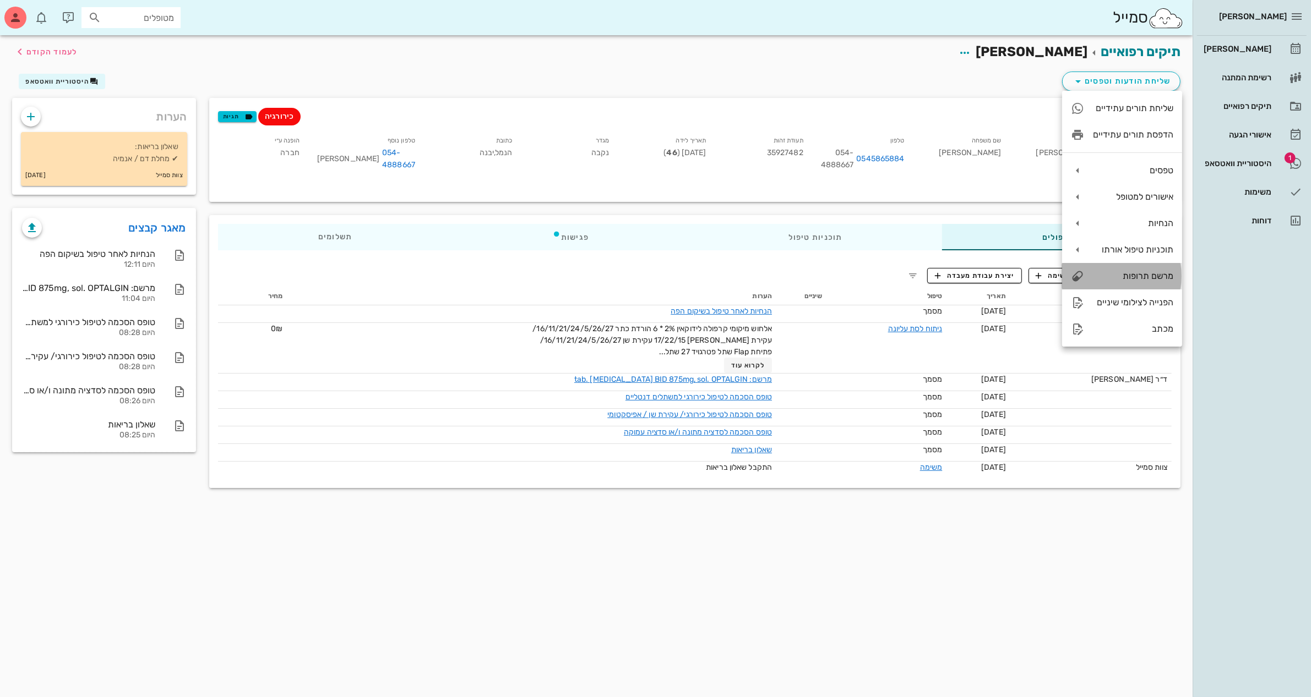
click at [1048, 279] on div "מרשם תרופות" at bounding box center [1133, 276] width 80 height 10
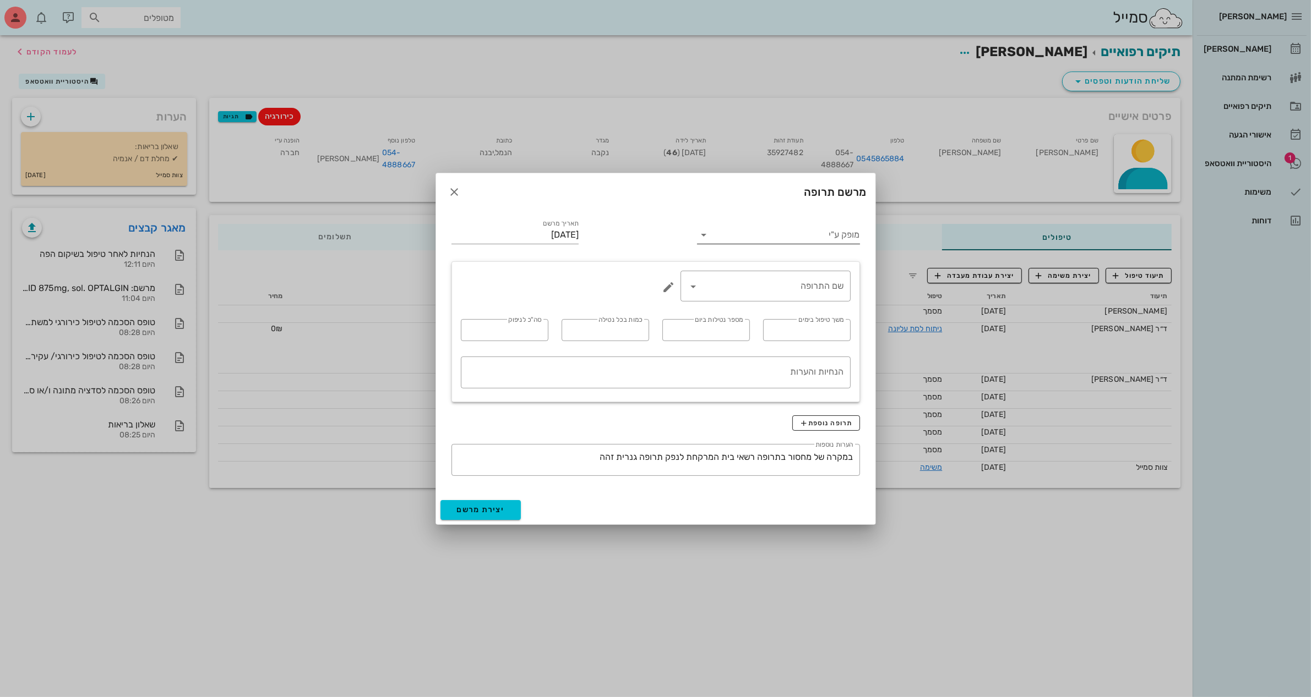
click at [800, 241] on input "מופק ע"י" at bounding box center [785, 235] width 147 height 18
click at [843, 249] on div "ד״ר [PERSON_NAME]" at bounding box center [778, 243] width 145 height 10
click at [813, 287] on input "שם התרופה" at bounding box center [772, 286] width 141 height 18
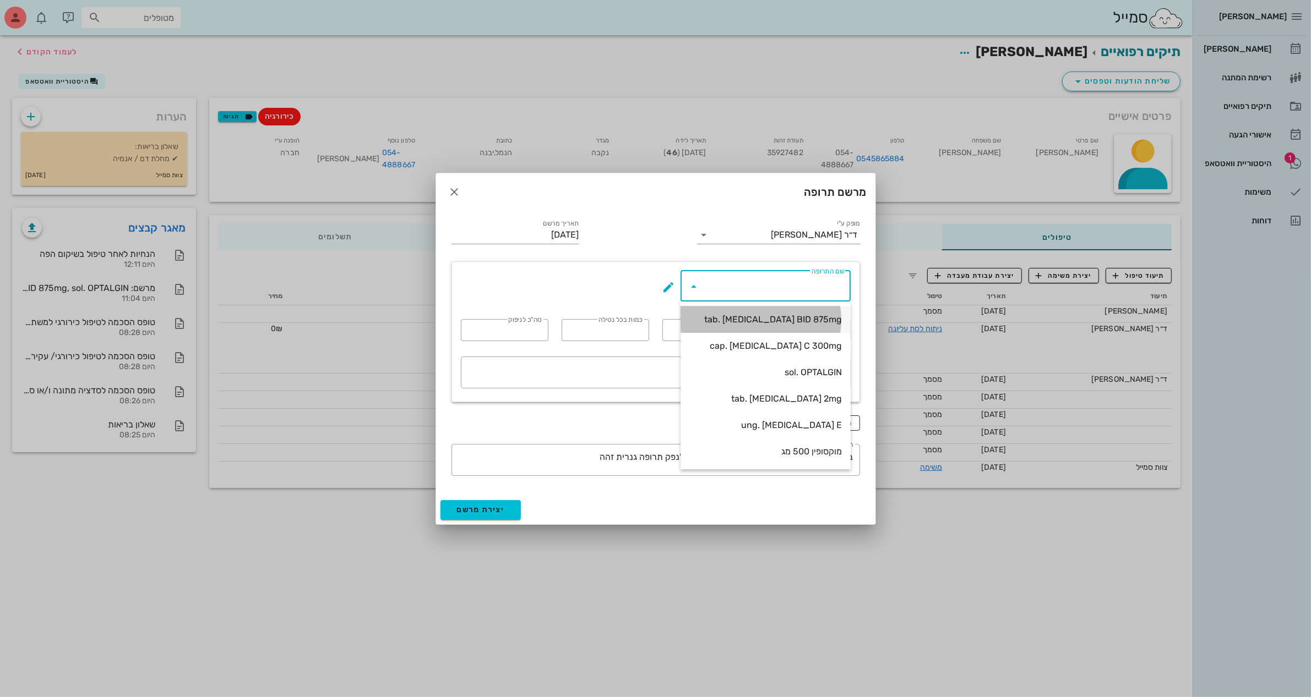
click at [811, 319] on div "tab. [MEDICAL_DATA] BID 875mg" at bounding box center [765, 319] width 152 height 10
type input "tab. [MEDICAL_DATA] BID 875mg"
type input "7"
type input "2"
type input "1"
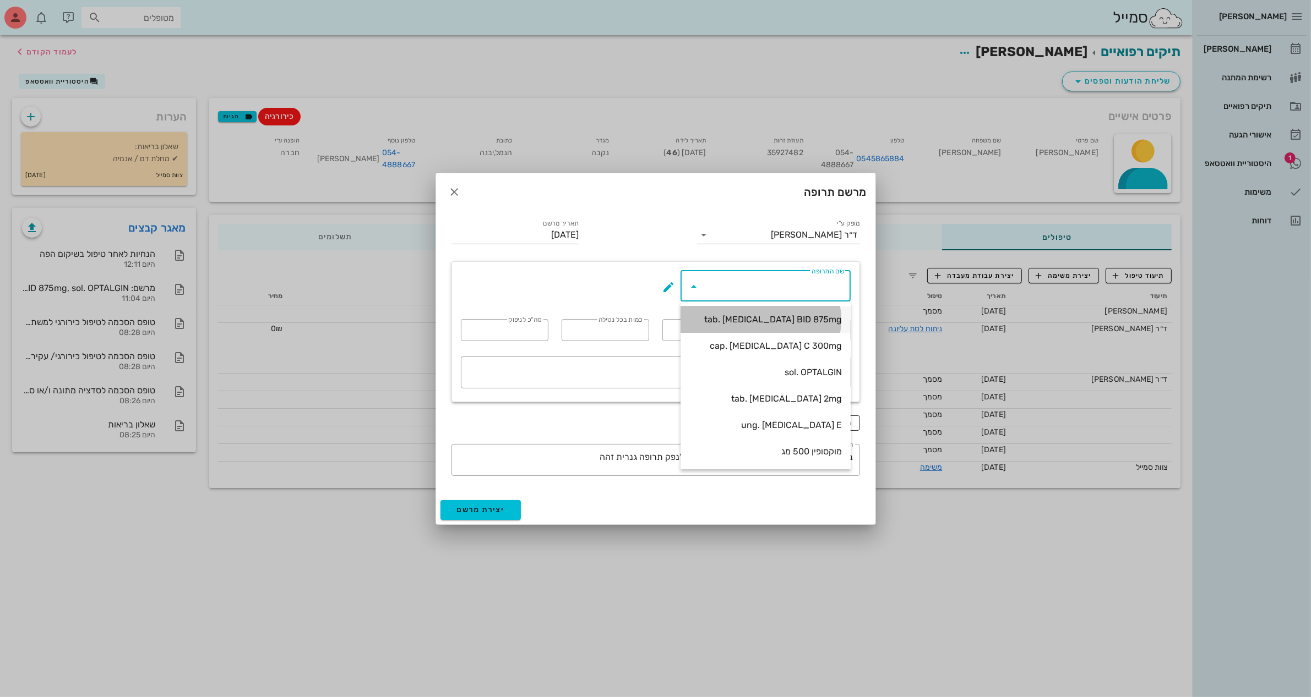
type input "14"
type textarea "טבליה אחת כל 12 שעות במשך 7 ימים"
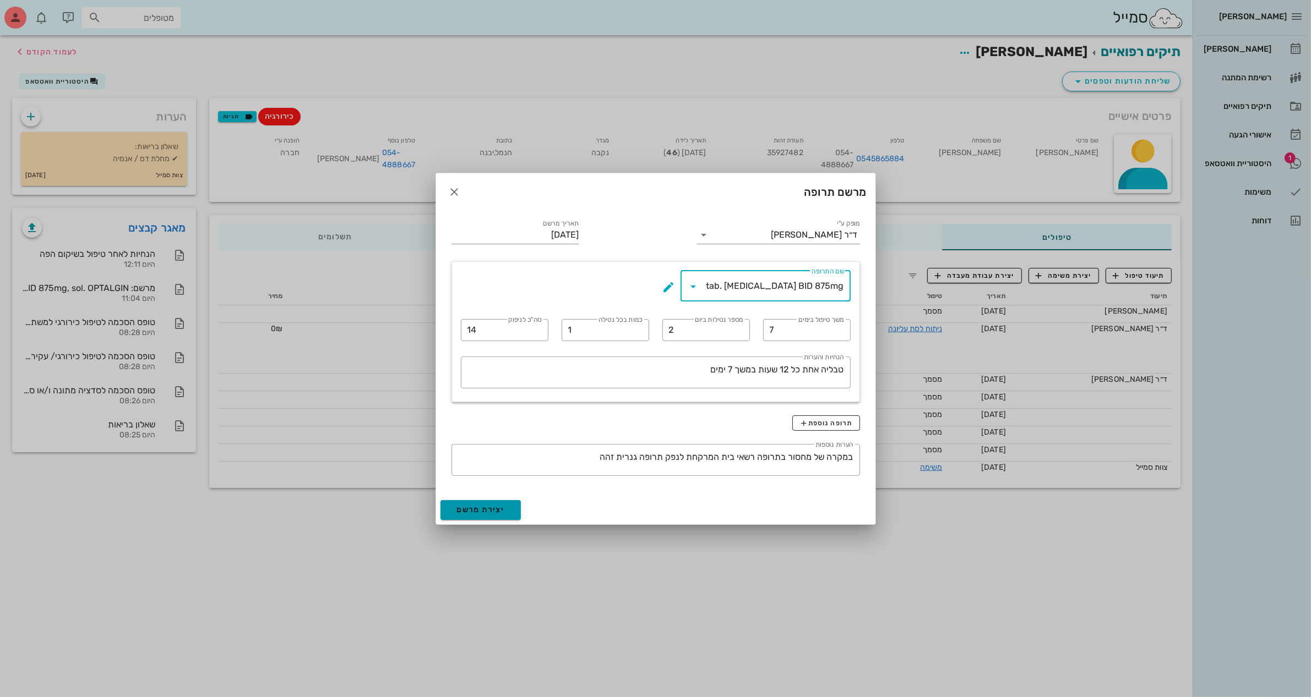
click at [512, 509] on button "יצירת מרשם" at bounding box center [480, 510] width 81 height 20
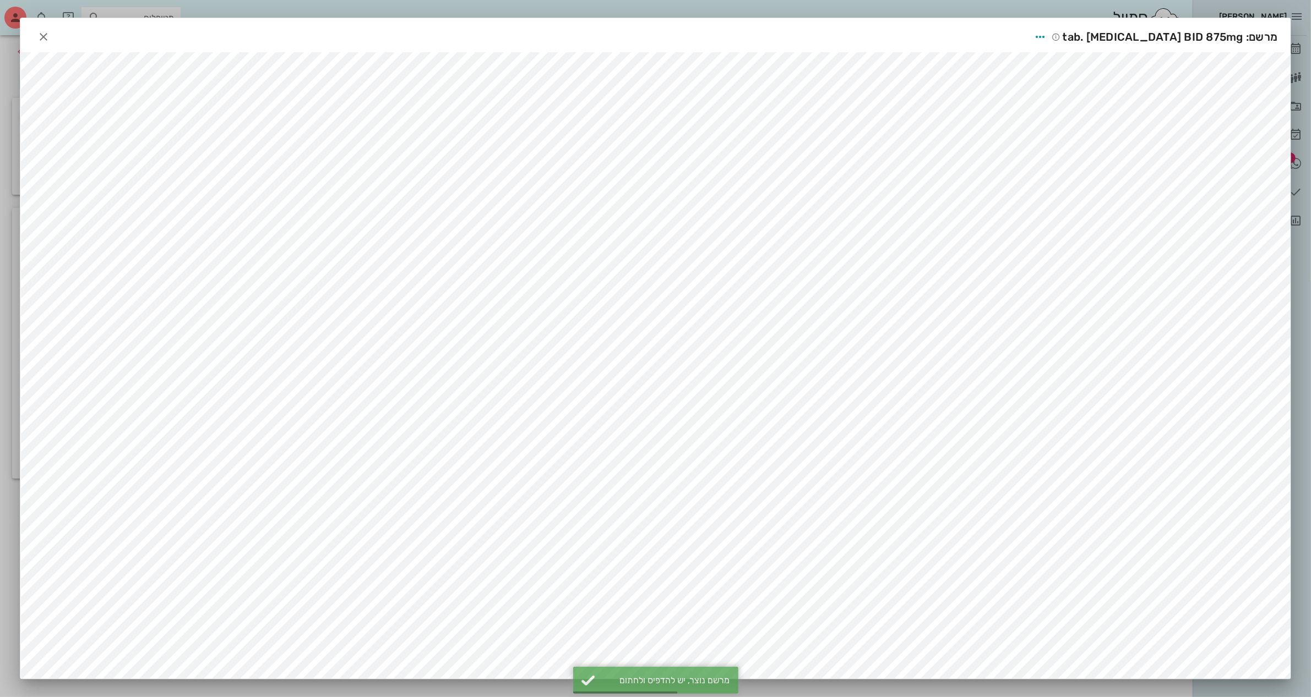
scroll to position [0, 0]
click at [53, 35] on span "button" at bounding box center [44, 36] width 20 height 13
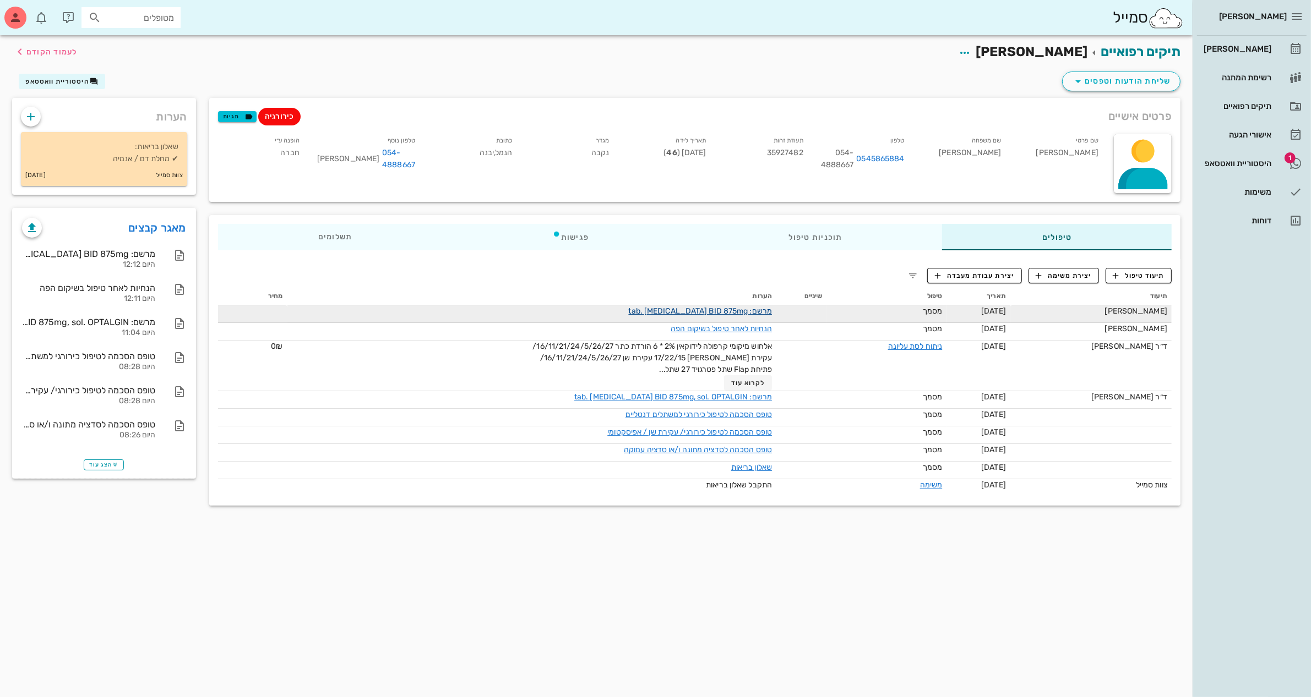
click at [744, 307] on link "מרשם: tab. [MEDICAL_DATA] BID 875mg" at bounding box center [701, 311] width 144 height 9
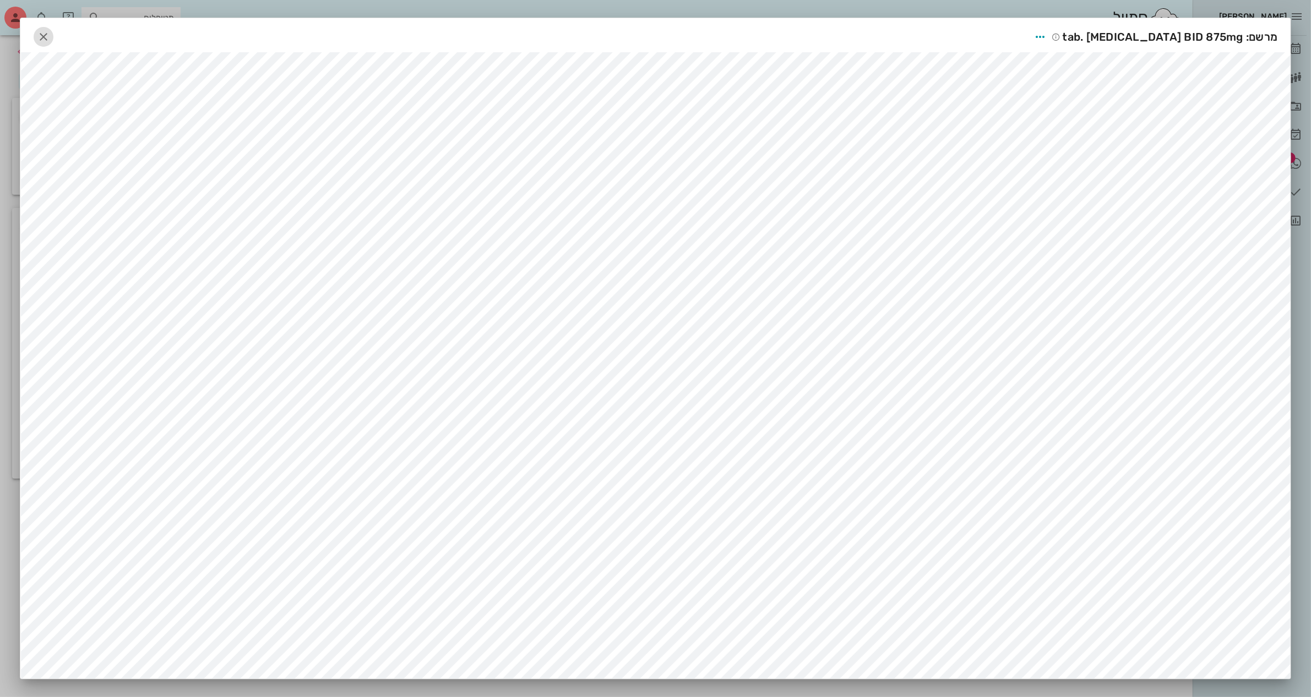
click at [40, 34] on span "button" at bounding box center [44, 36] width 20 height 13
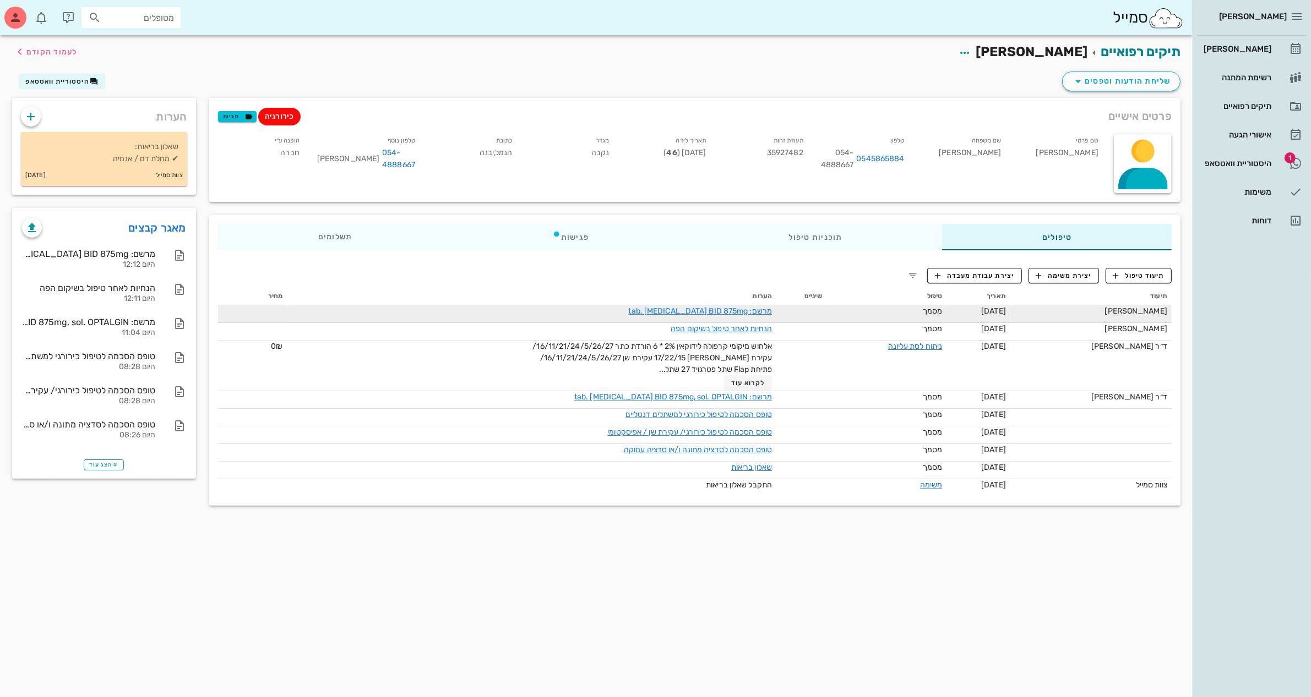
click at [590, 306] on div "מרשם: tab. [MEDICAL_DATA] BID 875mg" at bounding box center [648, 312] width 248 height 12
click at [1048, 309] on div "[PERSON_NAME]" at bounding box center [1091, 312] width 152 height 12
drag, startPoint x: 752, startPoint y: 309, endPoint x: 771, endPoint y: 306, distance: 18.5
click at [771, 306] on td "מרשם: tab. [MEDICAL_DATA] BID 875mg" at bounding box center [531, 315] width 489 height 18
click at [739, 313] on link "מרשם: tab. [MEDICAL_DATA] BID 875mg" at bounding box center [701, 311] width 144 height 9
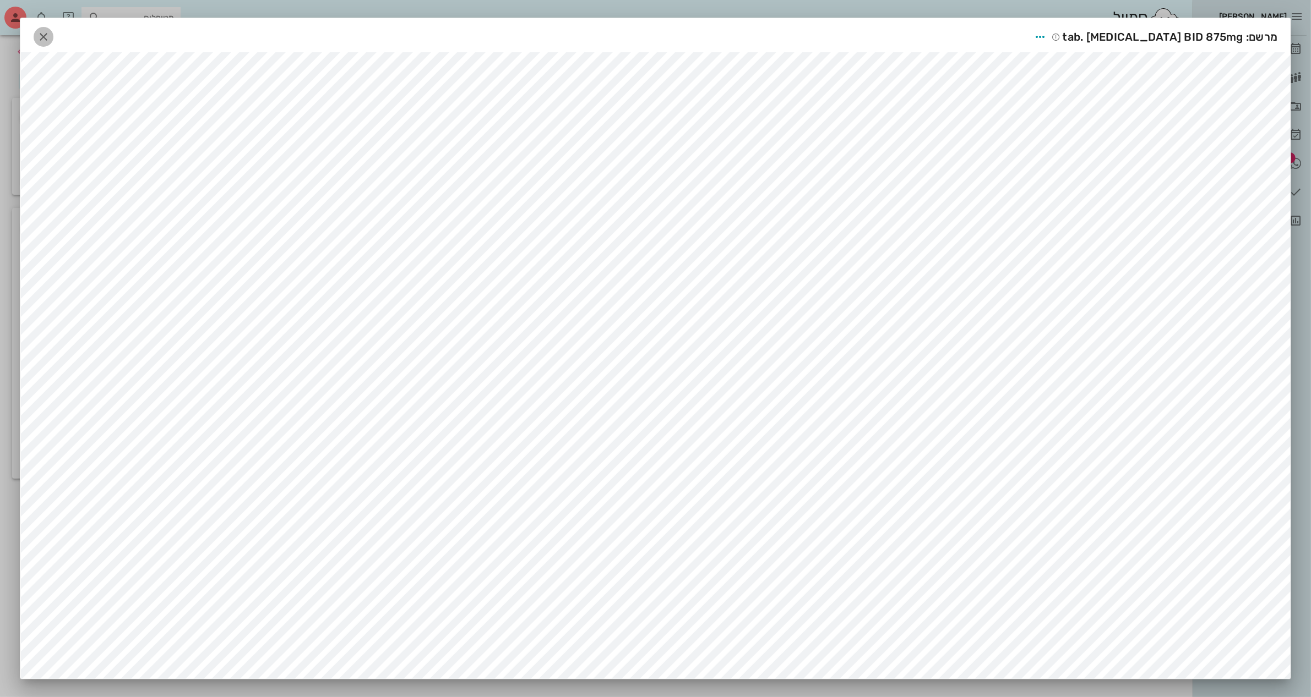
click at [46, 34] on icon "button" at bounding box center [43, 36] width 13 height 13
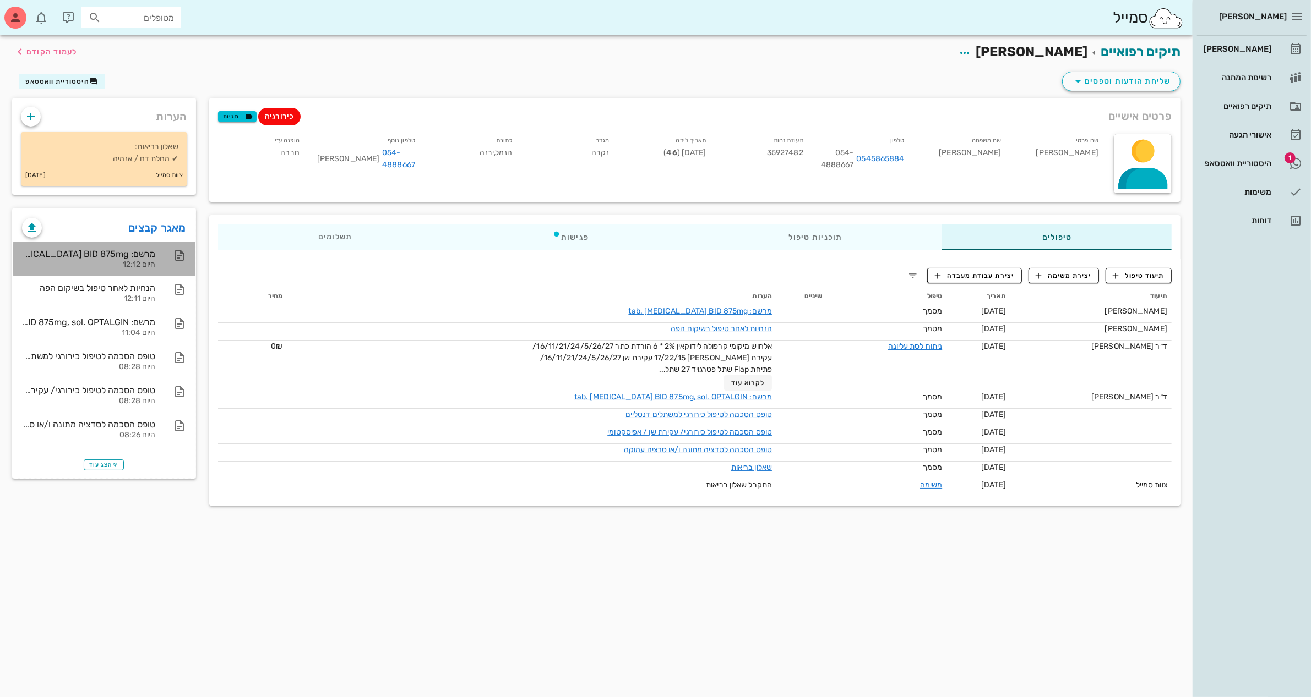
click at [79, 264] on div "היום 12:12" at bounding box center [88, 264] width 133 height 9
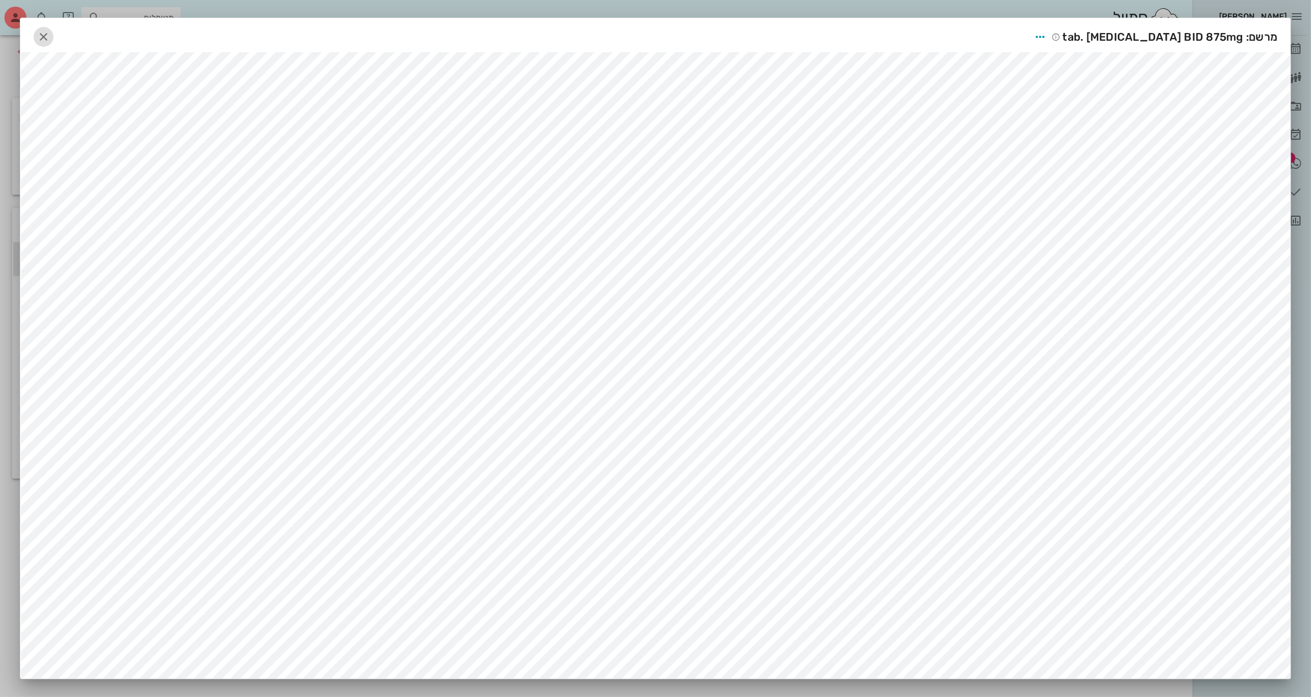
click at [40, 40] on span "button" at bounding box center [44, 36] width 20 height 13
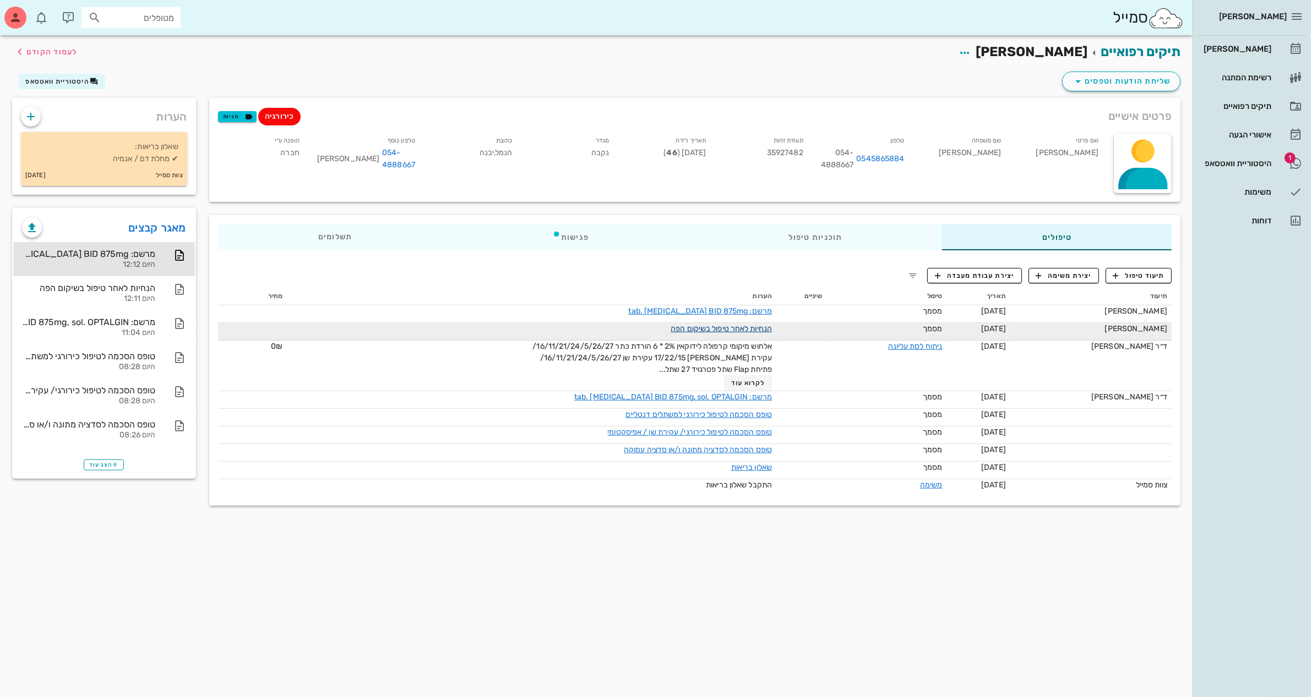
click at [672, 328] on link "הנחיות לאחר טיפול בשיקום הפה" at bounding box center [720, 328] width 101 height 9
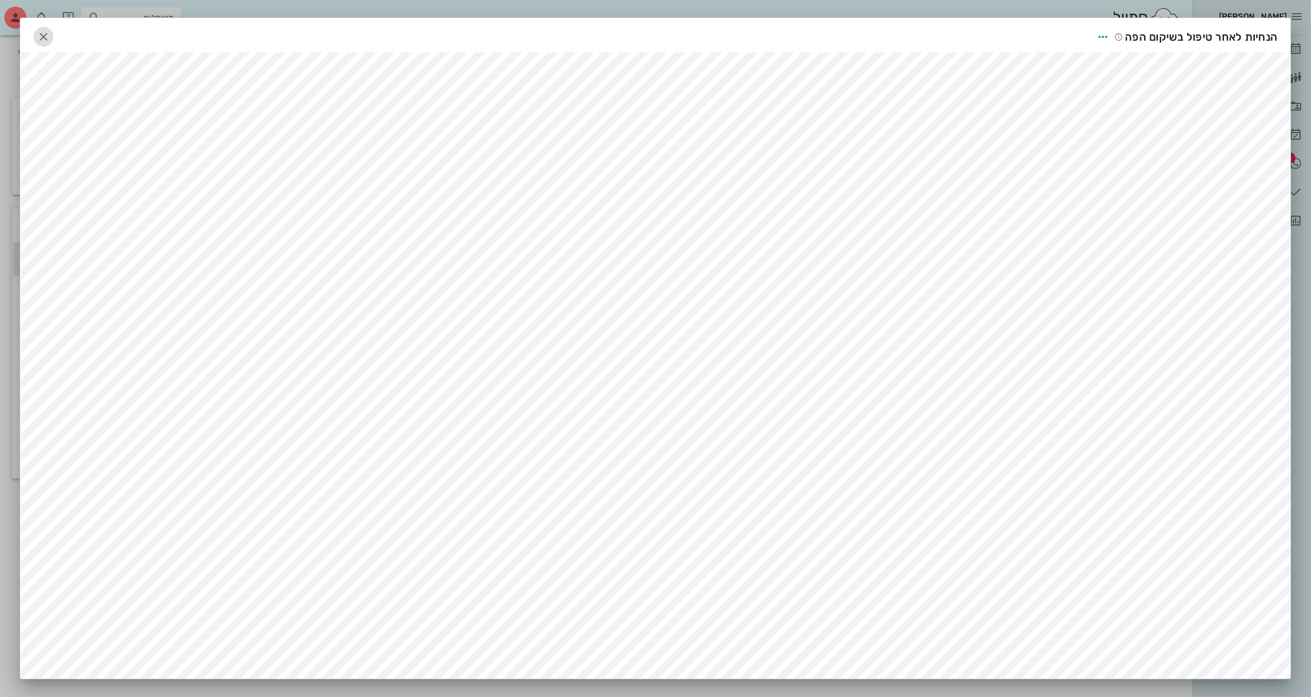
click at [50, 36] on icon "button" at bounding box center [43, 36] width 13 height 13
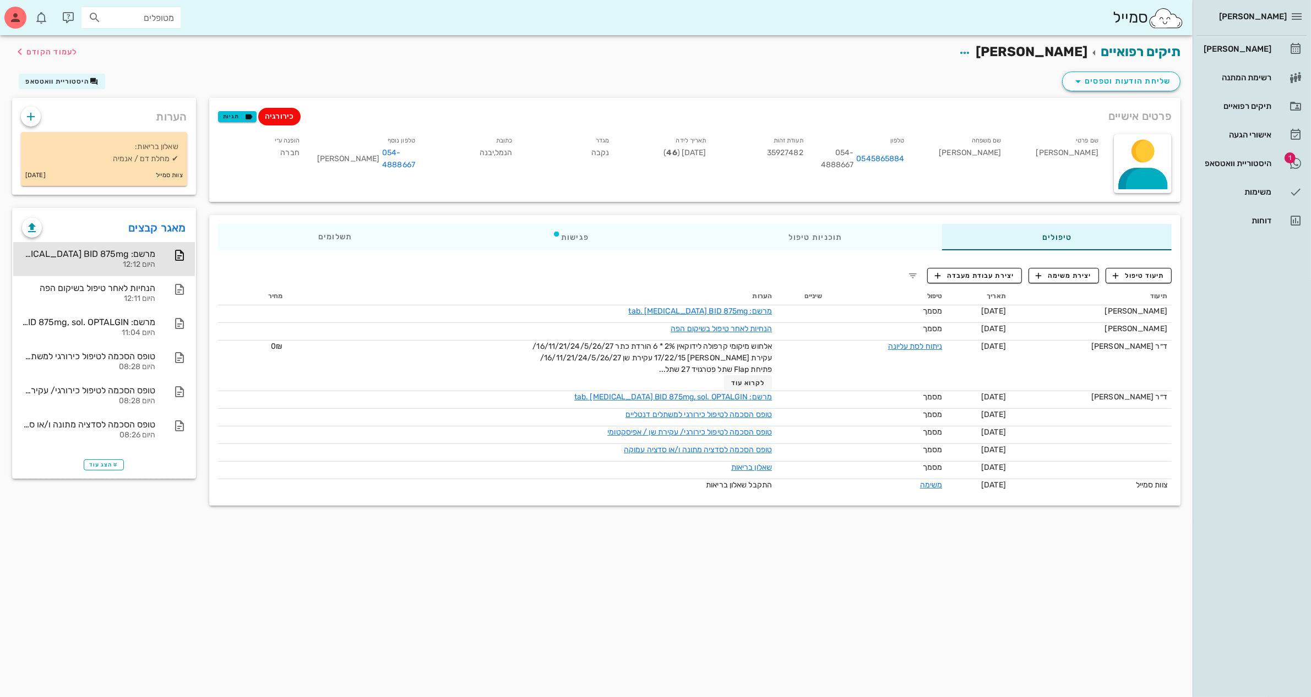
click at [717, 558] on div "תיקים רפואיים [PERSON_NAME] לעמוד הקודם שליחת הודעות וטפסים היסטוריית וואטסאפ פ…" at bounding box center [596, 366] width 1192 height 662
drag, startPoint x: 719, startPoint y: 306, endPoint x: 712, endPoint y: 80, distance: 225.3
click at [712, 80] on div "שליחת הודעות וטפסים היסטוריית וואטסאפ" at bounding box center [596, 83] width 1181 height 29
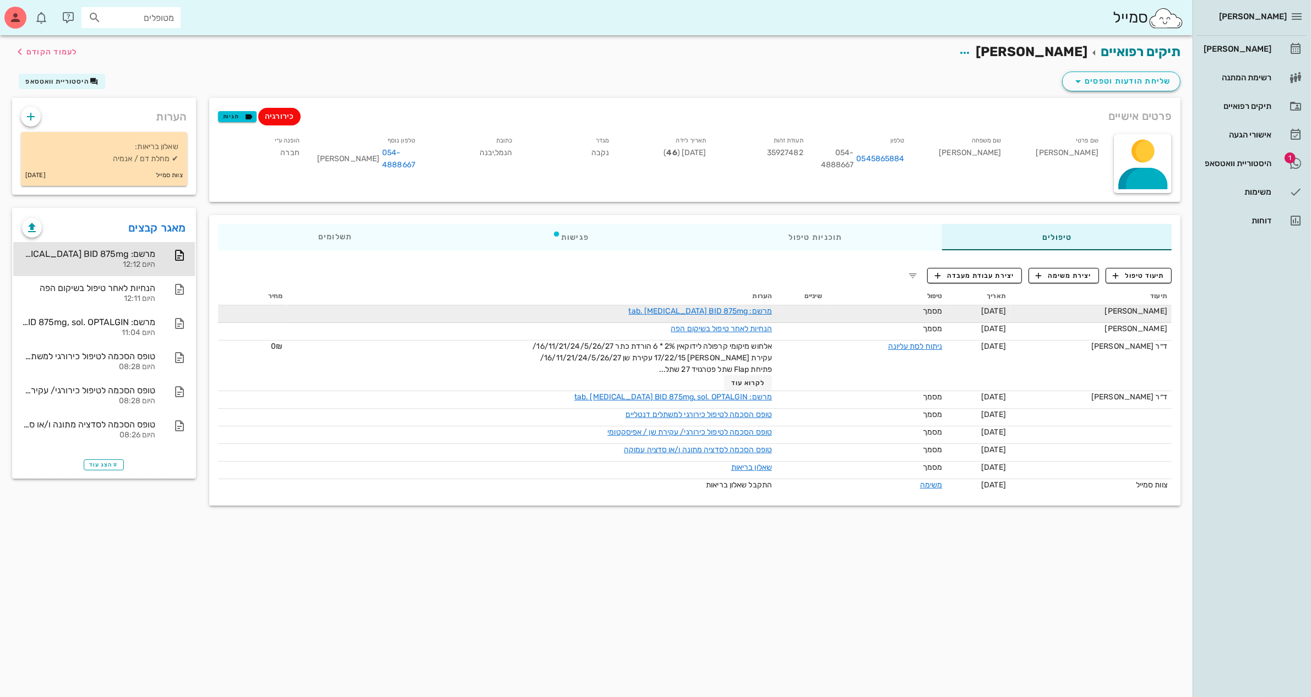
click at [1044, 314] on td "[PERSON_NAME]" at bounding box center [1090, 315] width 161 height 18
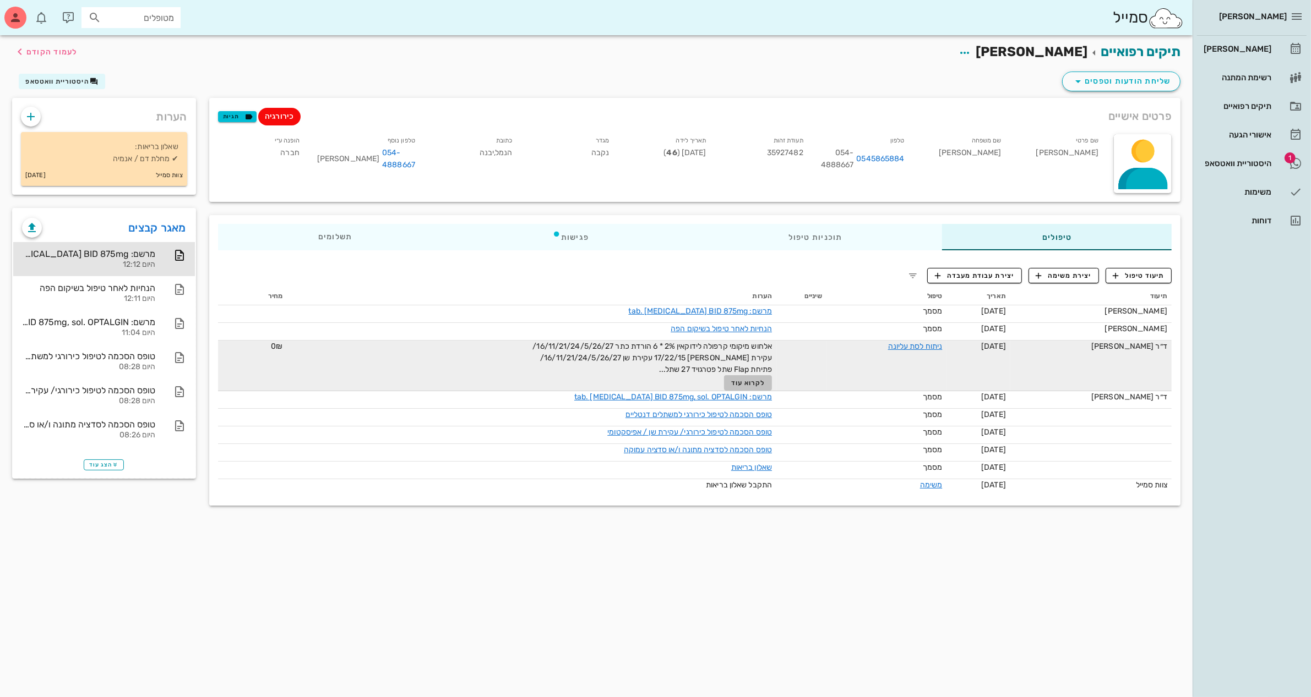
click at [745, 381] on span "לקרוא עוד" at bounding box center [748, 383] width 34 height 8
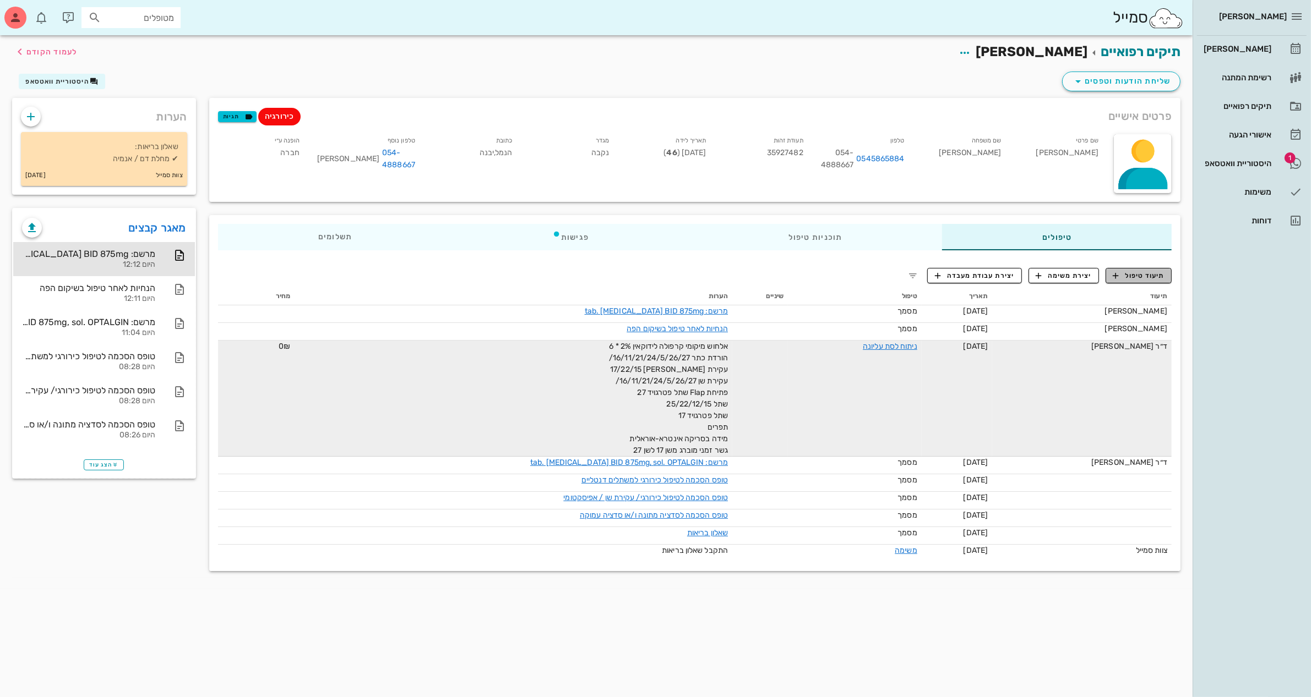
click at [1048, 268] on button "תיעוד טיפול" at bounding box center [1138, 275] width 66 height 15
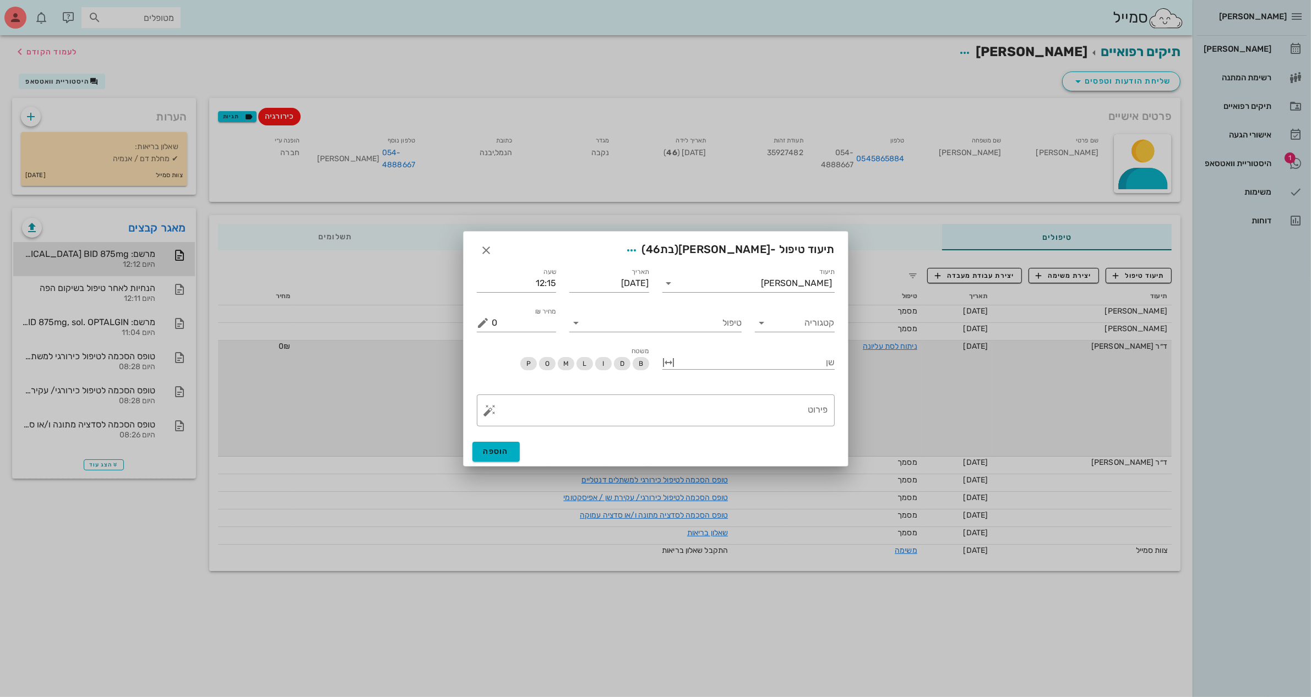
click at [776, 298] on div "תיעוד [PERSON_NAME]" at bounding box center [749, 279] width 186 height 40
click at [761, 285] on input "תיעוד" at bounding box center [720, 284] width 84 height 18
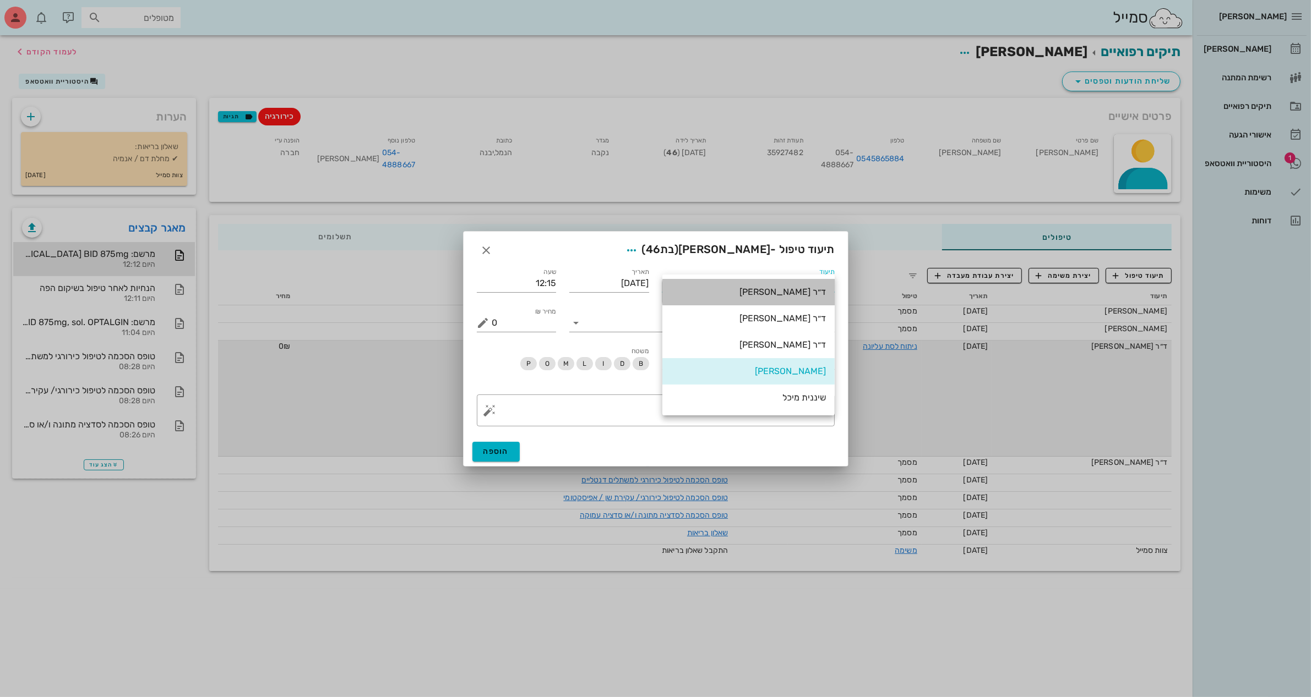
click at [813, 290] on div "ד״ר [PERSON_NAME]" at bounding box center [748, 292] width 155 height 10
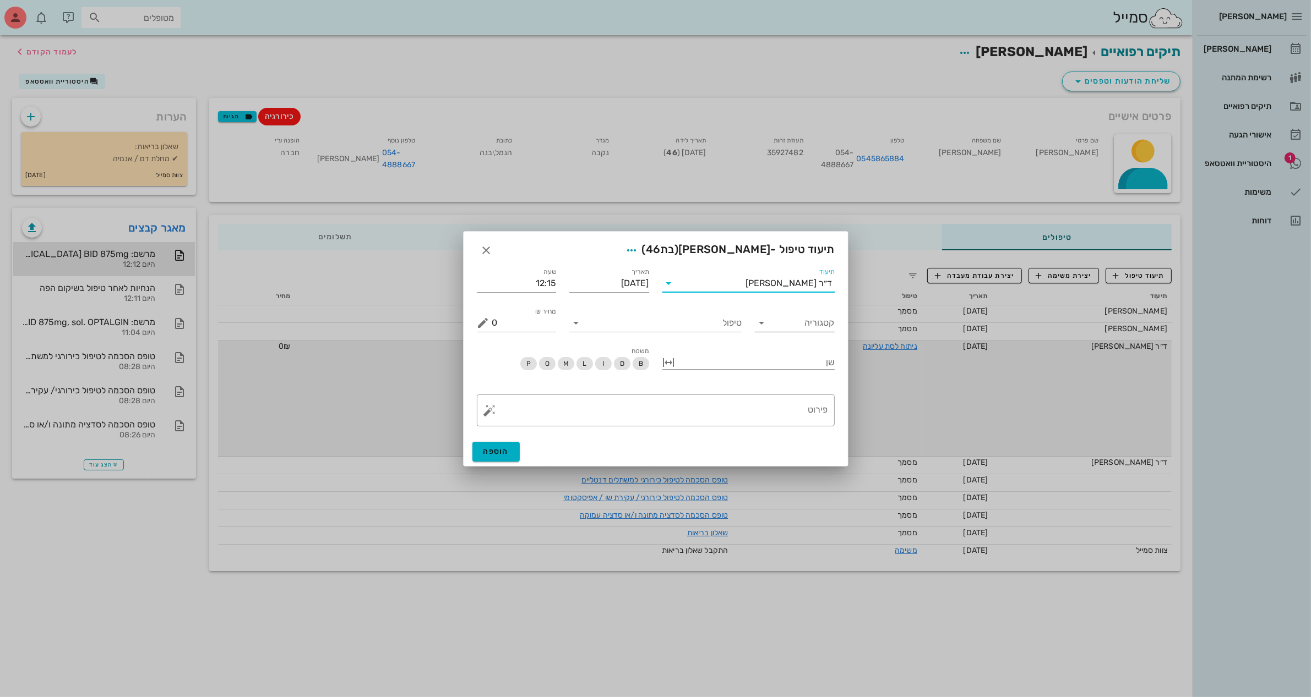
click at [818, 318] on input "קטגוריה" at bounding box center [803, 323] width 62 height 18
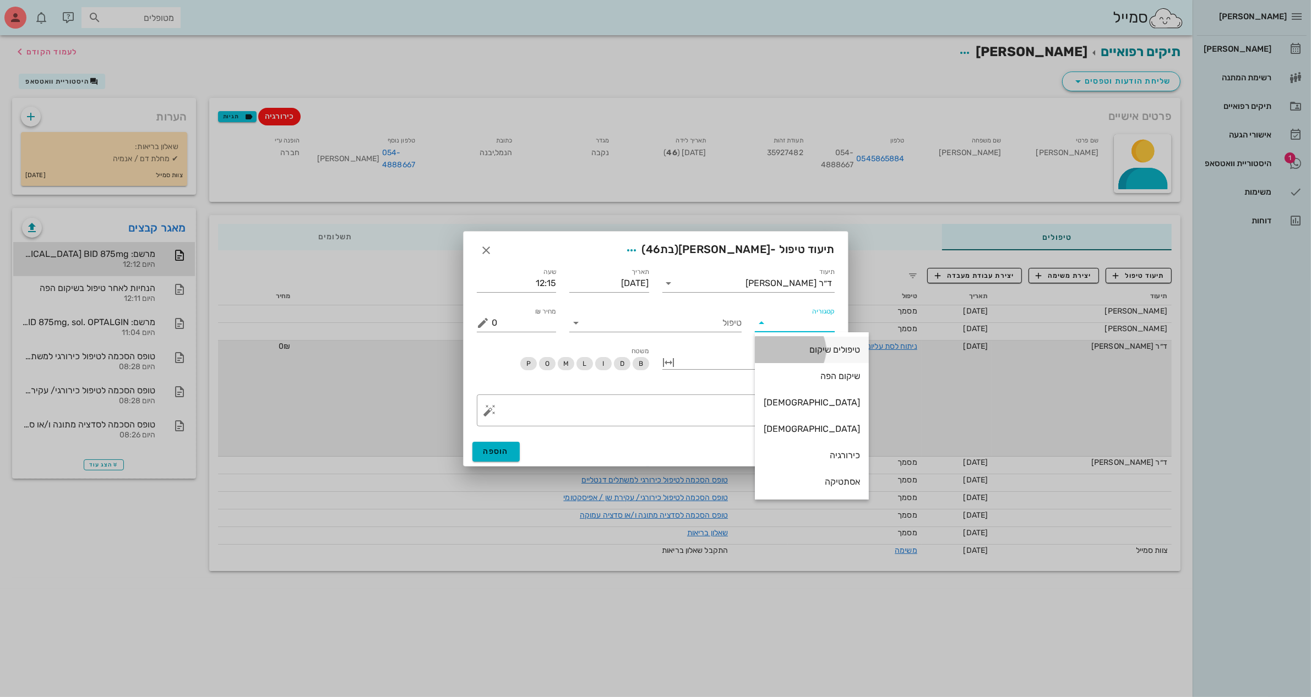
click at [790, 350] on div "טיפולים שיקום" at bounding box center [812, 350] width 96 height 10
type input "טיפולים שיקום"
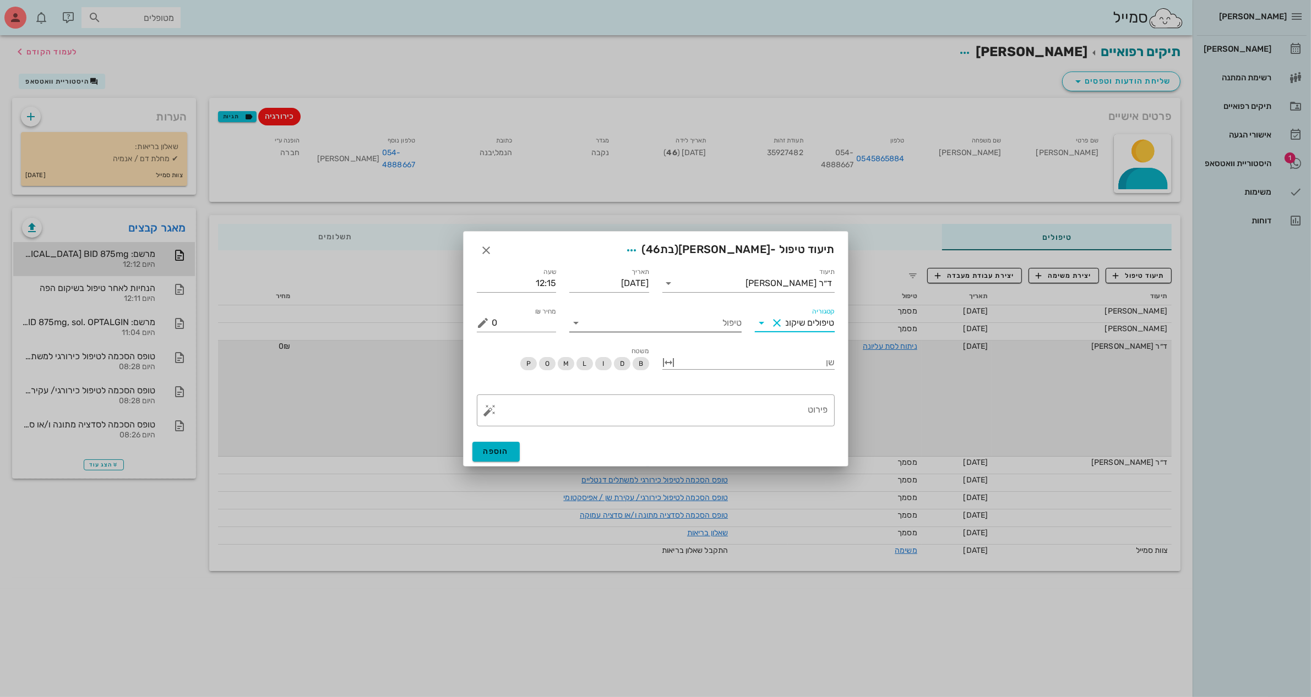
click at [726, 314] on input "טיפול" at bounding box center [663, 323] width 157 height 18
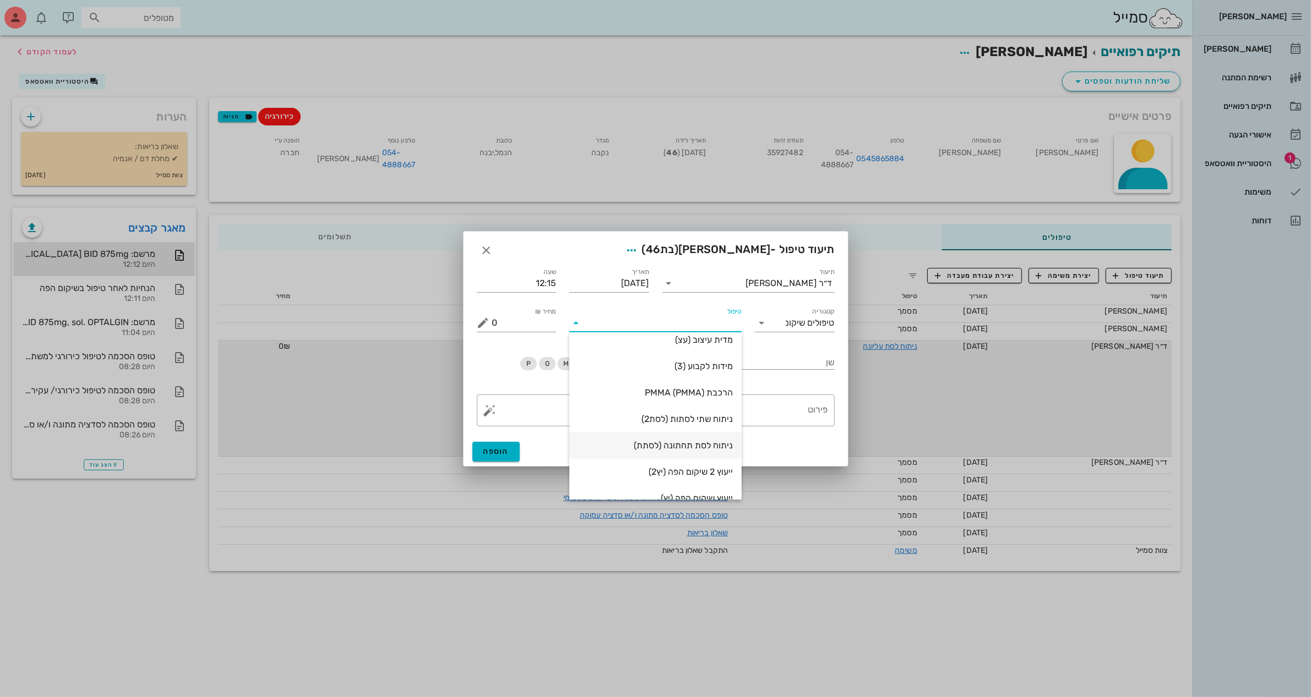
scroll to position [69, 0]
click at [713, 415] on div "ניתוח לסת תחתונה (לסתת)" at bounding box center [655, 413] width 155 height 10
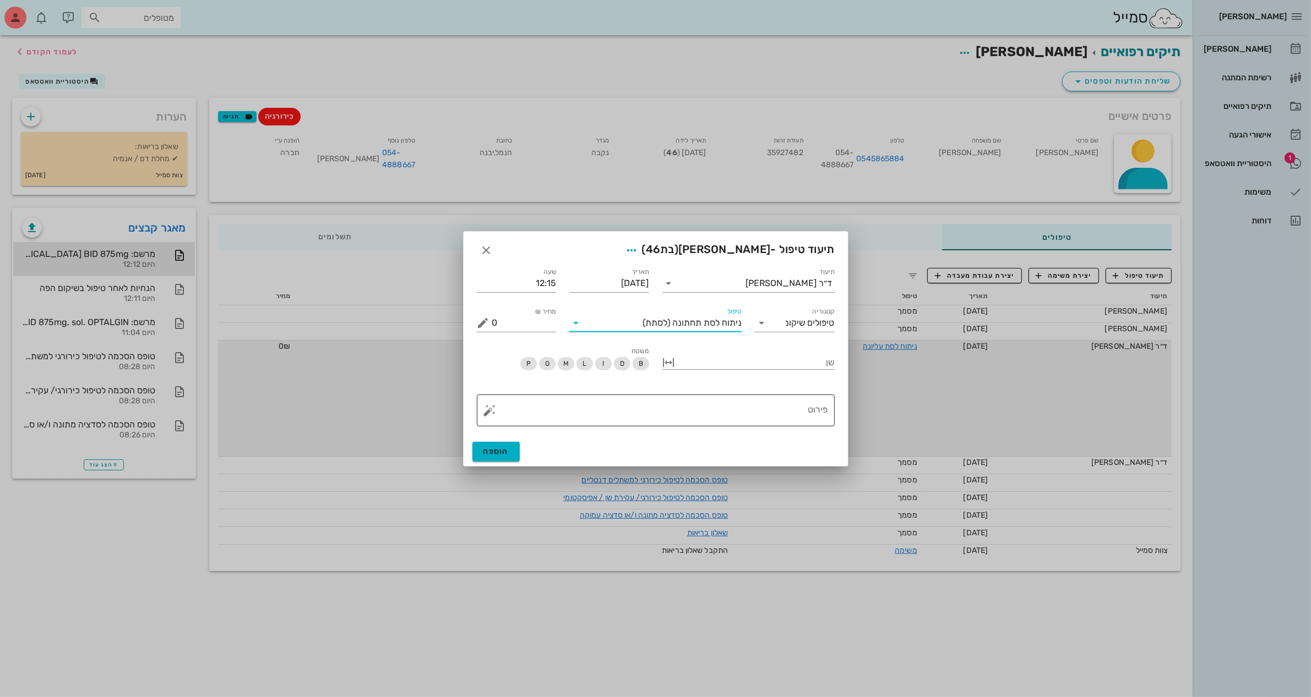
click at [810, 412] on textarea "פירוט" at bounding box center [660, 413] width 336 height 26
click at [489, 407] on button "button" at bounding box center [489, 410] width 13 height 13
type textarea "הרד"
click at [749, 412] on textarea "הרד" at bounding box center [660, 413] width 336 height 26
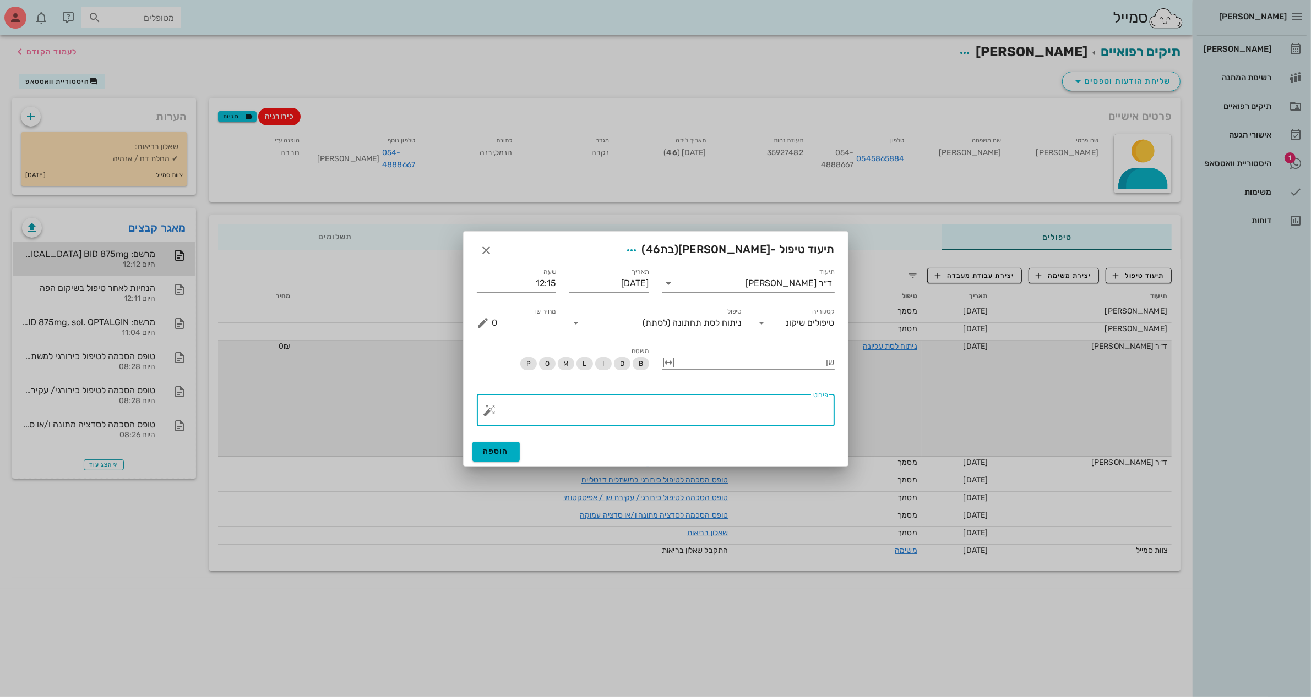
click at [494, 413] on button "button" at bounding box center [489, 410] width 13 height 13
click at [518, 363] on div "כירורגיה" at bounding box center [509, 367] width 52 height 22
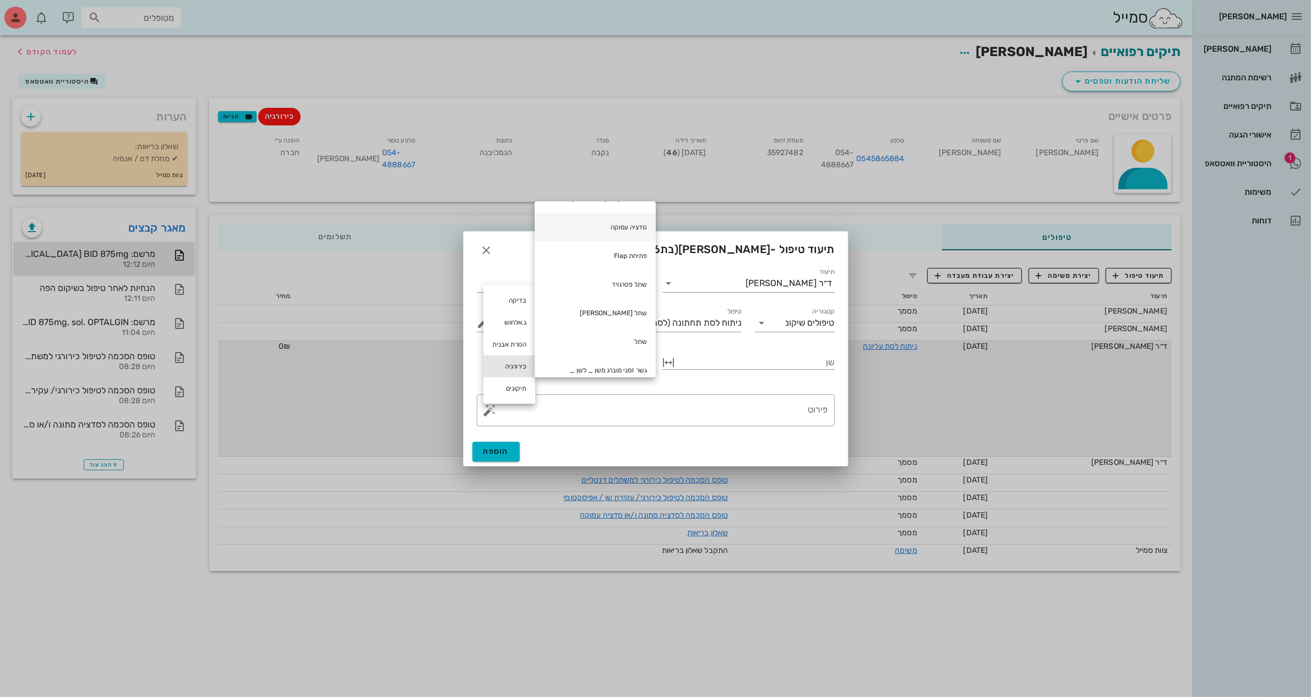
scroll to position [138, 0]
click at [756, 384] on div "שן" at bounding box center [749, 364] width 186 height 50
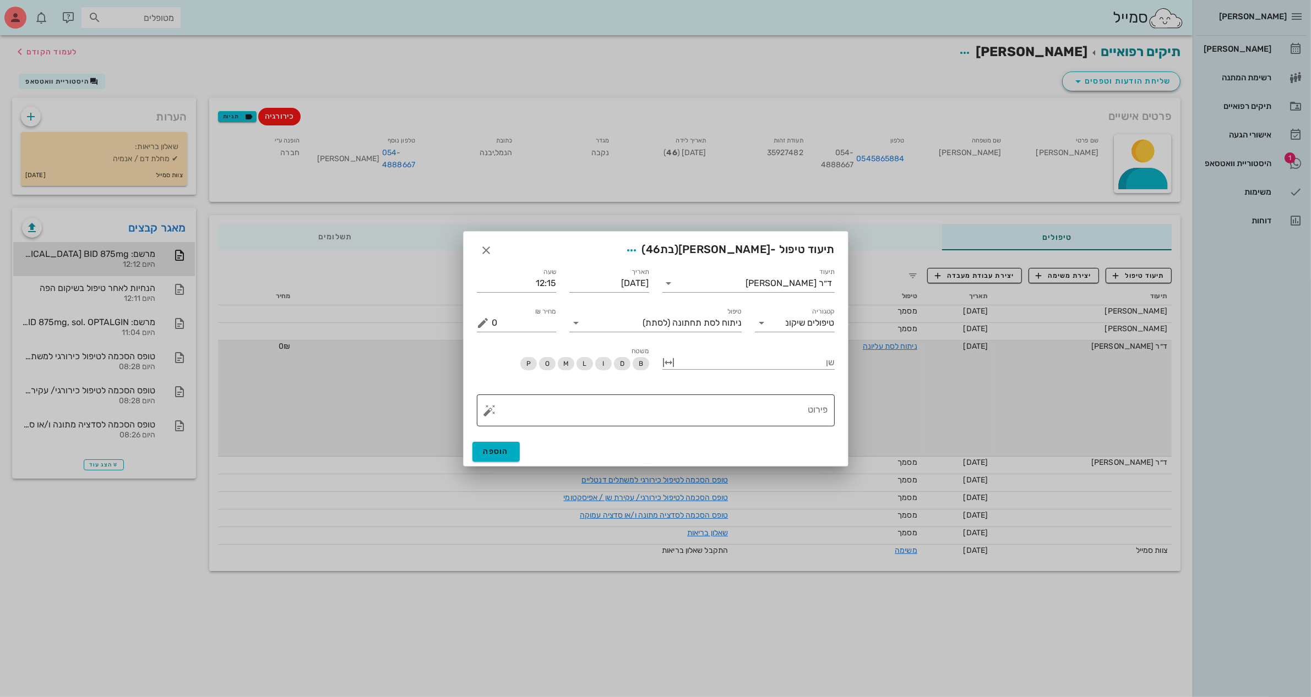
click at [488, 411] on button "button" at bounding box center [489, 410] width 13 height 13
click at [515, 362] on div "כירורגיה" at bounding box center [509, 367] width 52 height 22
click at [792, 384] on div "שן" at bounding box center [749, 364] width 186 height 50
click at [487, 408] on button "button" at bounding box center [489, 410] width 13 height 13
click at [519, 356] on div "כירורגיה" at bounding box center [509, 367] width 52 height 22
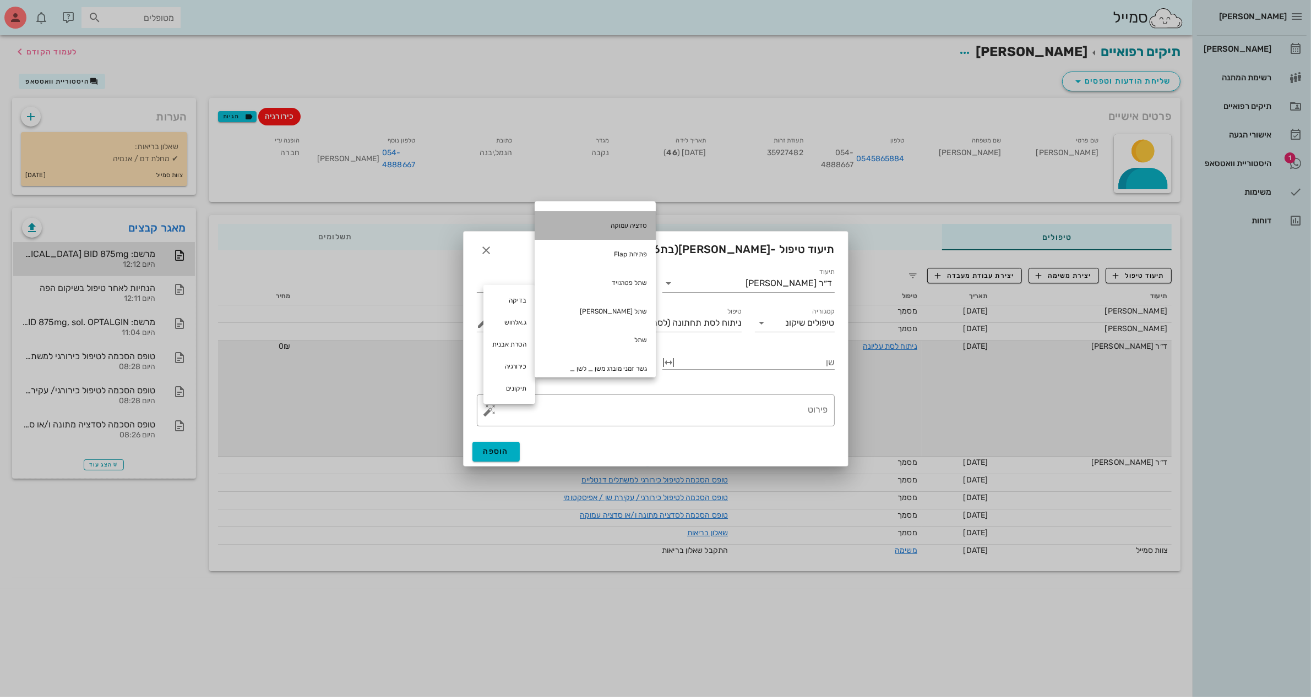
click at [617, 232] on div "סדציה עמוקה" at bounding box center [595, 225] width 121 height 29
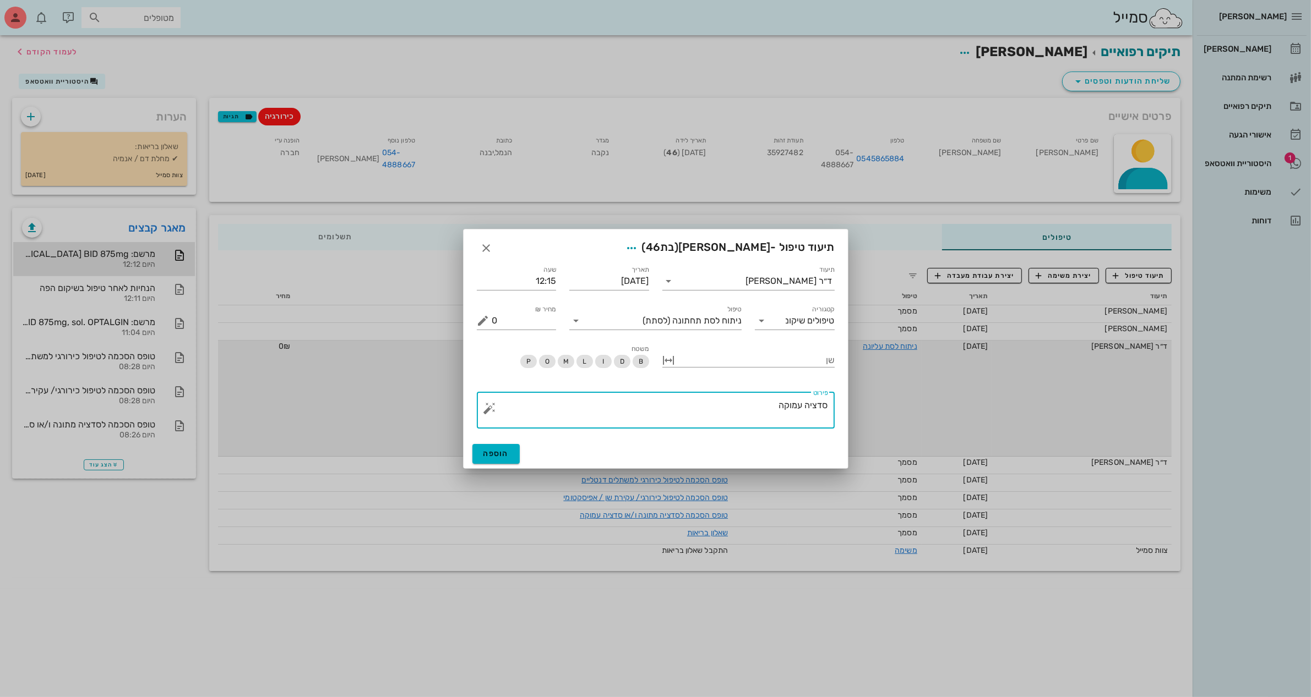
click at [488, 408] on button "button" at bounding box center [489, 408] width 13 height 13
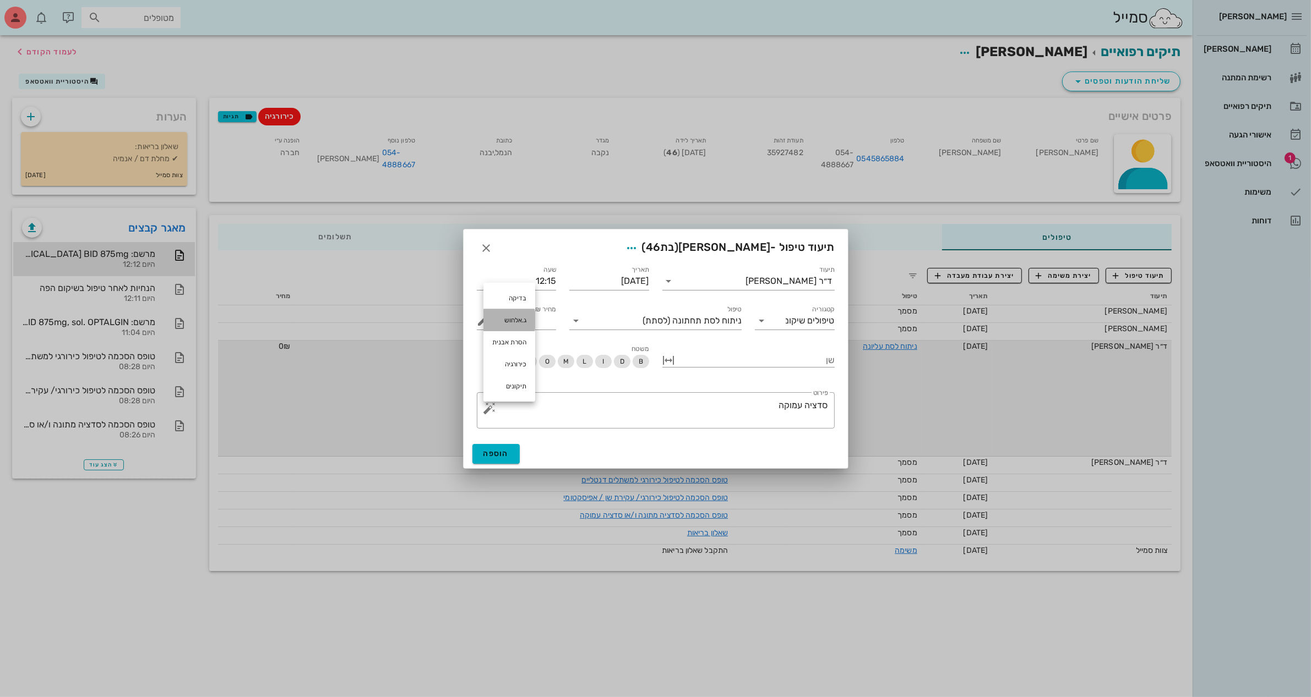
click at [520, 322] on div "ג.אלחוש" at bounding box center [509, 320] width 52 height 22
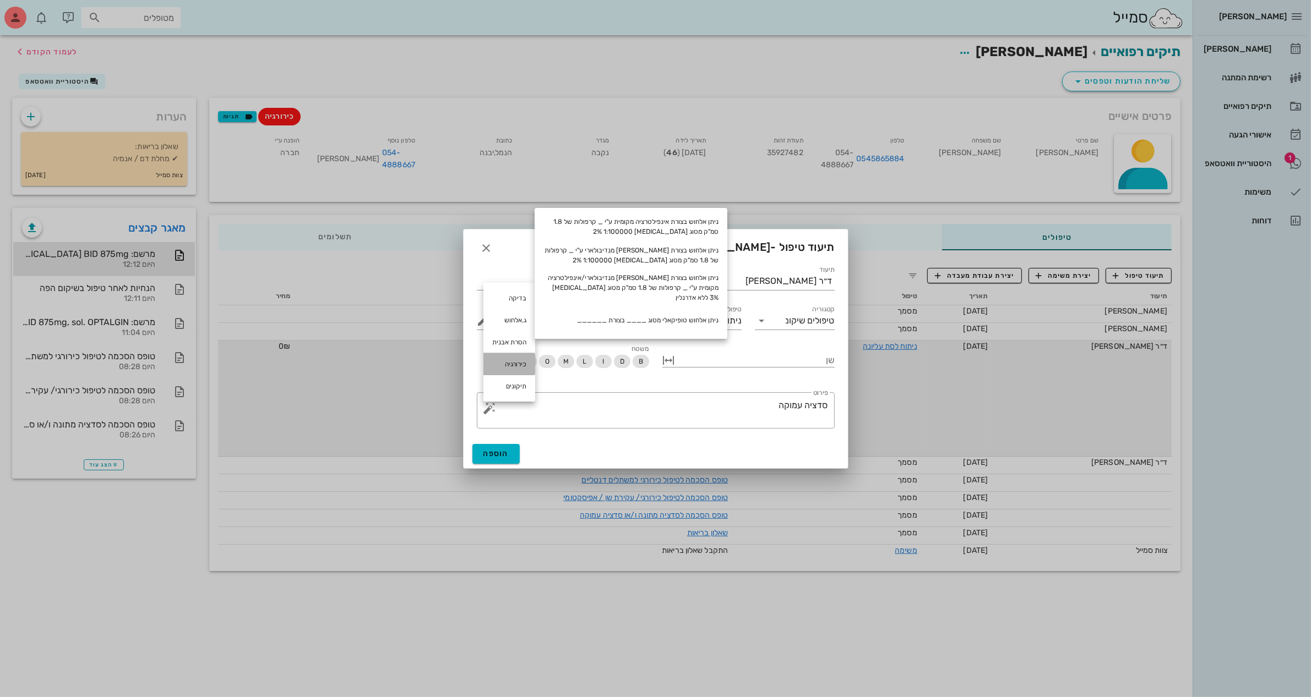
click at [518, 363] on div "כירורגיה" at bounding box center [509, 364] width 52 height 22
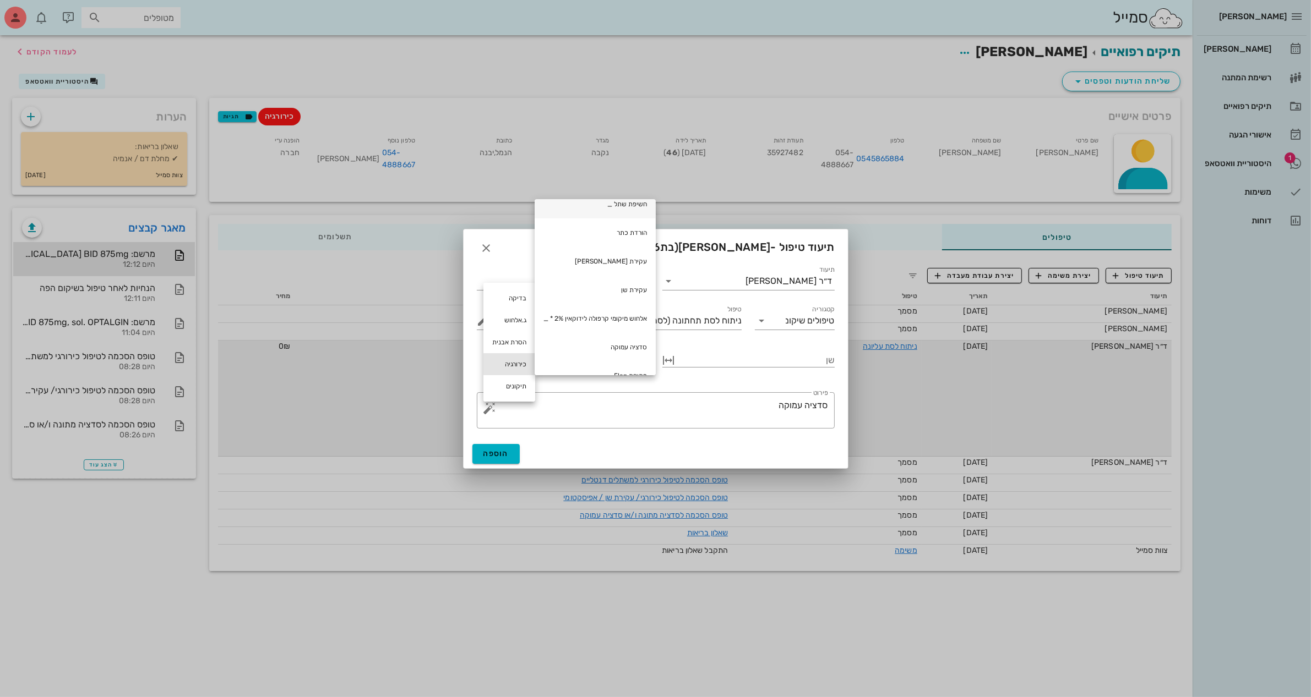
scroll to position [0, 0]
click at [599, 333] on div "אלחוש מיקומי קרפולה לידוקאין 2% * _" at bounding box center [595, 332] width 121 height 29
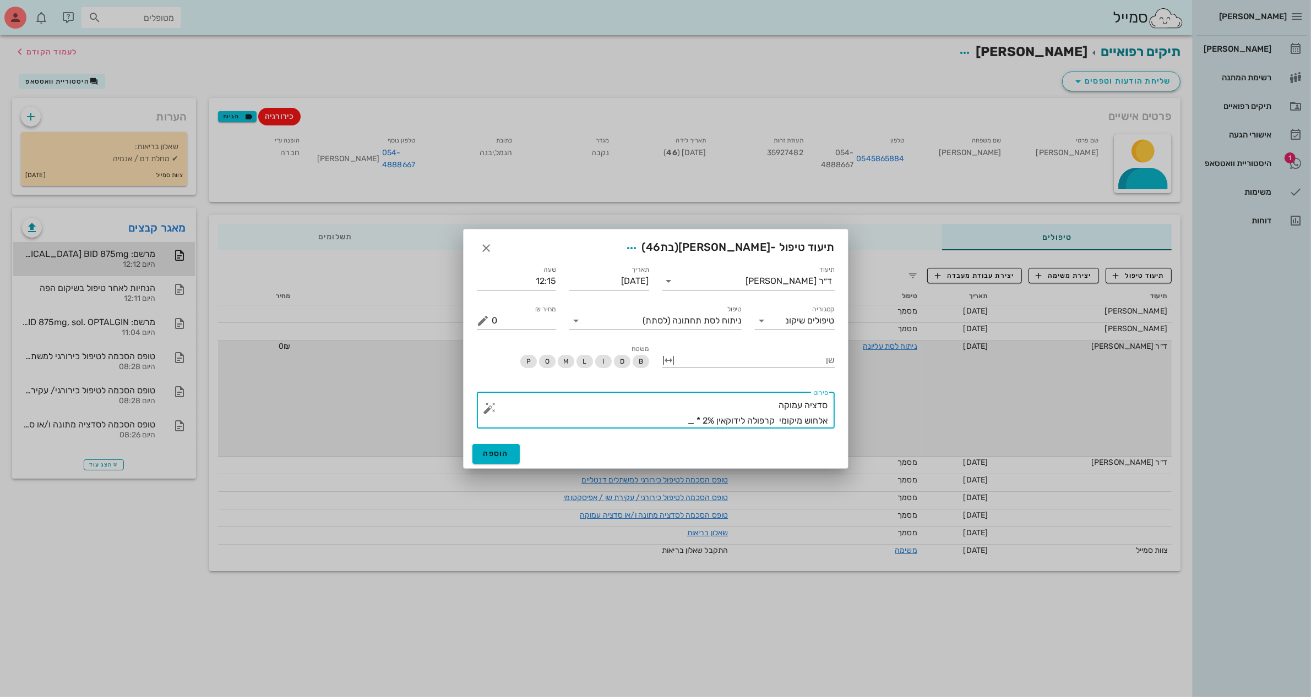
click at [728, 418] on textarea "סדציה עמוקה אלחוש מיקומי קרפולה לידוקאין 2% * _" at bounding box center [660, 413] width 336 height 31
click at [729, 418] on textarea "סדציה עמוקה אלחוש מיקומי קרפולה לידוקאין 2% * _" at bounding box center [660, 413] width 336 height 31
click at [735, 421] on textarea "סדציה עמוקה אלחוש מיקומי קרפולה לידוקאין 2% * _" at bounding box center [660, 413] width 336 height 31
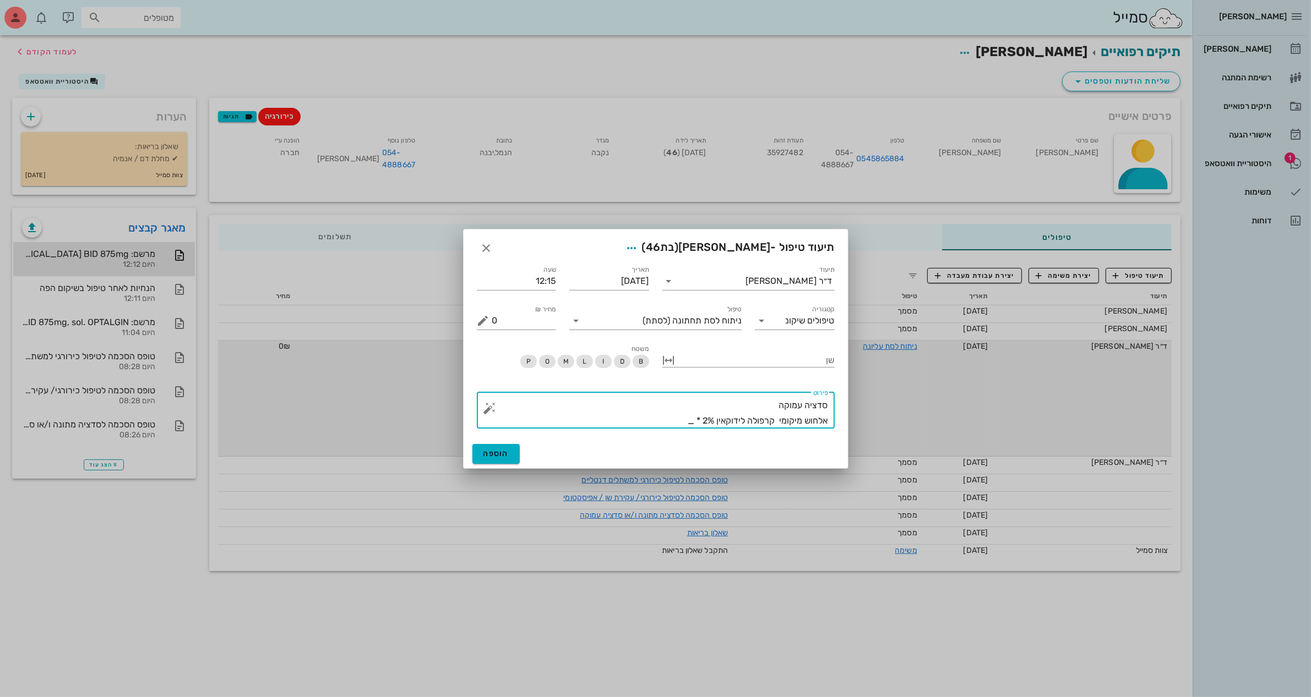
click at [735, 421] on textarea "סדציה עמוקה אלחוש מיקומי קרפולה לידוקאין 2% * _" at bounding box center [660, 413] width 336 height 31
drag, startPoint x: 744, startPoint y: 422, endPoint x: 715, endPoint y: 425, distance: 29.9
click at [715, 425] on textarea "סדציה עמוקה אלחוש מיקומי קרפולה לידוקאין 2% * _" at bounding box center [660, 413] width 336 height 31
click at [689, 418] on textarea "סדציה עמוקה אלחוש [PERSON_NAME] 2% * _" at bounding box center [660, 413] width 336 height 31
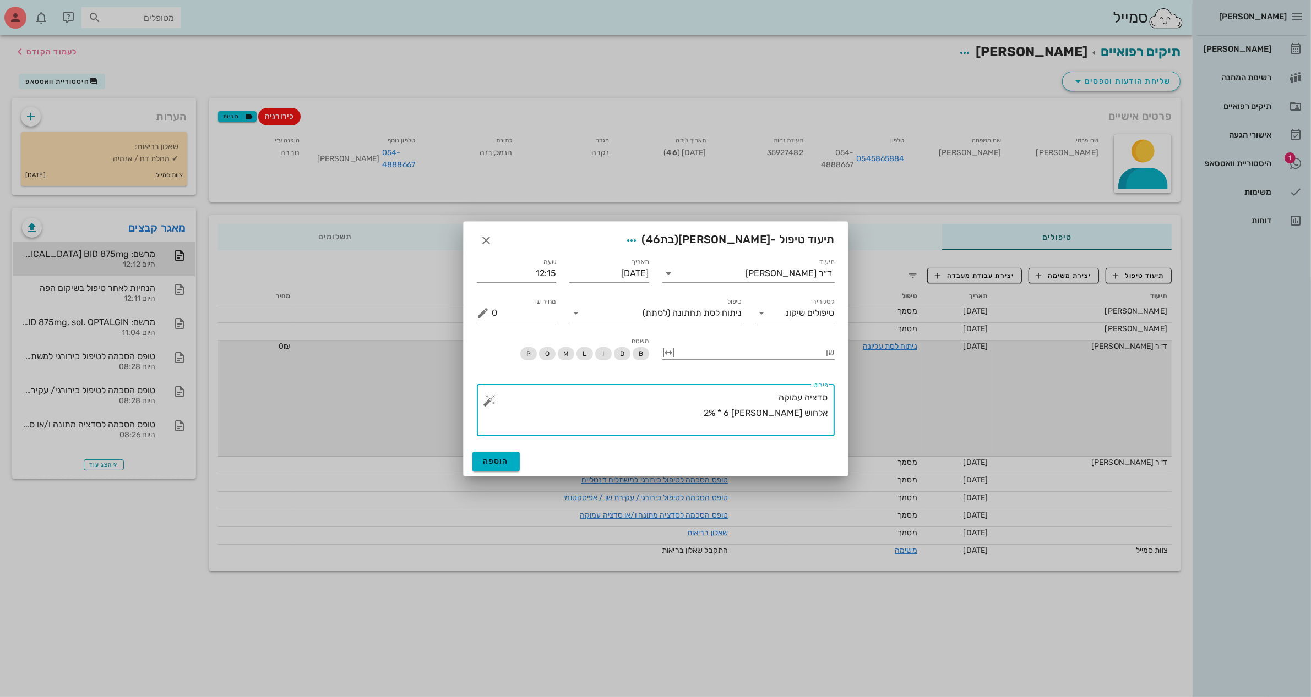
drag, startPoint x: 705, startPoint y: 413, endPoint x: 730, endPoint y: 386, distance: 37.0
click at [708, 413] on textarea "סדציה עמוקה אלחוש [PERSON_NAME] 2% * 6" at bounding box center [660, 413] width 336 height 46
click at [492, 400] on button "button" at bounding box center [489, 400] width 13 height 13
click at [512, 361] on div "כירורגיה" at bounding box center [509, 357] width 52 height 22
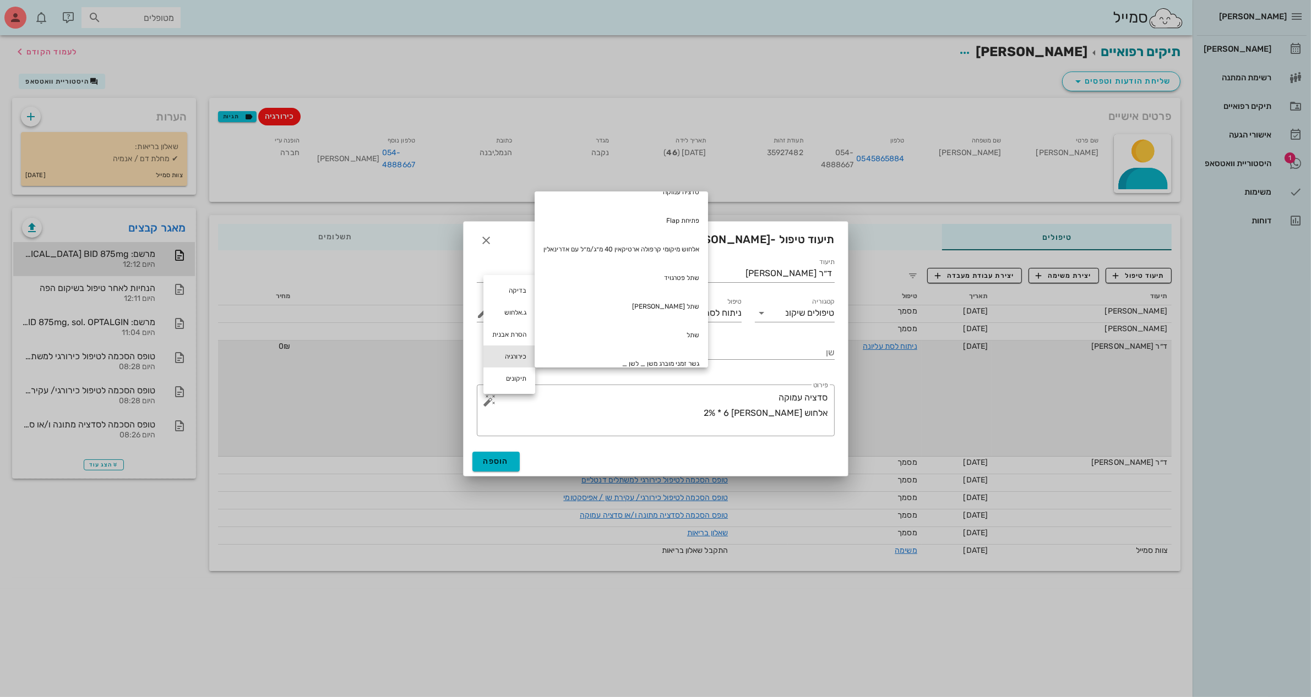
scroll to position [138, 0]
click at [681, 411] on textarea "סדציה עמוקה אלחוש [PERSON_NAME] 2% * 6" at bounding box center [660, 413] width 336 height 46
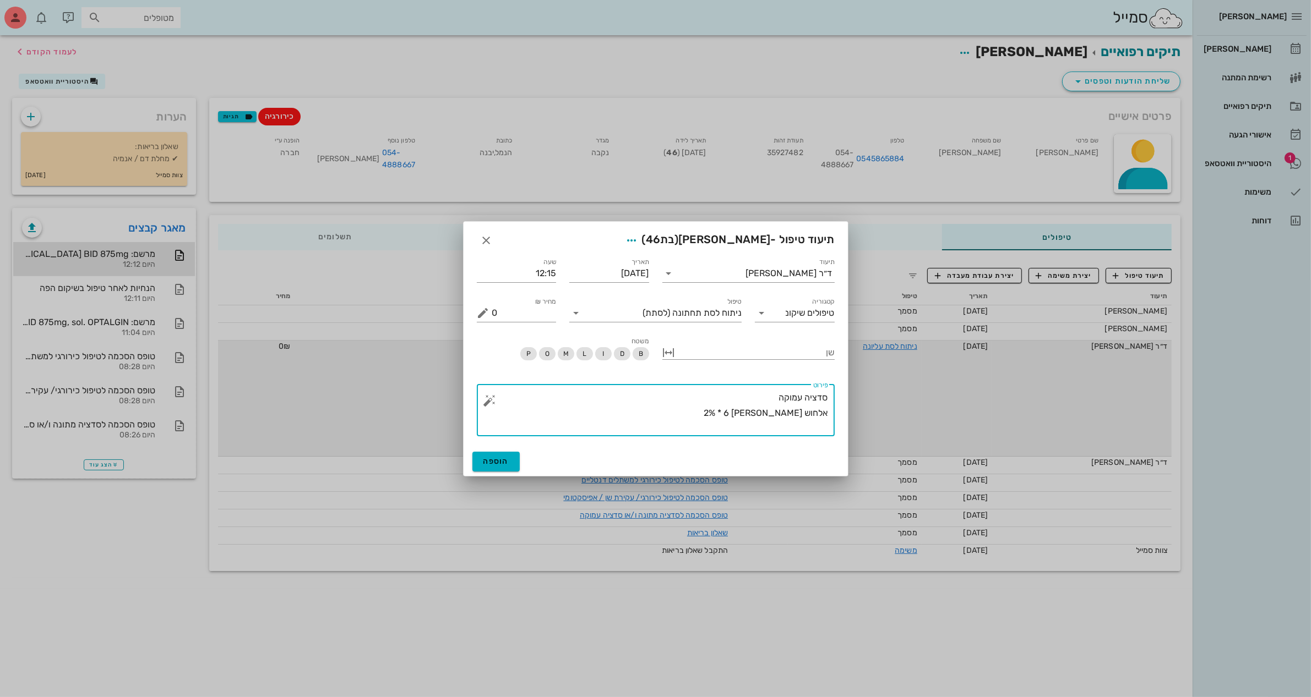
drag, startPoint x: 688, startPoint y: 410, endPoint x: 835, endPoint y: 413, distance: 147.0
click at [835, 413] on div "​ פירוט סדציה עמוקה אלחוש [PERSON_NAME] 2% * 6" at bounding box center [655, 410] width 371 height 65
click at [499, 397] on textarea "סדציה עמוקה" at bounding box center [660, 413] width 336 height 46
click at [493, 409] on textarea "סדציה עמוקה" at bounding box center [660, 413] width 336 height 46
click at [490, 400] on button "button" at bounding box center [489, 400] width 13 height 13
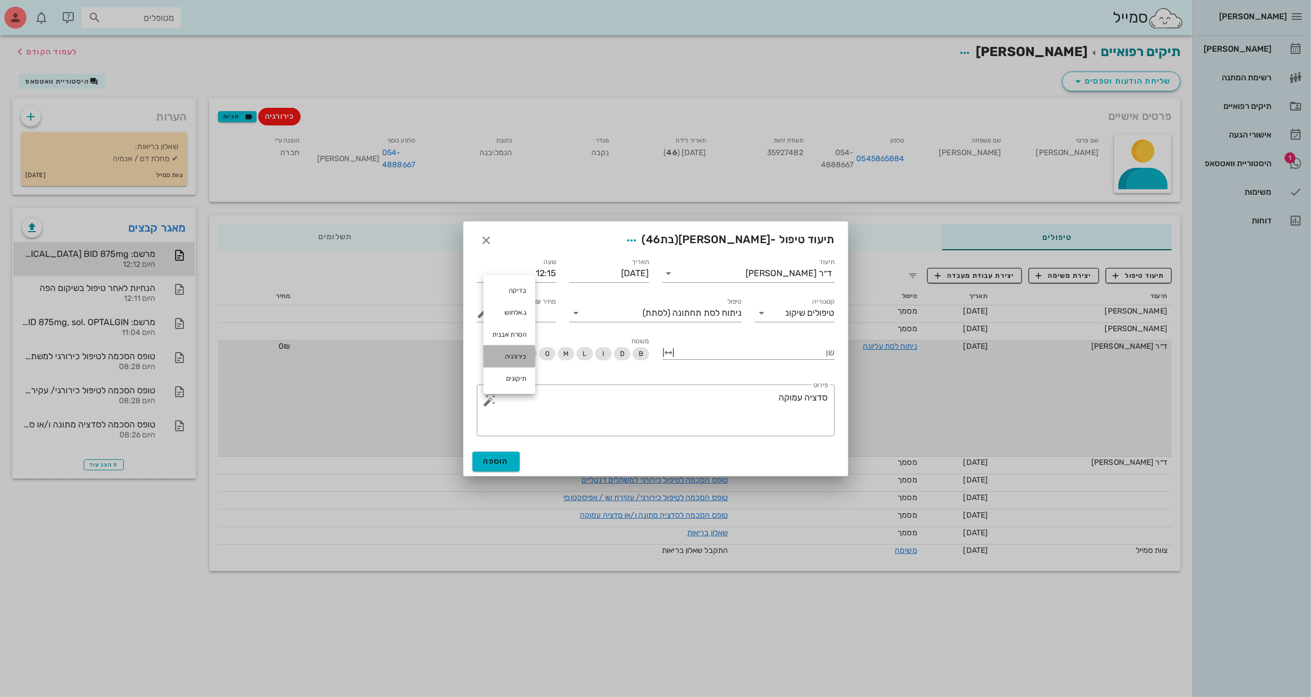
click at [495, 358] on div "כירורגיה" at bounding box center [509, 357] width 52 height 22
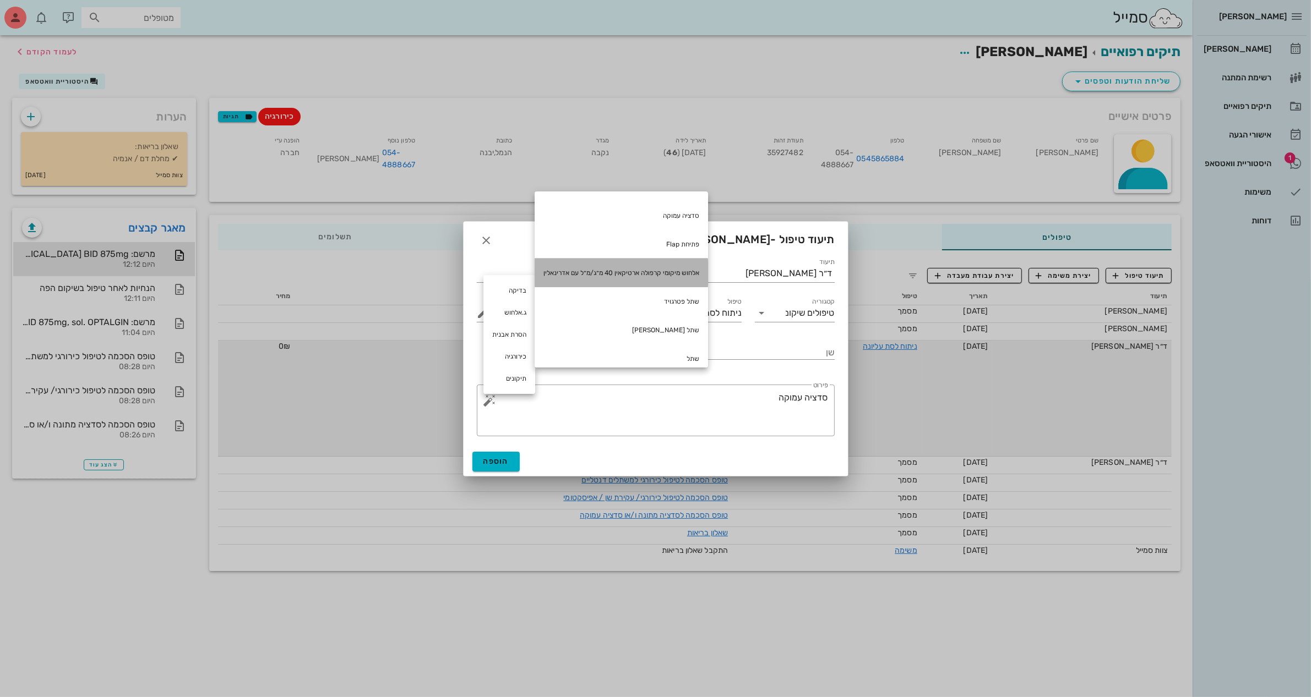
click at [609, 273] on div "אלחוש מיקומי קרפולה ארטיקאין 40 מ״ג/מ״ל עם אדרינאלין" at bounding box center [621, 273] width 173 height 29
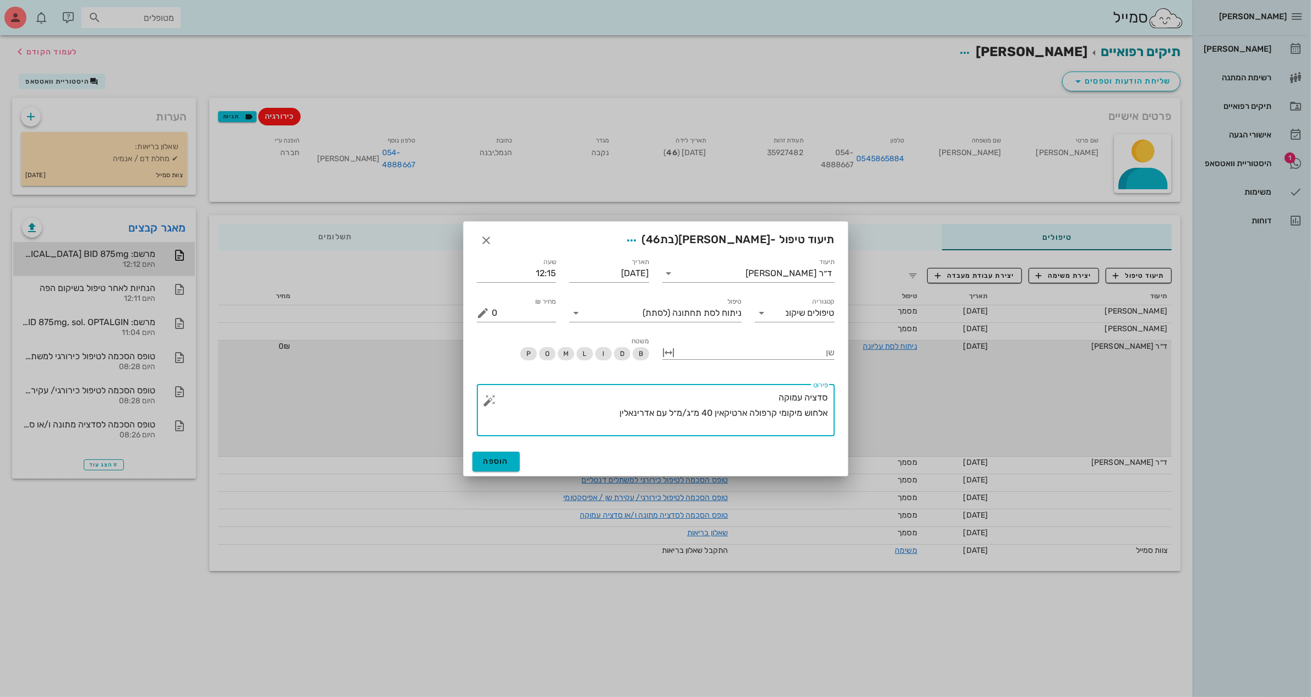
click at [604, 417] on textarea "סדציה עמוקה אלחוש מיקומי קרפולה ארטיקאין 40 מ״ג/מ״ל עם אדרינאלין" at bounding box center [660, 413] width 336 height 46
drag, startPoint x: 587, startPoint y: 416, endPoint x: 837, endPoint y: 408, distance: 250.6
click at [837, 408] on div "​ פירוט סדציה עמוקה אלחוש מיקומי קרפולה ארטיקאין 40 מ״ג/מ״ל עם אדרינאלין *6" at bounding box center [655, 410] width 371 height 65
click at [486, 394] on button "button" at bounding box center [489, 400] width 13 height 13
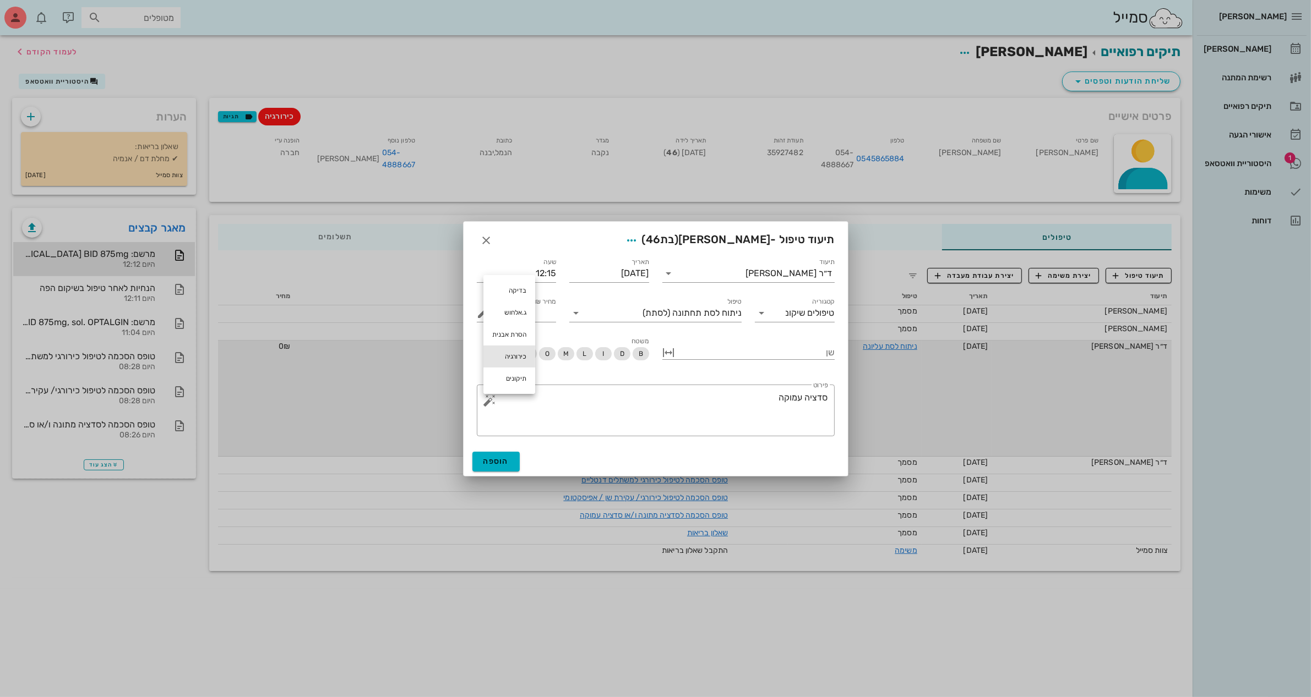
click at [516, 357] on div "כירורגיה" at bounding box center [509, 357] width 52 height 22
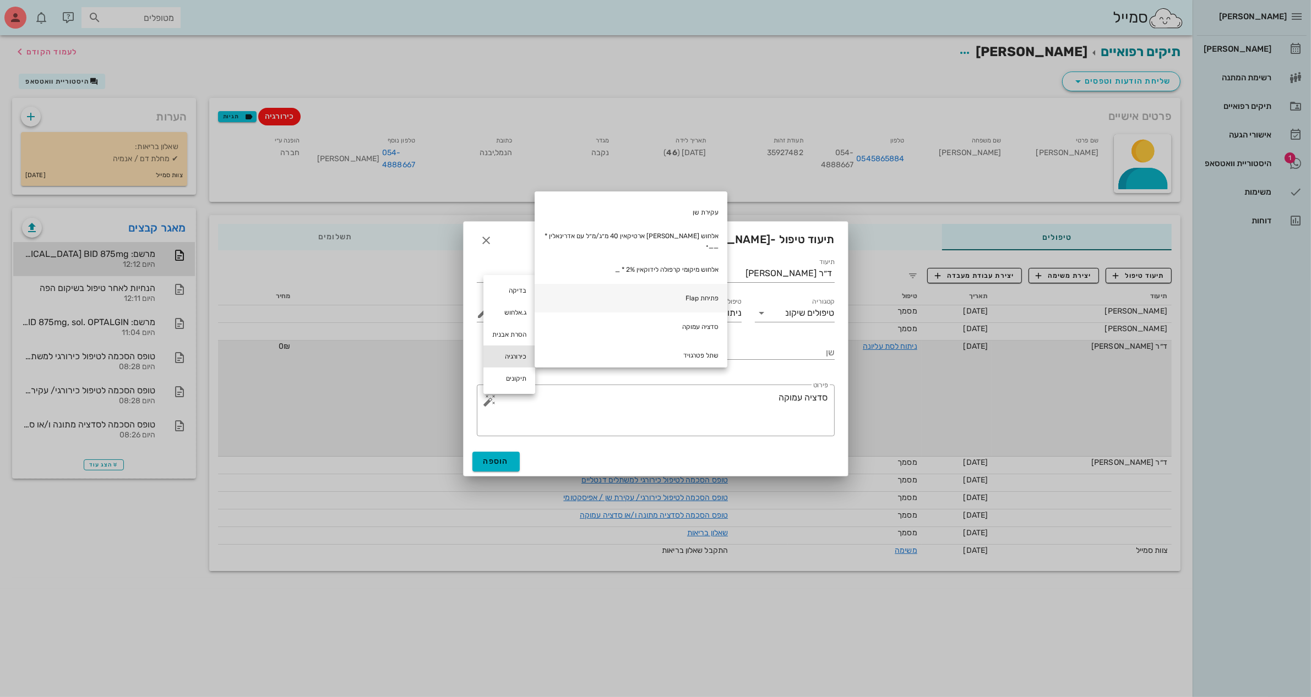
scroll to position [0, 0]
click at [621, 321] on div "אלחוש [PERSON_NAME] ארטיקאין 40 מ״ג/מ״ל עם אדרינאלין * __•" at bounding box center [631, 324] width 193 height 29
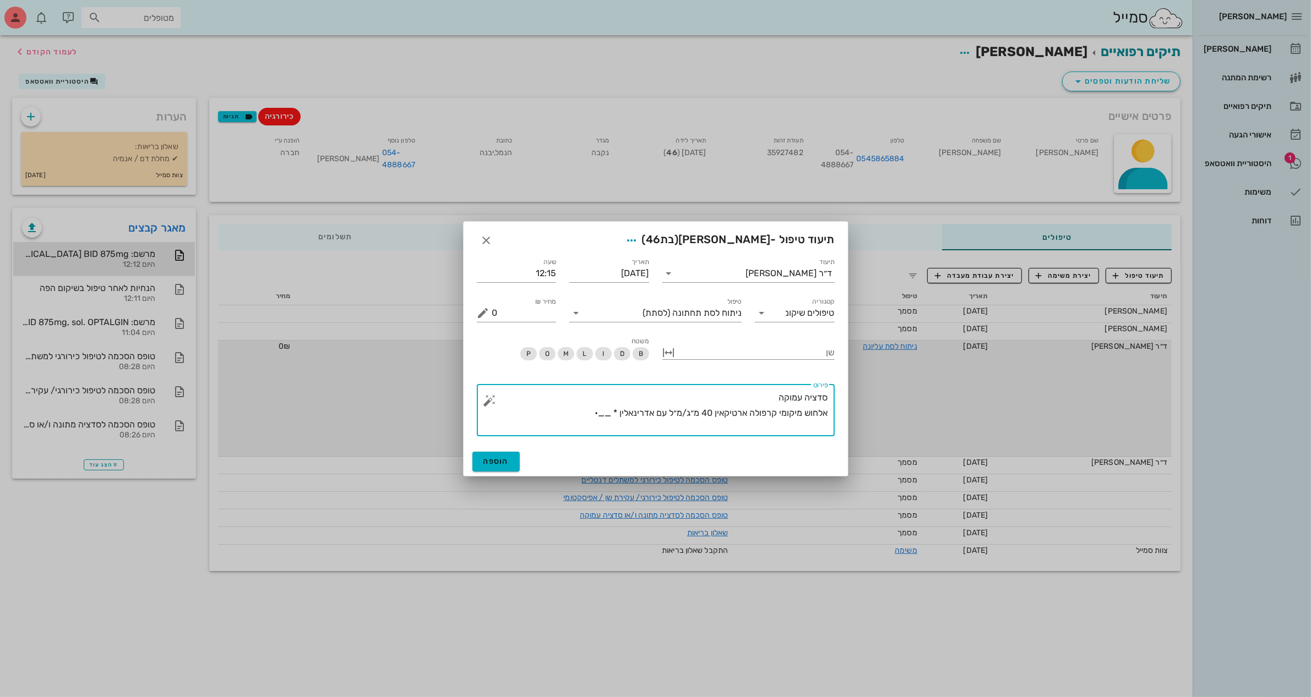
drag, startPoint x: 595, startPoint y: 413, endPoint x: 609, endPoint y: 414, distance: 13.8
click at [609, 414] on textarea "סדציה עמוקה אלחוש מיקומי קרפולה ארטיקאין 40 מ״ג/מ״ל עם אדרינאלין * __•" at bounding box center [660, 413] width 336 height 46
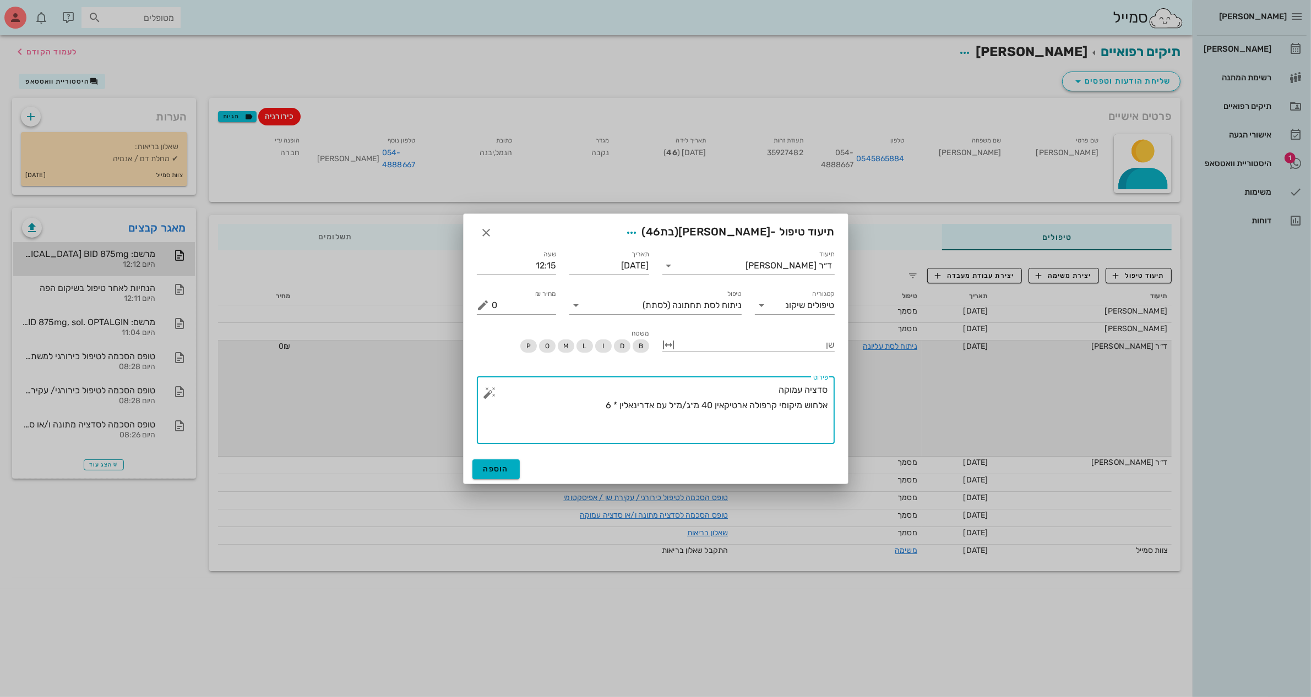
click at [485, 395] on button "button" at bounding box center [489, 392] width 13 height 13
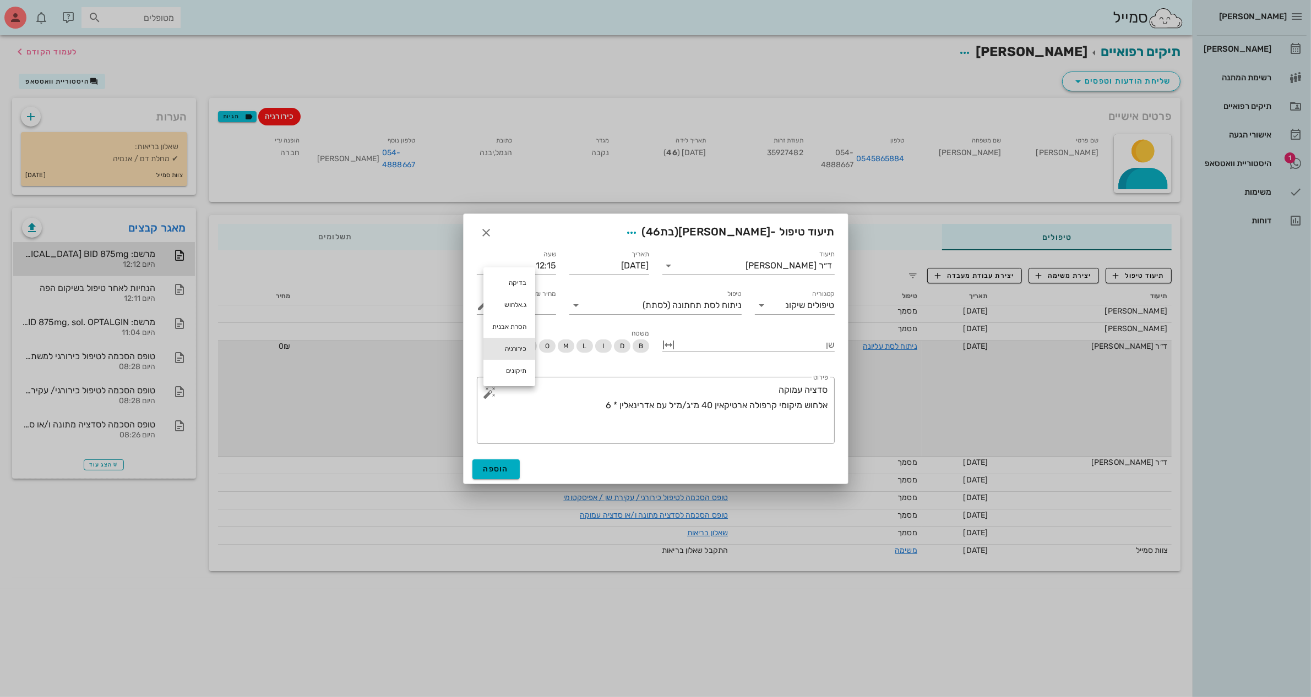
click at [513, 351] on div "כירורגיה" at bounding box center [509, 349] width 52 height 22
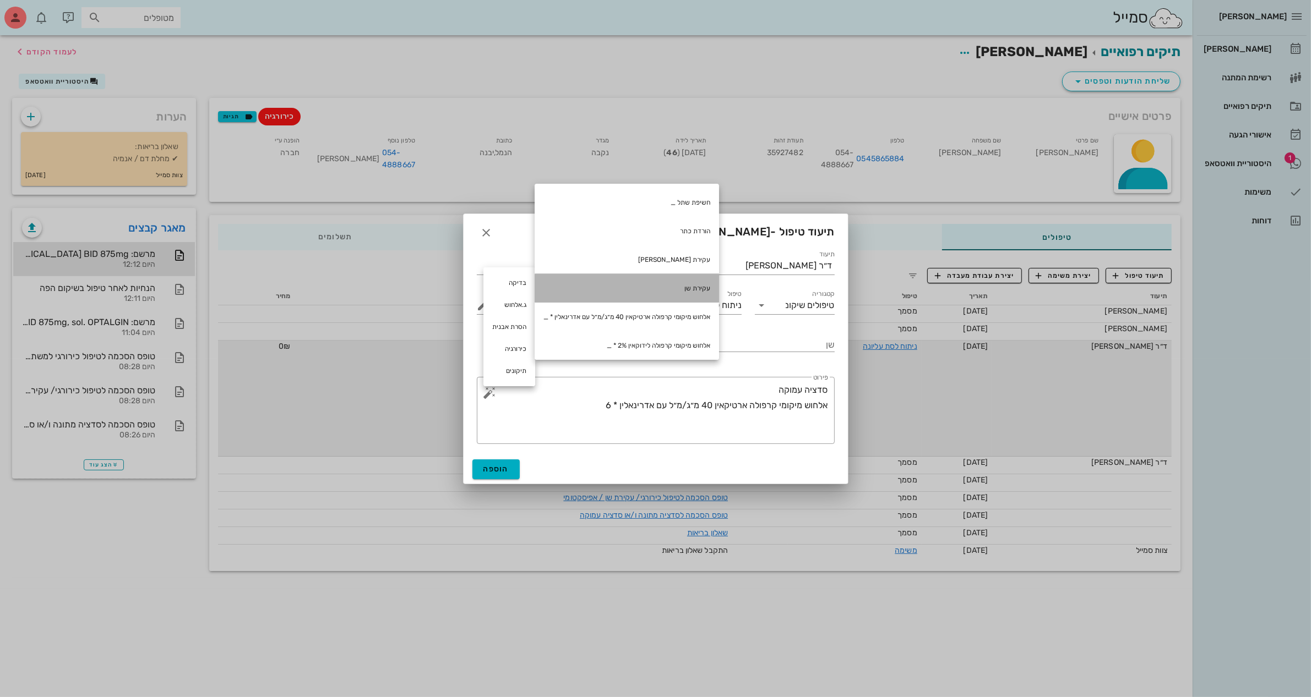
click at [711, 286] on div "עקירת שן" at bounding box center [627, 288] width 184 height 29
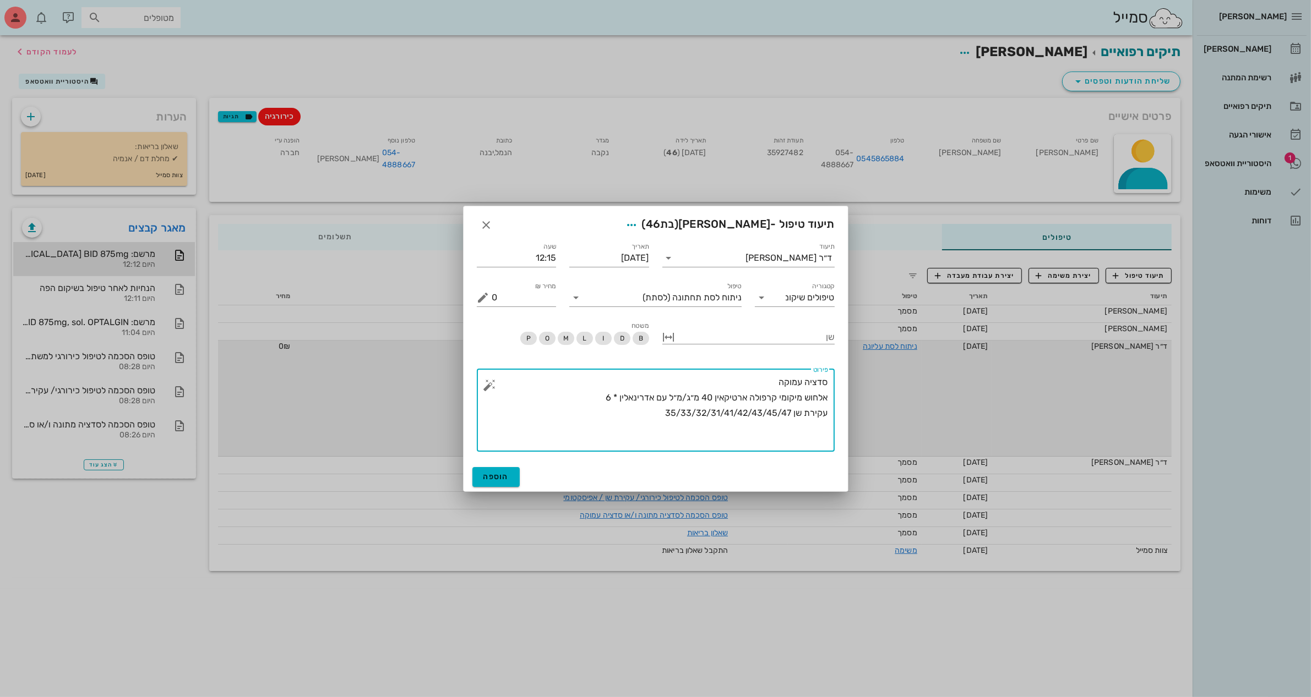
click at [488, 379] on button "button" at bounding box center [489, 385] width 13 height 13
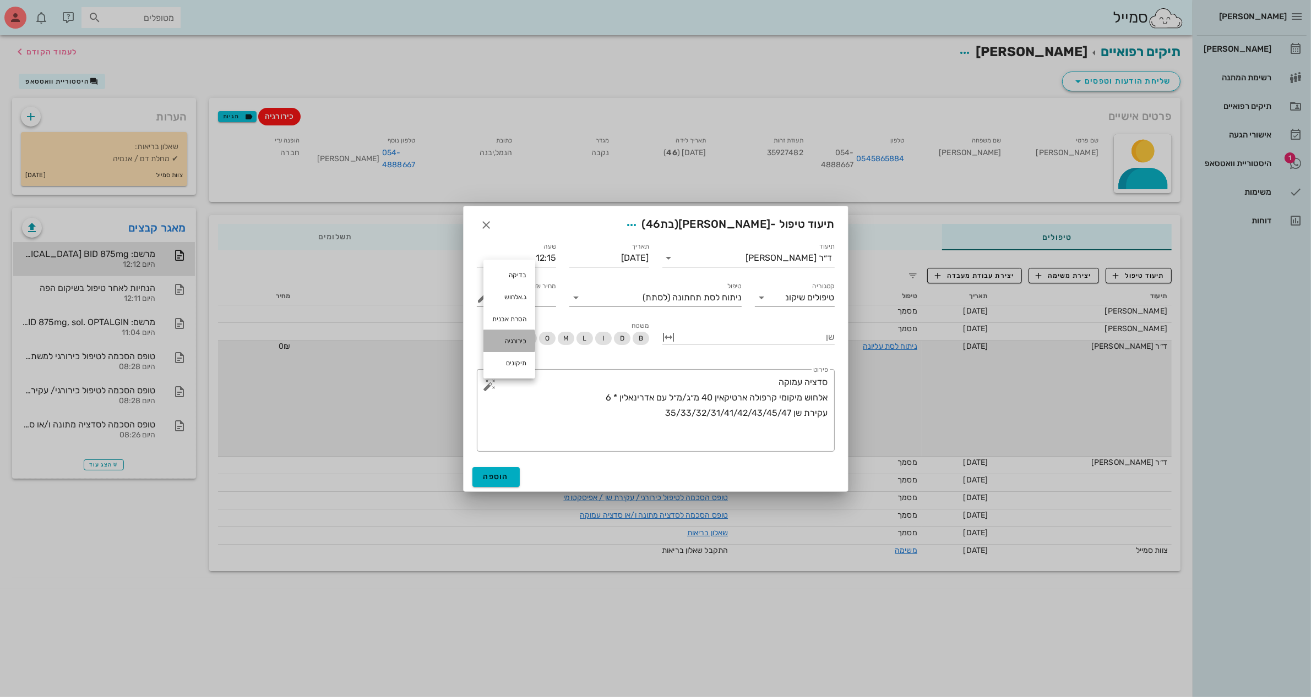
click at [516, 340] on div "כירורגיה" at bounding box center [509, 341] width 52 height 22
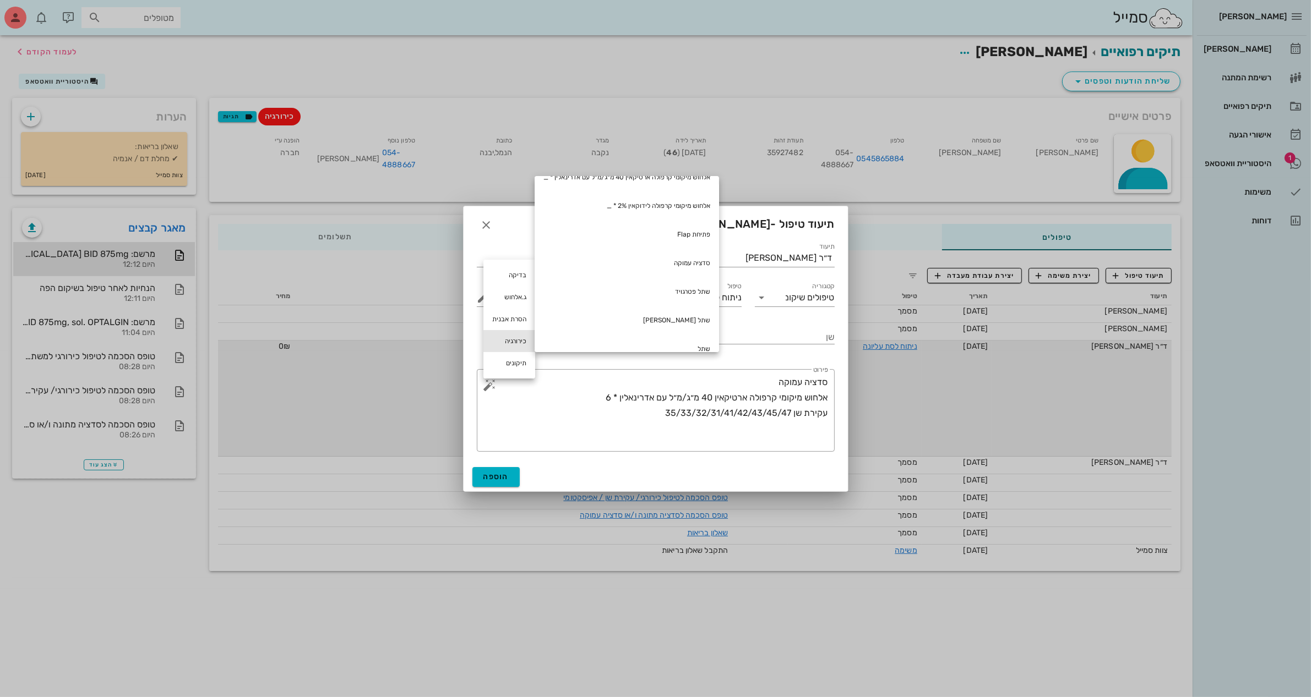
scroll to position [138, 0]
click at [706, 227] on div "פתיחת Flap" at bounding box center [627, 229] width 184 height 29
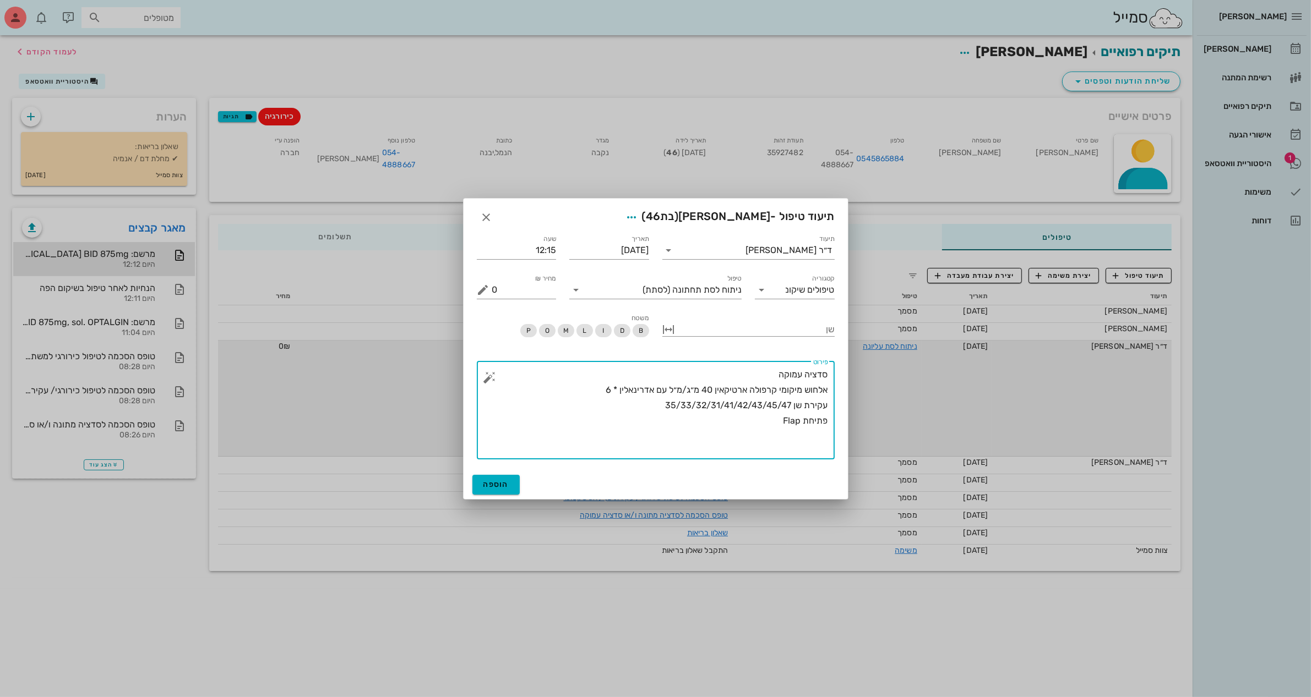
click at [479, 379] on div "​ פירוט סדציה עמוקה אלחוש מיקומי קרפולה ארטיקאין 40 מ״ג/מ״ל עם אדרינאלין * 6 עק…" at bounding box center [656, 411] width 358 height 98
click at [491, 379] on button "button" at bounding box center [489, 377] width 13 height 13
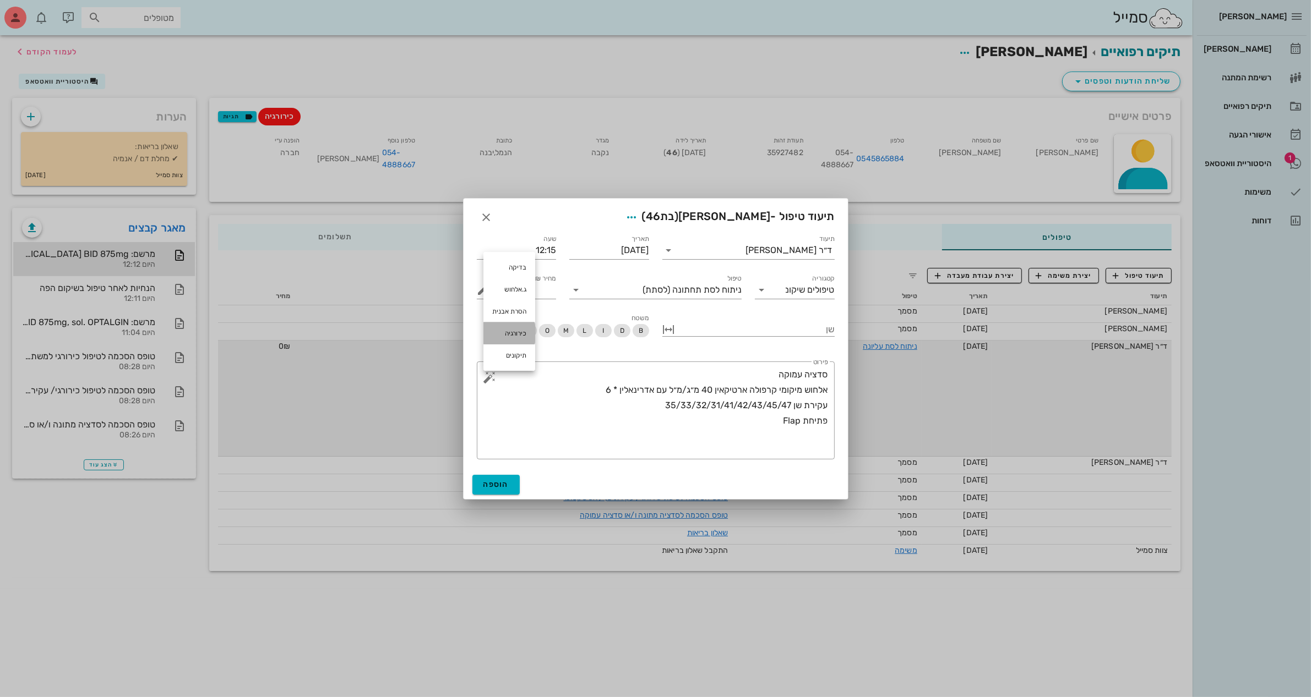
click at [519, 330] on div "כירורגיה" at bounding box center [509, 334] width 52 height 22
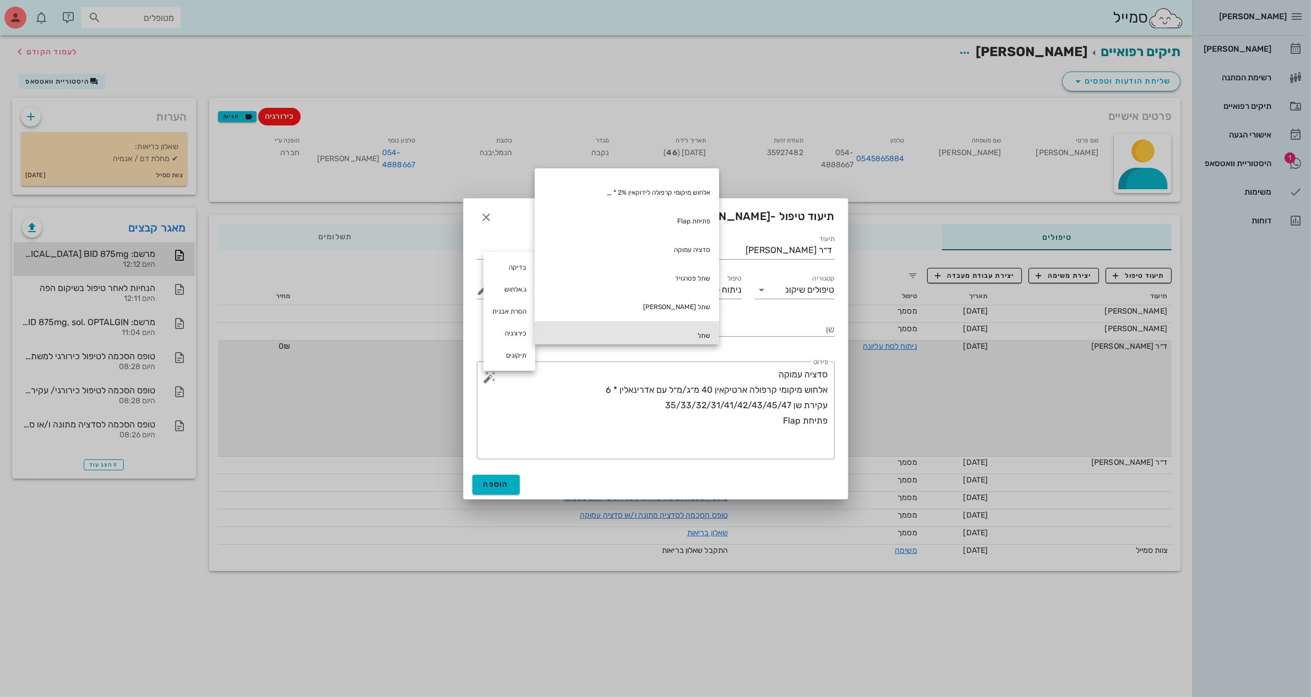
click at [679, 331] on div "שתל" at bounding box center [627, 335] width 184 height 29
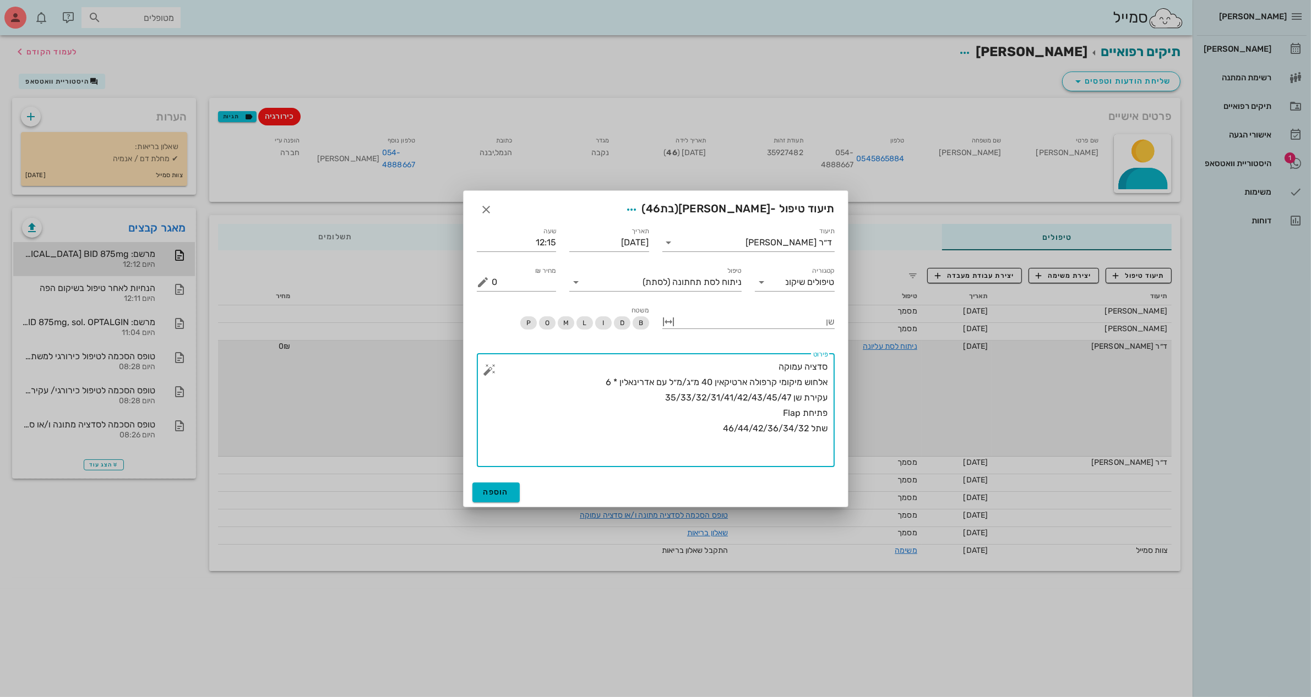
click at [490, 372] on button "button" at bounding box center [489, 369] width 13 height 13
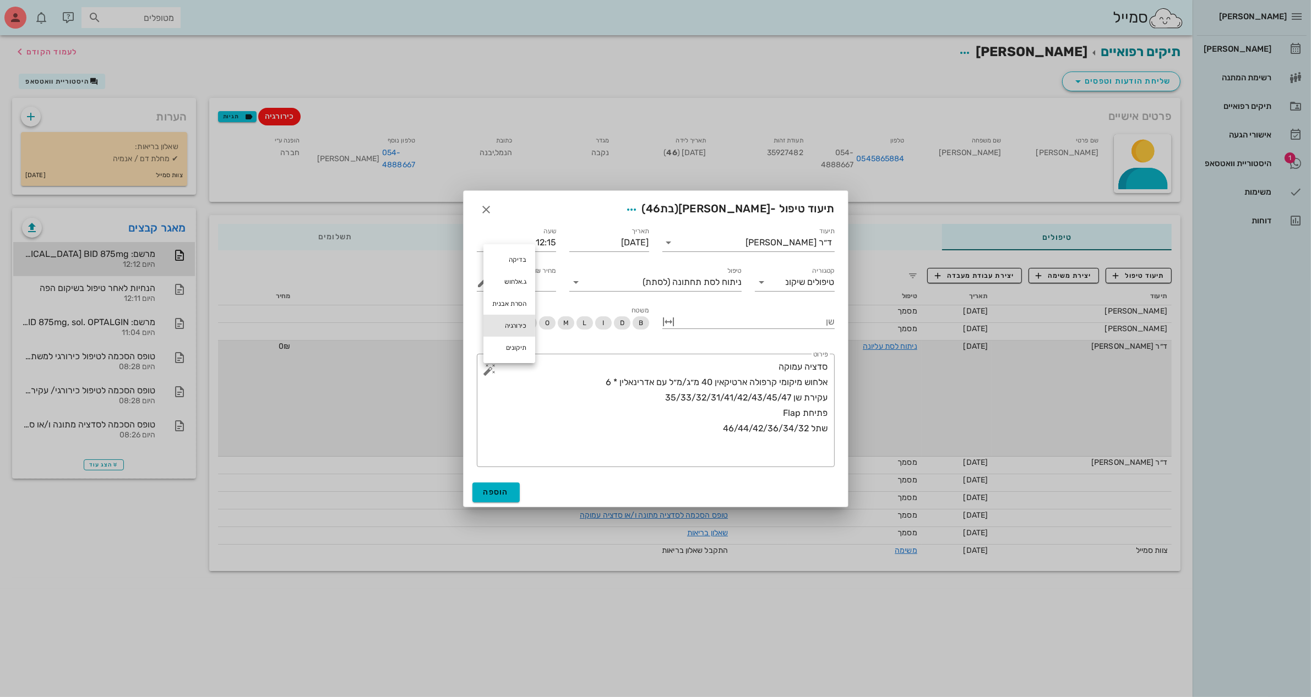
click at [517, 325] on div "כירורגיה" at bounding box center [509, 326] width 52 height 22
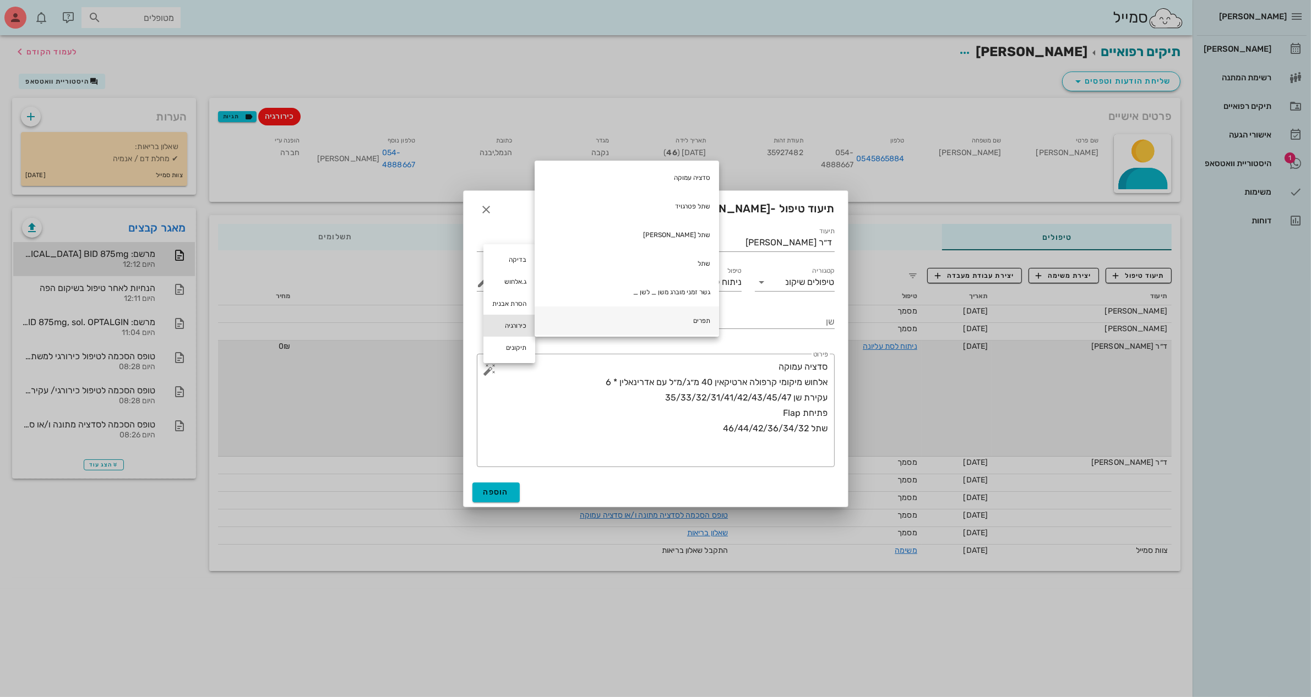
scroll to position [233, 0]
click at [702, 282] on div "תפרים" at bounding box center [627, 290] width 184 height 29
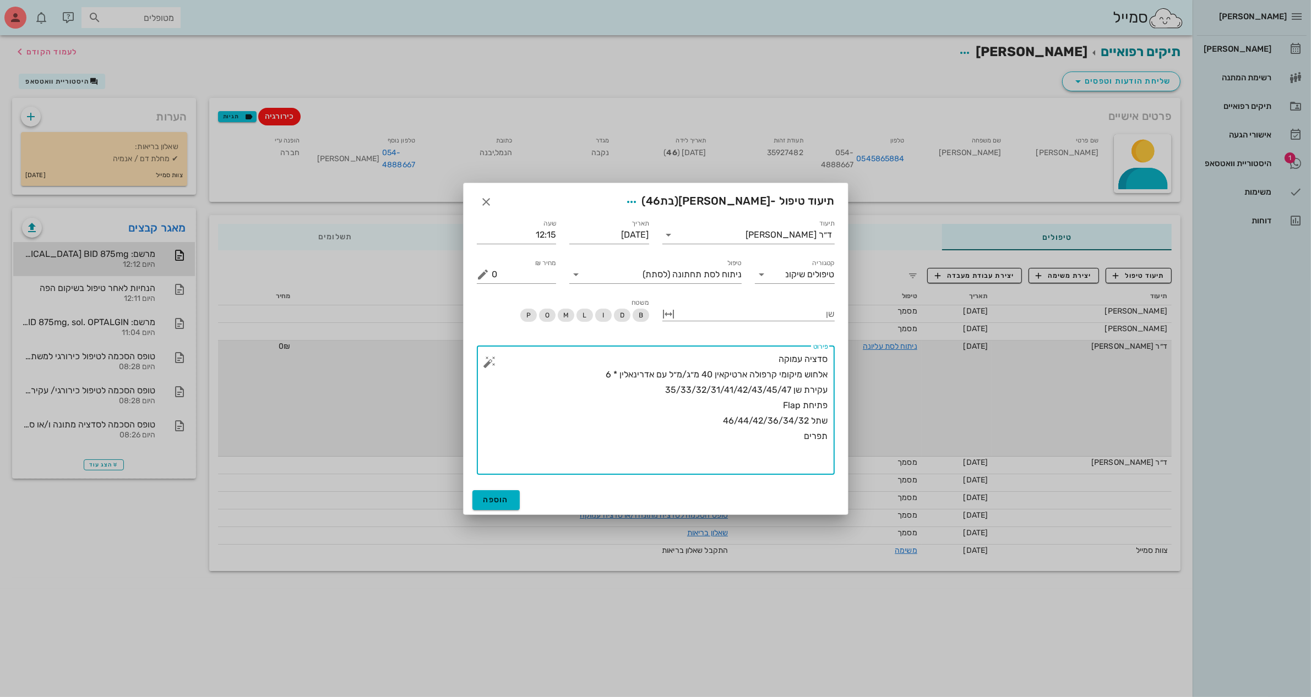
click at [485, 357] on button "button" at bounding box center [489, 362] width 13 height 13
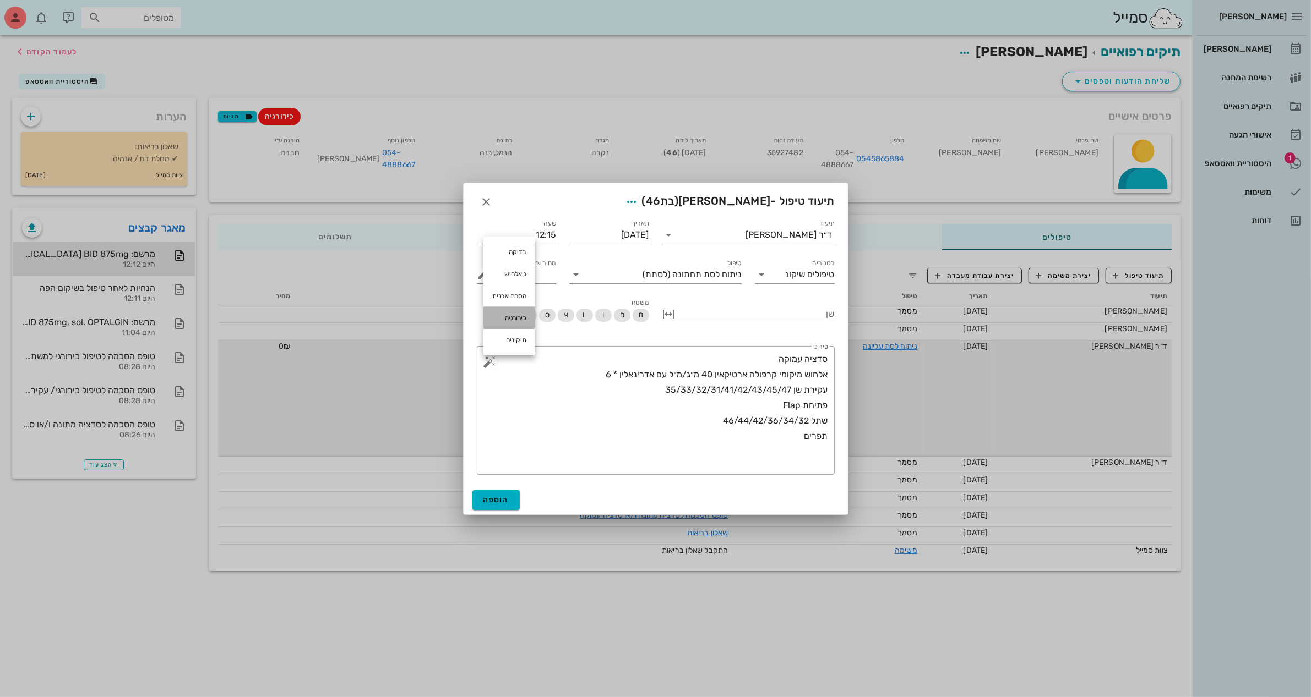
click at [517, 313] on div "כירורגיה" at bounding box center [509, 318] width 52 height 22
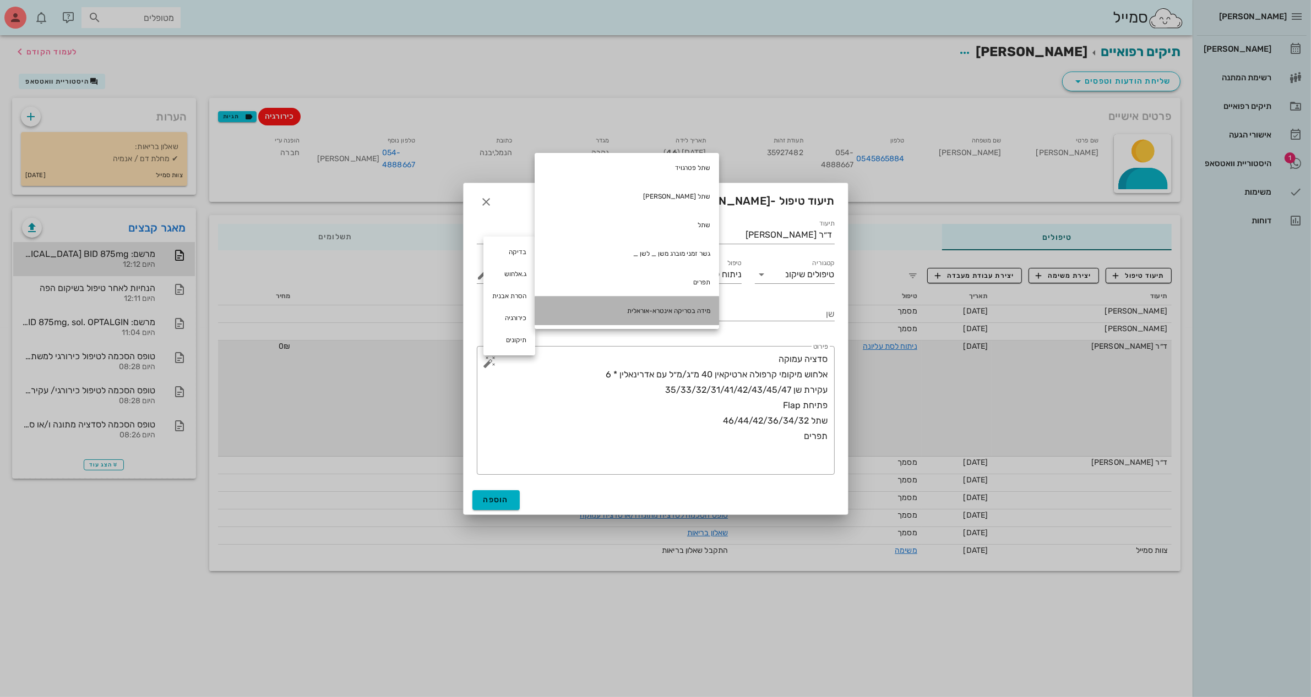
click at [679, 312] on div "מידה בסריקה אינטרא-אוראלית" at bounding box center [627, 311] width 184 height 29
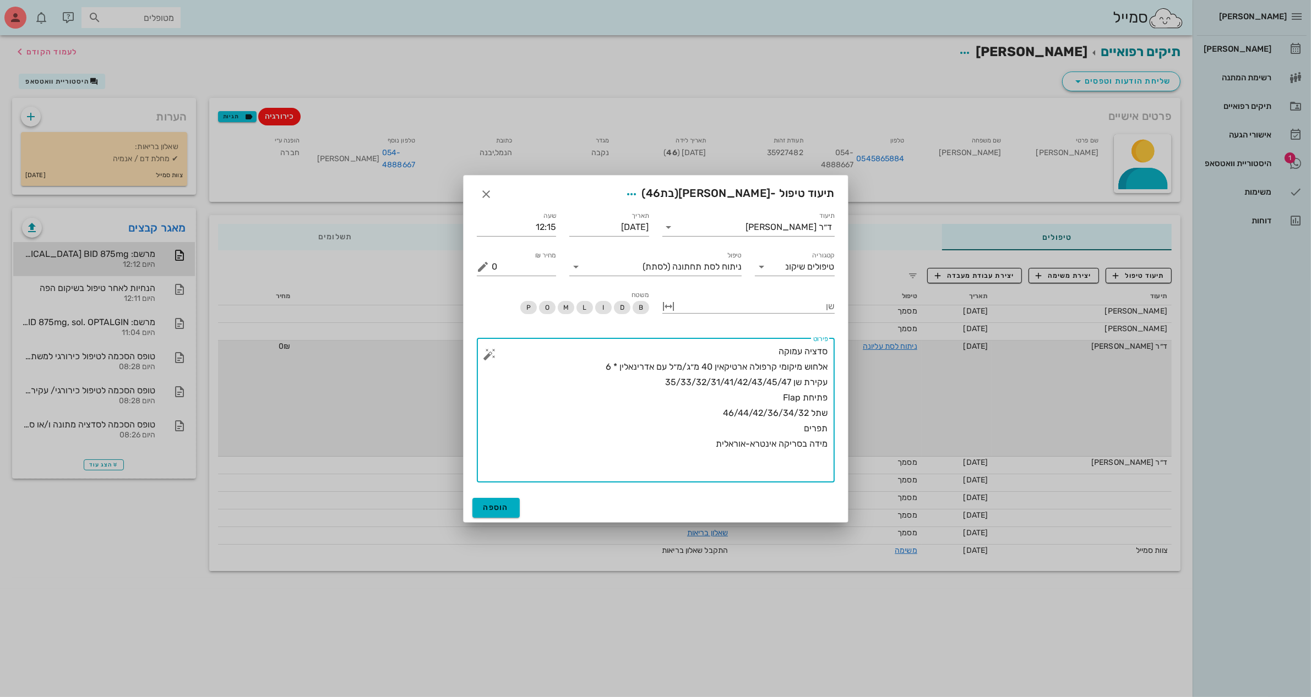
click at [485, 353] on button "button" at bounding box center [489, 354] width 13 height 13
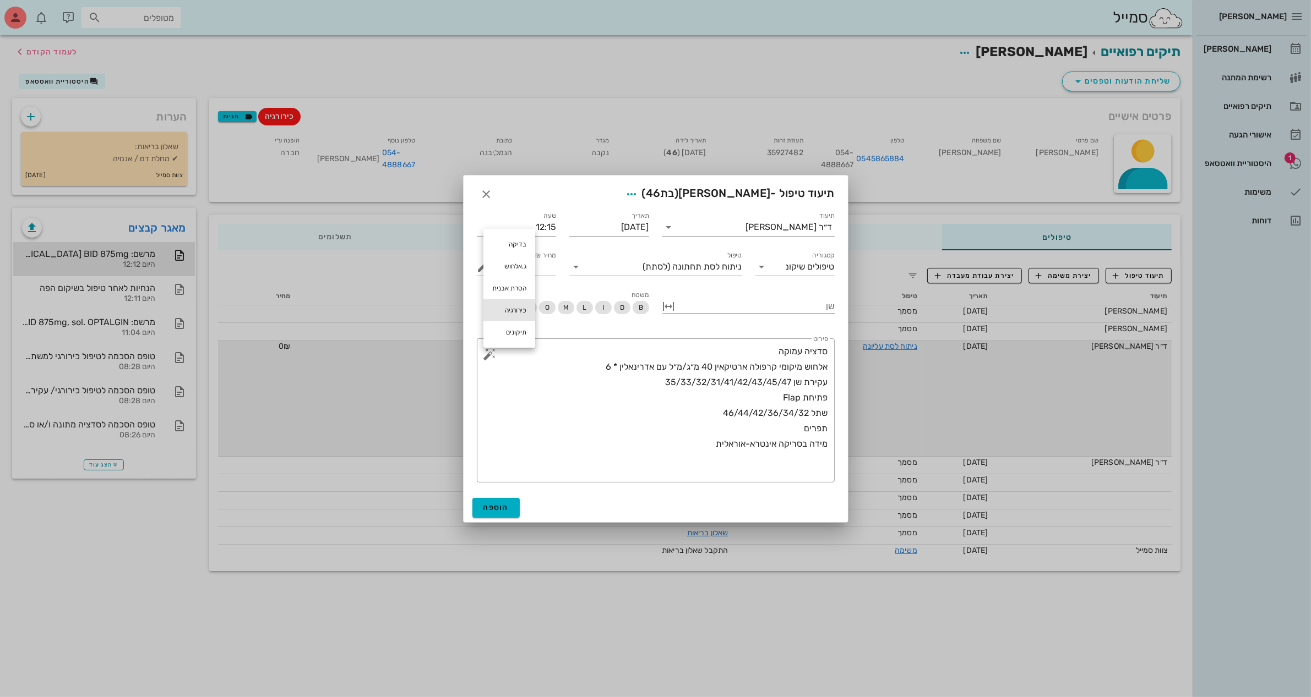
click at [514, 312] on div "כירורגיה" at bounding box center [509, 310] width 52 height 22
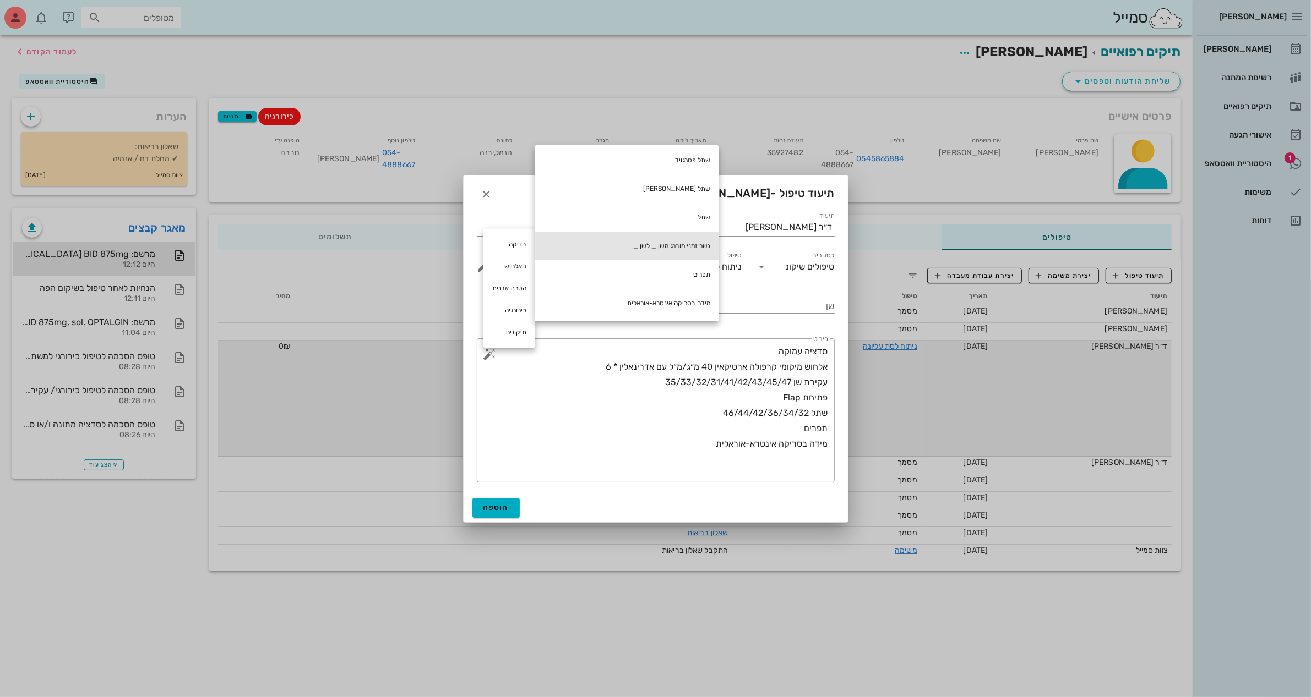
click at [705, 246] on div "גשר זמני מוברג משן _ לשן _" at bounding box center [627, 246] width 184 height 29
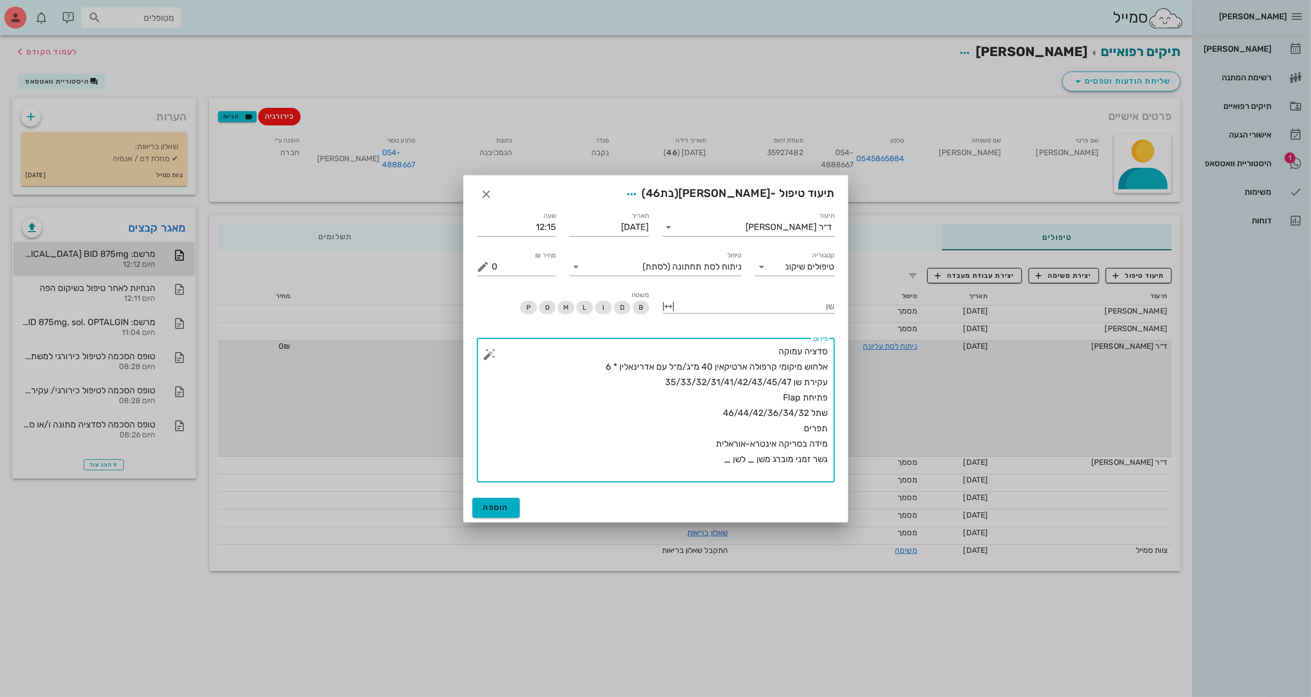
click at [751, 461] on textarea "סדציה עמוקה אלחוש מיקומי קרפולה ארטיקאין 40 מ״ג/מ״ל עם אדרינאלין * 6 עקירת שן 3…" at bounding box center [660, 413] width 336 height 139
click at [758, 463] on textarea "סדציה עמוקה אלחוש מיקומי קרפולה ארטיקאין 40 מ״ג/מ״ל עם אדרינאלין * 6 עקירת שן 3…" at bounding box center [660, 413] width 336 height 139
click at [754, 460] on textarea "סדציה עמוקה אלחוש מיקומי קרפולה ארטיקאין 40 מ״ג/מ״ל עם אדרינאלין * 6 עקירת שן 3…" at bounding box center [660, 413] width 336 height 139
click at [722, 460] on textarea "סדציה עמוקה אלחוש מיקומי קרפולה ארטיקאין 40 מ״ג/מ״ל עם אדרינאלין * 6 עקירת שן 3…" at bounding box center [660, 413] width 336 height 139
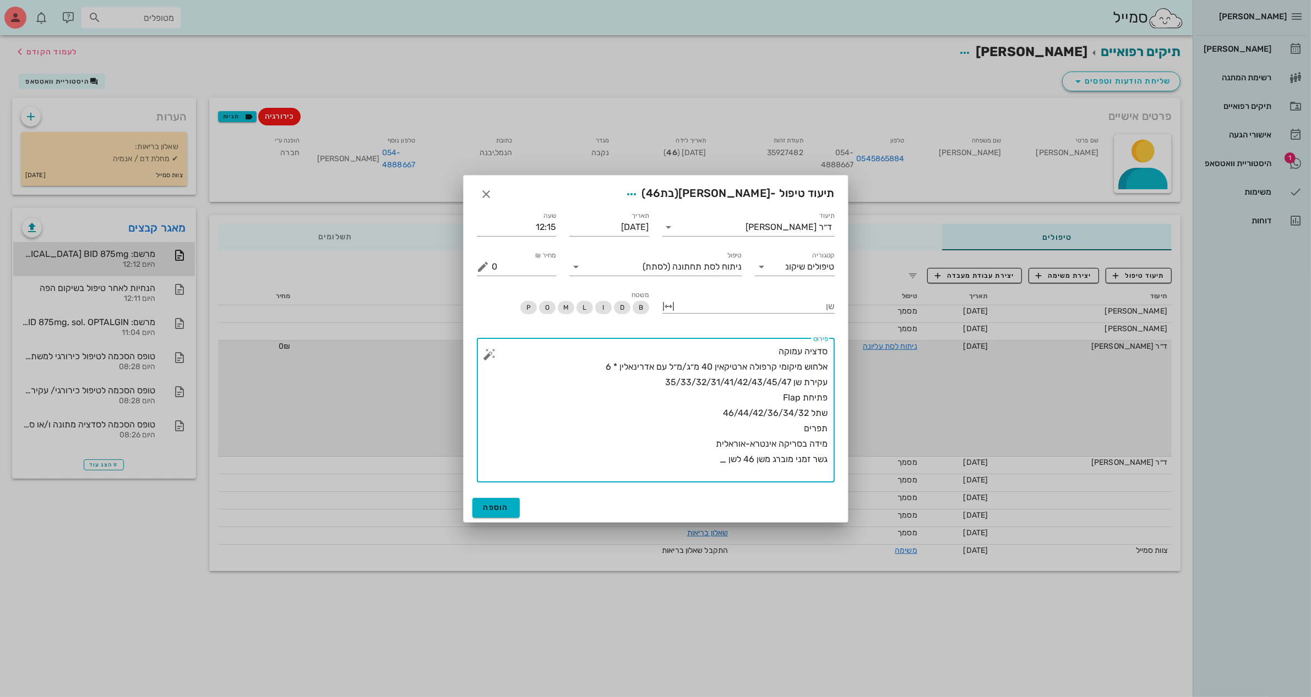
click at [722, 460] on textarea "סדציה עמוקה אלחוש מיקומי קרפולה ארטיקאין 40 מ״ג/מ״ל עם אדרינאלין * 6 עקירת שן 3…" at bounding box center [660, 413] width 336 height 139
click at [723, 460] on textarea "סדציה עמוקה אלחוש מיקומי קרפולה ארטיקאין 40 מ״ג/מ״ל עם אדרינאלין * 6 עקירת שן 3…" at bounding box center [660, 413] width 336 height 139
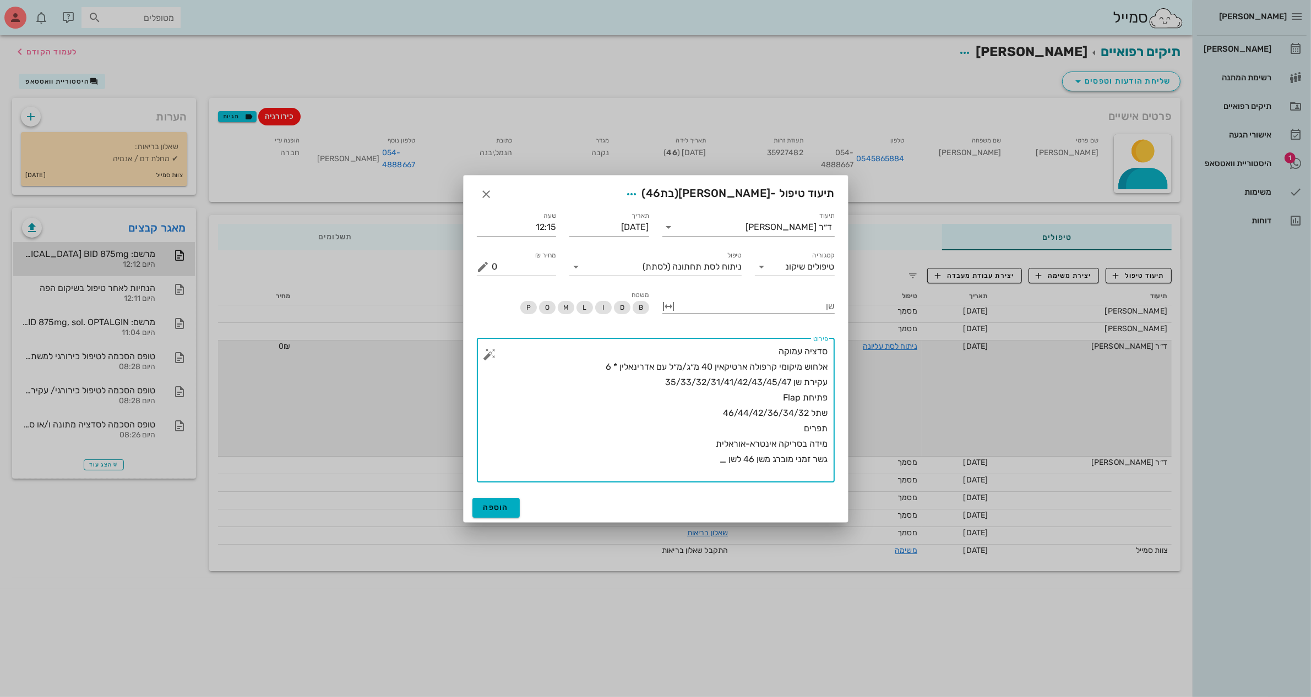
drag, startPoint x: 727, startPoint y: 458, endPoint x: 719, endPoint y: 455, distance: 8.2
click at [719, 455] on textarea "סדציה עמוקה אלחוש מיקומי קרפולה ארטיקאין 40 מ״ג/מ״ל עם אדרינאלין * 6 עקירת שן 3…" at bounding box center [660, 413] width 336 height 139
type textarea "סדציה עמוקה אלחוש מיקומי קרפולה ארטיקאין 40 מ״ג/מ״ל עם אדרינאלין * 6 עקירת שן 3…"
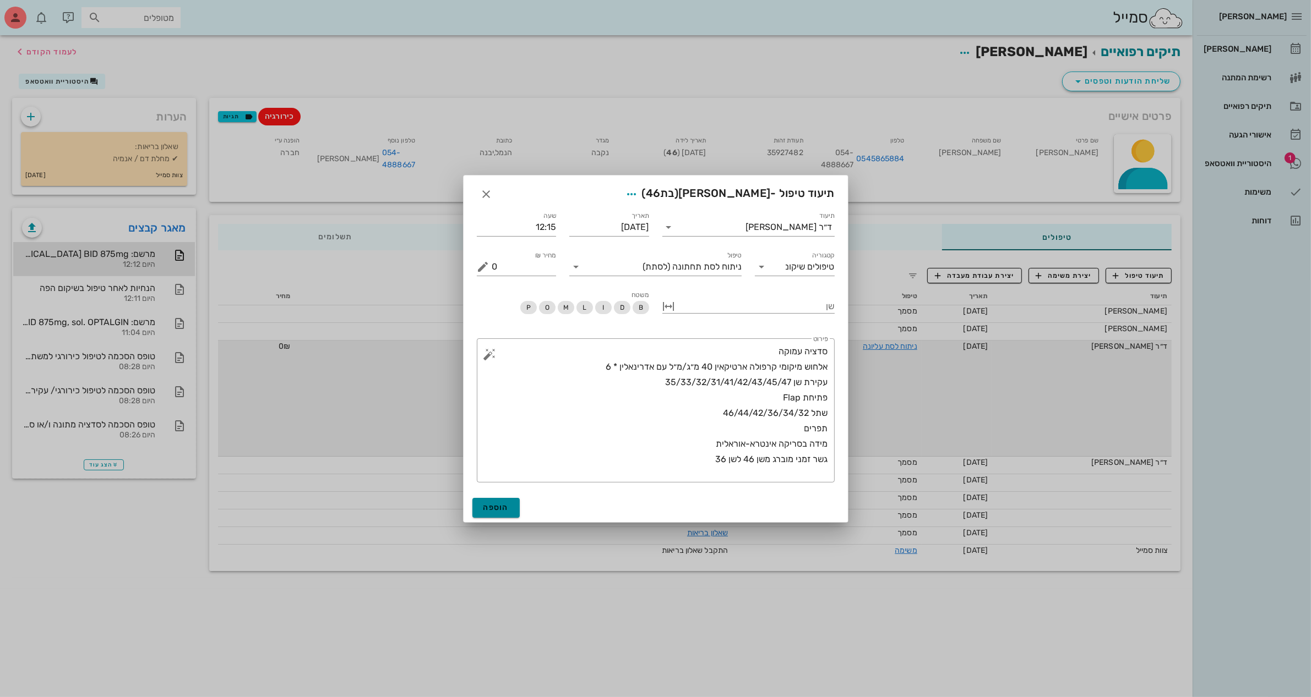
click at [481, 504] on button "הוספה" at bounding box center [496, 508] width 48 height 20
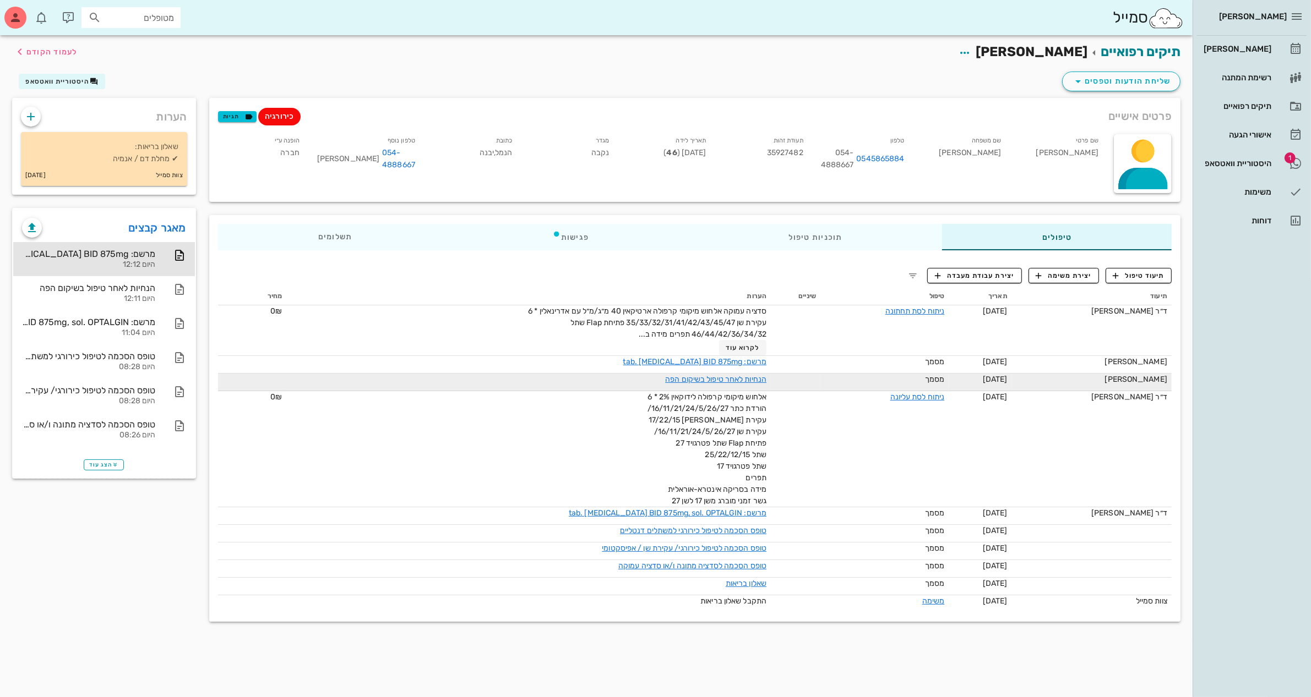
click at [879, 271] on div "תיעוד טיפול יצירת משימה יצירת עבודת מעבדה תיעוד תאריך טיפול שיניים הערות מחיר ד…" at bounding box center [694, 440] width 971 height 363
click at [1048, 406] on div "תיקים רפואיים [PERSON_NAME] לעמוד הקודם שליחת הודעות וטפסים היסטוריית וואטסאפ פ…" at bounding box center [596, 337] width 1192 height 604
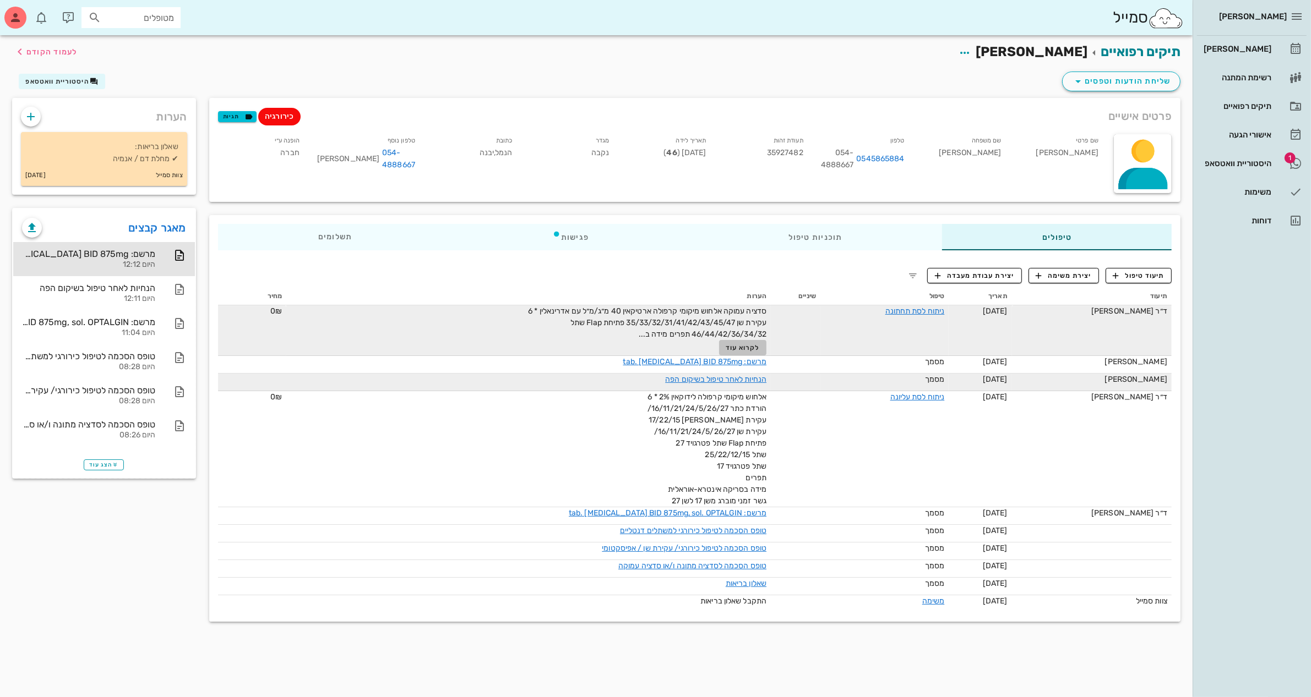
click at [749, 350] on span "לקרוא עוד" at bounding box center [743, 348] width 34 height 8
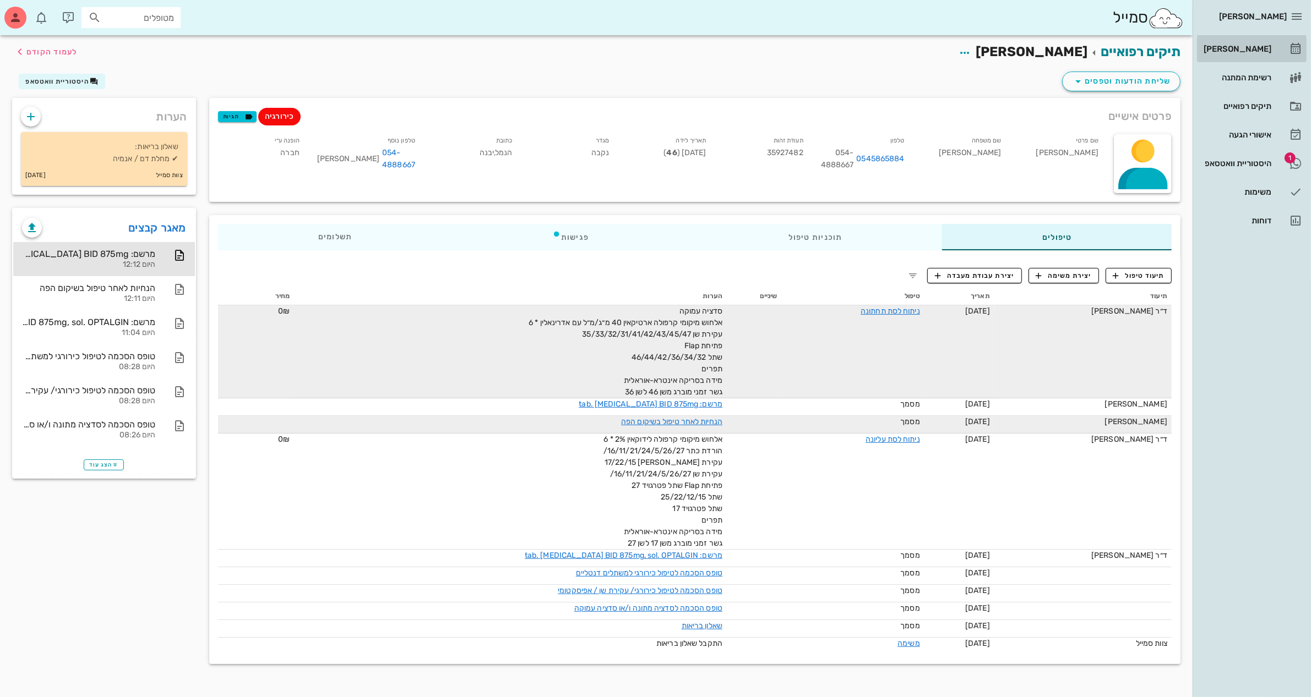
click at [1048, 46] on div "[PERSON_NAME]" at bounding box center [1236, 49] width 70 height 9
click at [1048, 106] on div "תיקים רפואיים" at bounding box center [1236, 106] width 70 height 9
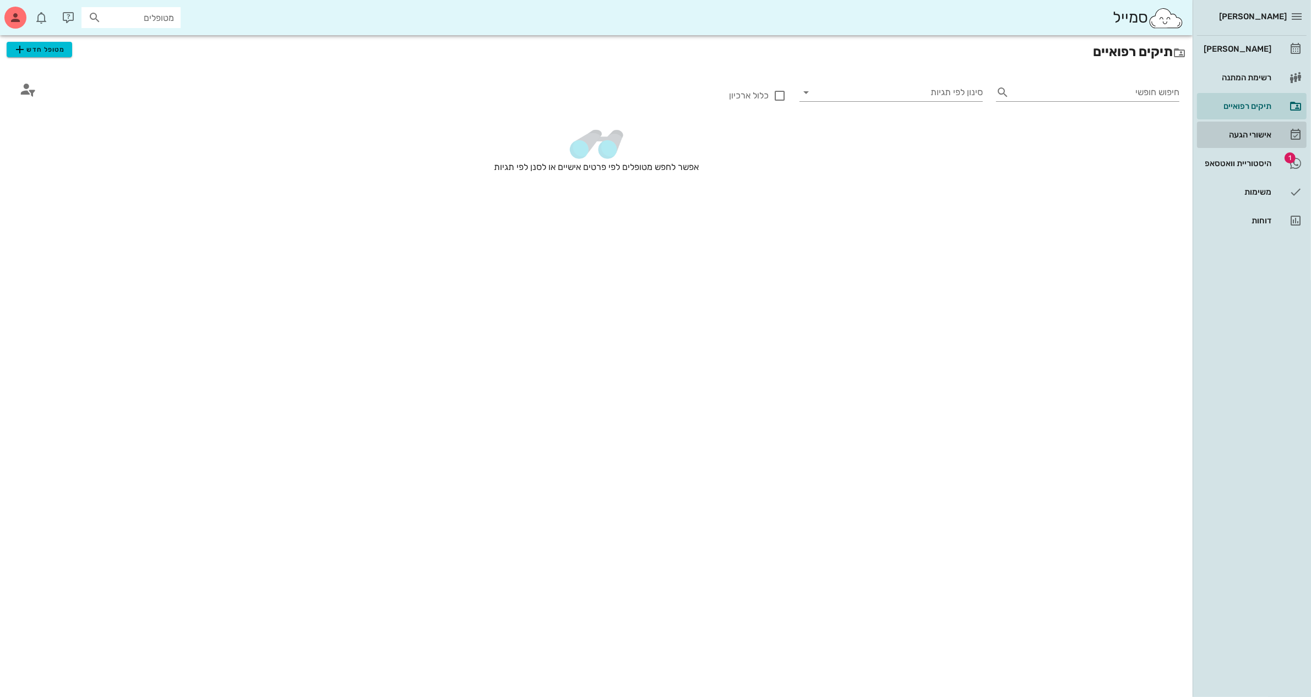
click at [1048, 138] on div "אישורי הגעה" at bounding box center [1236, 134] width 70 height 9
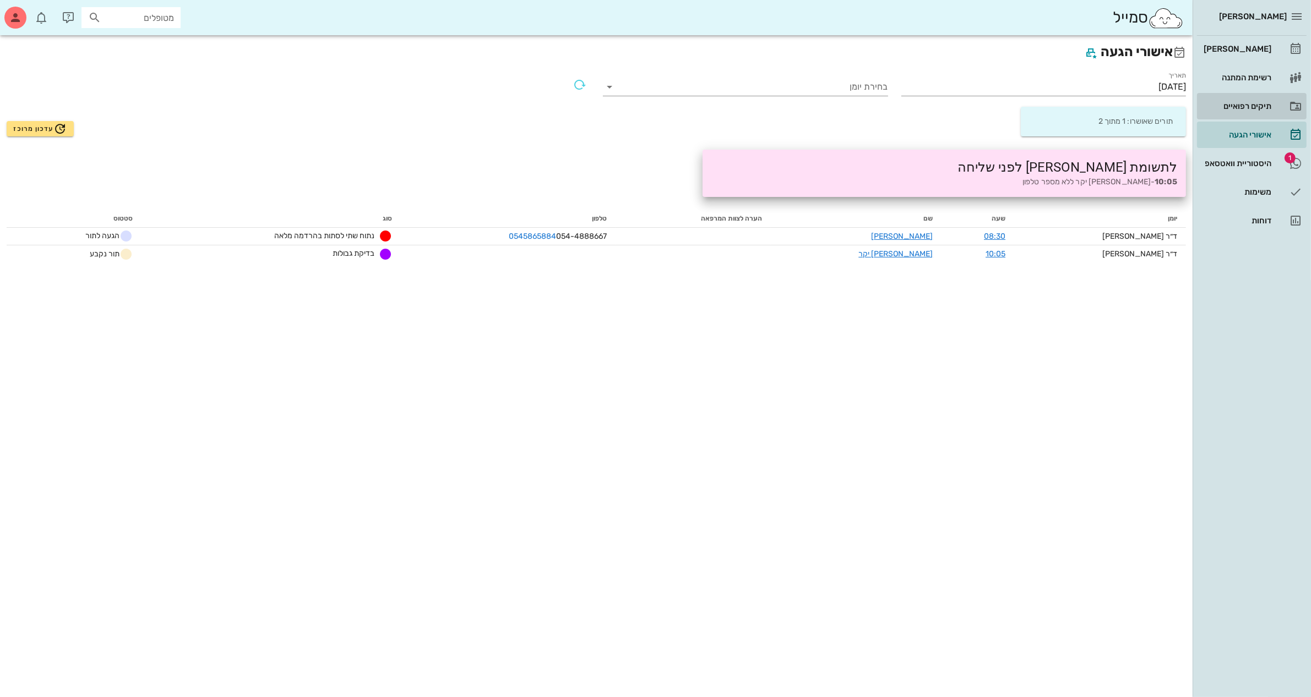
click at [1048, 102] on div "תיקים רפואיים" at bounding box center [1236, 106] width 70 height 9
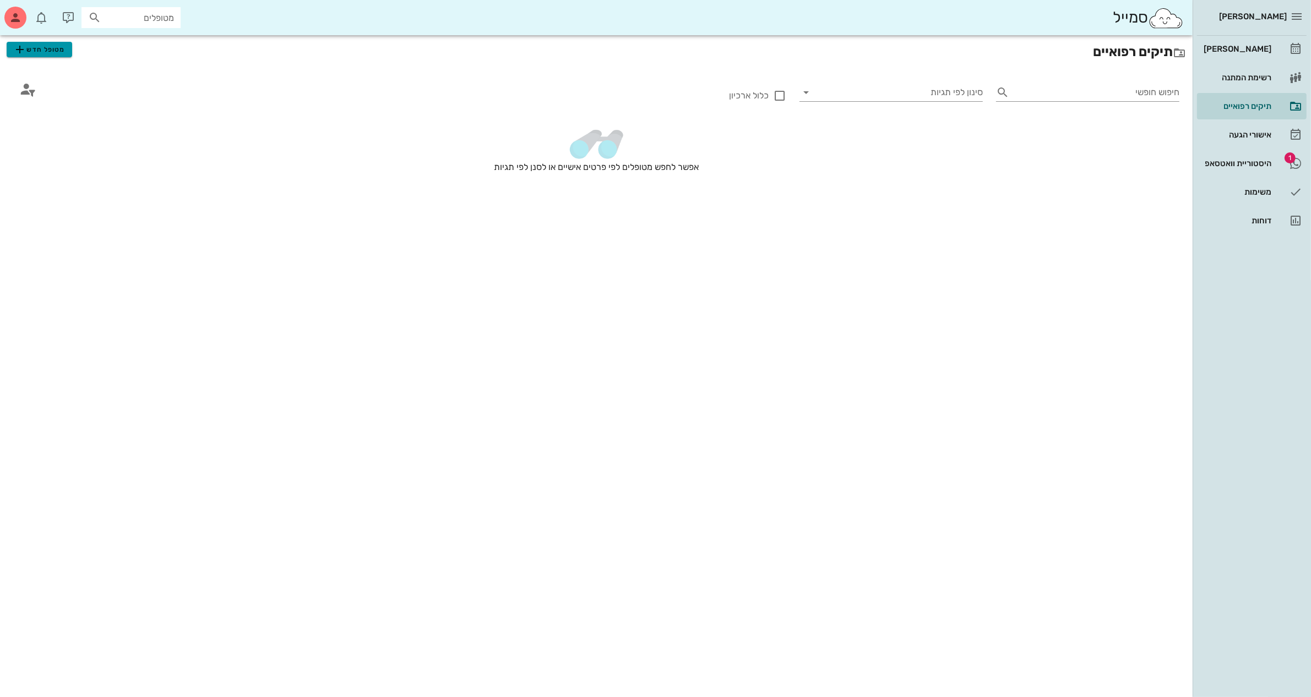
click at [19, 53] on icon "button" at bounding box center [19, 49] width 13 height 13
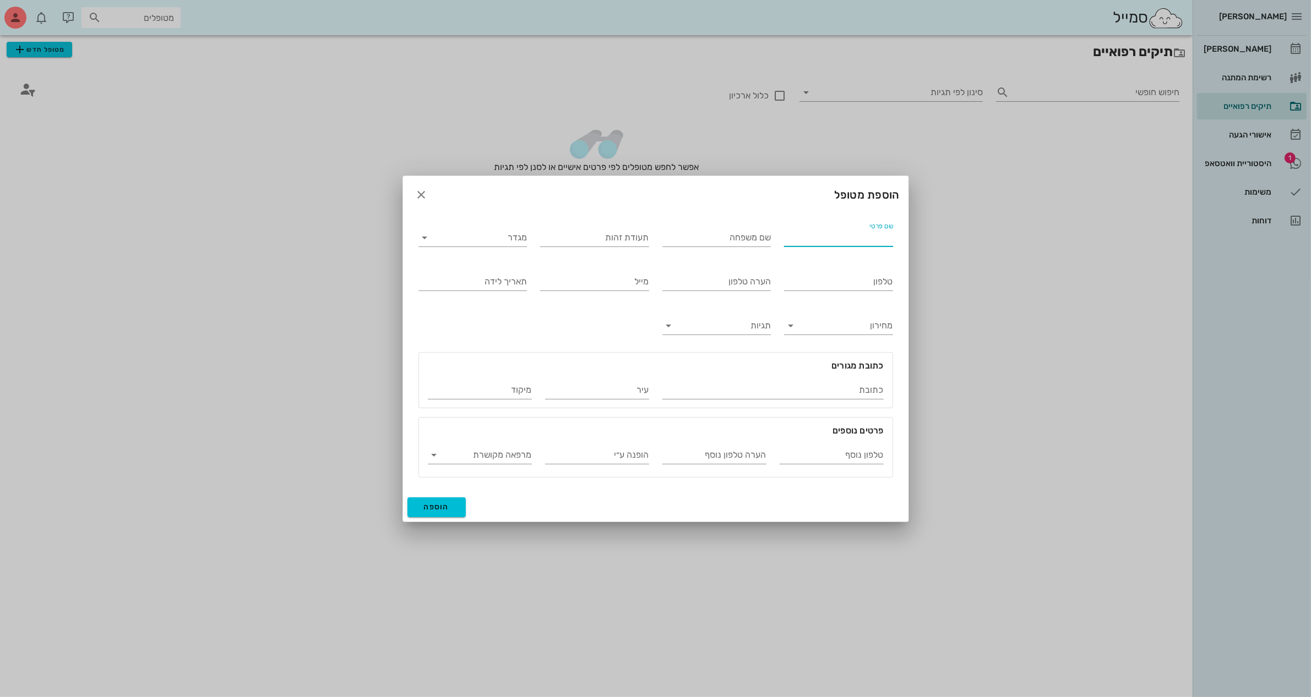
click at [841, 236] on input "שם פרטי" at bounding box center [838, 238] width 109 height 18
type input "אביב"
click at [730, 237] on input "שם משפחה" at bounding box center [716, 238] width 109 height 18
type input "[PERSON_NAME]"
click at [852, 283] on input "טלפון" at bounding box center [838, 282] width 109 height 18
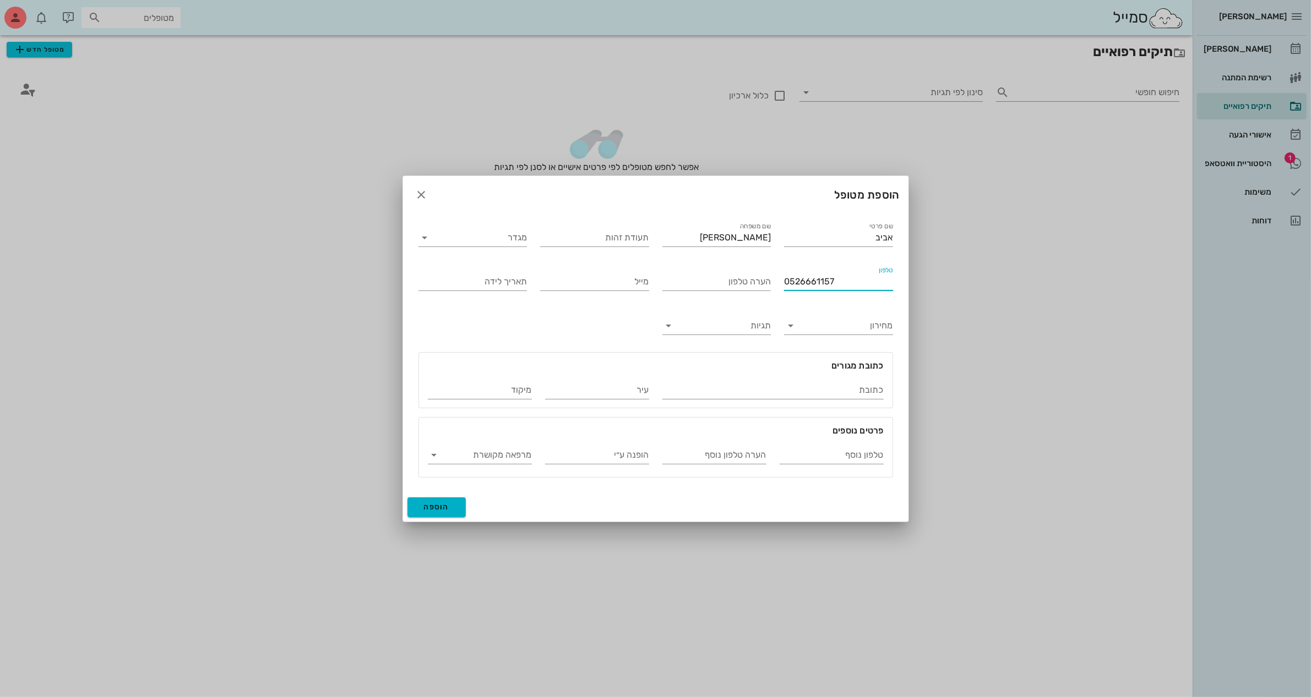
type input "0526661157"
click at [425, 504] on span "הוספה" at bounding box center [437, 507] width 26 height 9
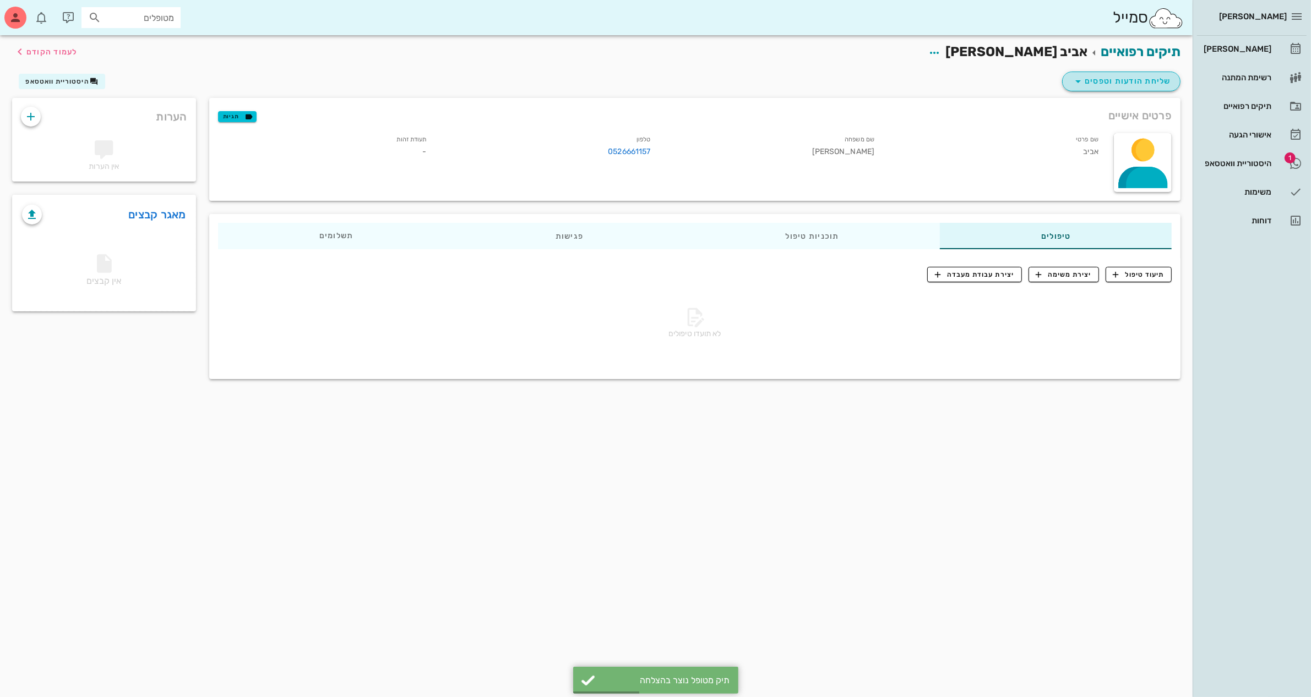
click at [1048, 80] on icon "button" at bounding box center [1077, 81] width 13 height 13
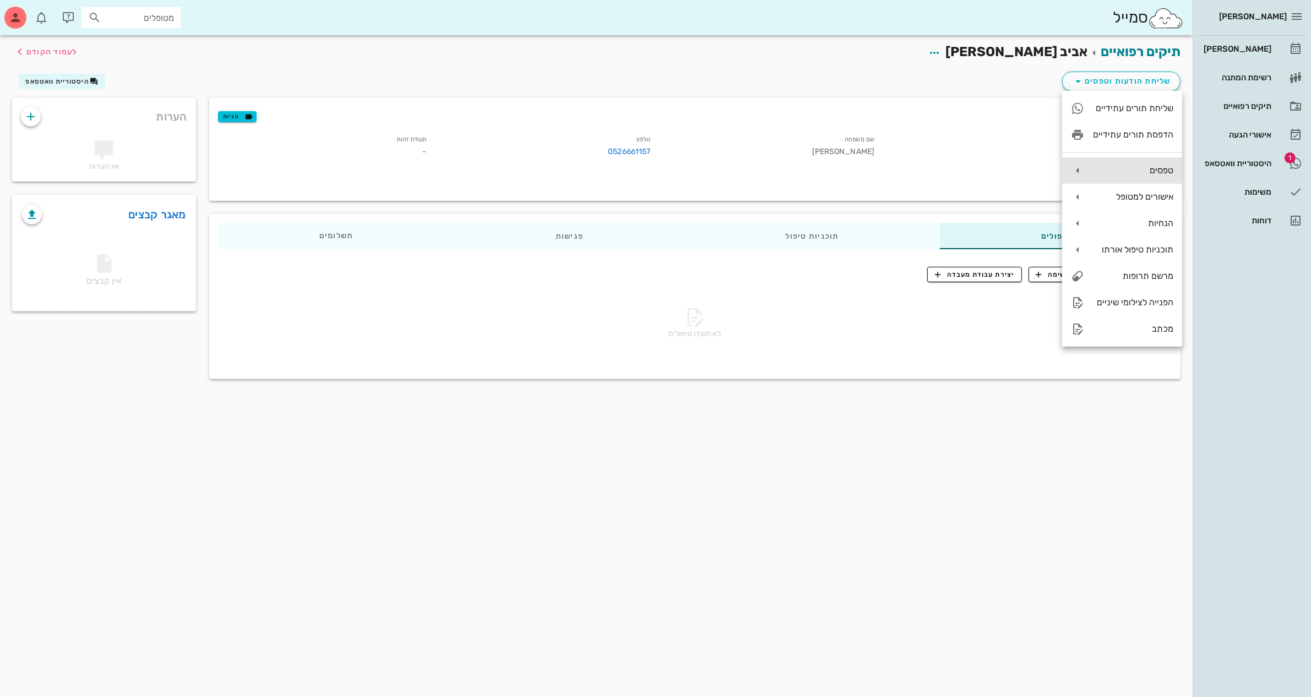
click at [1048, 161] on div "טפסים" at bounding box center [1122, 170] width 120 height 26
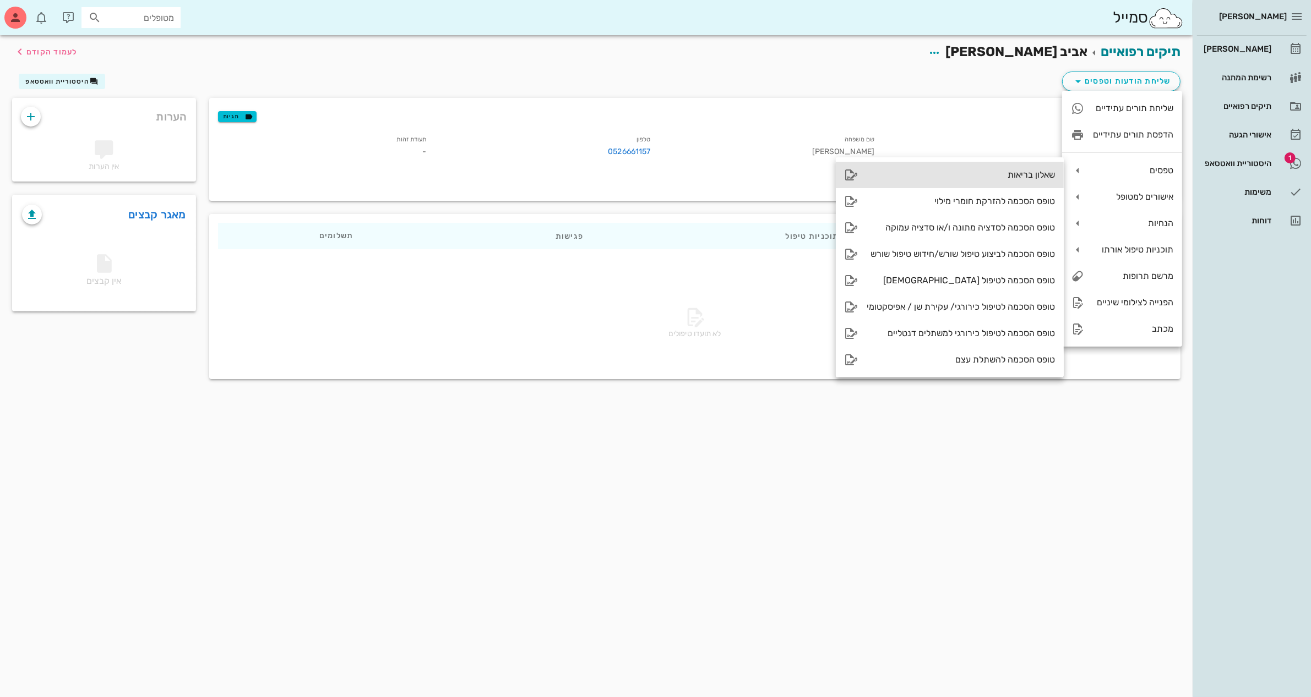
click at [1012, 172] on div "שאלון בריאות" at bounding box center [960, 175] width 188 height 10
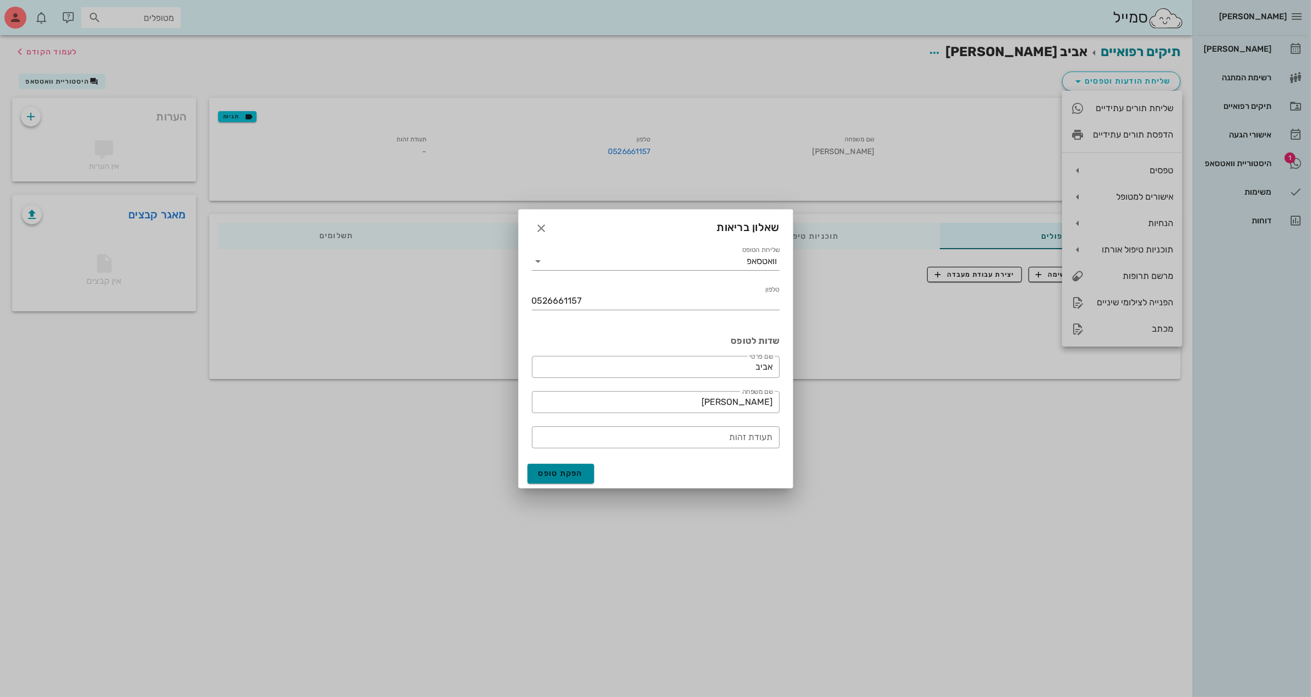
click at [578, 471] on span "הפקת טופס" at bounding box center [560, 473] width 45 height 9
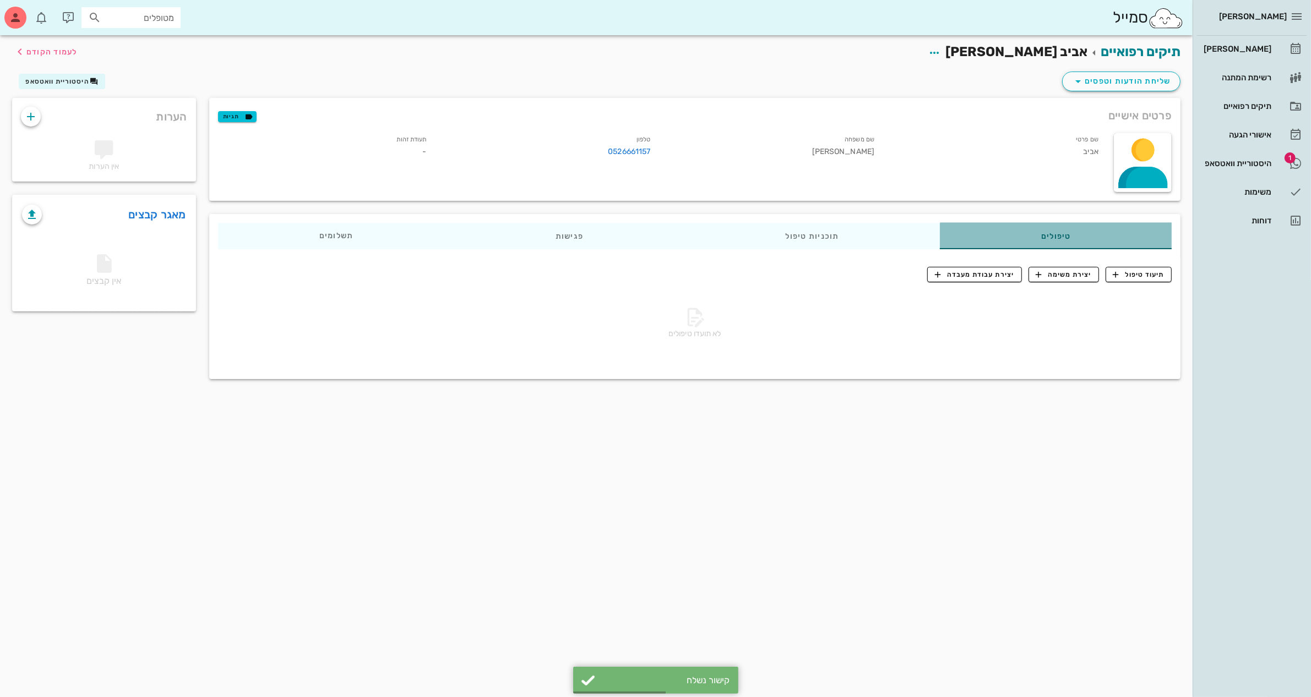
click at [1018, 229] on div "טיפולים" at bounding box center [1056, 236] width 232 height 26
click at [1048, 416] on div "תיקים רפואיים אביב [PERSON_NAME] לעמוד הקודם שליחת הודעות וטפסים היסטוריית וואט…" at bounding box center [596, 366] width 1192 height 662
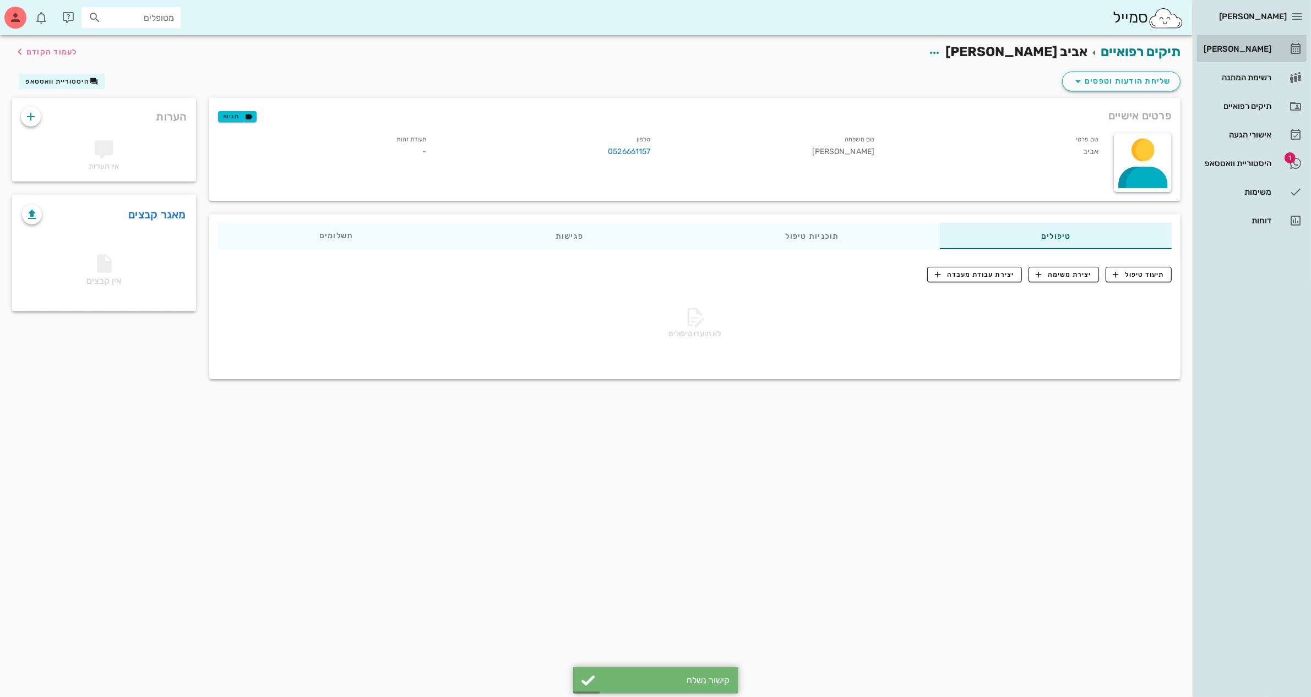
click at [1048, 54] on div "[PERSON_NAME]" at bounding box center [1236, 49] width 70 height 18
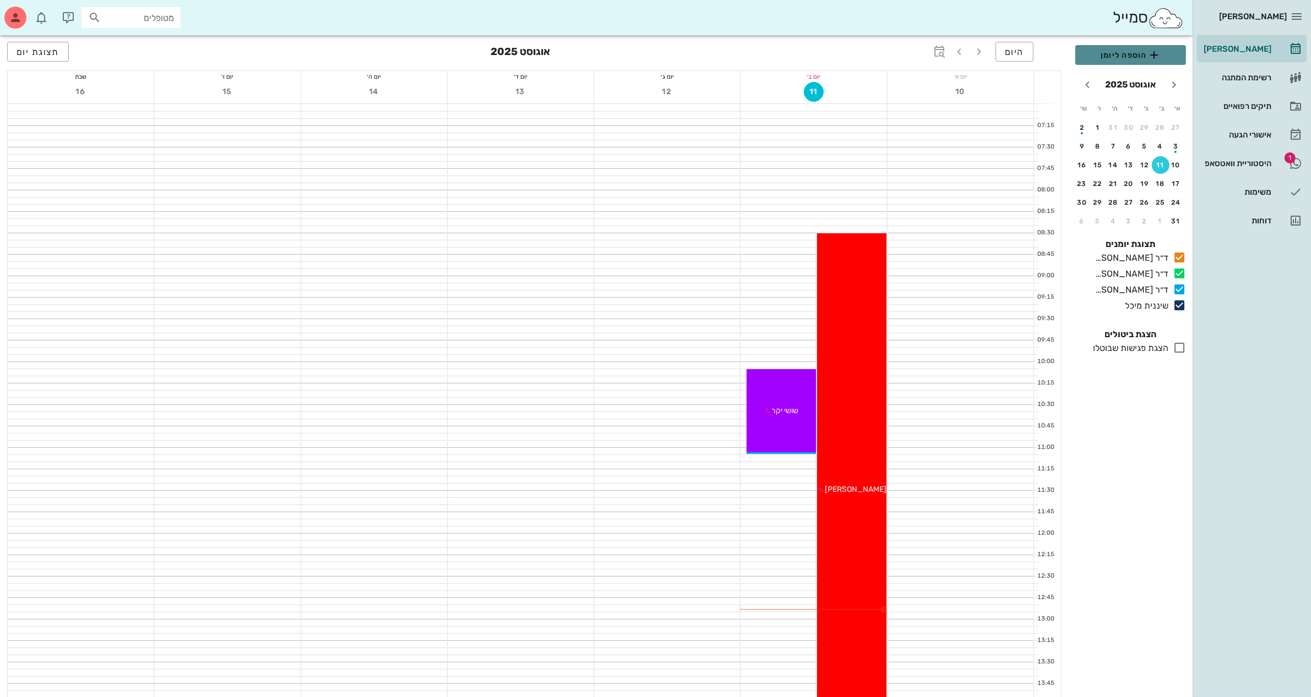
click at [1048, 54] on icon "button" at bounding box center [1153, 54] width 13 height 13
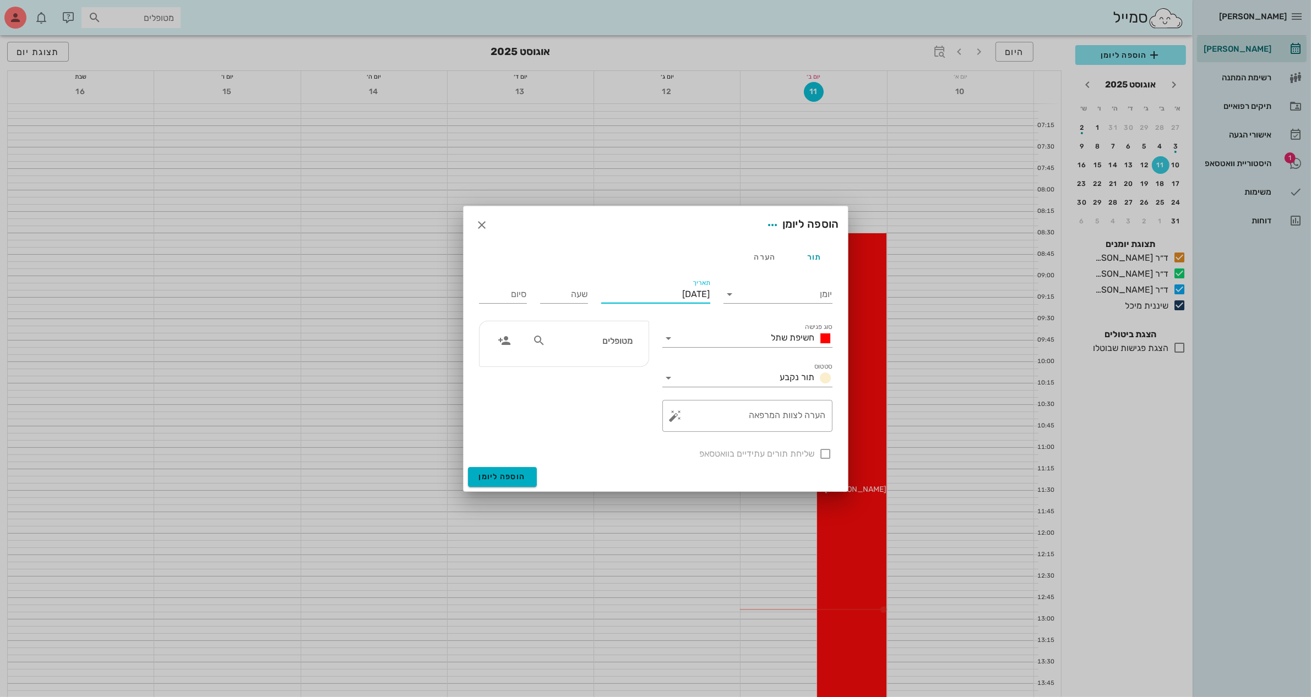
click at [658, 296] on input "[DATE]" at bounding box center [655, 295] width 109 height 18
click at [694, 435] on div "25" at bounding box center [694, 439] width 18 height 8
type input "[DATE]"
click at [559, 286] on input "שעה" at bounding box center [564, 295] width 48 height 18
type input "12:00"
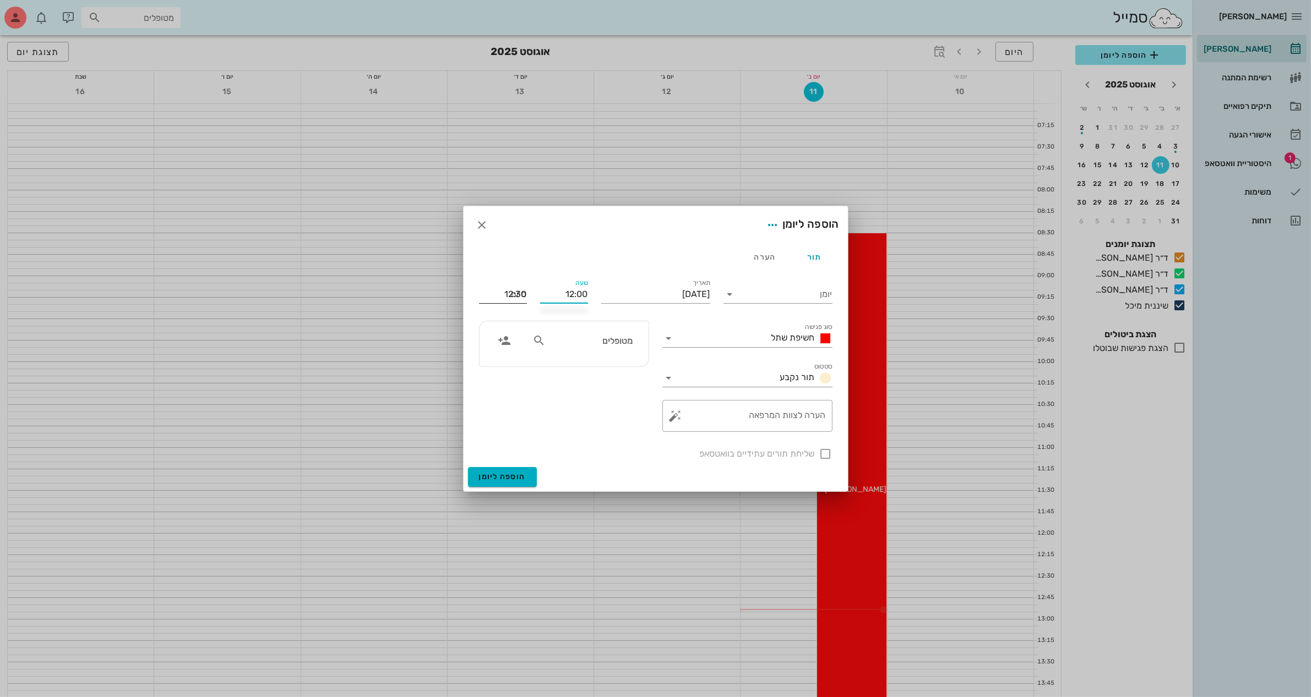
click at [508, 299] on input "12:30" at bounding box center [503, 295] width 48 height 18
click at [593, 427] on div "מטופלים" at bounding box center [563, 376] width 183 height 124
click at [754, 329] on div "סוג פגישה חשיפת שתל" at bounding box center [747, 335] width 170 height 24
click at [754, 335] on input "סוג פגישה" at bounding box center [722, 339] width 89 height 18
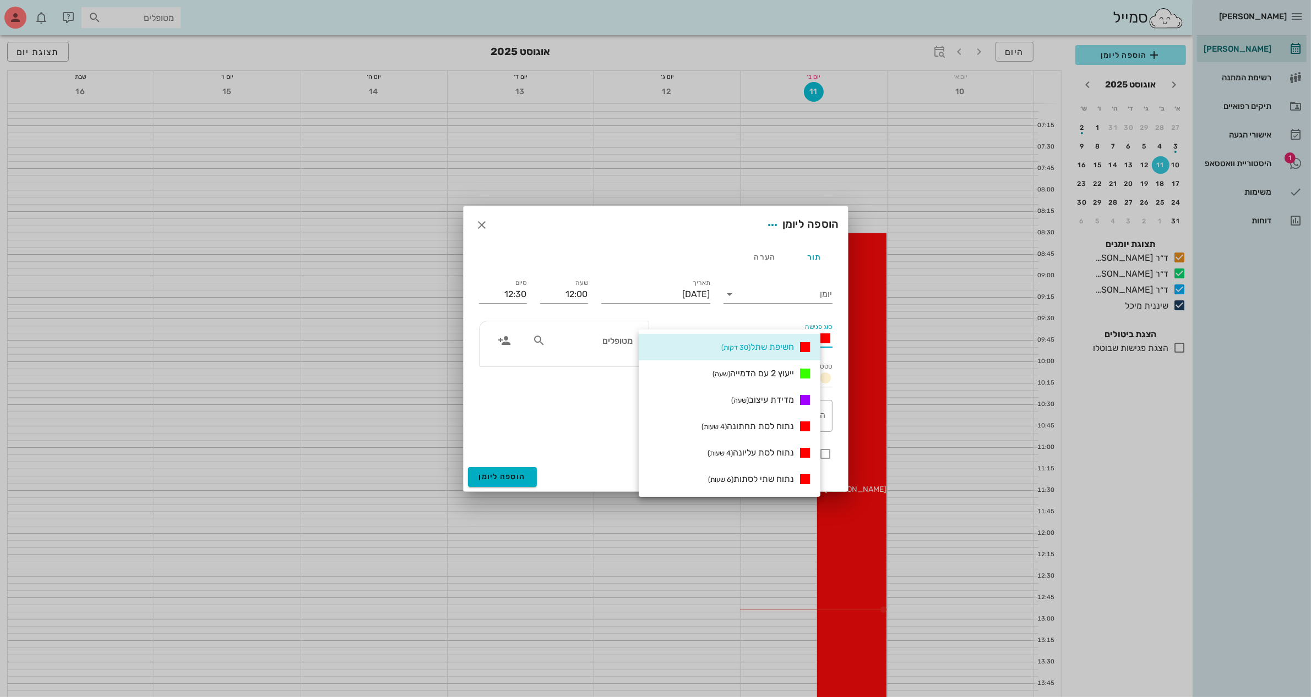
click at [572, 427] on div "מטופלים" at bounding box center [563, 376] width 183 height 124
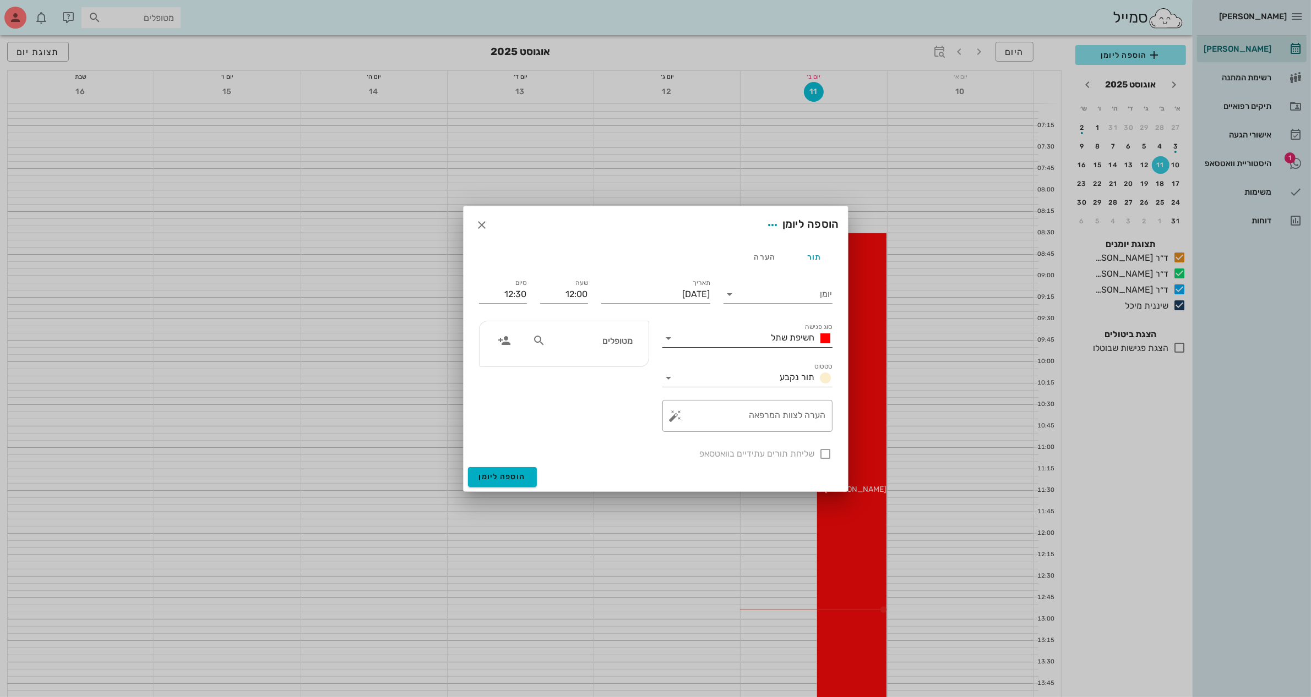
click at [768, 330] on div "חשיפת שתל" at bounding box center [755, 339] width 155 height 18
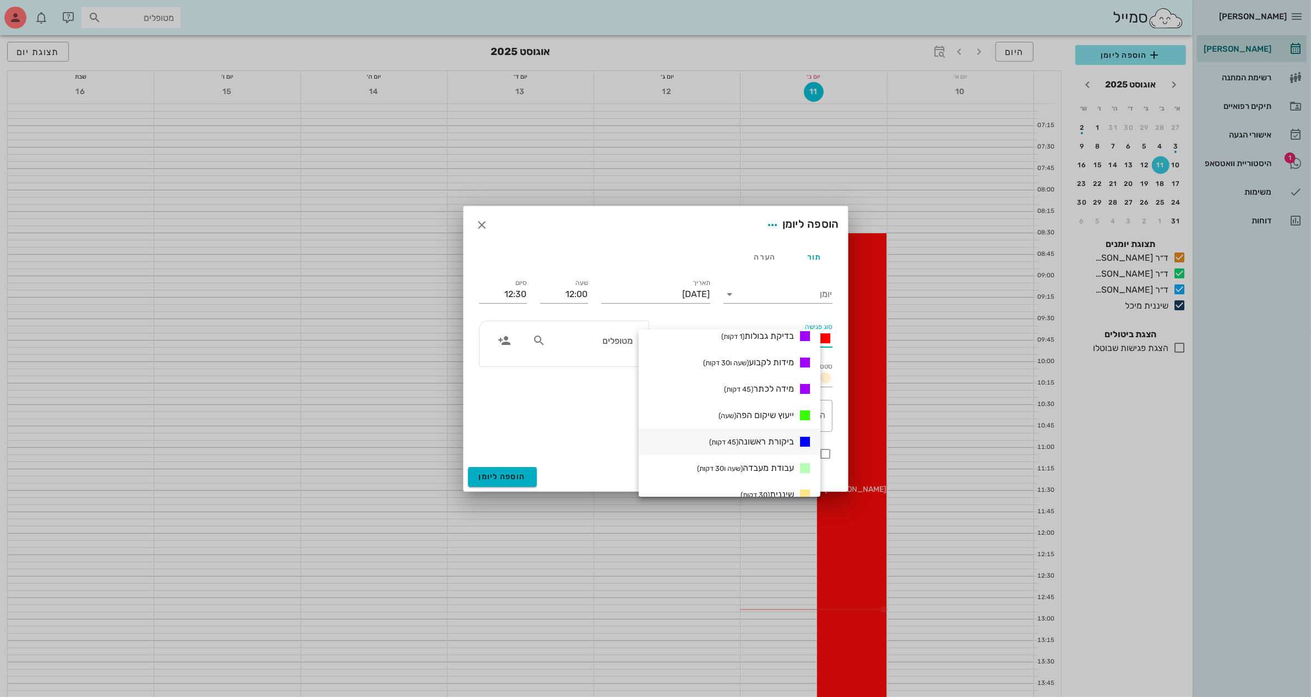
scroll to position [317, 0]
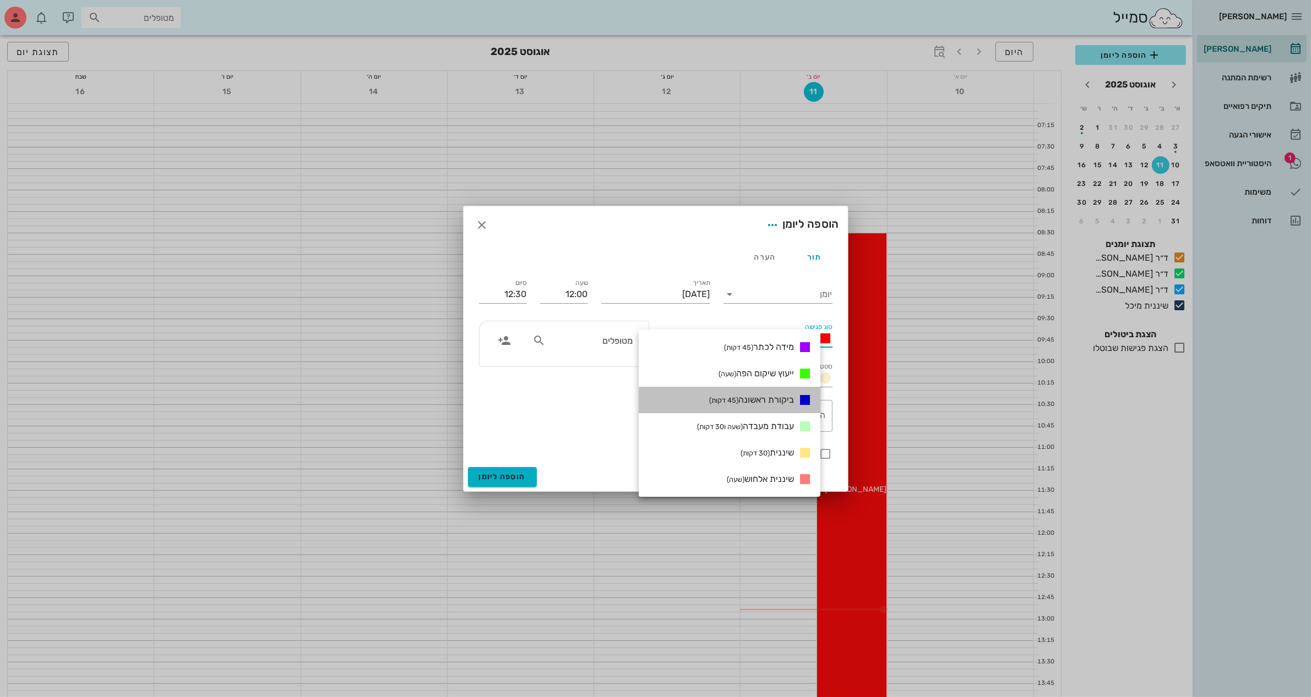
click at [794, 403] on span "ביקורת ראשונה (45 דקות)" at bounding box center [751, 400] width 85 height 10
type input "12:45"
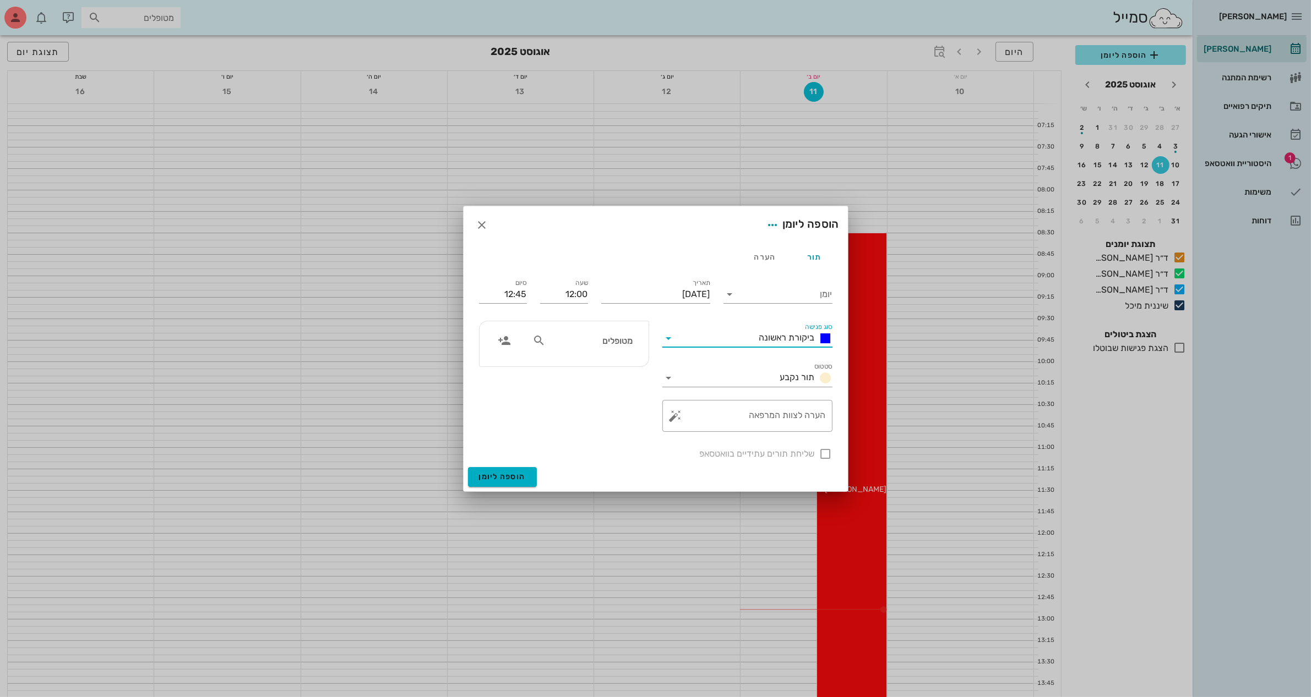
click at [761, 332] on span "ביקורת ראשונה" at bounding box center [787, 337] width 56 height 10
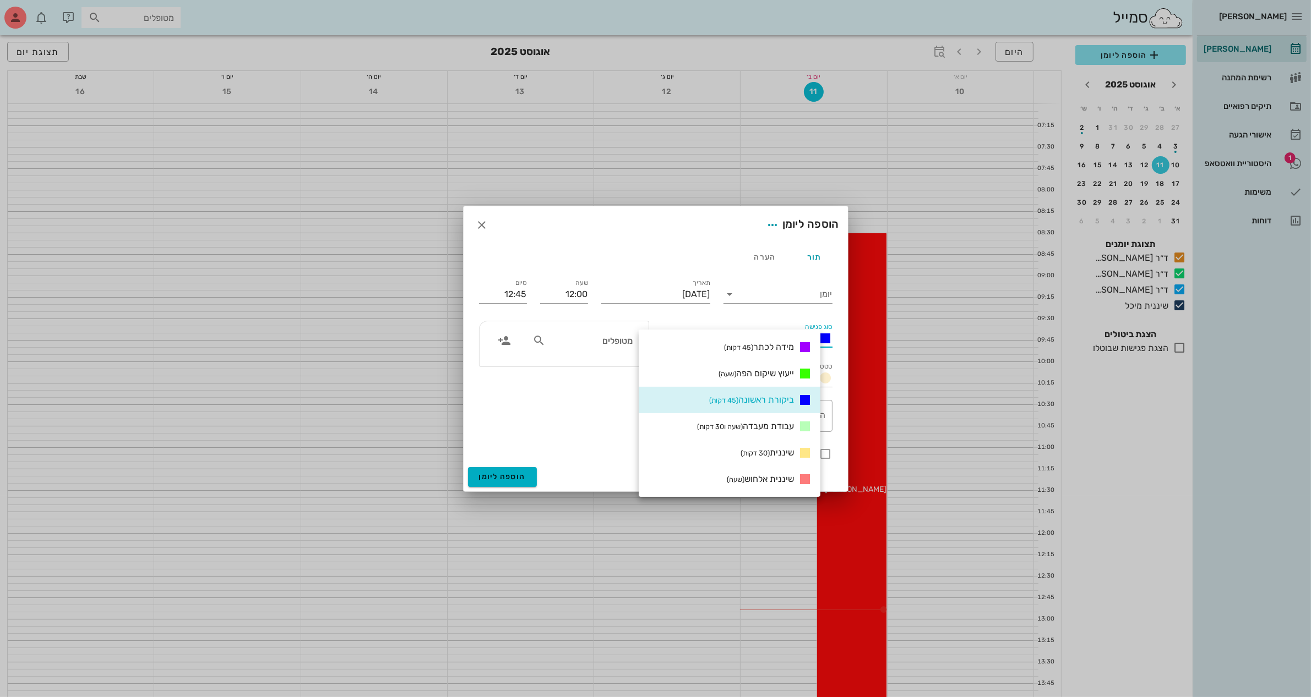
click at [580, 390] on div "מטופלים" at bounding box center [563, 376] width 183 height 124
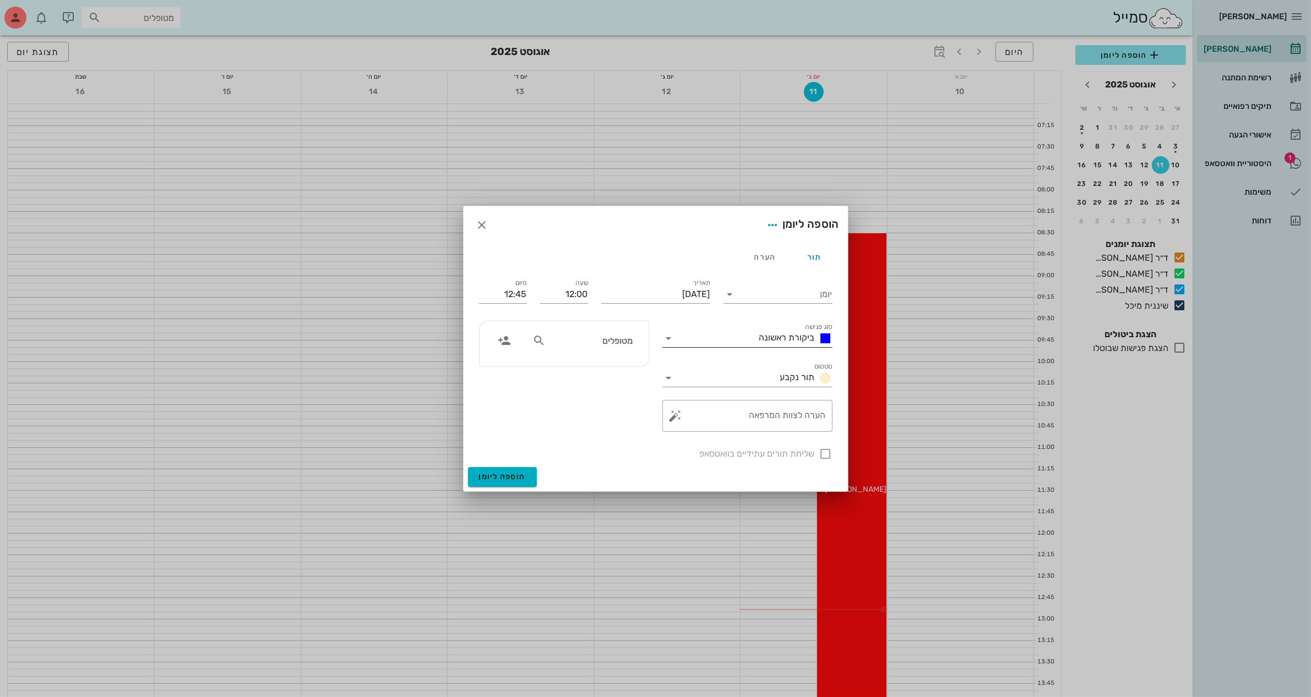
click at [763, 337] on span "ביקורת ראשונה" at bounding box center [787, 337] width 56 height 10
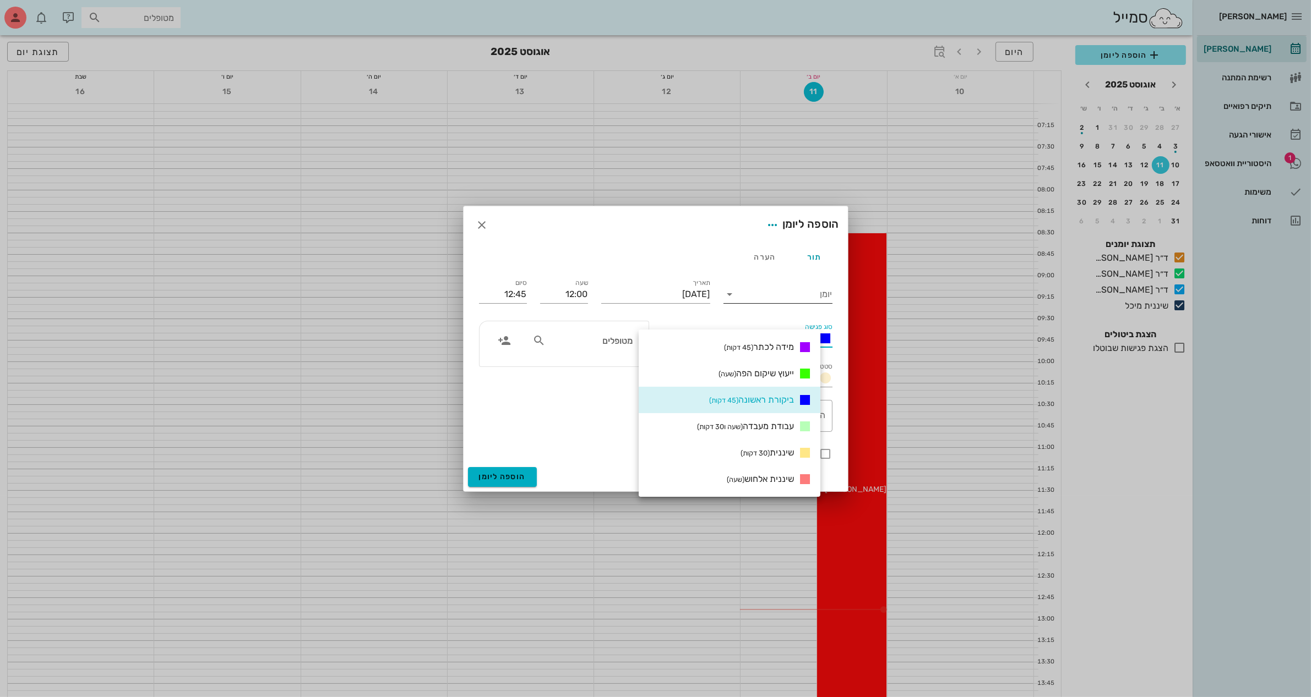
click at [784, 288] on input "יומן" at bounding box center [786, 295] width 94 height 18
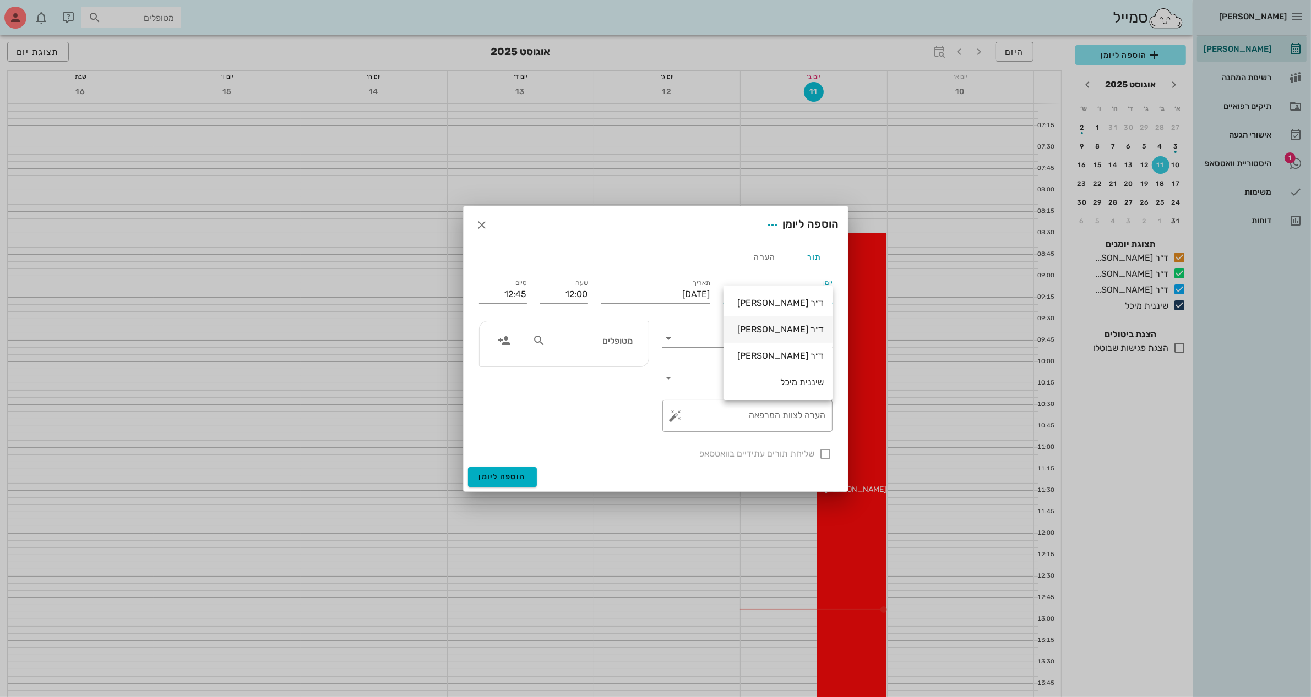
click at [810, 328] on div "ד״ר [PERSON_NAME]" at bounding box center [777, 329] width 91 height 10
click at [804, 337] on span "ביקורת ראשונה" at bounding box center [787, 337] width 56 height 10
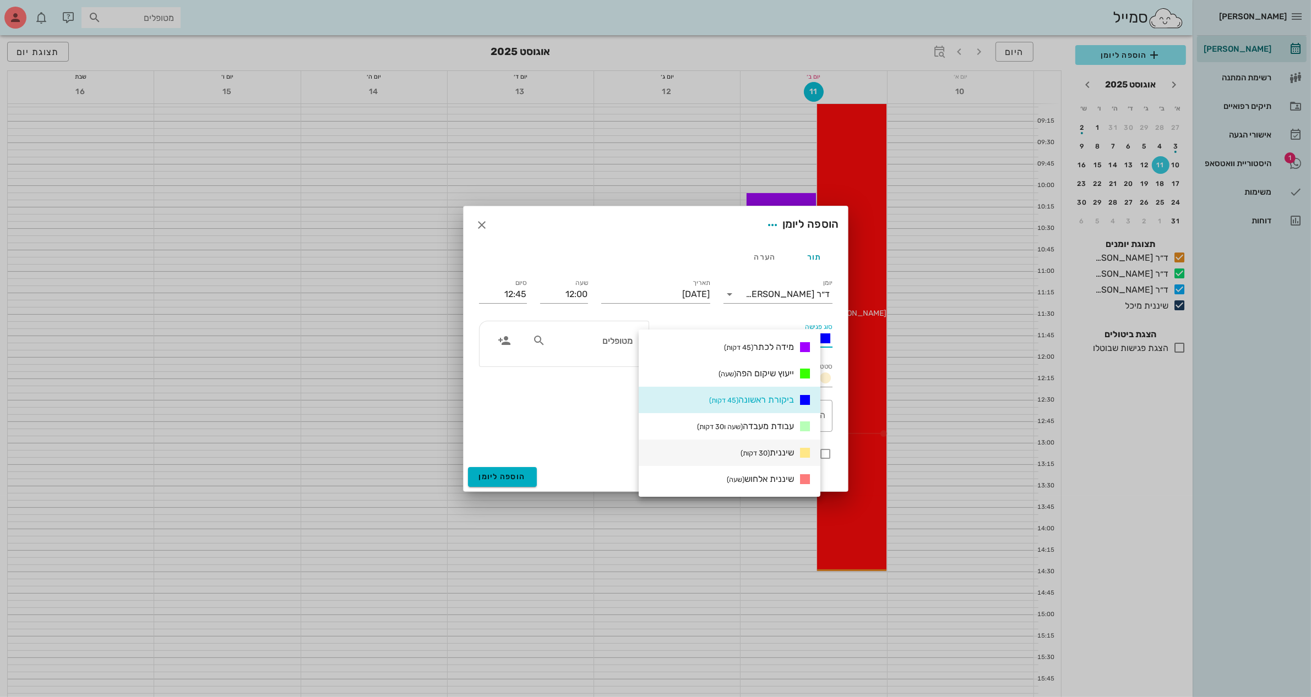
scroll to position [344, 0]
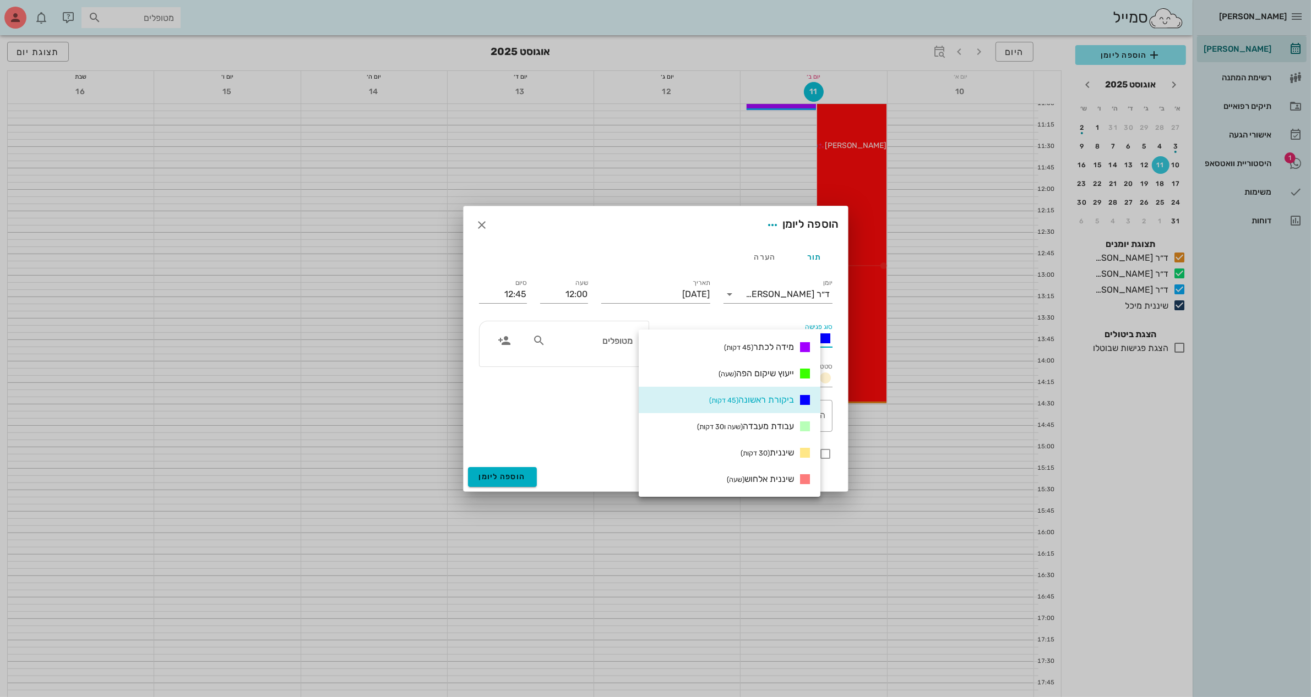
click at [543, 262] on div "תור הערה" at bounding box center [655, 257] width 367 height 26
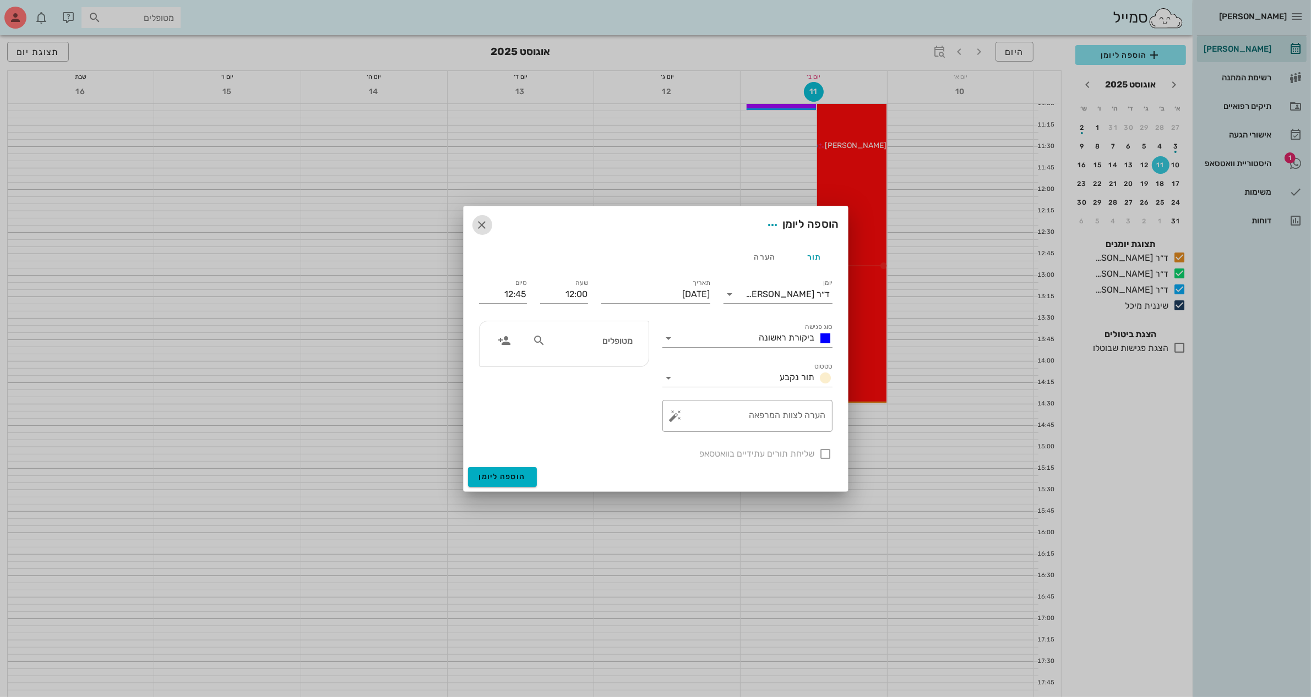
drag, startPoint x: 483, startPoint y: 223, endPoint x: 579, endPoint y: 215, distance: 95.6
click at [579, 215] on div "הוספה ליומן" at bounding box center [655, 224] width 384 height 37
drag, startPoint x: 486, startPoint y: 226, endPoint x: 815, endPoint y: 290, distance: 335.8
click at [812, 290] on form "הוספה ליומן תור הערה יומן ד״ר [PERSON_NAME] סוג פגישה ביקורת ראשונה סטטוס תור נ…" at bounding box center [655, 348] width 384 height 285
click at [799, 336] on span "ביקורת ראשונה" at bounding box center [787, 337] width 56 height 10
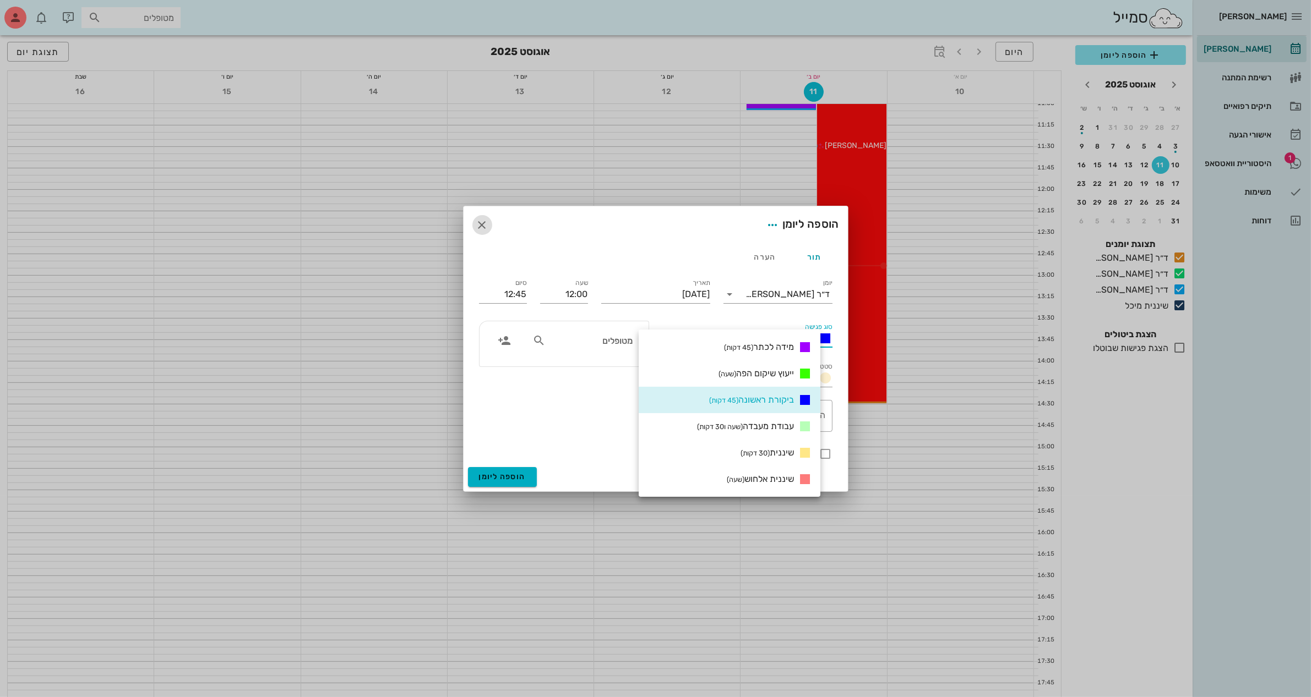
click at [477, 232] on button "button" at bounding box center [482, 225] width 20 height 20
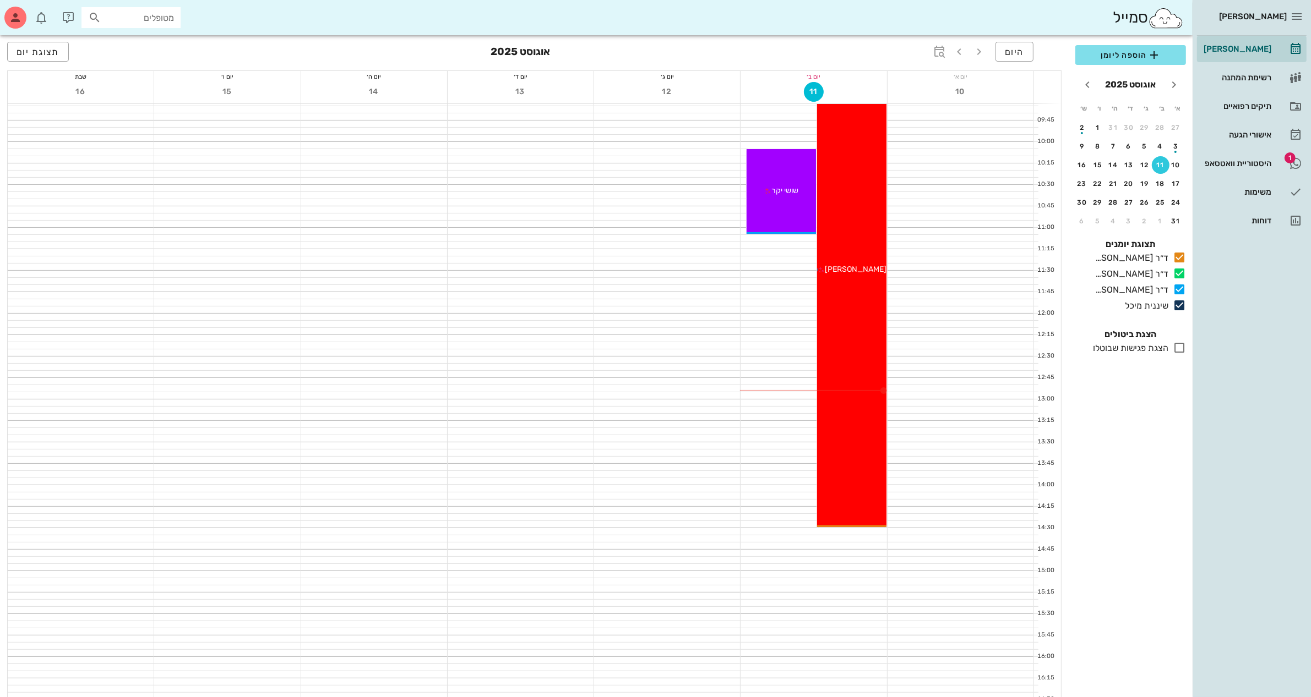
scroll to position [69, 0]
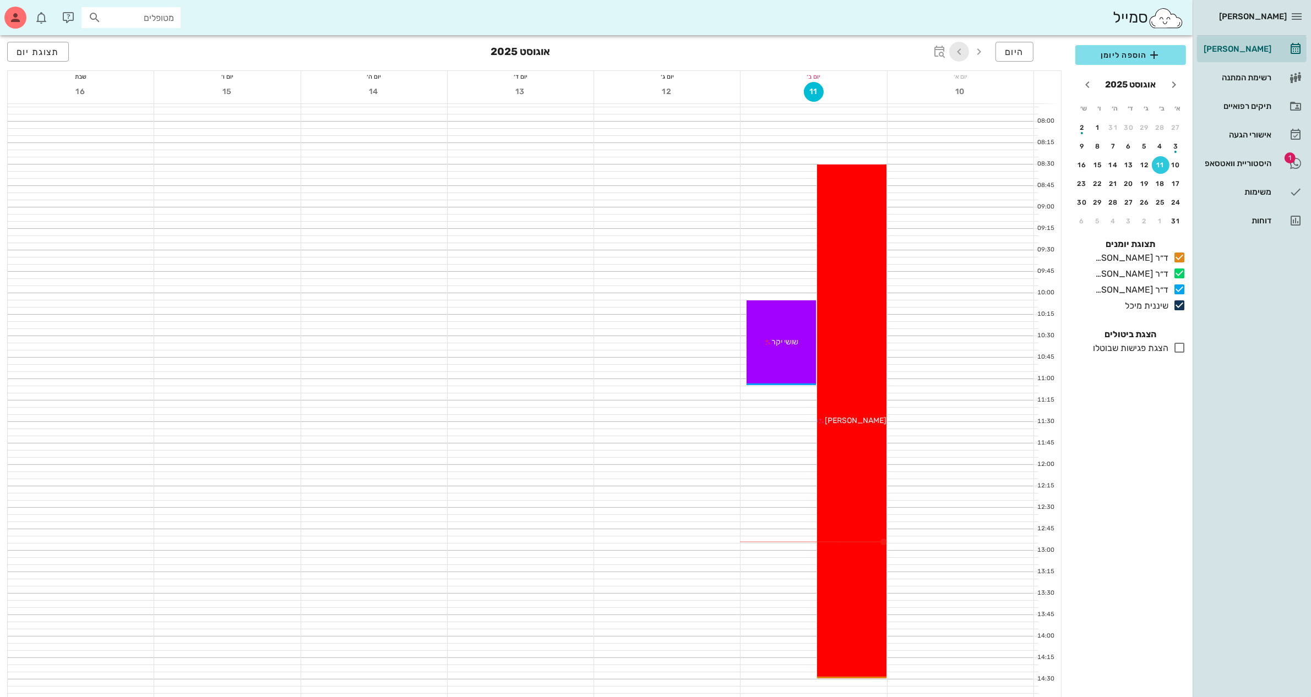
click at [963, 53] on icon "button" at bounding box center [958, 51] width 13 height 13
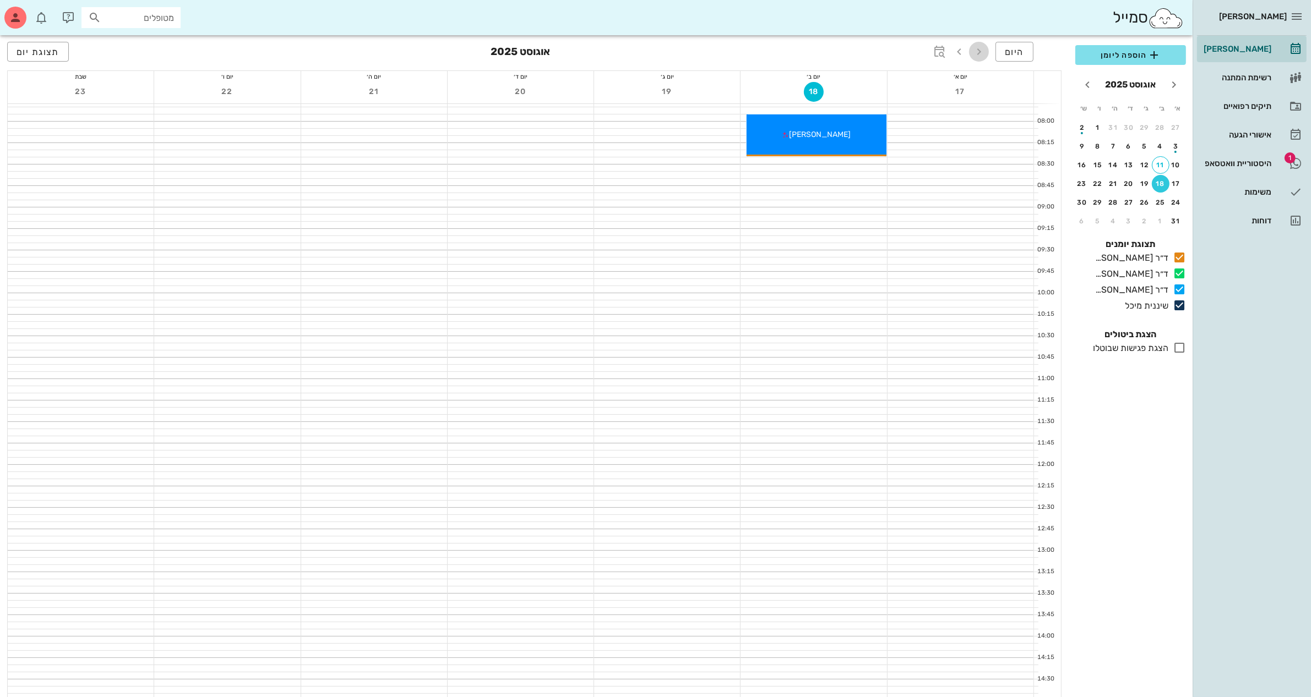
click at [983, 51] on icon "button" at bounding box center [978, 51] width 13 height 13
